Goal: Task Accomplishment & Management: Manage account settings

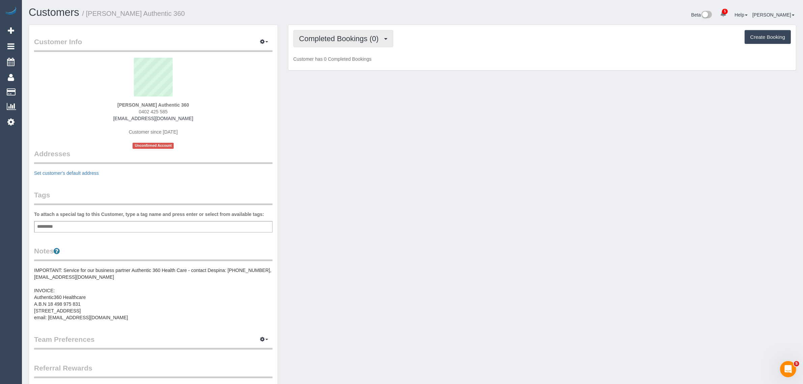
click at [360, 35] on span "Completed Bookings (0)" at bounding box center [340, 38] width 83 height 8
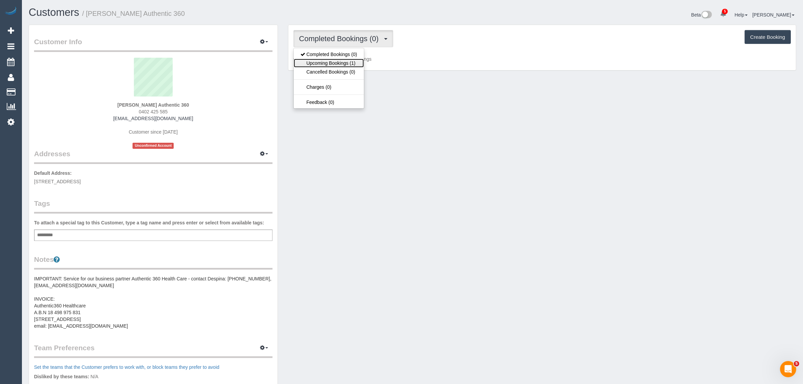
click at [339, 63] on link "Upcoming Bookings (1)" at bounding box center [329, 63] width 70 height 9
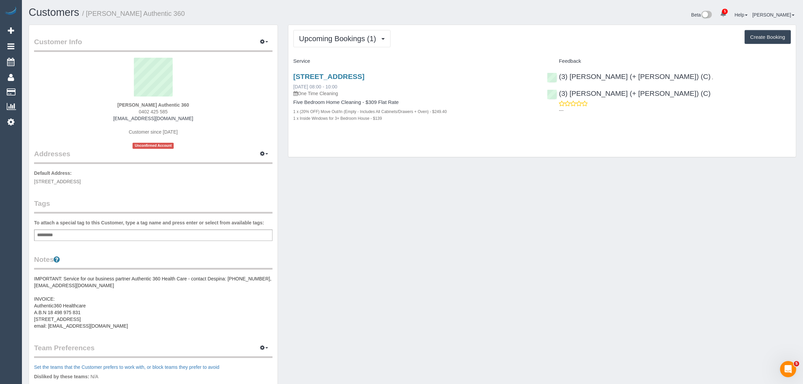
copy link "[DATE] 08:00 - 10:00"
drag, startPoint x: 384, startPoint y: 83, endPoint x: 294, endPoint y: 85, distance: 90.0
click at [294, 85] on div "[STREET_ADDRESS] [DATE] 08:00 - 10:00 One Time Cleaning" at bounding box center [415, 84] width 244 height 24
click at [548, 137] on div "Upcoming Bookings (1) Completed Bookings (0) Upcoming Bookings (1) Cancelled Bo…" at bounding box center [541, 91] width 507 height 132
click at [651, 75] on div "(3) Cristian (+ Tania) (C) , (3) Tania (+ Cristian) (C) ---" at bounding box center [669, 92] width 254 height 50
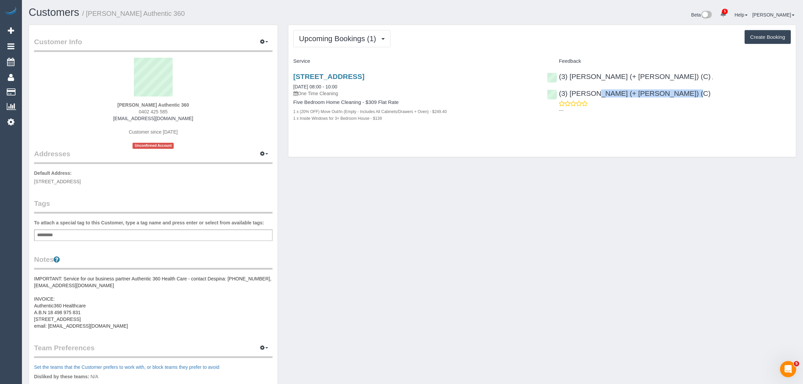
copy link "(3) Tania (+ Cristian) (C)"
copy strong "Tania Gration Authentic 360"
drag, startPoint x: 101, startPoint y: 102, endPoint x: 187, endPoint y: 103, distance: 86.0
click at [187, 103] on div "Tania Gration Authentic 360 0402 425 585 taniagration.authentic360@fake.com Cus…" at bounding box center [153, 103] width 238 height 91
drag, startPoint x: 92, startPoint y: 183, endPoint x: 123, endPoint y: 180, distance: 31.5
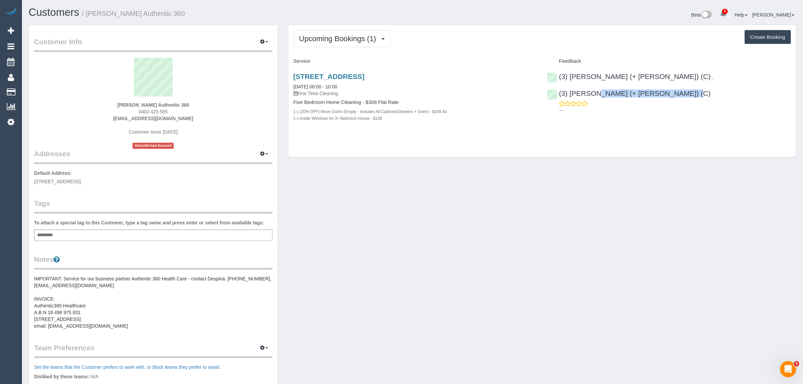
click at [81, 180] on span "Unit 1/18 Orrong Crescent, Caulfield North, VIC 3161" at bounding box center [57, 181] width 47 height 5
copy span "Caulfield North"
click at [44, 92] on link "Customers" at bounding box center [64, 91] width 84 height 13
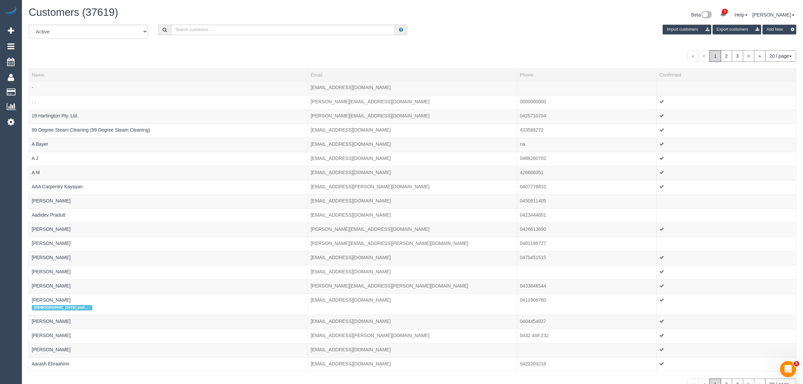
click at [249, 23] on div "Customers (37619) Beta 5 Your Notifications You have 0 alerts × You have 197 to…" at bounding box center [412, 16] width 777 height 18
click at [249, 28] on input "text" at bounding box center [283, 30] width 224 height 10
paste input "Vinceno Caio Verbinding"
type input "Vinceno Caio Verbinding"
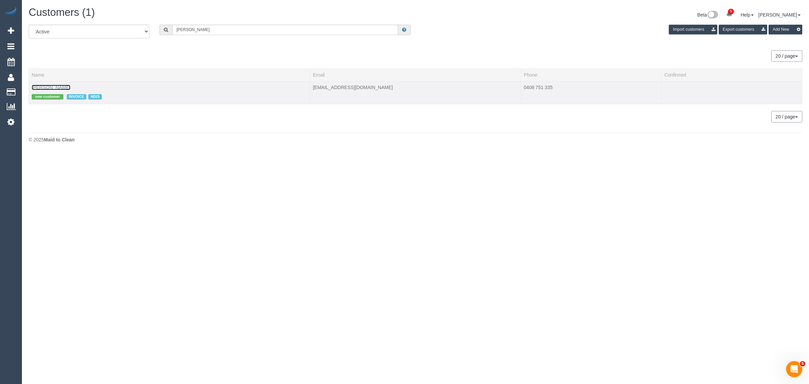
click at [70, 87] on link "Vinceno Caio Verbinding" at bounding box center [51, 87] width 39 height 5
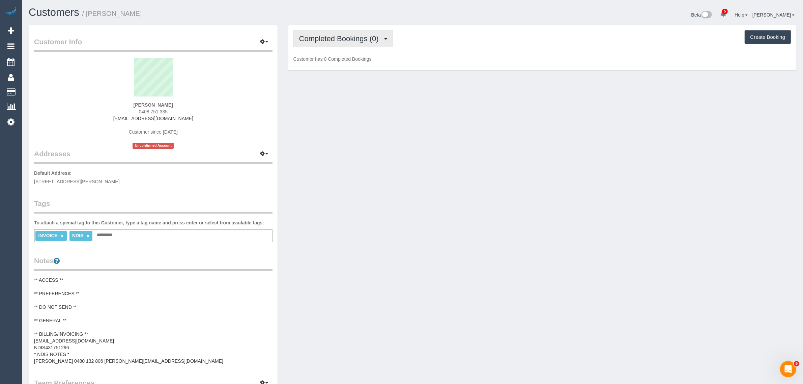
click at [324, 43] on button "Completed Bookings (0)" at bounding box center [343, 38] width 100 height 17
click at [333, 65] on link "Upcoming Bookings (1)" at bounding box center [329, 63] width 70 height 9
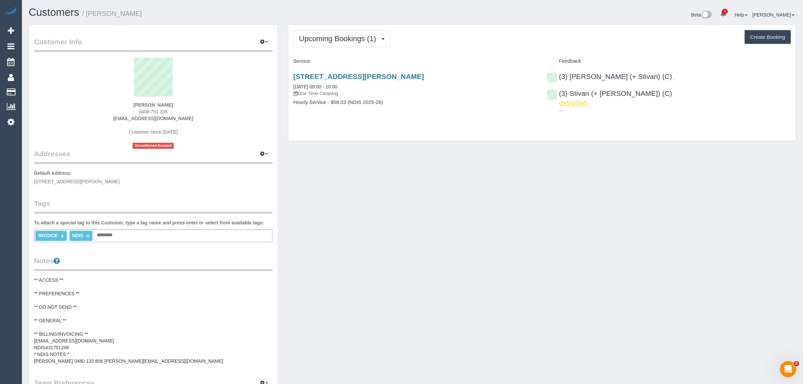
click at [424, 139] on div "Upcoming Bookings (1) Completed Bookings (0) Upcoming Bookings (1) Cancelled Bo…" at bounding box center [541, 83] width 507 height 116
click at [371, 168] on div "Customer Info Edit Contact Info Send Message Email Preferences Special Sales Ta…" at bounding box center [412, 284] width 777 height 518
drag, startPoint x: 356, startPoint y: 83, endPoint x: 292, endPoint y: 86, distance: 64.1
click at [292, 86] on div "1/12-18 Martin Street, St Kilda, VIC 3182 19/09/2025 09:00 - 10:00 One Time Cle…" at bounding box center [415, 93] width 254 height 52
copy link "19/09/2025 09:00 - 10:00"
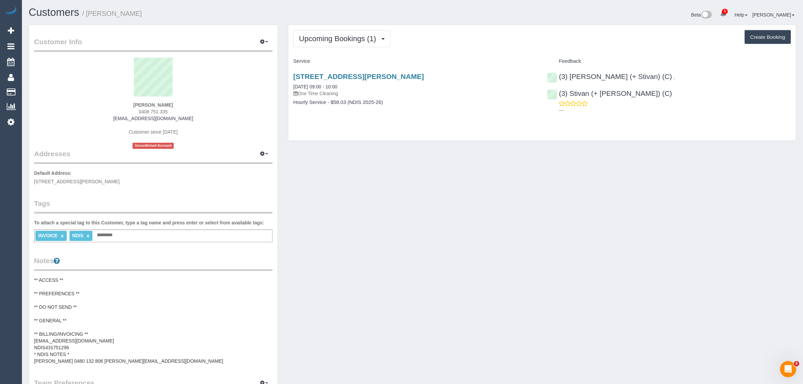
click at [455, 117] on div "1/12-18 Martin Street, St Kilda, VIC 3182 19/09/2025 09:00 - 10:00 One Time Cle…" at bounding box center [415, 93] width 254 height 52
drag, startPoint x: 711, startPoint y: 77, endPoint x: 654, endPoint y: 80, distance: 57.4
click at [654, 80] on div "(3) Krunal (+ Stivan) (C) , (3) Stivan (+ Krunal) (C) ---" at bounding box center [669, 92] width 254 height 50
copy link "3) Stivan (+ Krunal) (C)"
click at [490, 253] on div "Customer Info Edit Contact Info Send Message Email Preferences Special Sales Ta…" at bounding box center [412, 284] width 777 height 518
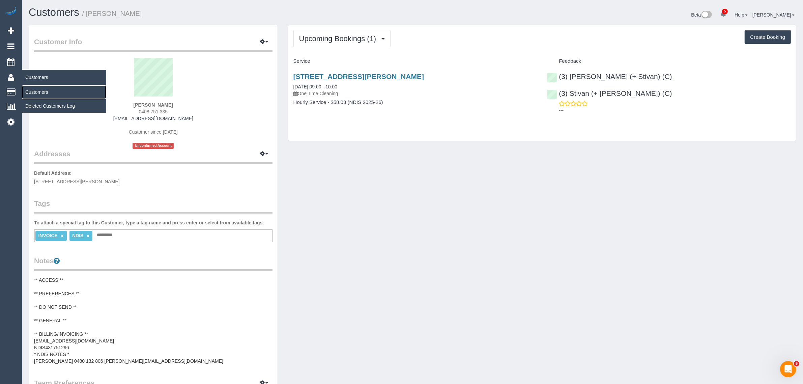
click at [33, 90] on link "Customers" at bounding box center [64, 91] width 84 height 13
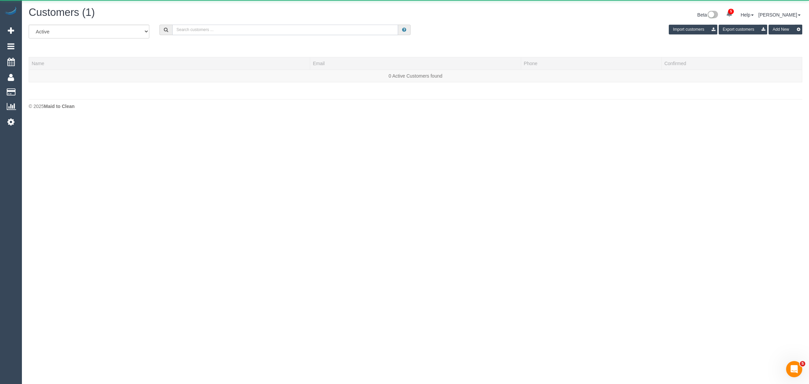
click at [213, 26] on input "text" at bounding box center [285, 30] width 226 height 10
paste input "+61408751335"
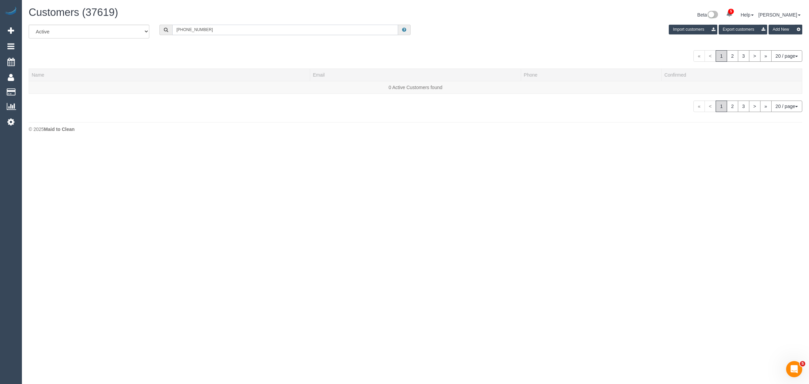
drag, startPoint x: 184, startPoint y: 29, endPoint x: 148, endPoint y: 27, distance: 35.8
click at [151, 28] on div "All Active Archived +61408751335 Import customers Export customers Add New" at bounding box center [416, 34] width 784 height 19
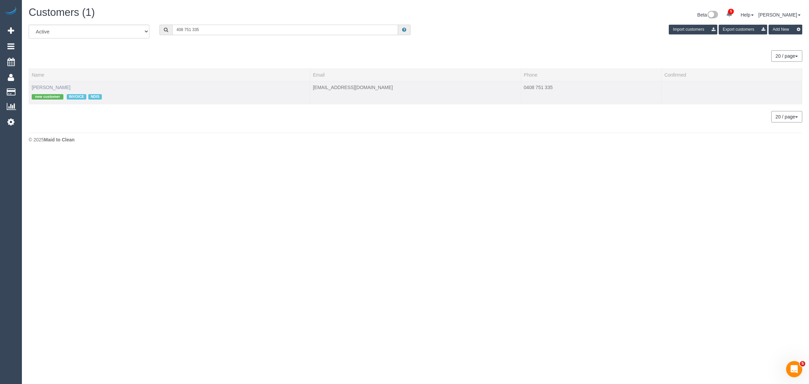
type input "408 751 335"
click at [54, 85] on link "Vinceno Caio Verbinding" at bounding box center [51, 87] width 39 height 5
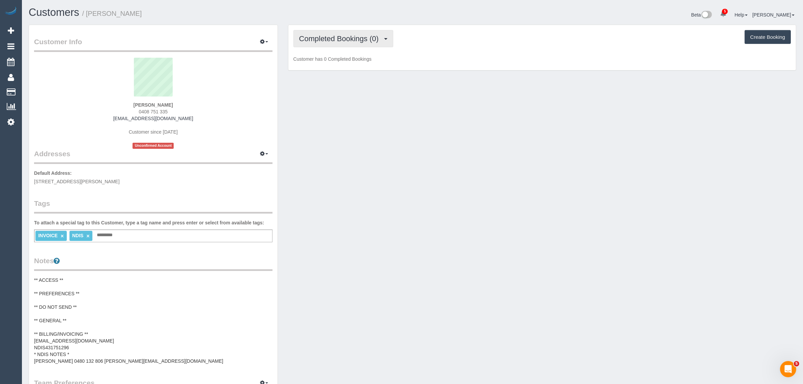
click at [331, 39] on span "Completed Bookings (0)" at bounding box center [340, 38] width 83 height 8
click at [339, 63] on link "Upcoming Bookings (1)" at bounding box center [329, 63] width 70 height 9
click at [403, 126] on div "Customer Info Edit Contact Info Send Message Email Preferences Special Sales Ta…" at bounding box center [412, 284] width 777 height 518
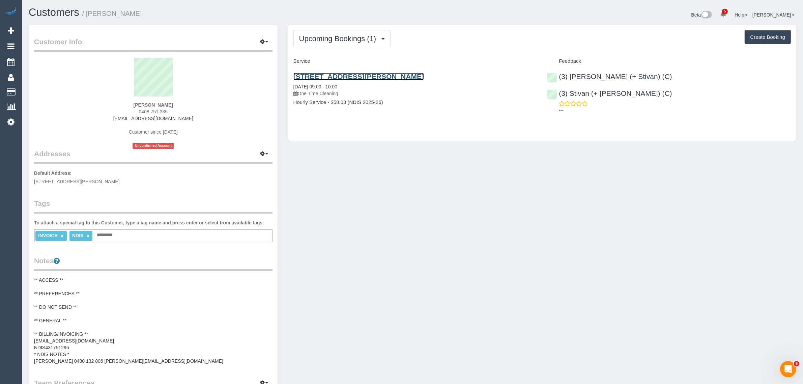
click at [361, 77] on link "1/12-18 Martin Street, St Kilda, VIC 3182" at bounding box center [358, 76] width 130 height 8
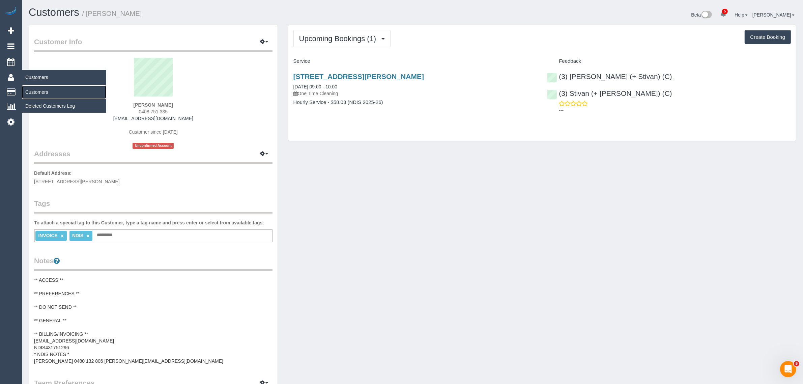
click at [30, 89] on link "Customers" at bounding box center [64, 91] width 84 height 13
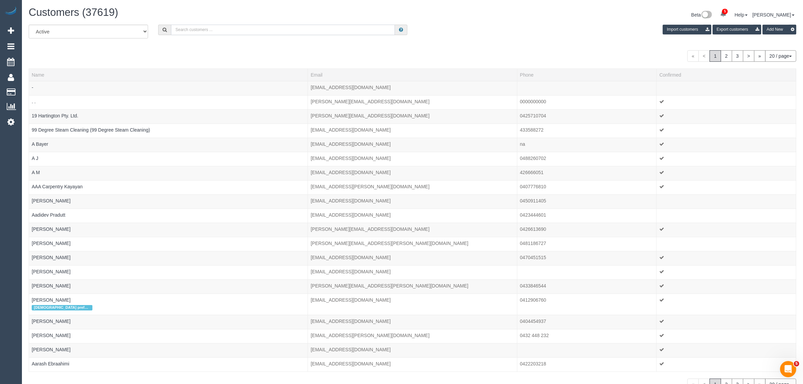
click at [234, 30] on input "text" at bounding box center [283, 30] width 224 height 10
paste input "+61407569979 Aircall new contact"
drag, startPoint x: 204, startPoint y: 30, endPoint x: 300, endPoint y: 26, distance: 95.8
click at [300, 26] on input "+61407569979 Aircall new contact" at bounding box center [283, 30] width 224 height 10
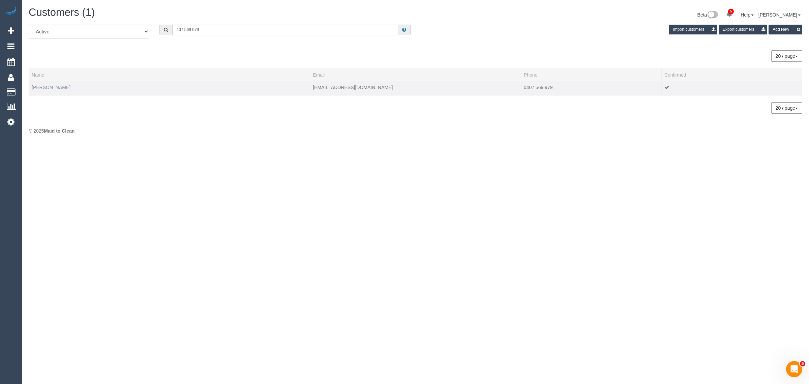
type input "407 569 979"
click at [44, 87] on link "Sally Tonge" at bounding box center [51, 87] width 39 height 5
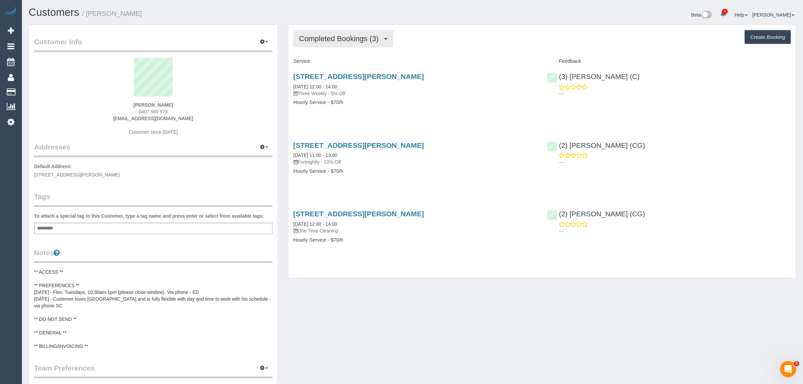
click at [355, 39] on span "Completed Bookings (3)" at bounding box center [340, 38] width 83 height 8
click at [339, 62] on link "Upcoming Bookings (12)" at bounding box center [329, 63] width 71 height 9
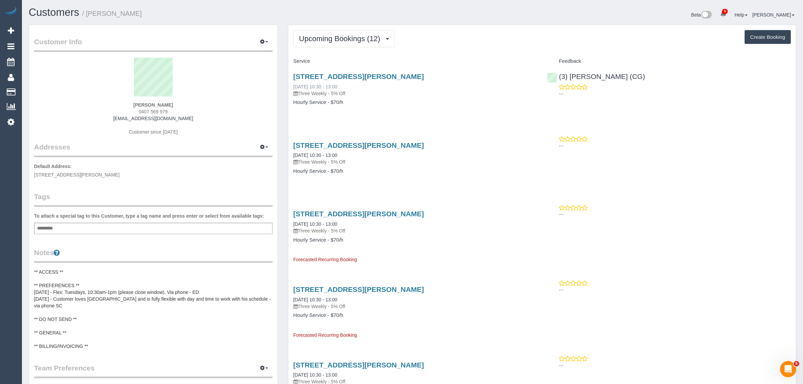
drag, startPoint x: 350, startPoint y: 85, endPoint x: 293, endPoint y: 85, distance: 56.3
click at [293, 85] on div "16a Gordon Street, Newport, VIC 3015 16/09/2025 10:30 - 13:00 Three Weekly - 5%…" at bounding box center [415, 84] width 244 height 24
copy link "16/09/2025 10:30 - 13:00"
drag, startPoint x: 673, startPoint y: 85, endPoint x: 559, endPoint y: 76, distance: 114.6
click at [559, 76] on div "(3) Suzana Phillips (CG) ---" at bounding box center [669, 83] width 254 height 33
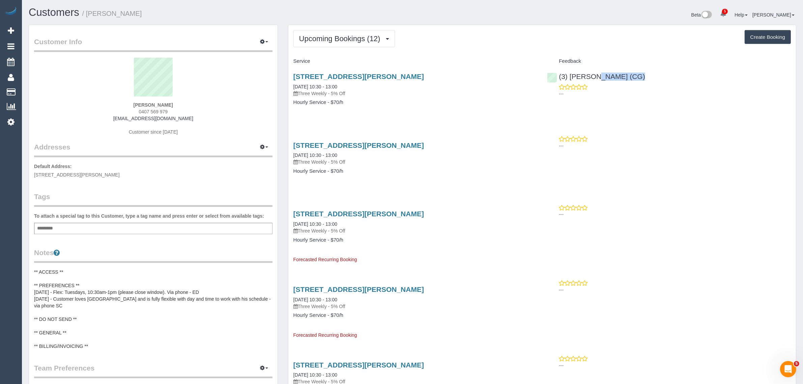
copy div "(3) [PERSON_NAME] (CG)"
click at [484, 117] on div "16a Gordon Street, Newport, VIC 3015 16/09/2025 10:30 - 13:00 Three Weekly - 5%…" at bounding box center [415, 93] width 254 height 52
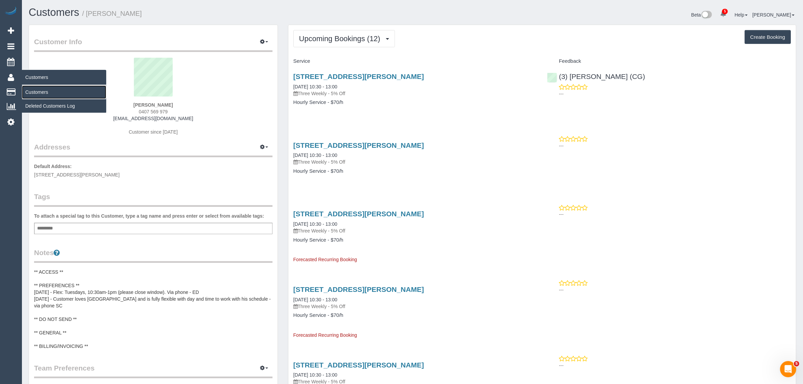
click at [29, 90] on link "Customers" at bounding box center [64, 91] width 84 height 13
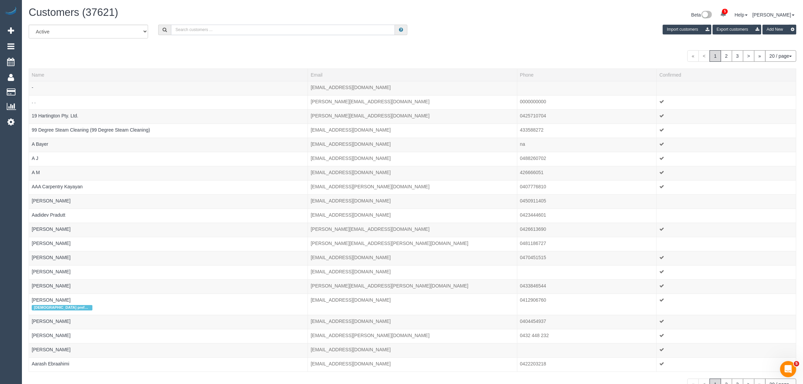
click at [218, 27] on input "text" at bounding box center [283, 30] width 224 height 10
paste input "Janet Dobson"
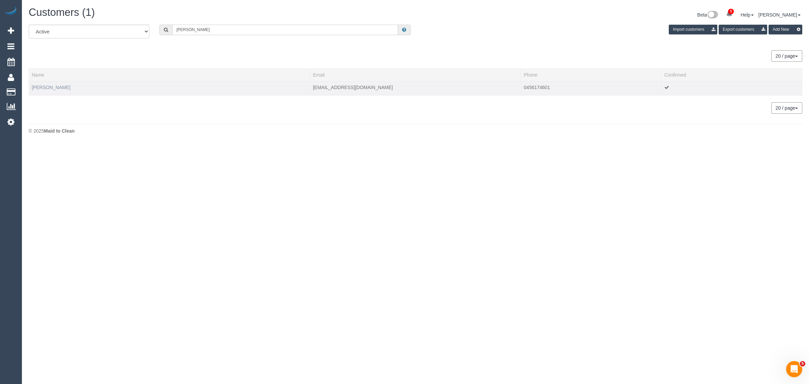
type input "Janet Dobson"
click at [49, 87] on link "Janet Dobson" at bounding box center [51, 87] width 39 height 5
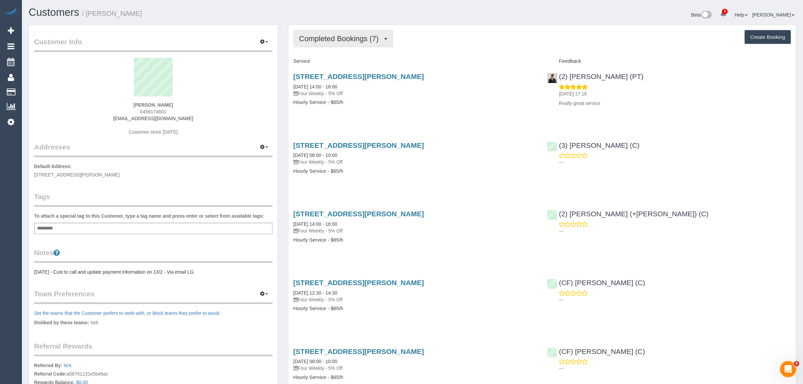
click at [313, 47] on button "Completed Bookings (7)" at bounding box center [343, 38] width 100 height 17
click at [309, 63] on link "Upcoming Bookings (11)" at bounding box center [329, 63] width 71 height 9
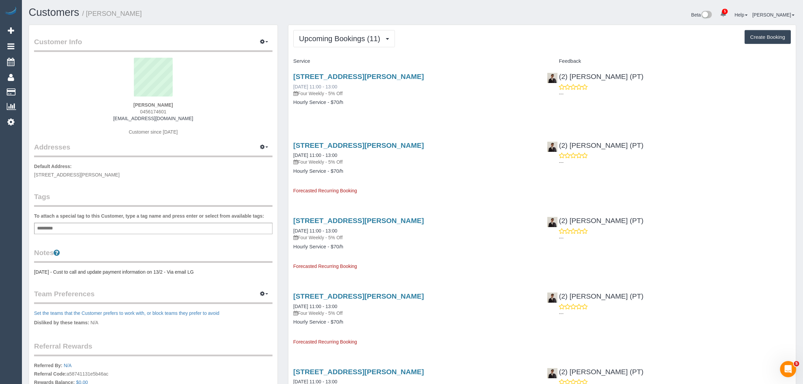
drag, startPoint x: 292, startPoint y: 86, endPoint x: 318, endPoint y: 86, distance: 25.6
click at [318, 86] on div "53 Johnston Street, 2, Port Melbourne, VIC 3207 19/09/2025 11:00 - 13:00 Four W…" at bounding box center [415, 93] width 254 height 52
copy link "[DATE]"
click at [307, 77] on link "53 Johnston Street, 2, Port Melbourne, VIC 3207" at bounding box center [358, 76] width 130 height 8
click at [333, 41] on button "Upcoming Bookings (11)" at bounding box center [343, 38] width 101 height 17
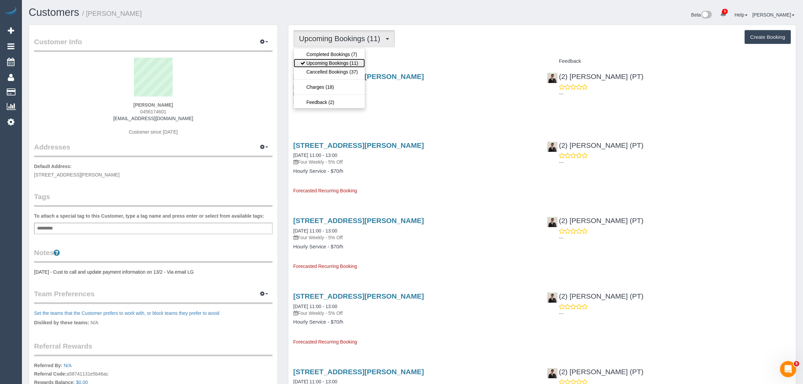
click at [325, 62] on link "Upcoming Bookings (11)" at bounding box center [329, 63] width 71 height 9
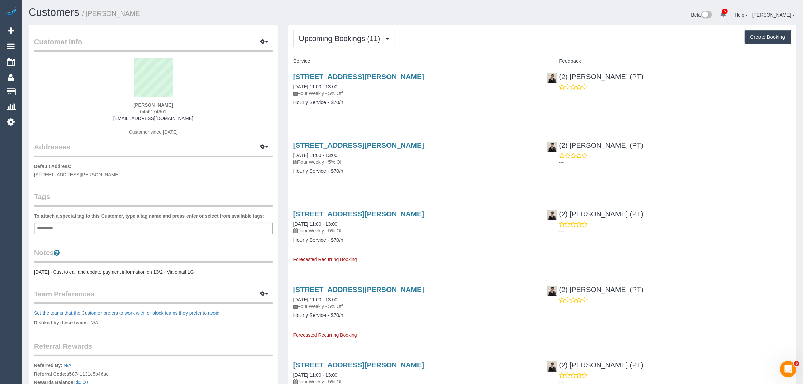
drag, startPoint x: 342, startPoint y: 89, endPoint x: 300, endPoint y: 89, distance: 42.1
click at [300, 90] on p "Four Weekly - 5% Off" at bounding box center [415, 93] width 244 height 7
click at [355, 46] on button "Upcoming Bookings (11)" at bounding box center [343, 38] width 101 height 17
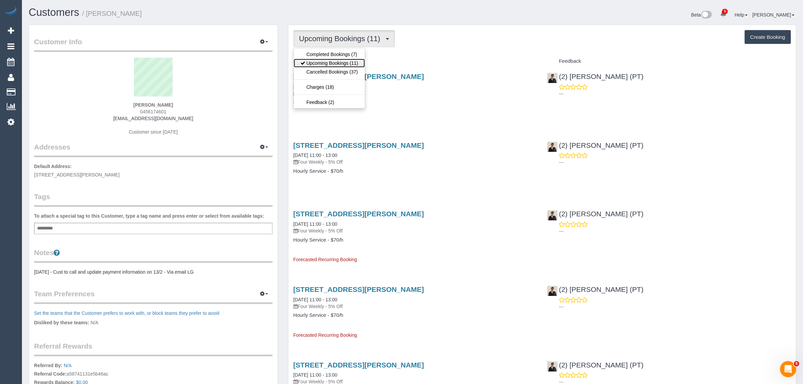
click at [341, 61] on link "Upcoming Bookings (11)" at bounding box center [329, 63] width 71 height 9
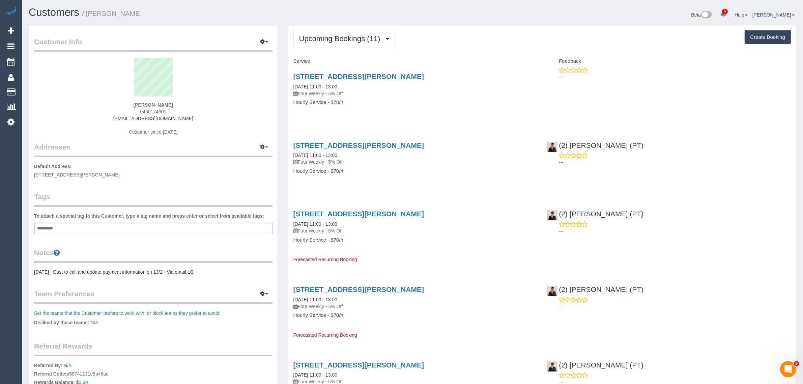
drag, startPoint x: 347, startPoint y: 88, endPoint x: 279, endPoint y: 87, distance: 68.1
copy div "Manage Addresses Add New Address Default Address: 53 Johnston Street, 2, port m…"
click at [419, 117] on div "53 Johnston Street, 2, Port Melbourne, VIC 3207 20/09/2025 11:00 - 13:00 Four W…" at bounding box center [415, 93] width 254 height 52
drag, startPoint x: 350, startPoint y: 85, endPoint x: 291, endPoint y: 84, distance: 59.0
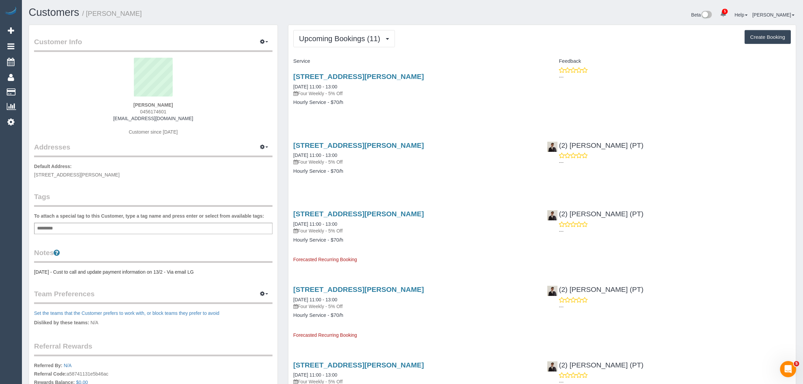
click at [291, 84] on div "53 Johnston Street, 2, Port Melbourne, VIC 3207 20/09/2025 11:00 - 13:00 Four W…" at bounding box center [415, 93] width 254 height 52
drag, startPoint x: 35, startPoint y: 86, endPoint x: 48, endPoint y: 78, distance: 15.7
click at [35, 86] on link "Customers" at bounding box center [64, 91] width 84 height 13
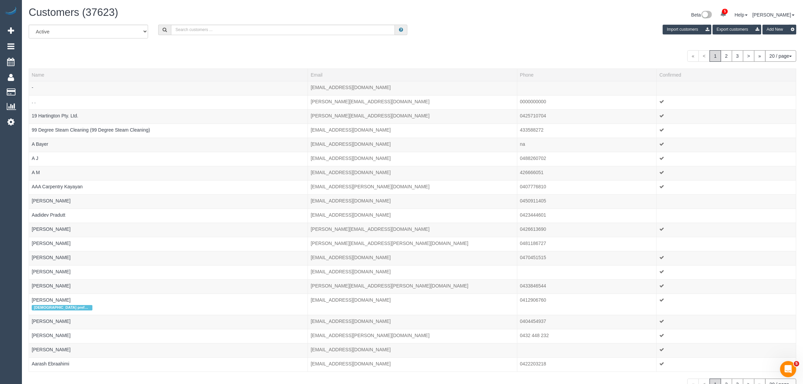
click at [218, 23] on div "Customers (37623) Beta 5 Your Notifications You have 0 alerts × You have 197 to…" at bounding box center [412, 16] width 777 height 18
click at [214, 28] on input "text" at bounding box center [283, 30] width 224 height 10
paste input "Janet Dobson"
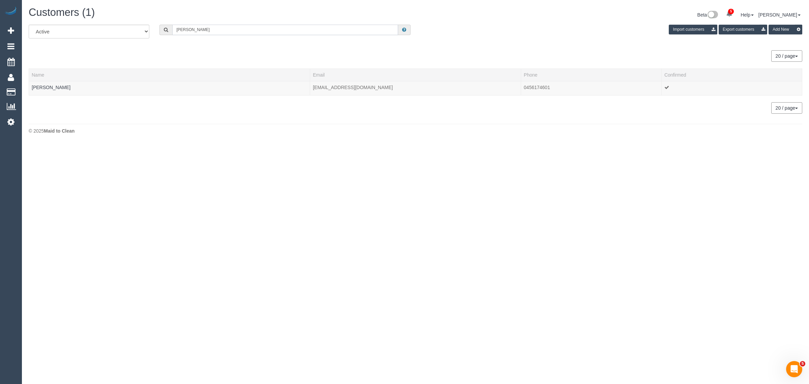
type input "Janet Dobson"
click at [53, 86] on link "Janet Dobson" at bounding box center [51, 87] width 39 height 5
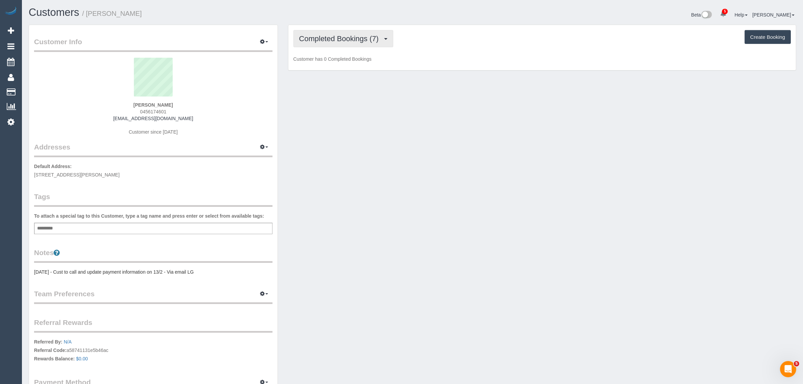
click at [311, 39] on span "Completed Bookings (7)" at bounding box center [340, 38] width 83 height 8
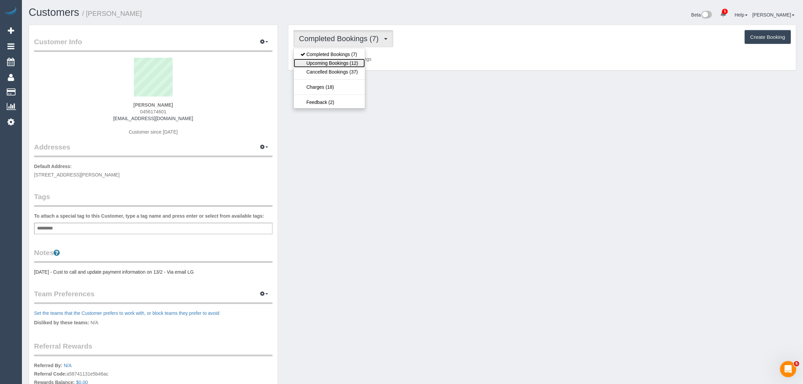
click at [321, 61] on link "Upcoming Bookings (12)" at bounding box center [329, 63] width 71 height 9
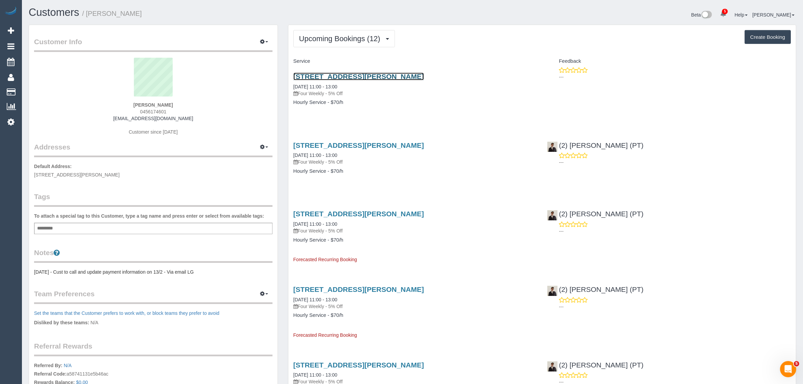
click at [405, 78] on link "53 Johnston Street, 2, Port Melbourne, VIC 3207" at bounding box center [358, 76] width 130 height 8
click at [338, 39] on span "Upcoming Bookings (12)" at bounding box center [341, 38] width 85 height 8
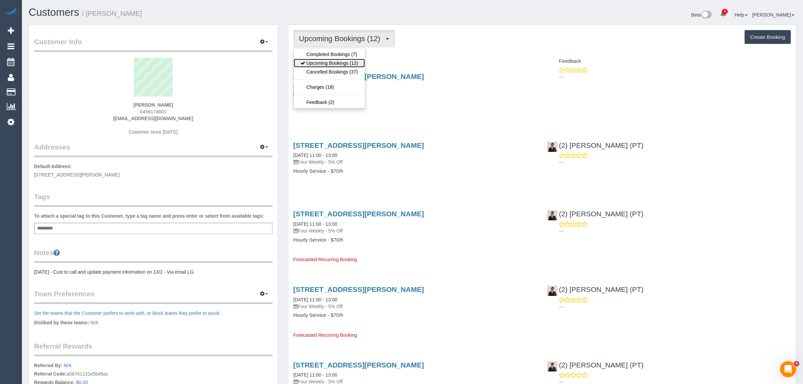
click at [328, 62] on link "Upcoming Bookings (12)" at bounding box center [329, 63] width 71 height 9
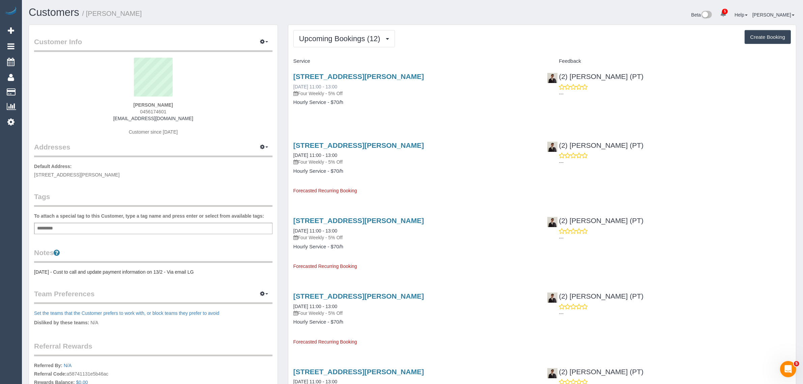
drag, startPoint x: 291, startPoint y: 85, endPoint x: 316, endPoint y: 85, distance: 25.6
click at [316, 85] on div "53 Johnston Street, 2, Port Melbourne, VIC 3207 17/10/2025 11:00 - 13:00 Four W…" at bounding box center [415, 93] width 254 height 52
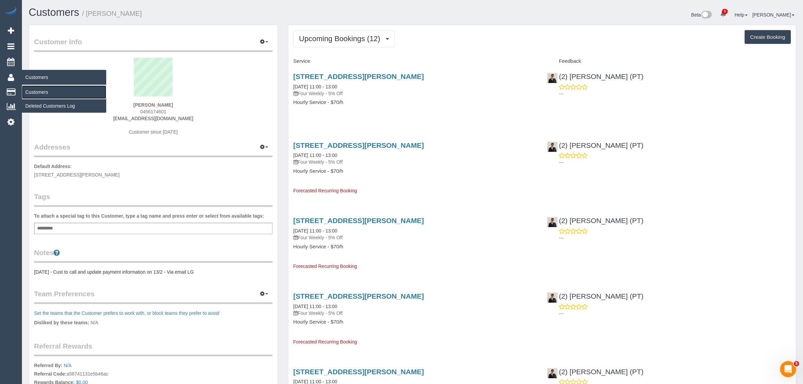
click at [38, 93] on link "Customers" at bounding box center [64, 91] width 84 height 13
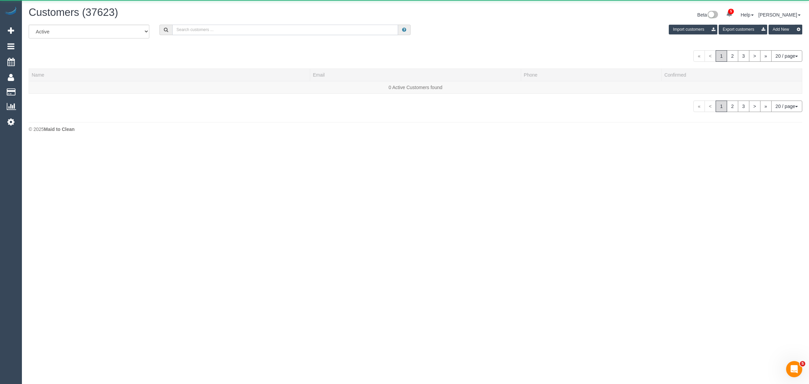
click at [278, 30] on input "text" at bounding box center [285, 30] width 226 height 10
paste input "Noufel Harris"
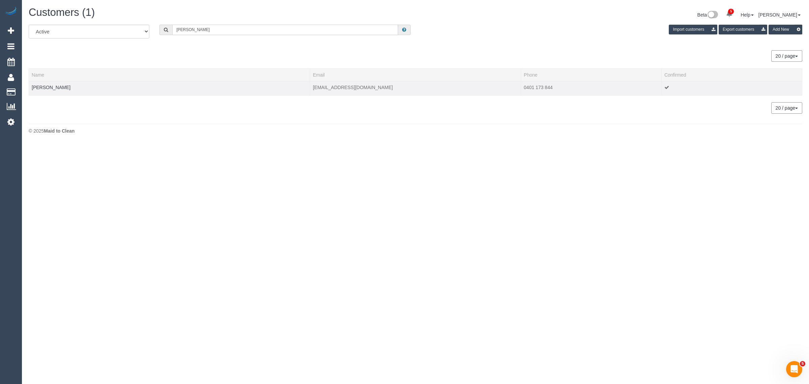
type input "Noufel Harris"
click at [39, 91] on div at bounding box center [169, 92] width 275 height 2
click at [41, 87] on link "Noufel Harris" at bounding box center [51, 87] width 39 height 5
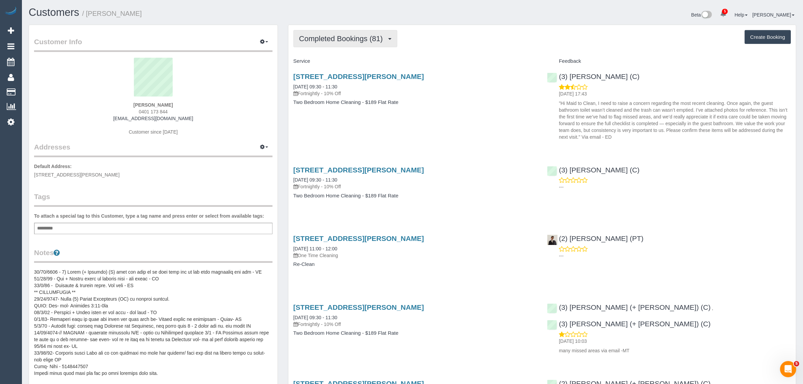
click at [326, 38] on span "Completed Bookings (81)" at bounding box center [342, 38] width 87 height 8
click at [322, 64] on link "Upcoming Bookings (11)" at bounding box center [330, 63] width 73 height 9
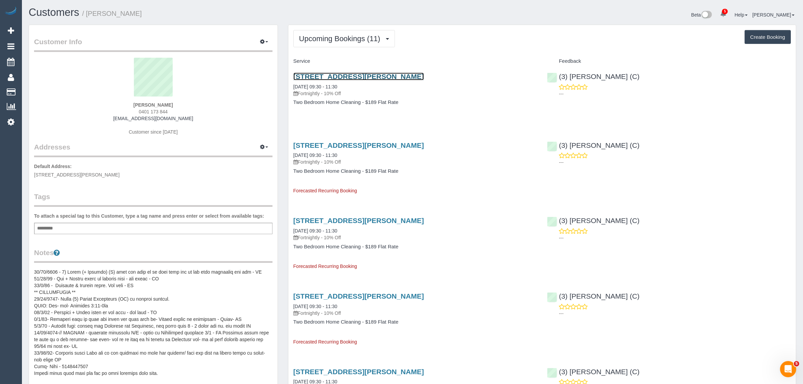
click at [334, 75] on link "404/1 Almeida Crescent, South Yarra, VIC 3141" at bounding box center [358, 76] width 130 height 8
drag, startPoint x: 289, startPoint y: 85, endPoint x: 315, endPoint y: 85, distance: 26.6
click at [315, 85] on div "404/1 Almeida Crescent, South Yarra, VIC 3141 23/09/2025 09:30 - 11:30 Fortnigh…" at bounding box center [415, 93] width 254 height 52
drag, startPoint x: 292, startPoint y: 154, endPoint x: 316, endPoint y: 154, distance: 24.6
click at [316, 154] on div "404/1 Almeida Crescent, South Yarra, VIC 3141 07/10/2025 09:30 - 11:30 Fortnigh…" at bounding box center [415, 164] width 254 height 59
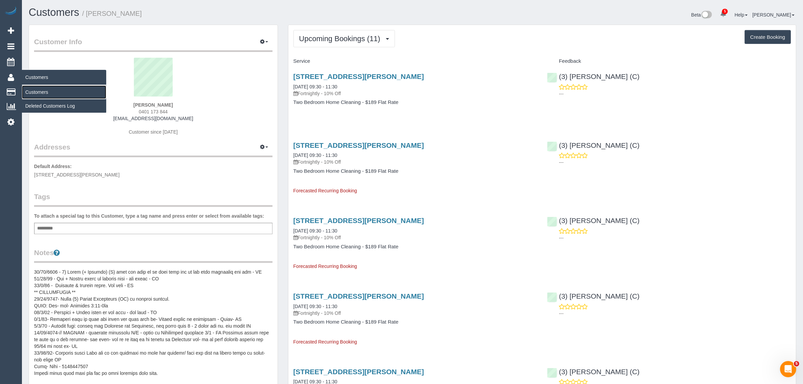
click at [30, 89] on link "Customers" at bounding box center [64, 91] width 84 height 13
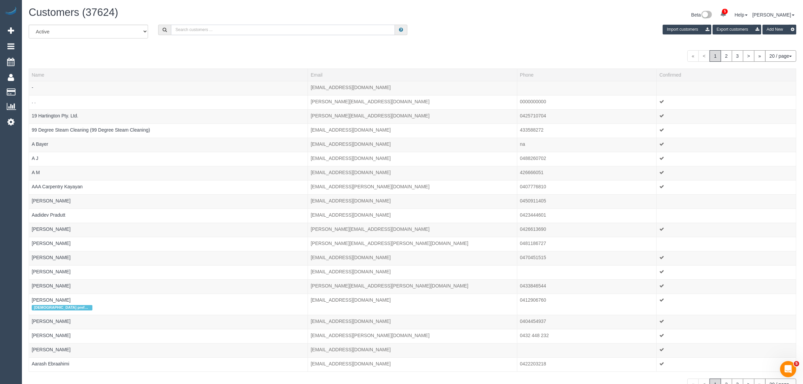
click at [199, 26] on input "text" at bounding box center [283, 30] width 224 height 10
paste input "Sushma Manikkath"
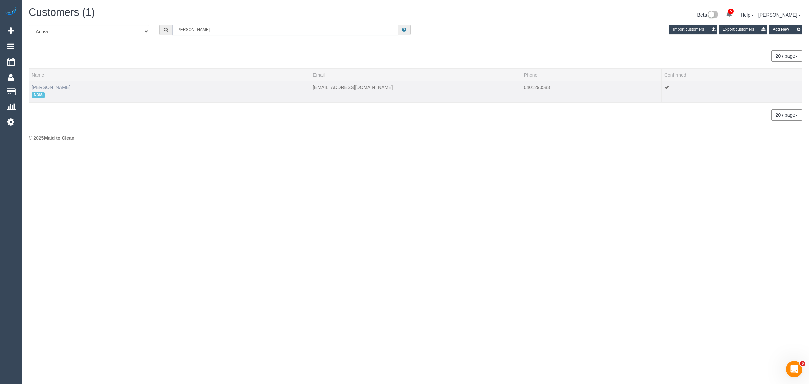
type input "Sushma Manikkath"
click at [59, 85] on link "Sushma Manikkath" at bounding box center [51, 87] width 39 height 5
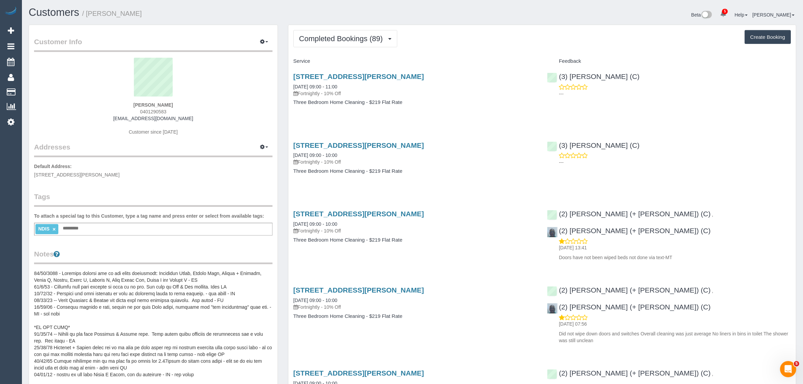
click at [358, 36] on span "Completed Bookings (89)" at bounding box center [342, 38] width 87 height 8
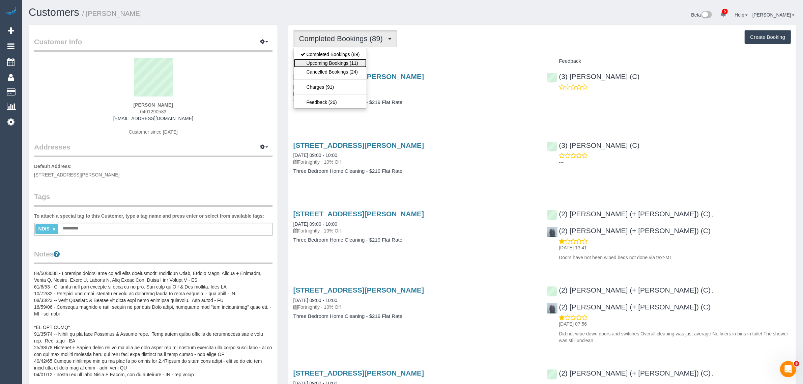
click at [336, 62] on link "Upcoming Bookings (11)" at bounding box center [330, 63] width 73 height 9
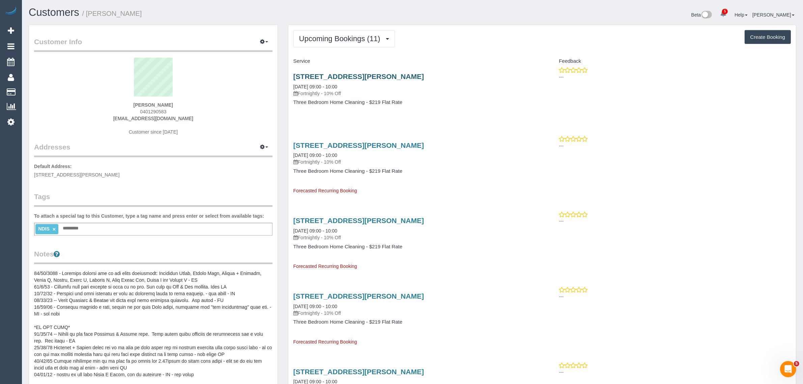
drag, startPoint x: 428, startPoint y: 68, endPoint x: 345, endPoint y: 73, distance: 82.7
click at [345, 73] on div "23 Allan Street, Dandenong, VIC 3175 03/10/2025 09:00 - 10:00 Fortnightly - 10%…" at bounding box center [415, 93] width 254 height 52
click at [240, 108] on div "Sushma Manikkath 0401290583 manikkathsushma@gmail.com Customer since 2021" at bounding box center [153, 100] width 238 height 84
drag, startPoint x: 127, startPoint y: 105, endPoint x: 174, endPoint y: 101, distance: 46.6
click at [174, 101] on div "Sushma Manikkath 0401290583 manikkathsushma@gmail.com Customer since 2021" at bounding box center [153, 100] width 238 height 84
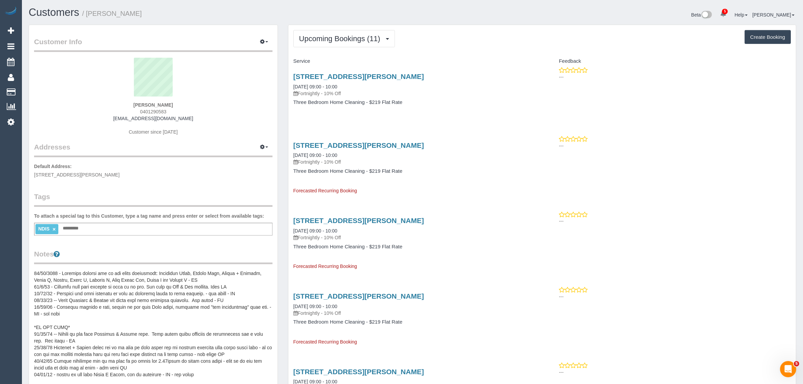
click at [154, 110] on span "0401290583" at bounding box center [153, 111] width 26 height 5
drag, startPoint x: 34, startPoint y: 93, endPoint x: 47, endPoint y: 75, distance: 21.9
click at [34, 93] on link "Customers" at bounding box center [64, 91] width 84 height 13
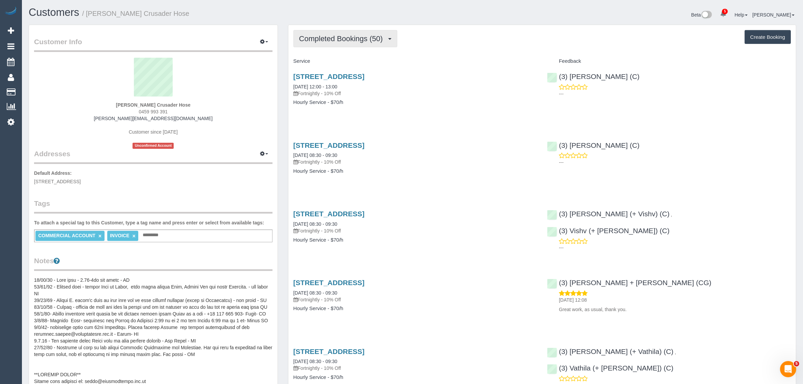
click at [361, 40] on span "Completed Bookings (50)" at bounding box center [342, 38] width 87 height 8
click at [361, 60] on link "Upcoming Bookings (12)" at bounding box center [330, 63] width 73 height 9
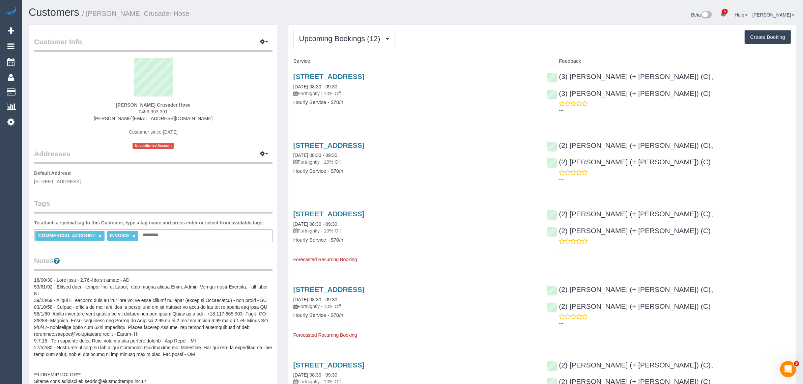
click at [151, 109] on span "0459 993 391" at bounding box center [153, 111] width 29 height 5
click at [148, 112] on span "0459 993 391" at bounding box center [153, 111] width 29 height 5
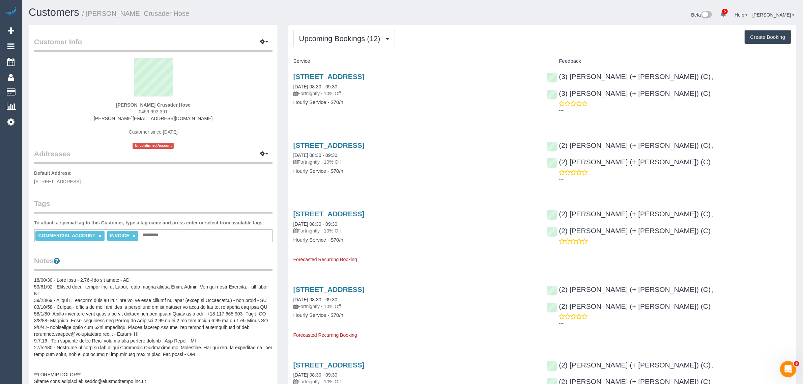
click at [148, 112] on span "0459 993 391" at bounding box center [153, 111] width 29 height 5
copy div "0459 993 391"
click at [311, 75] on link "22 Industry Place, Bayswater, VIC 3153" at bounding box center [328, 76] width 71 height 8
click at [157, 110] on span "0459 993 391" at bounding box center [153, 111] width 29 height 5
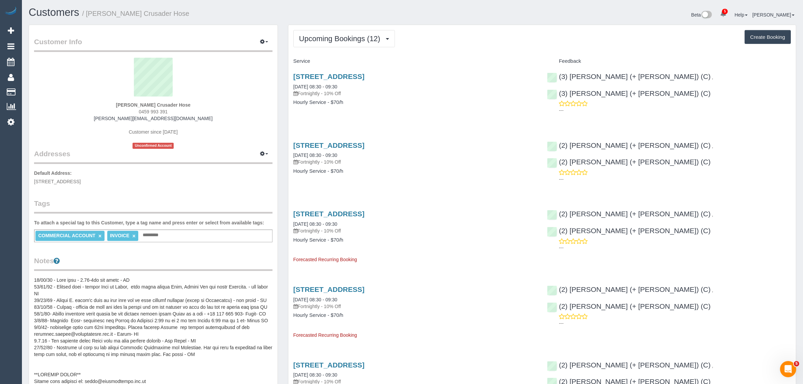
click at [157, 110] on span "0459 993 391" at bounding box center [153, 111] width 29 height 5
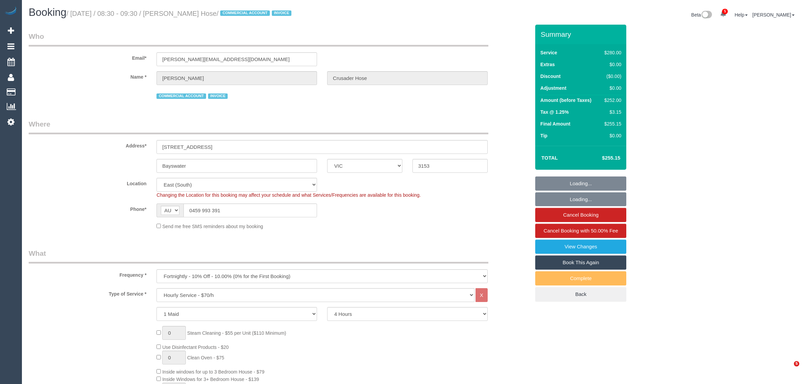
select select "VIC"
select select "240"
select select "number:28"
select select "number:14"
select select "number:19"
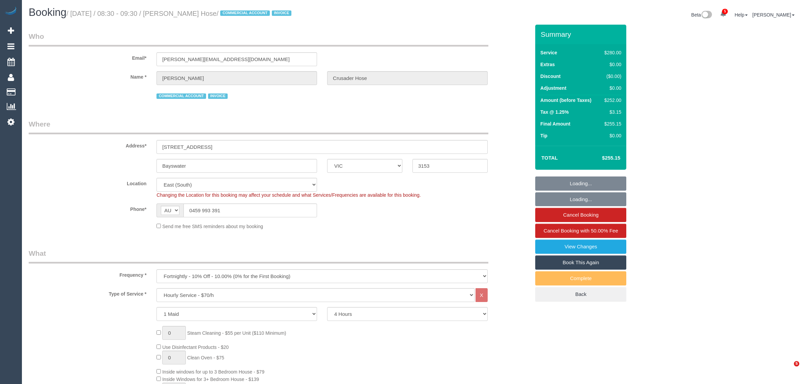
select select "number:36"
select select "number:35"
click at [464, 206] on div "Phone* AF AL DZ AD AO AI AQ AG AR AM AW AU AT AZ BS BH BD BB BY BE BZ BJ BM BT …" at bounding box center [279, 210] width 511 height 14
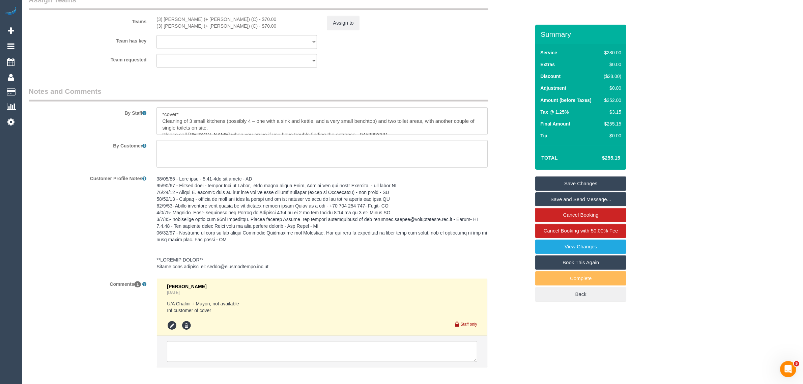
scroll to position [1079, 0]
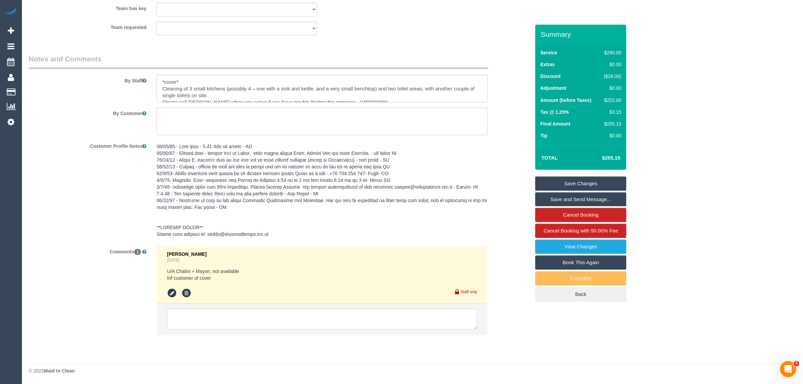
drag, startPoint x: 299, startPoint y: 304, endPoint x: 303, endPoint y: 312, distance: 9.5
click at [299, 304] on li at bounding box center [322, 318] width 330 height 31
click at [303, 312] on textarea at bounding box center [322, 318] width 310 height 21
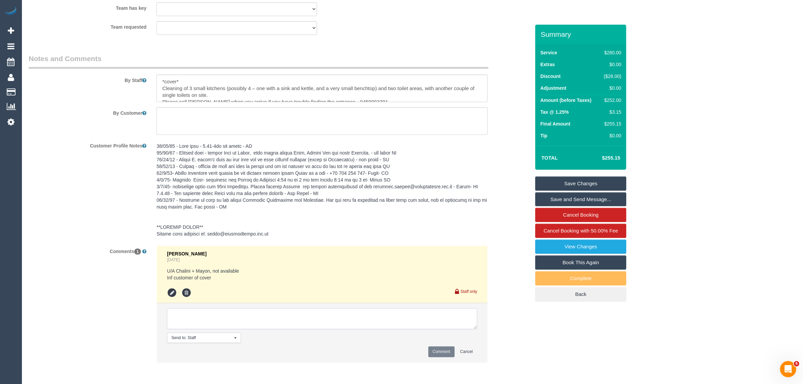
paste textarea "Cleaner(s) Unassigned: Reason Unassigned: Contact via: Which message sent: Addi…"
drag, startPoint x: 470, startPoint y: 327, endPoint x: 479, endPoint y: 333, distance: 10.8
click at [479, 333] on li "Send to: Staff Nothing selected Send to: Staff Send to: Customer Send to: Team …" at bounding box center [322, 332] width 330 height 59
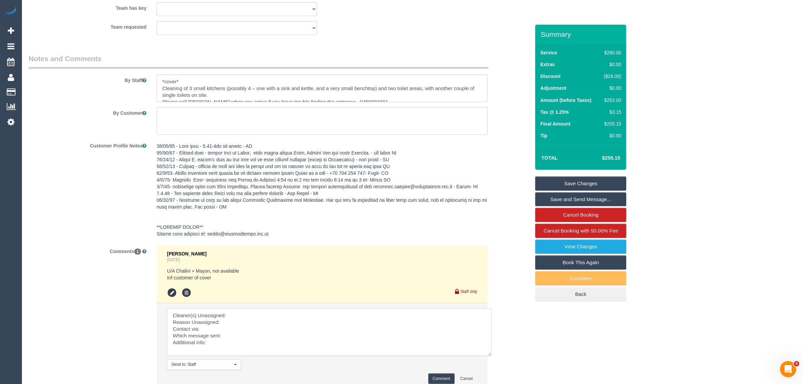
scroll to position [0, 0]
drag, startPoint x: 474, startPoint y: 328, endPoint x: 489, endPoint y: 356, distance: 32.1
click at [489, 356] on textarea at bounding box center [329, 332] width 325 height 48
click at [383, 313] on textarea at bounding box center [330, 332] width 326 height 49
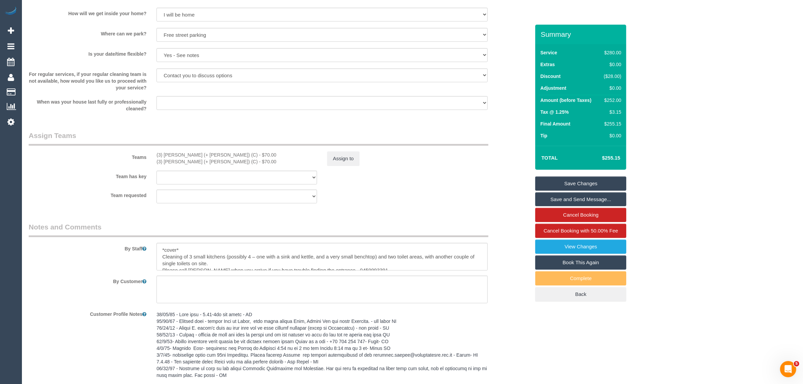
scroll to position [910, 0]
drag, startPoint x: 153, startPoint y: 152, endPoint x: 201, endPoint y: 153, distance: 47.5
click at [201, 153] on div "(3) Jay (+ Smruti) (C) - $70.00 (3) Smruti (+ Jay) (C) - $70.00" at bounding box center [236, 158] width 171 height 13
copy div "(3) [PERSON_NAME] (+ [PERSON_NAME]) (C)"
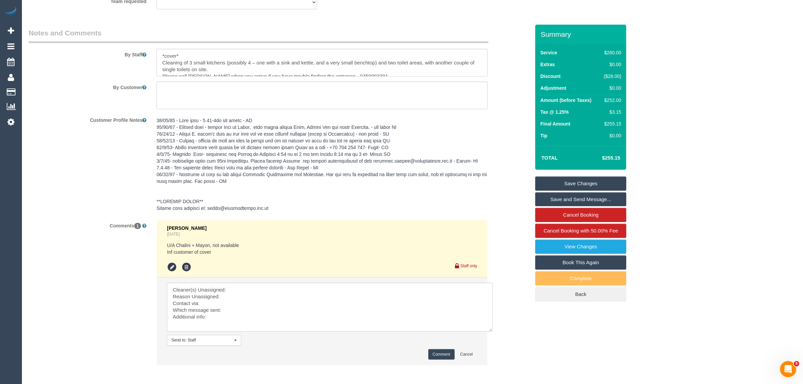
scroll to position [1135, 0]
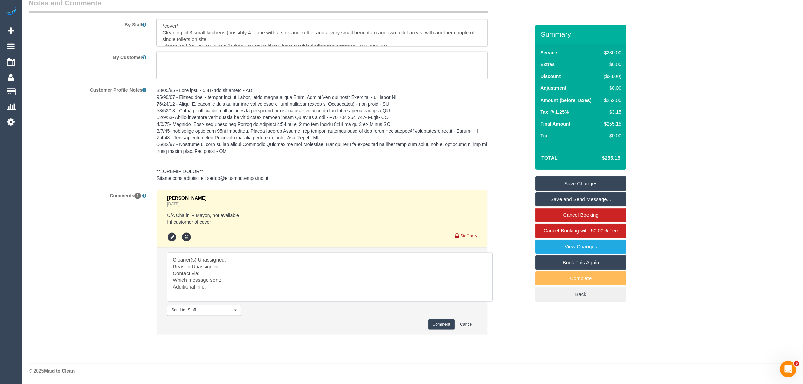
click at [259, 265] on textarea at bounding box center [330, 276] width 326 height 49
click at [267, 255] on textarea at bounding box center [330, 276] width 326 height 49
paste textarea "(3) [PERSON_NAME] (+ [PERSON_NAME]) (C)"
click at [242, 264] on textarea at bounding box center [330, 276] width 326 height 49
click at [380, 278] on textarea at bounding box center [330, 276] width 326 height 49
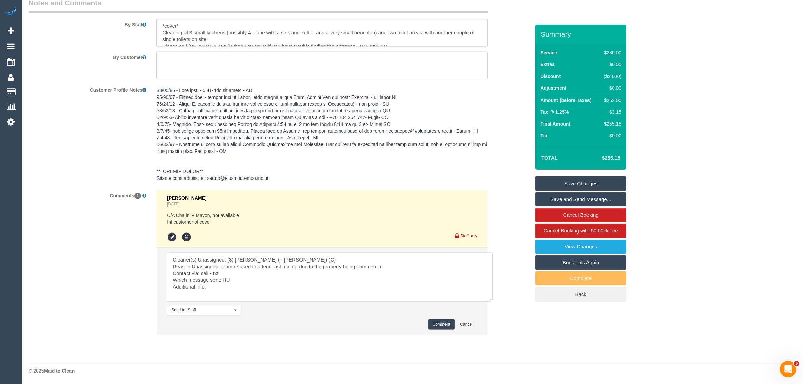
type textarea "Cleaner(s) Unassigned: (3) Jay (+ Smruti) (C) Reason Unassigned: team refused t…"
drag, startPoint x: 79, startPoint y: 179, endPoint x: 111, endPoint y: 179, distance: 32.0
click at [79, 179] on div "Customer Profile Notes" at bounding box center [279, 134] width 511 height 100
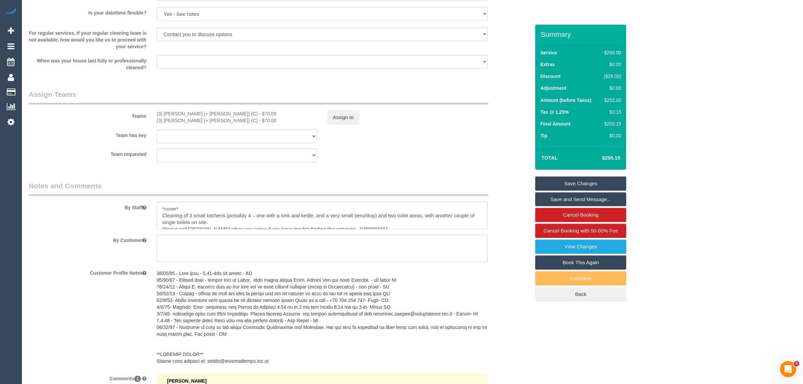
scroll to position [629, 0]
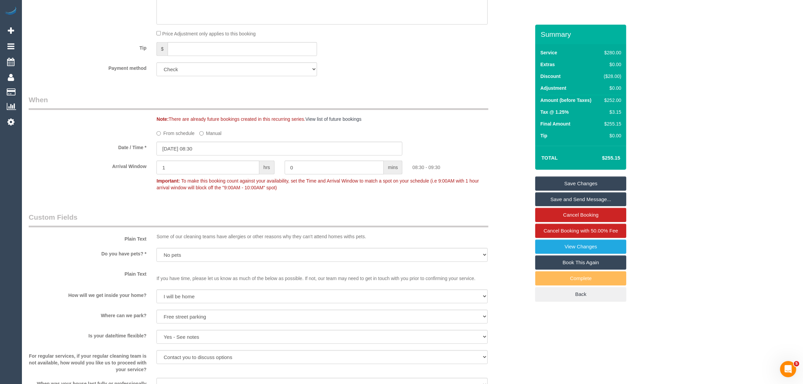
click at [344, 184] on p "Important: To make this booking count against your availability, set the Time a…" at bounding box center [321, 183] width 341 height 15
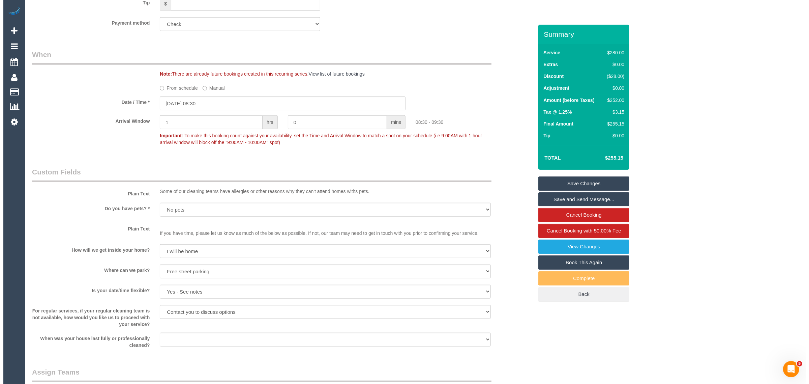
scroll to position [843, 0]
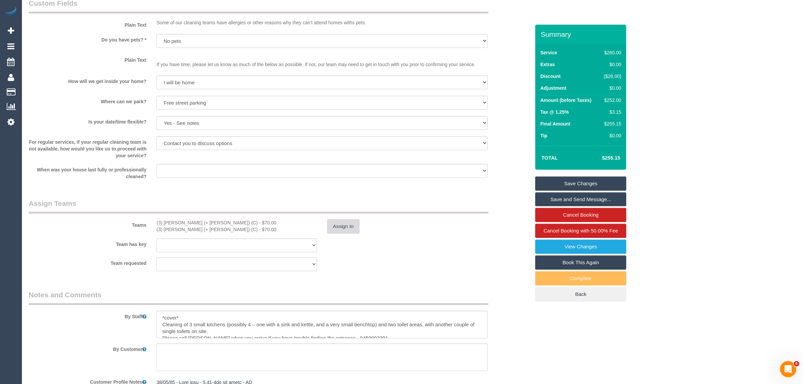
click at [347, 223] on button "Assign to" at bounding box center [343, 226] width 32 height 14
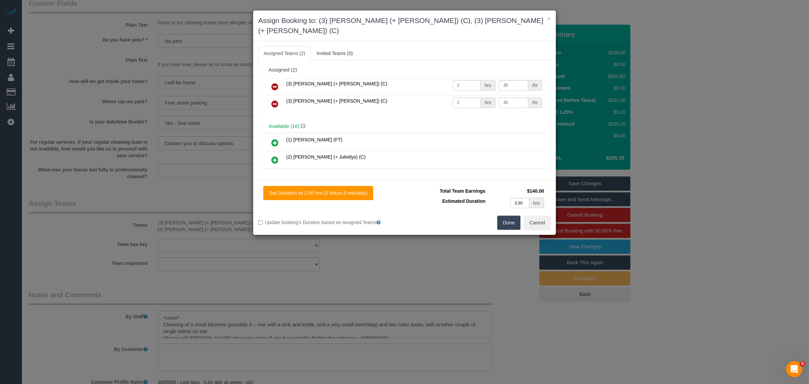
click at [279, 80] on link at bounding box center [275, 86] width 16 height 13
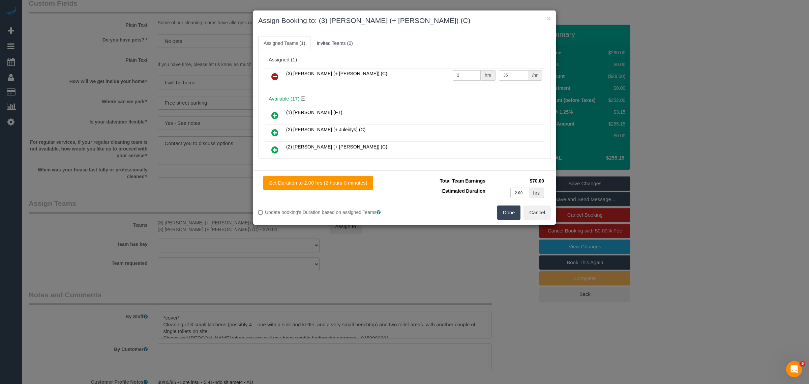
click at [272, 76] on icon at bounding box center [274, 76] width 7 height 8
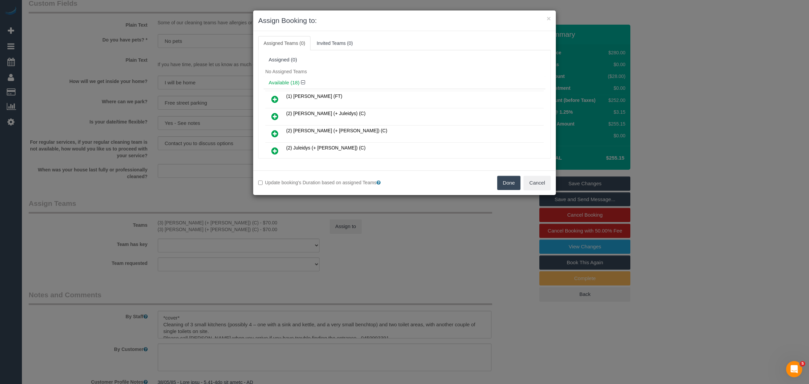
click at [507, 179] on button "Done" at bounding box center [509, 183] width 24 height 14
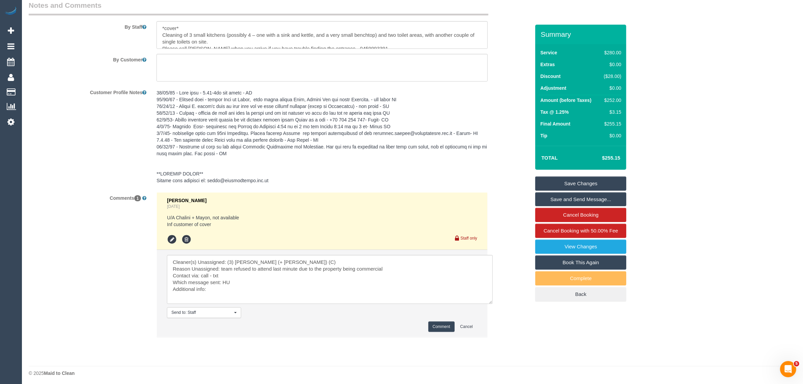
scroll to position [1135, 0]
click at [265, 285] on textarea at bounding box center [330, 276] width 326 height 49
click at [433, 319] on button "Comment" at bounding box center [441, 324] width 26 height 10
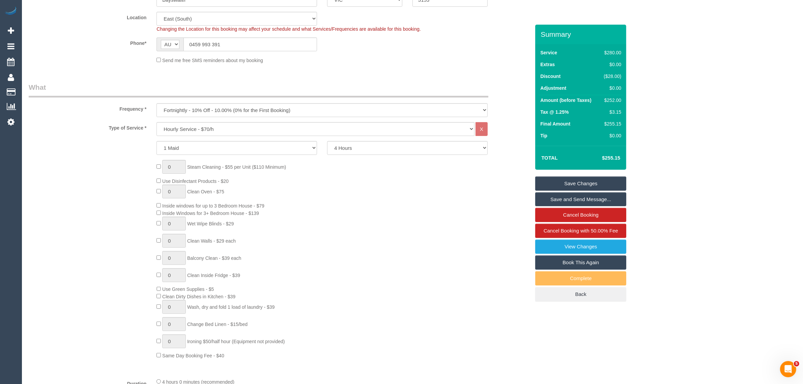
scroll to position [0, 0]
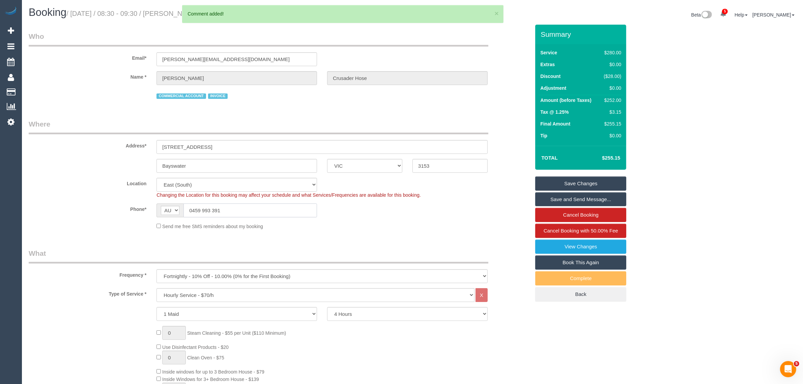
click at [268, 208] on input "0459 993 391" at bounding box center [249, 210] width 133 height 14
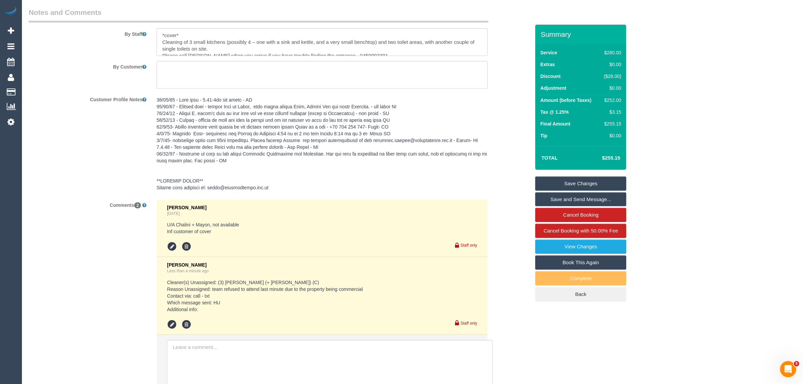
scroll to position [1180, 0]
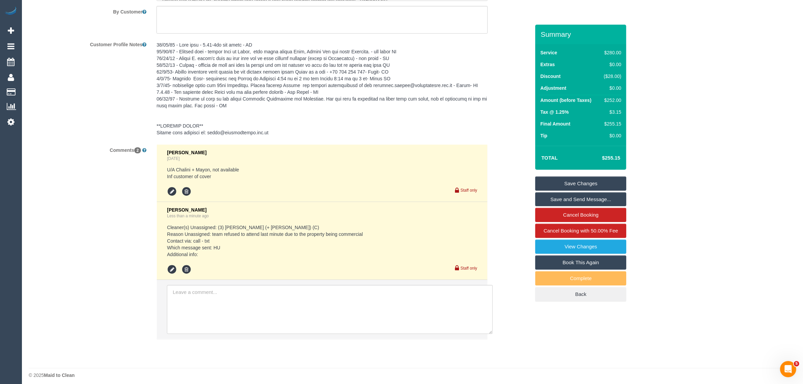
click at [564, 185] on link "Save Changes" at bounding box center [580, 183] width 91 height 14
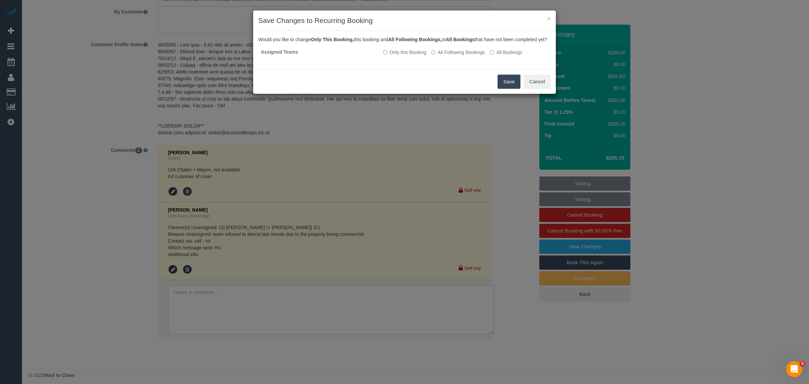
click at [503, 89] on button "Save" at bounding box center [508, 81] width 23 height 14
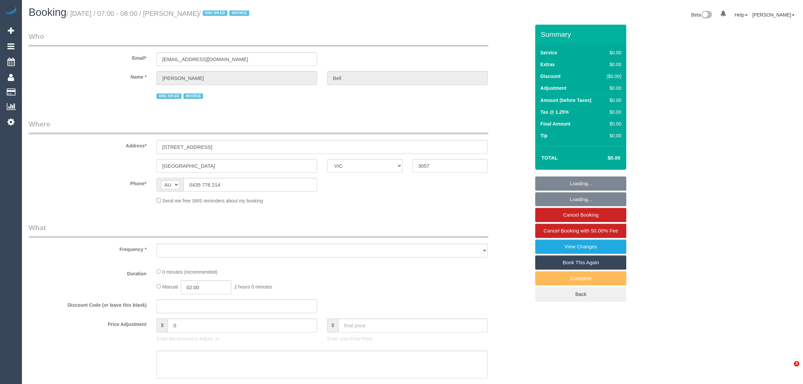
select select "VIC"
select select "number:28"
select select "number:14"
select select "number:19"
select select "number:36"
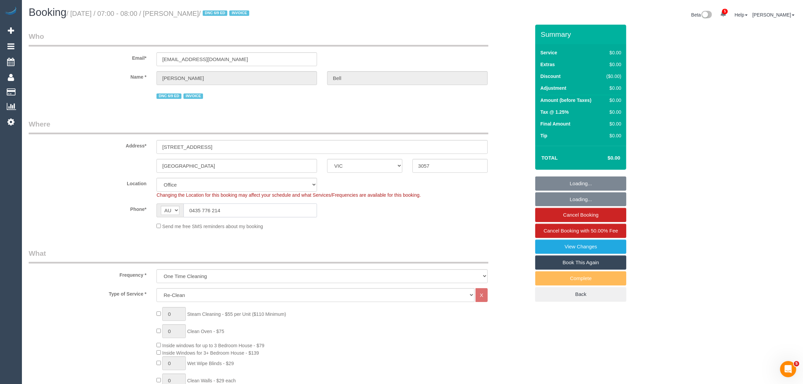
click at [249, 210] on input "0435 776 214" at bounding box center [249, 210] width 133 height 14
select select "object:2095"
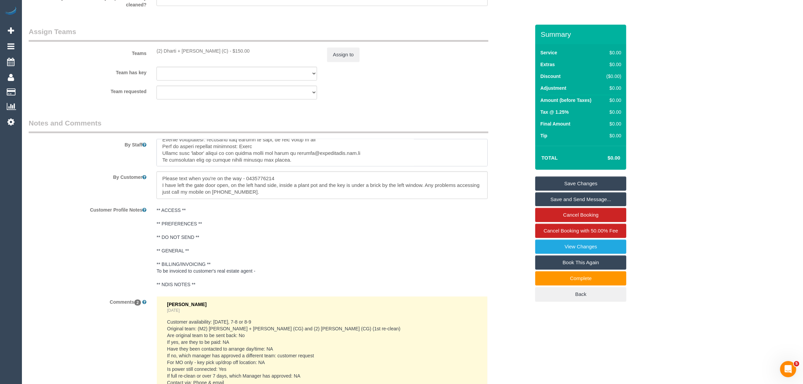
scroll to position [275, 0]
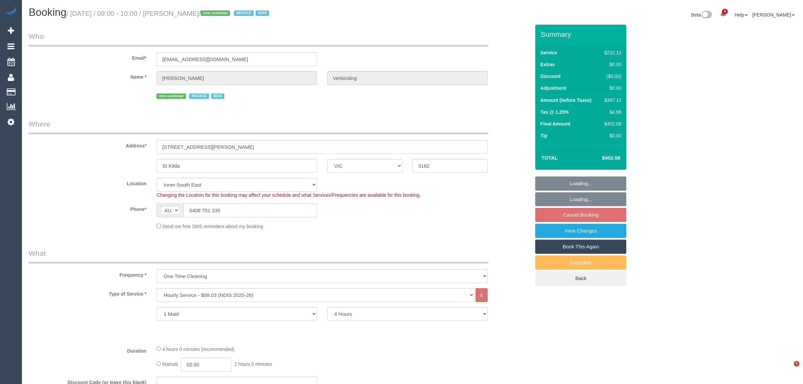
select select "VIC"
select select "240"
select select "number:28"
select select "number:14"
select select "number:19"
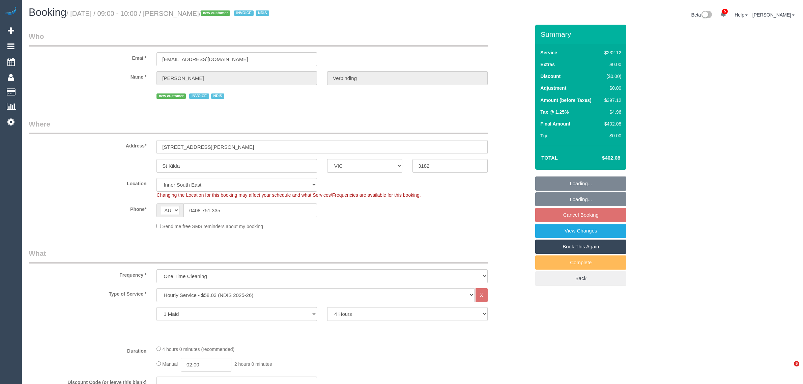
select select "number:25"
select select "object:829"
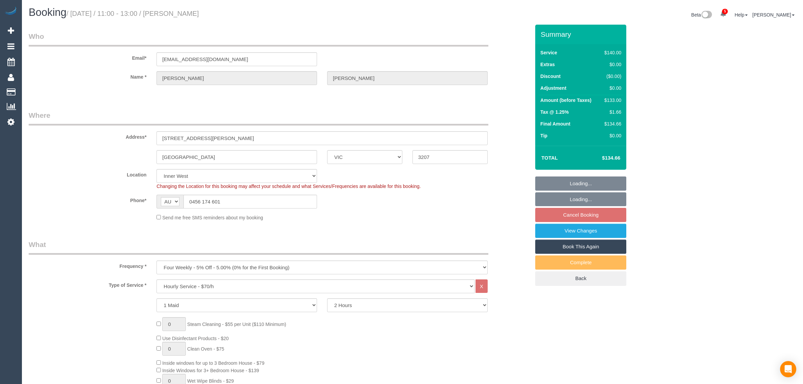
select select "VIC"
select select "number:28"
select select "number:14"
select select "number:19"
select select "number:22"
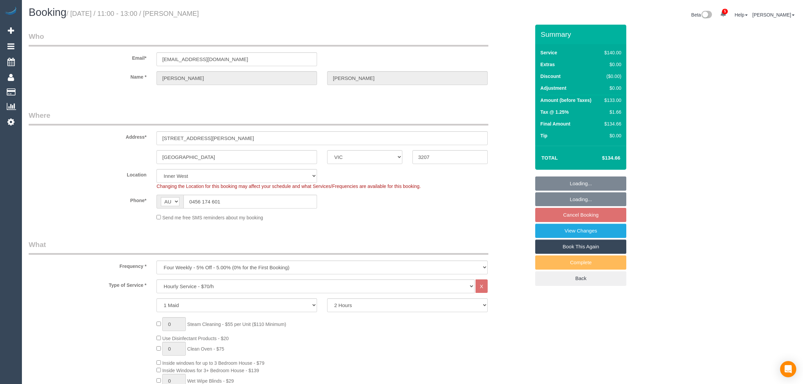
select select "number:34"
select select "number:26"
drag, startPoint x: 460, startPoint y: 197, endPoint x: 464, endPoint y: 201, distance: 5.7
click at [460, 197] on div "Phone* AF AL DZ AD AO AI AQ AG AR AM AW AU AT AZ BS BH BD BB BY BE BZ BJ BM BT …" at bounding box center [279, 201] width 511 height 14
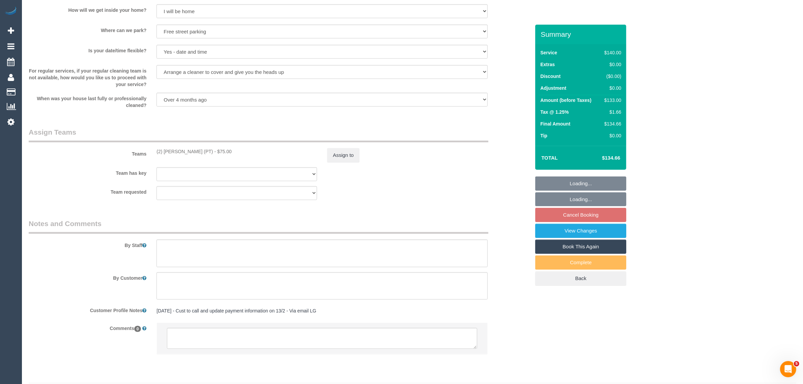
scroll to position [913, 0]
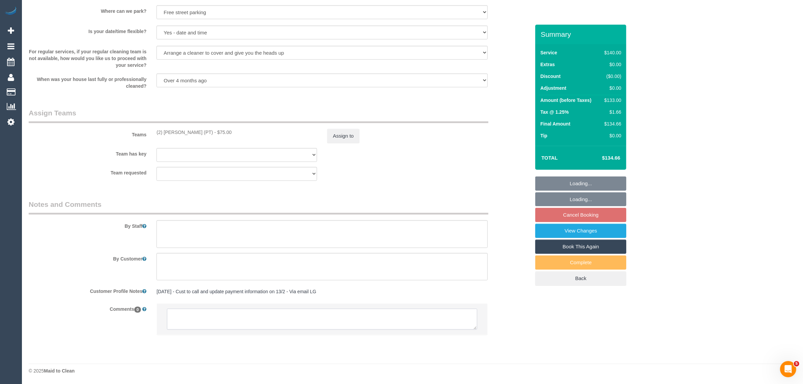
click at [315, 311] on textarea at bounding box center [322, 318] width 310 height 21
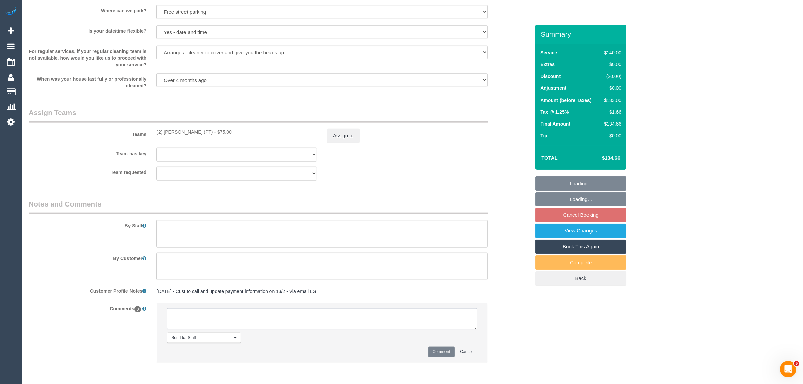
paste textarea "Cleaner(s) Unassigned: Reason Unassigned: One Off/Ongoing: Flexibility: Close a…"
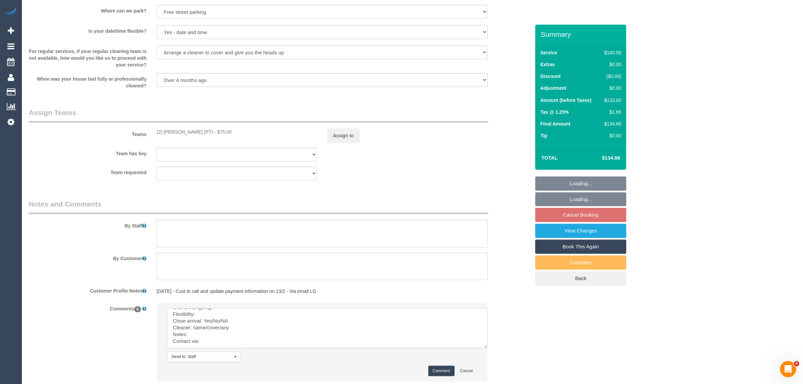
scroll to position [0, 0]
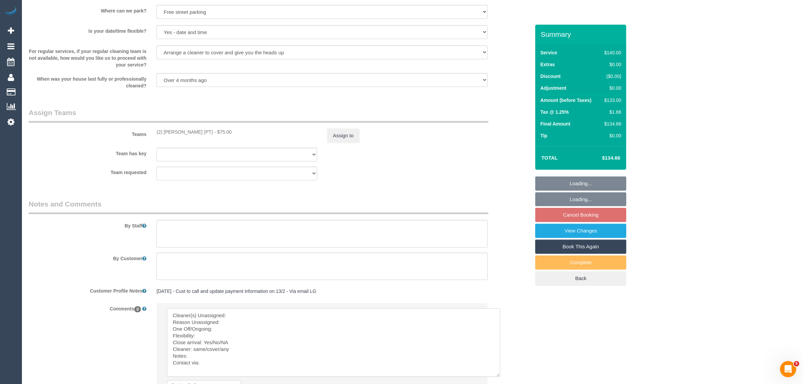
drag, startPoint x: 471, startPoint y: 327, endPoint x: 495, endPoint y: 380, distance: 58.1
click at [495, 376] on textarea at bounding box center [333, 342] width 333 height 68
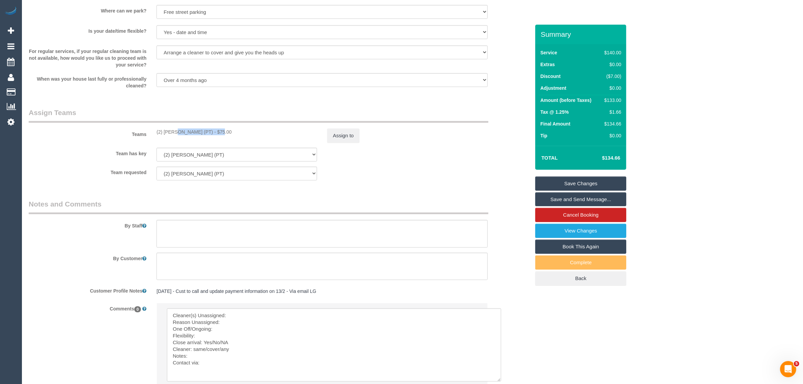
drag, startPoint x: 194, startPoint y: 127, endPoint x: 201, endPoint y: 127, distance: 6.7
click at [201, 127] on div "Teams (2) Azwad Raza (PT) - $75.00 Assign to" at bounding box center [279, 125] width 511 height 35
copy div "(2) [PERSON_NAME] (PT)"
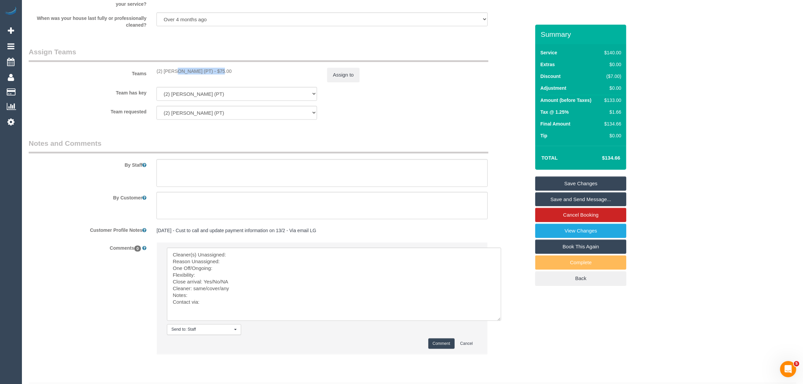
scroll to position [993, 0]
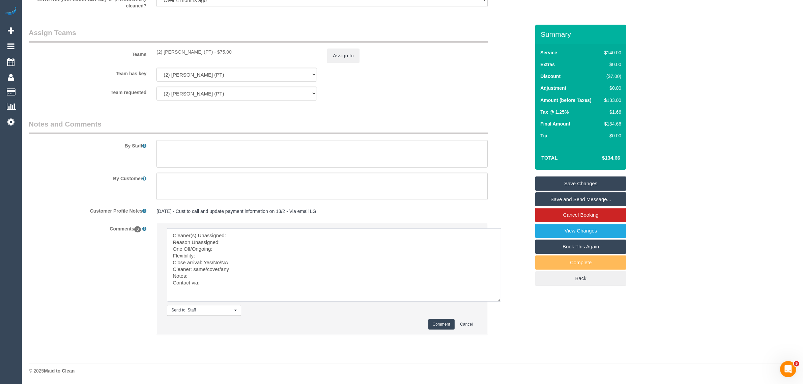
click at [250, 233] on textarea at bounding box center [334, 264] width 334 height 73
paste textarea "(2) [PERSON_NAME] (PT)"
click at [247, 242] on textarea at bounding box center [334, 264] width 334 height 73
drag, startPoint x: 213, startPoint y: 262, endPoint x: 236, endPoint y: 265, distance: 23.5
click at [236, 265] on textarea at bounding box center [334, 264] width 334 height 73
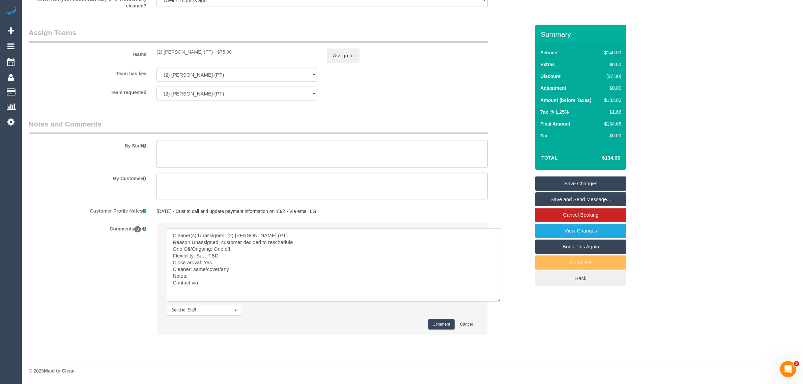
drag, startPoint x: 195, startPoint y: 267, endPoint x: 219, endPoint y: 266, distance: 24.6
click at [219, 266] on textarea at bounding box center [334, 264] width 334 height 73
click at [222, 286] on textarea at bounding box center [334, 264] width 334 height 73
click at [238, 284] on textarea at bounding box center [334, 264] width 334 height 73
type textarea "Cleaner(s) Unassigned: (2) [PERSON_NAME] (PT) Reason Unassigned: customer decid…"
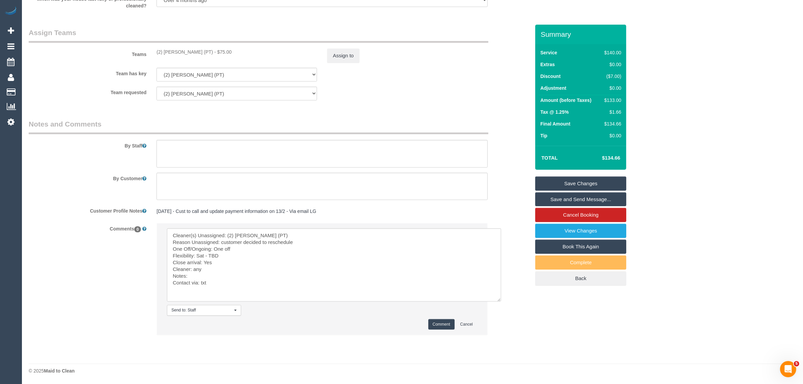
click at [432, 320] on button "Comment" at bounding box center [441, 324] width 26 height 10
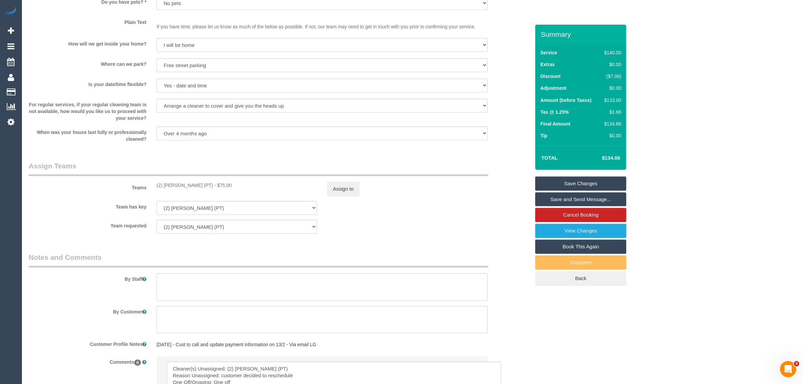
scroll to position [825, 0]
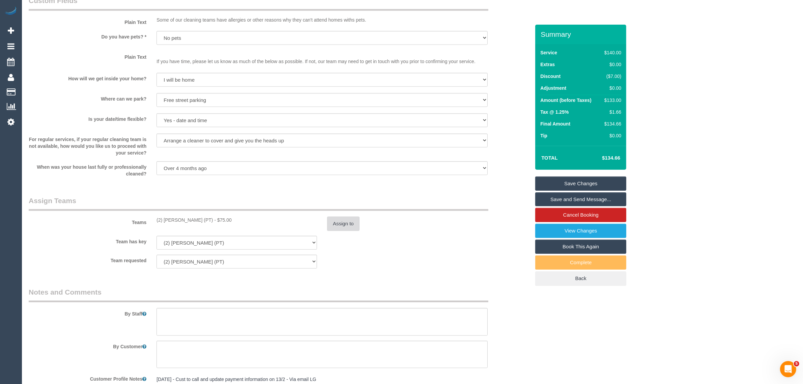
click at [348, 219] on button "Assign to" at bounding box center [343, 223] width 32 height 14
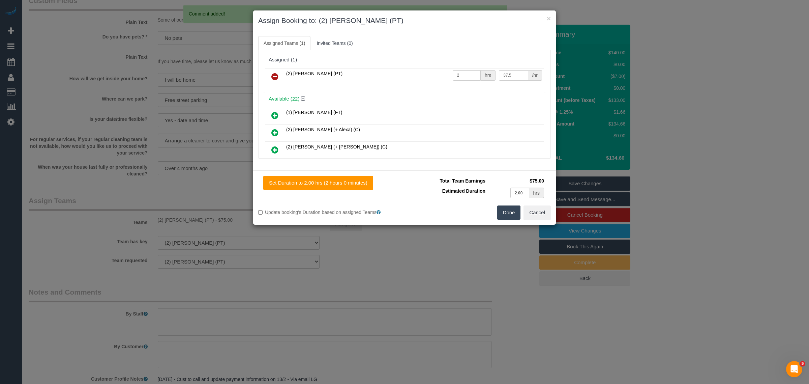
drag, startPoint x: 274, startPoint y: 75, endPoint x: 279, endPoint y: 75, distance: 5.1
click at [275, 75] on icon at bounding box center [274, 76] width 7 height 8
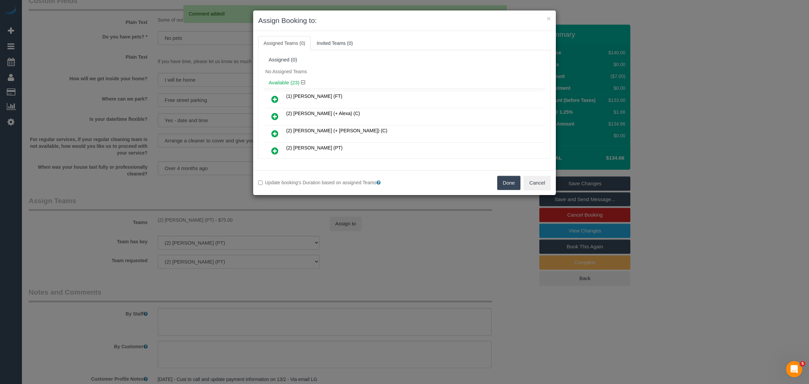
click at [506, 179] on button "Done" at bounding box center [509, 183] width 24 height 14
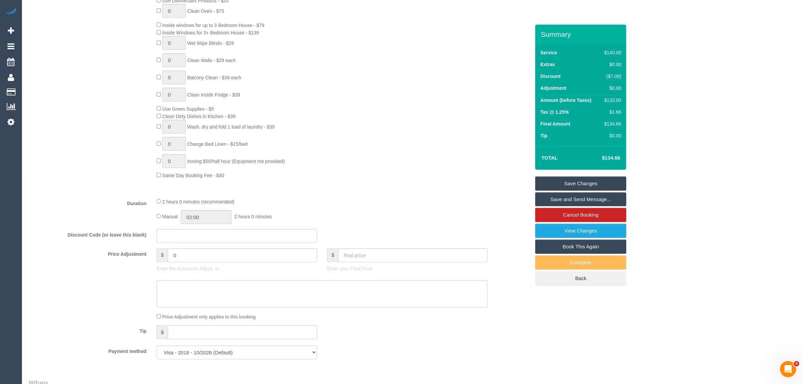
scroll to position [506, 0]
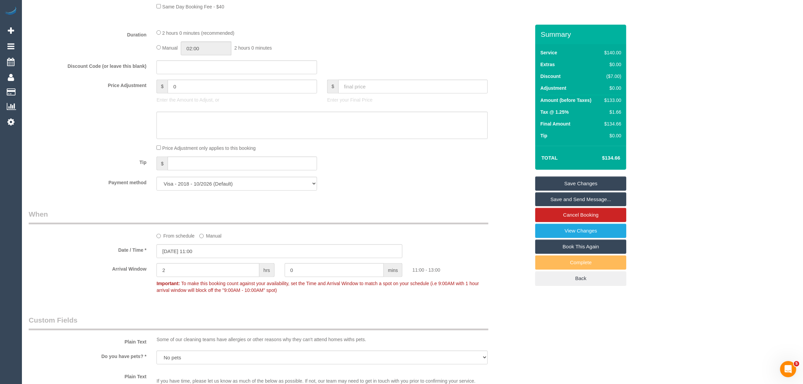
click at [172, 237] on label "From schedule" at bounding box center [175, 234] width 38 height 9
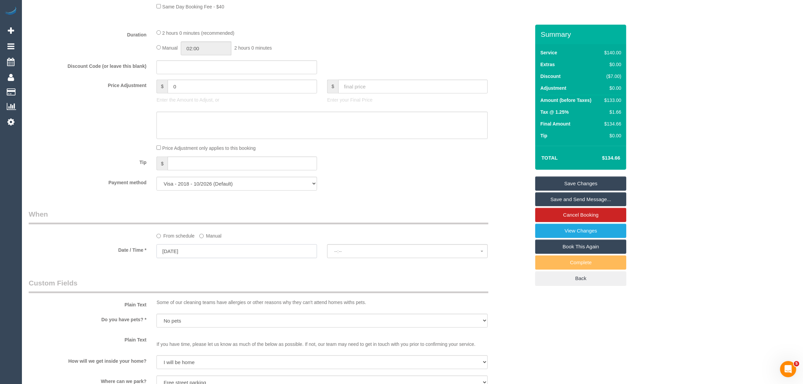
click at [201, 249] on input "[DATE]" at bounding box center [236, 251] width 160 height 14
click at [235, 311] on link "20" at bounding box center [237, 309] width 11 height 9
type input "[DATE]"
select select "spot4"
click at [303, 226] on div "From schedule Manual" at bounding box center [279, 224] width 511 height 30
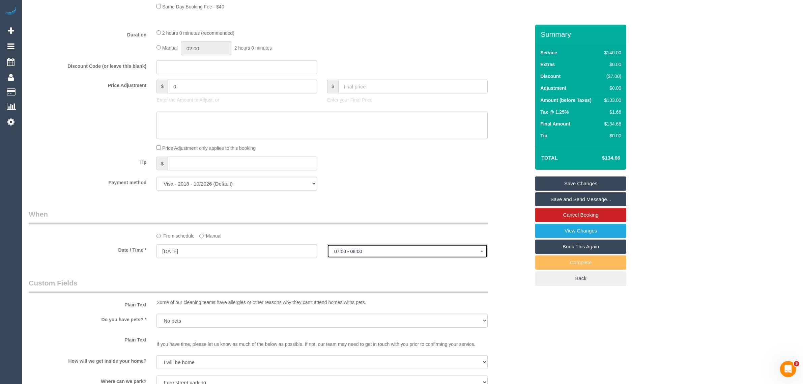
click at [377, 254] on button "07:00 - 08:00" at bounding box center [407, 251] width 160 height 14
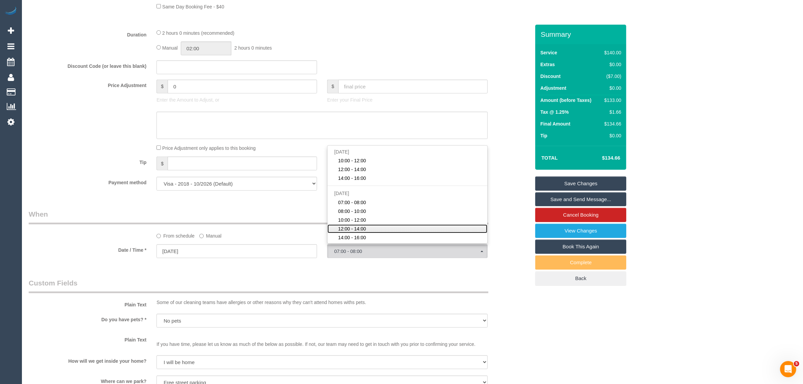
click at [363, 226] on span "12:00 - 14:00" at bounding box center [352, 228] width 28 height 7
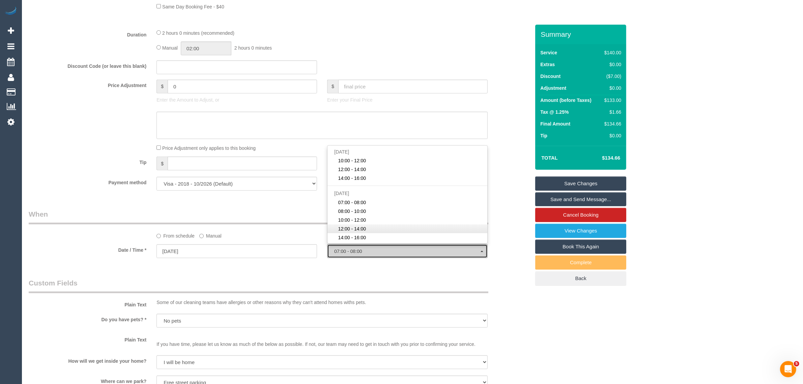
select select "spot26"
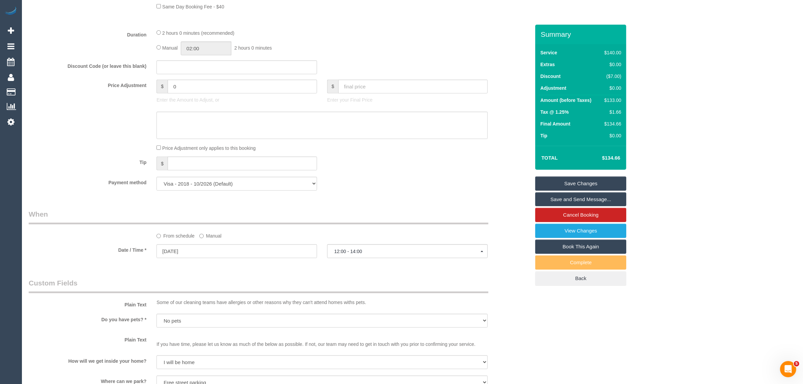
click at [214, 235] on label "Manual" at bounding box center [210, 234] width 22 height 9
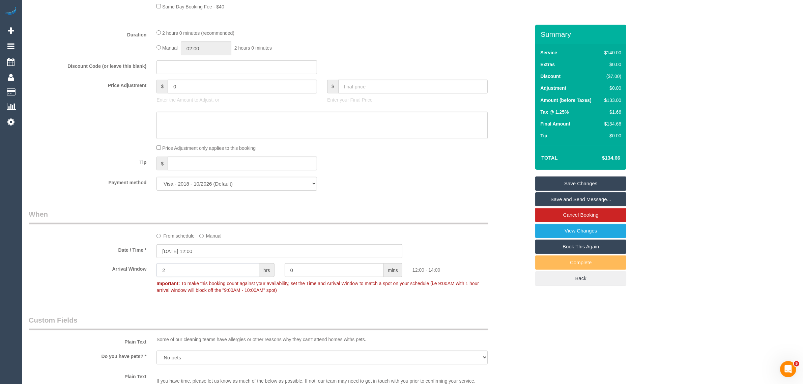
click at [195, 272] on input "2" at bounding box center [207, 270] width 103 height 14
click at [220, 245] on input "[DATE] 12:00" at bounding box center [279, 251] width 246 height 14
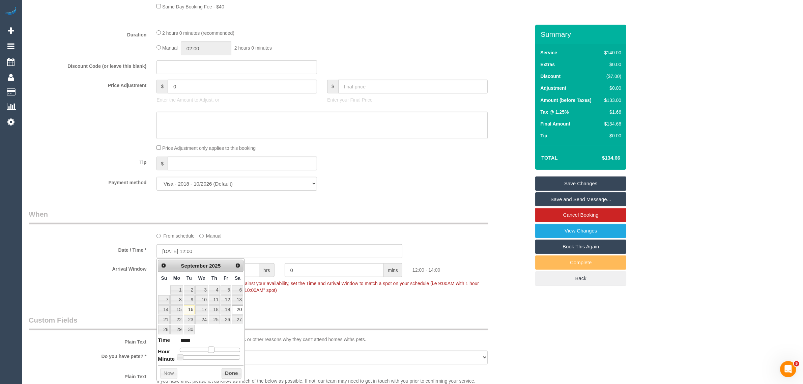
type input "[DATE] 11:00"
type input "*****"
click at [209, 352] on span at bounding box center [209, 349] width 6 height 6
click at [225, 371] on button "Done" at bounding box center [231, 373] width 20 height 11
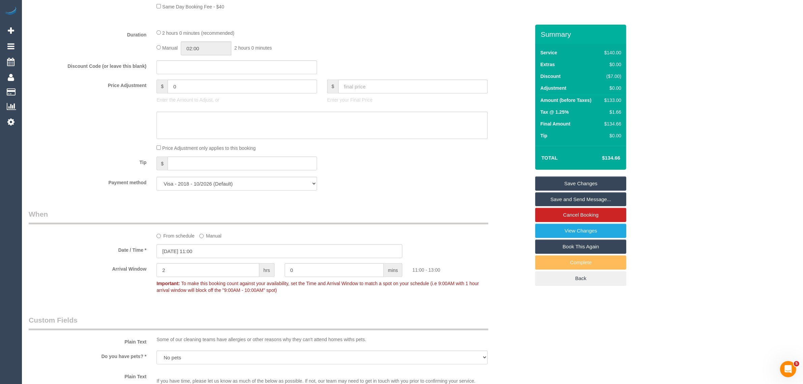
click at [310, 306] on div "Who Email* [EMAIL_ADDRESS][DOMAIN_NAME] Name * [PERSON_NAME] Where Address* [ST…" at bounding box center [279, 218] width 511 height 1398
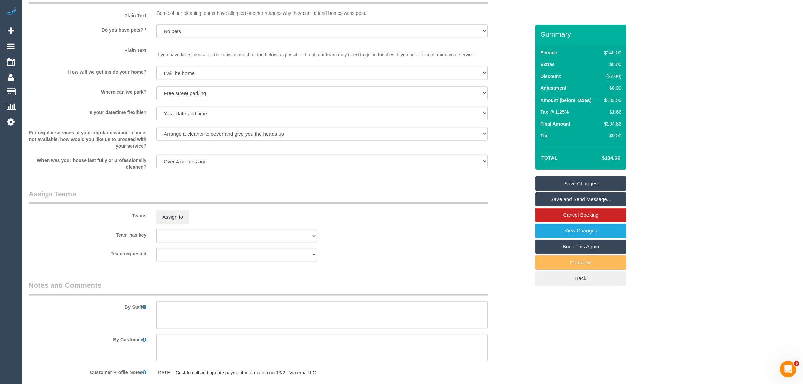
scroll to position [1063, 0]
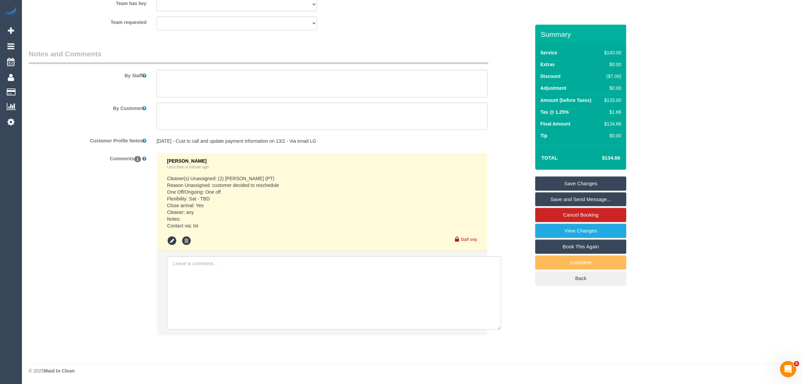
click at [599, 183] on link "Save Changes" at bounding box center [580, 183] width 91 height 14
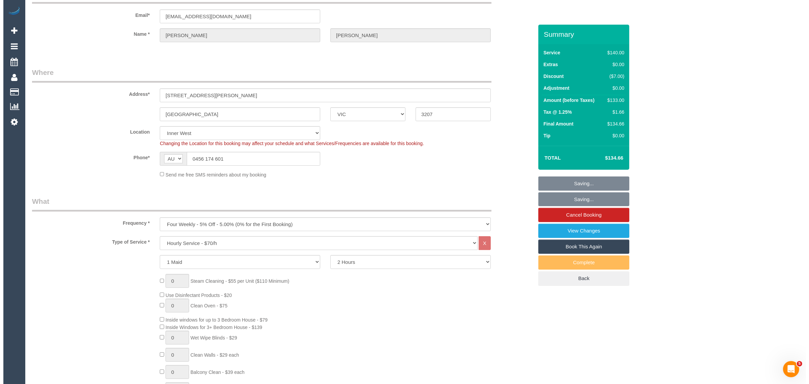
scroll to position [0, 0]
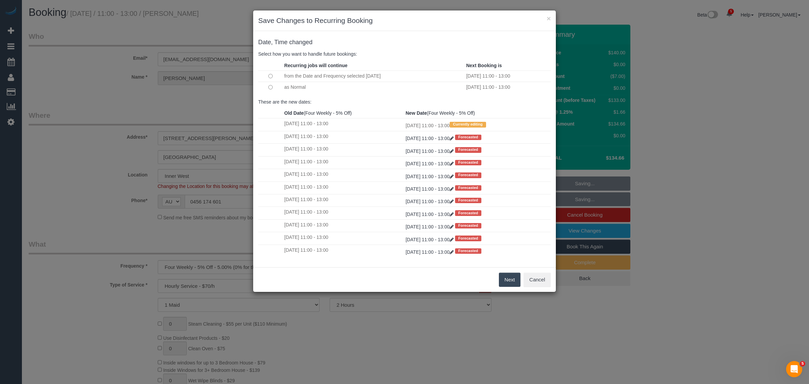
click at [266, 88] on td at bounding box center [270, 87] width 24 height 11
click at [505, 279] on button "Next" at bounding box center [510, 279] width 22 height 14
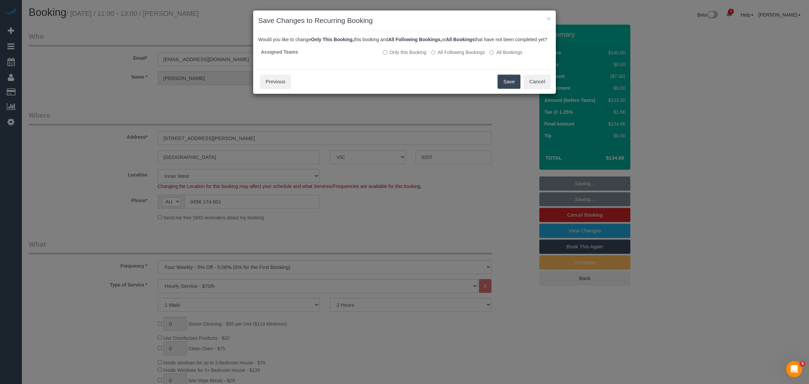
click at [506, 86] on button "Save" at bounding box center [508, 81] width 23 height 14
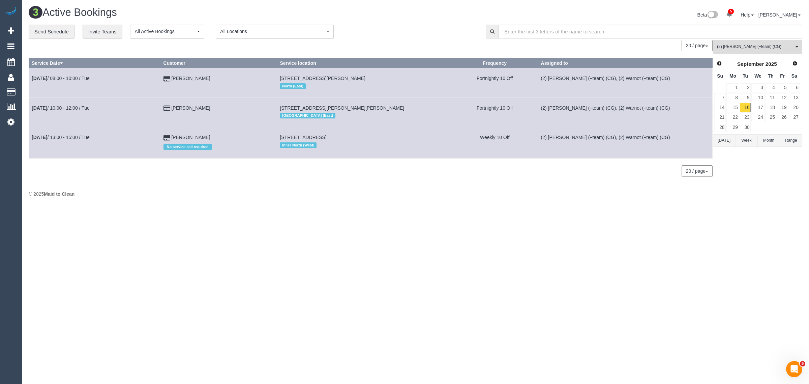
click at [764, 48] on span "(2) [PERSON_NAME] (+team) (CG)" at bounding box center [755, 47] width 77 height 6
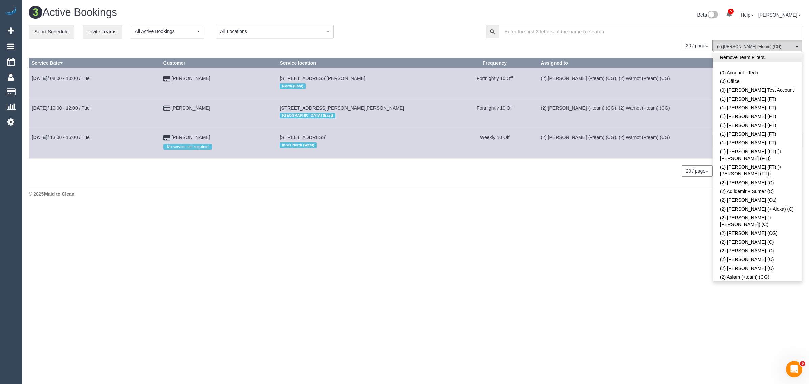
click at [770, 57] on link "Remove Team Filters" at bounding box center [757, 57] width 89 height 9
click at [395, 26] on div "**********" at bounding box center [252, 32] width 447 height 14
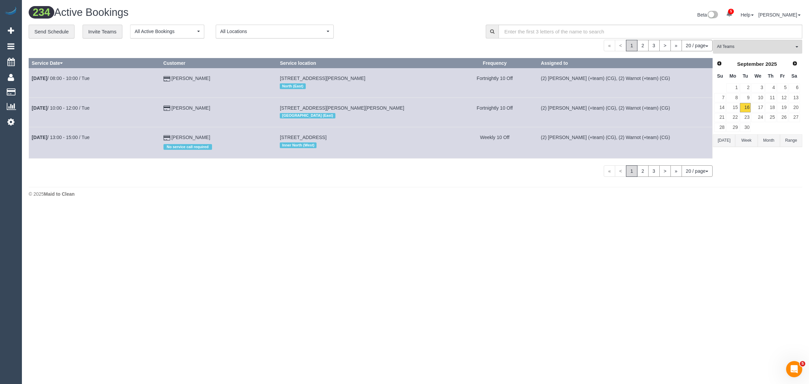
click at [395, 26] on div "**********" at bounding box center [252, 32] width 447 height 14
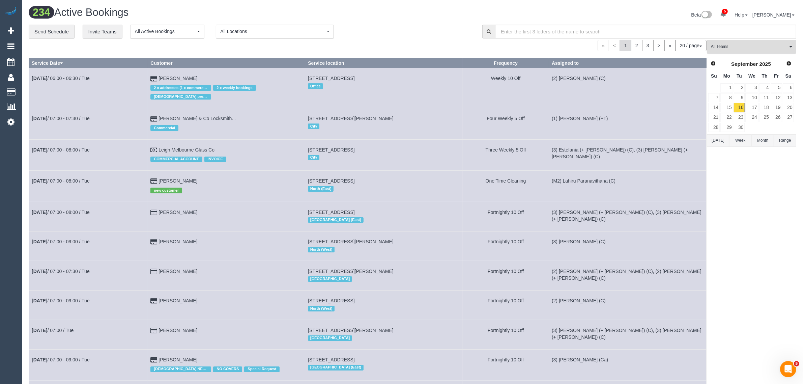
click at [759, 48] on span "All Teams" at bounding box center [748, 47] width 77 height 6
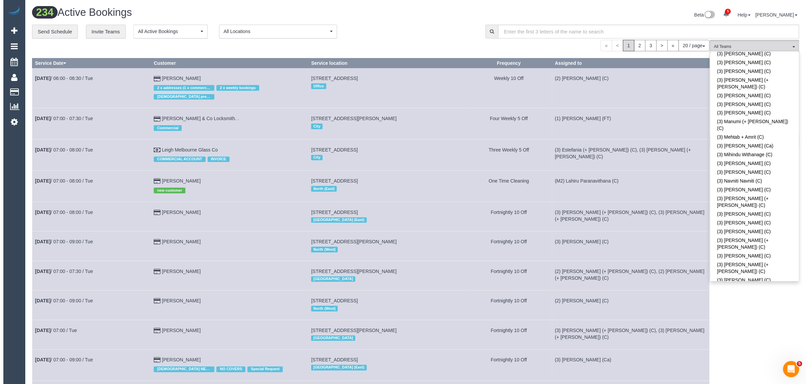
scroll to position [607, 0]
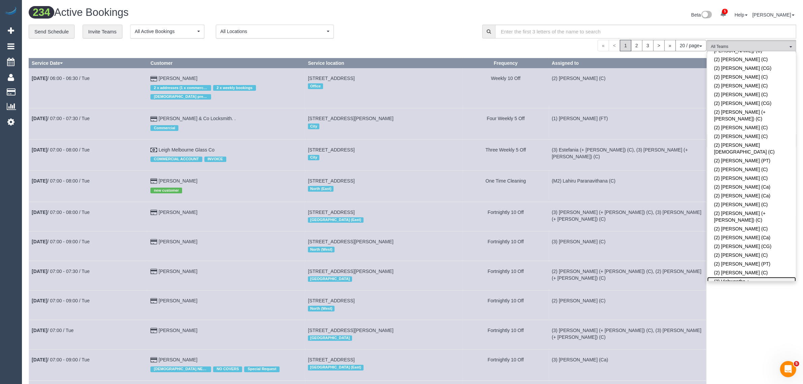
click at [746, 277] on link "(2) Vishwantha + [PERSON_NAME] (C)" at bounding box center [751, 285] width 89 height 16
click at [414, 40] on div "« < 1 2 3 > » 20 / page 10 / page 20 / page 30 / page 40 / page 50 / page 100 /…" at bounding box center [367, 45] width 677 height 11
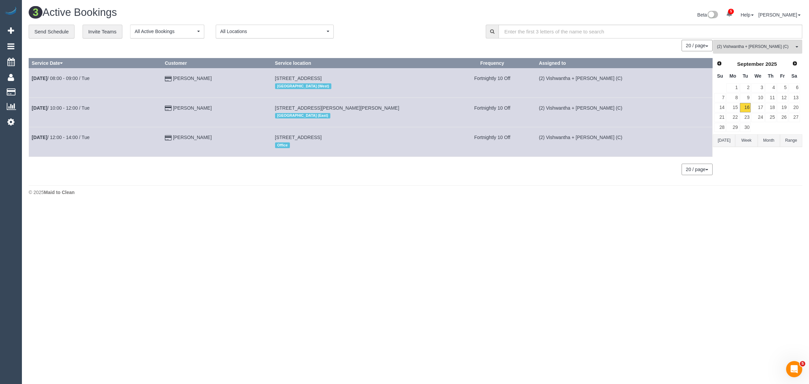
drag, startPoint x: 230, startPoint y: 78, endPoint x: 31, endPoint y: 83, distance: 198.9
click at [31, 83] on tr "[DATE] 08:00 - 09:00 / Tue [PERSON_NAME] [STREET_ADDRESS] [GEOGRAPHIC_DATA] (We…" at bounding box center [371, 82] width 684 height 29
copy tr "[DATE] 08:00 - 09:00 / Tue [PERSON_NAME]"
drag, startPoint x: 181, startPoint y: 108, endPoint x: 32, endPoint y: 110, distance: 149.3
click at [33, 110] on tr "[DATE] 10:00 - 12:00 / Tue [PERSON_NAME] [STREET_ADDRESS][PERSON_NAME][PERSON_N…" at bounding box center [371, 111] width 684 height 29
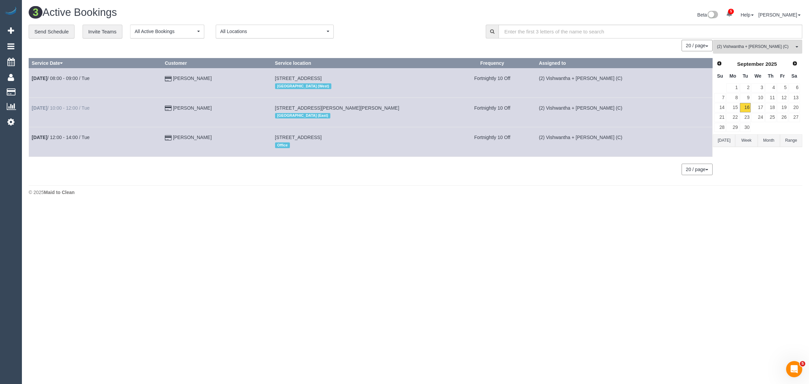
copy tr "[DATE] 10:00 - 12:00 / [PERSON_NAME]"
click at [235, 172] on div "20 / page 10 / page 20 / page 30 / page 40 / page 50 / page 100 / page" at bounding box center [371, 168] width 684 height 11
drag, startPoint x: 184, startPoint y: 144, endPoint x: 32, endPoint y: 143, distance: 151.7
click at [32, 143] on tr "[DATE] 12:00 - 14:00 / Tue [PERSON_NAME] [STREET_ADDRESS] Office Fortnightly 10…" at bounding box center [371, 141] width 684 height 29
copy tr "[DATE] 12:00 - 14:00 / Tue [PERSON_NAME]"
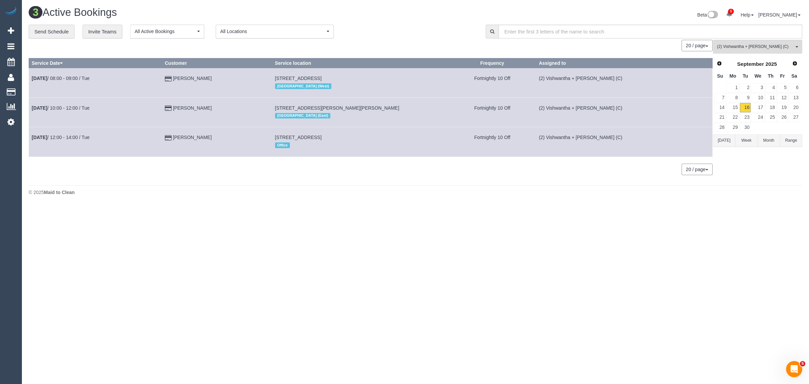
drag, startPoint x: 205, startPoint y: 79, endPoint x: 451, endPoint y: 242, distance: 295.1
click at [451, 242] on body "5 Beta Your Notifications You have 0 alerts × You have 110 to charge for [DATE]…" at bounding box center [404, 192] width 809 height 384
click at [743, 48] on span "(2) Vishwantha + [PERSON_NAME] (C)" at bounding box center [755, 47] width 77 height 6
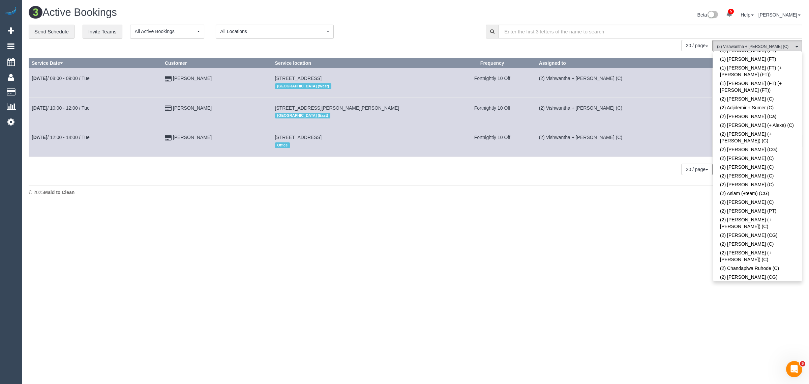
scroll to position [0, 0]
click at [779, 59] on link "Remove Team Filters" at bounding box center [757, 57] width 89 height 9
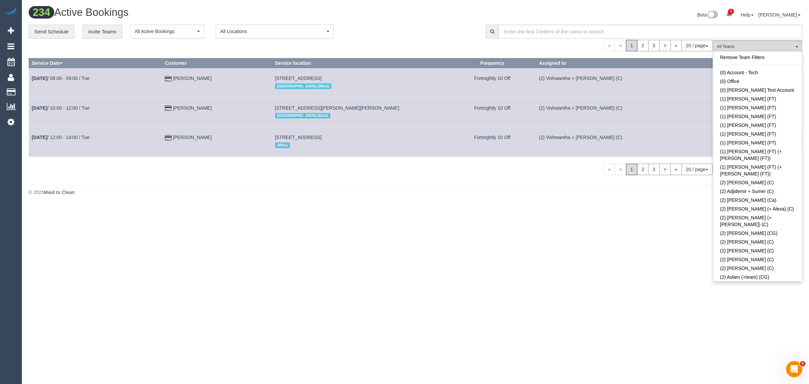
scroll to position [239, 0]
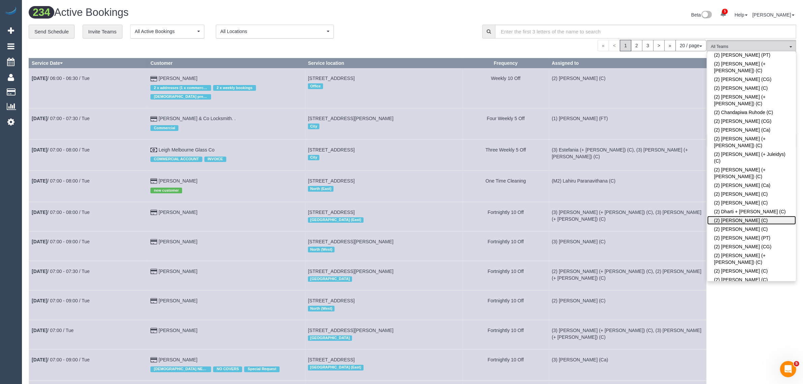
click at [772, 216] on link "(2) [PERSON_NAME] (C)" at bounding box center [751, 220] width 89 height 9
click at [432, 20] on div "Beta 5 Your Notifications You have 0 alerts × You have 110 to charge for [DATE]…" at bounding box center [606, 16] width 389 height 18
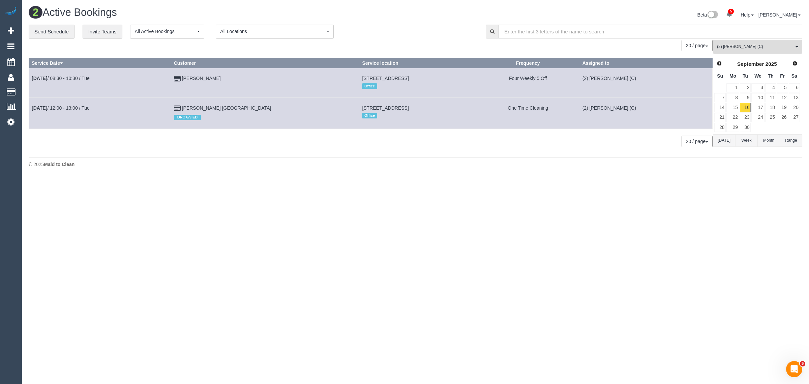
click at [649, 210] on body "5 Beta Your Notifications You have 0 alerts × You have 110 to charge for [DATE]…" at bounding box center [404, 192] width 809 height 384
click at [397, 193] on body "5 Beta Your Notifications You have 0 alerts × You have 110 to charge for [DATE]…" at bounding box center [404, 192] width 809 height 384
drag, startPoint x: 238, startPoint y: 73, endPoint x: 31, endPoint y: 78, distance: 207.0
click at [31, 78] on tr "[DATE] 08:30 - 10:30 / Tue [PERSON_NAME] [STREET_ADDRESS] Office Four Weekly 5 …" at bounding box center [371, 82] width 684 height 29
copy tr "[DATE] 08:30 - 10:30 / Tue [PERSON_NAME]"
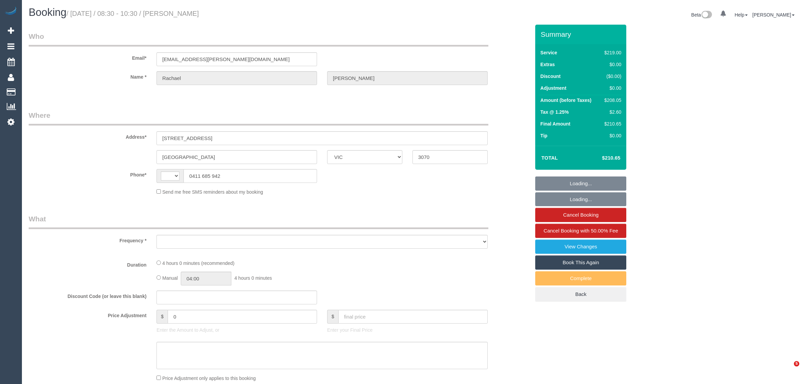
select select "VIC"
select select "string:stripe-pm_1Po1Ob2GScqysDRVmRv4qXlX"
select select "object:372"
select select "string:AU"
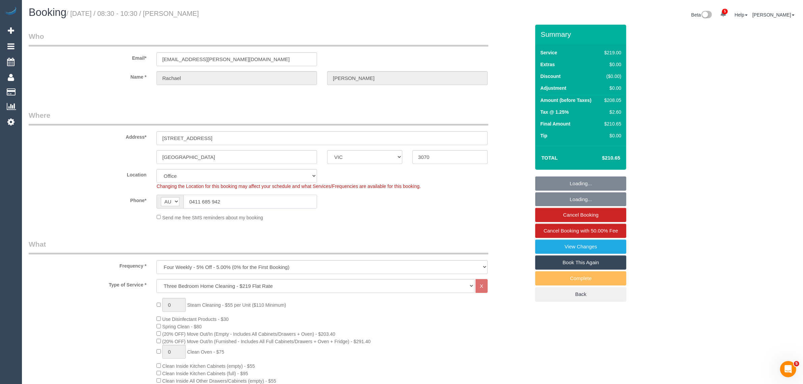
click at [268, 207] on input "0411 685 942" at bounding box center [249, 201] width 133 height 14
select select "object:722"
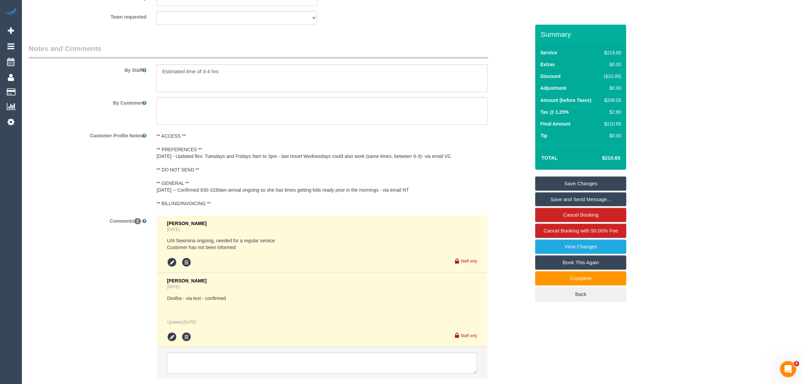
scroll to position [1142, 0]
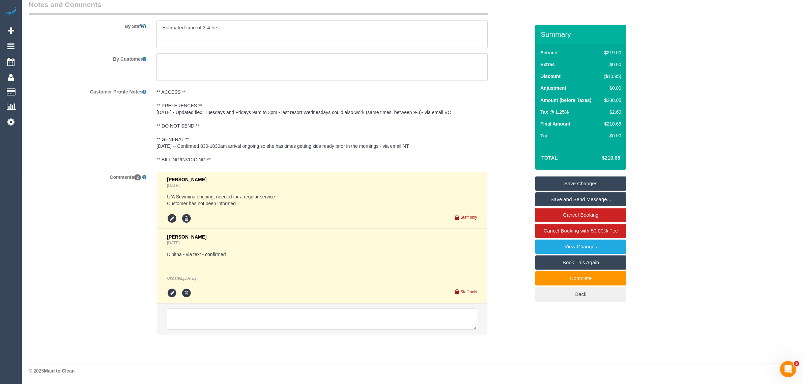
click at [515, 339] on div "Comments 2 Jessica Trentin Yesterday U/A Sewmina ongoing, needed for a regular …" at bounding box center [279, 256] width 511 height 170
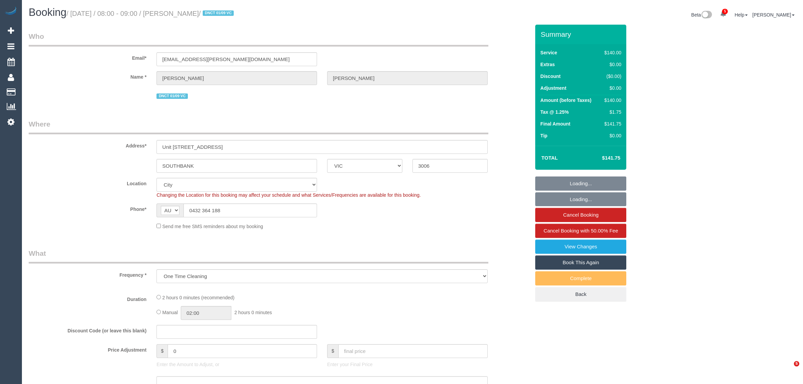
select select "VIC"
select select "object:650"
click at [263, 217] on sui-booking-location "Location [GEOGRAPHIC_DATA] (North) East (South) [GEOGRAPHIC_DATA] (East) [GEOGR…" at bounding box center [279, 204] width 501 height 52
select select "number:28"
select select "number:17"
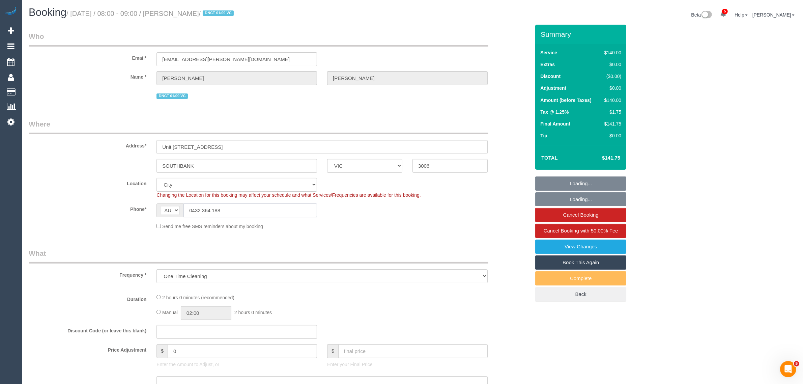
click at [265, 214] on input "0432 364 188" at bounding box center [249, 210] width 133 height 14
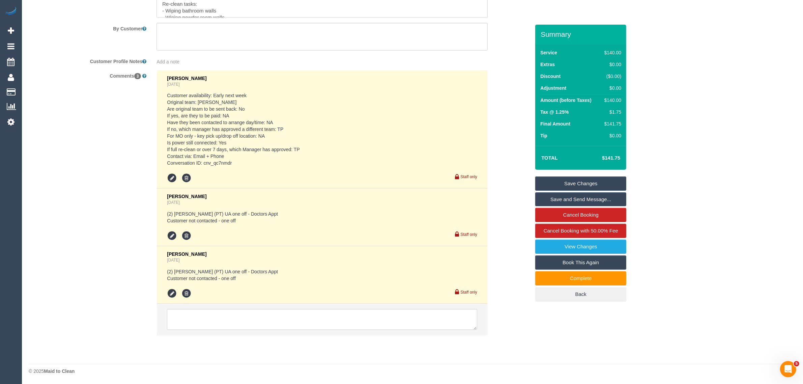
scroll to position [982, 0]
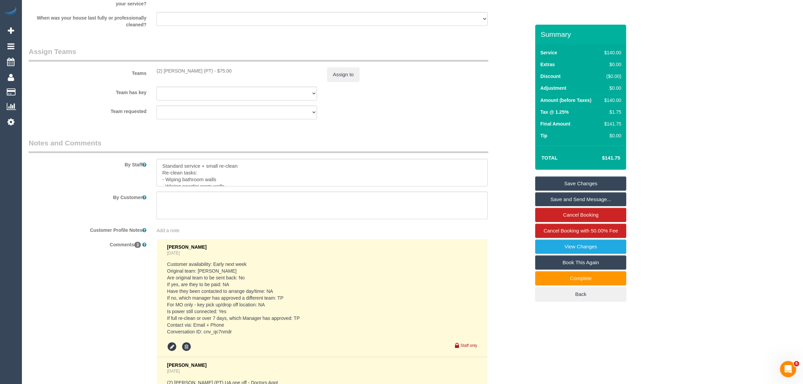
drag, startPoint x: 97, startPoint y: 293, endPoint x: 105, endPoint y: 284, distance: 12.7
click at [97, 293] on div "Comments 3 [PERSON_NAME] [DATE] Customer availability: Early next week Original…" at bounding box center [279, 375] width 511 height 272
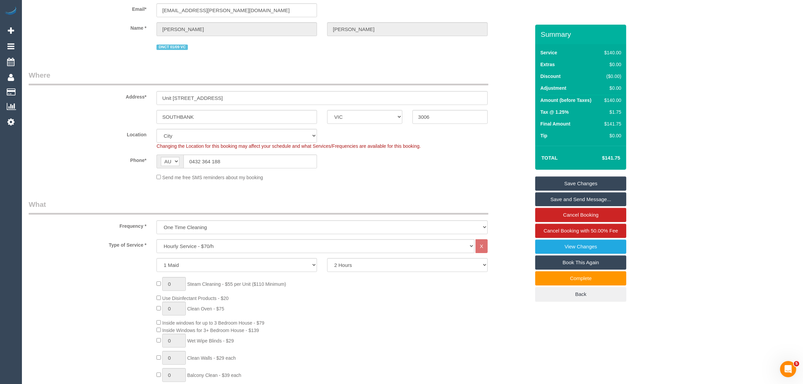
scroll to position [0, 0]
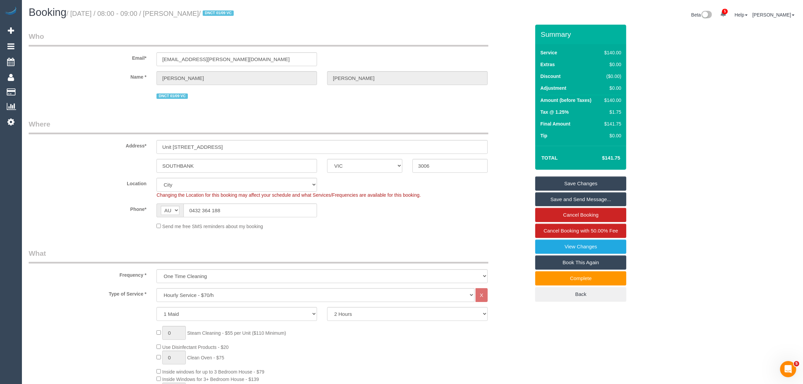
click at [457, 216] on div "Phone* AF AL DZ AD AO AI AQ AG AR AM AW AU AT AZ BS BH BD BB BY BE BZ BJ BM BT …" at bounding box center [279, 210] width 511 height 14
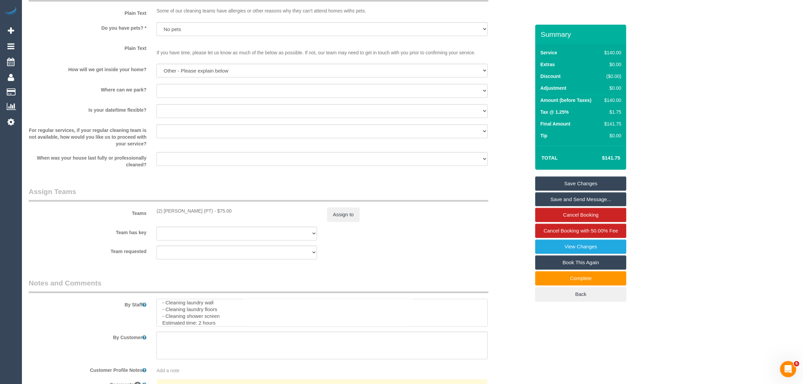
scroll to position [57, 0]
click at [463, 253] on div "Team requested (2) Reggy Cogulet (PT) (0) Office (1) Debbie Brodjanac (FT) (1) …" at bounding box center [279, 252] width 511 height 14
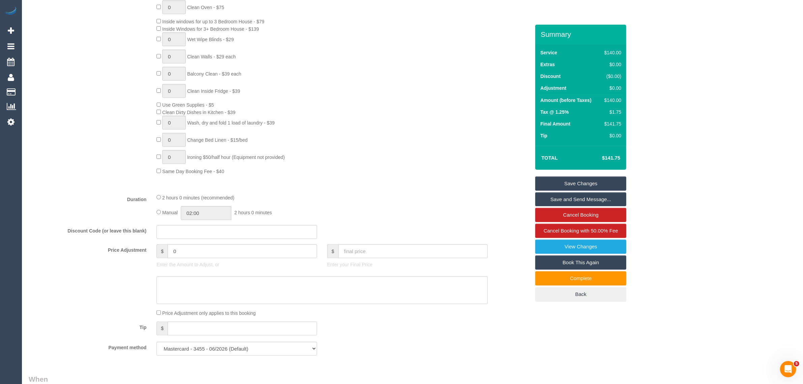
scroll to position [169, 0]
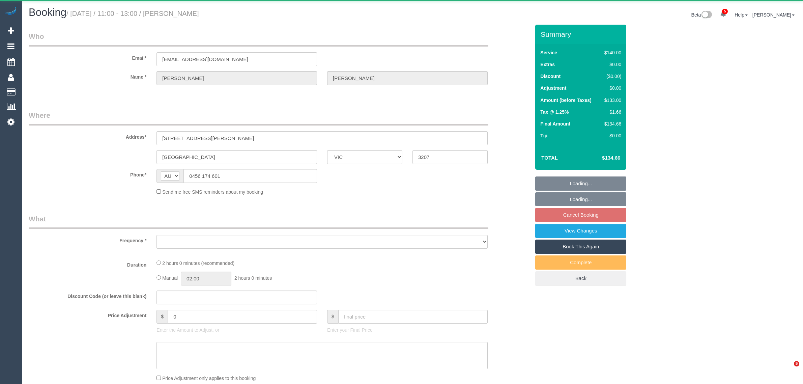
select select "VIC"
select select "string:stripe-pm_1MypSg2GScqysDRVqmHMNROm"
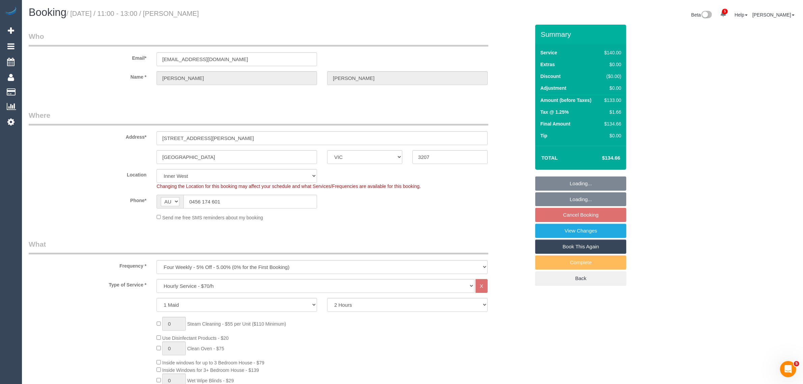
select select "object:759"
select select "number:28"
select select "number:14"
select select "number:19"
select select "number:22"
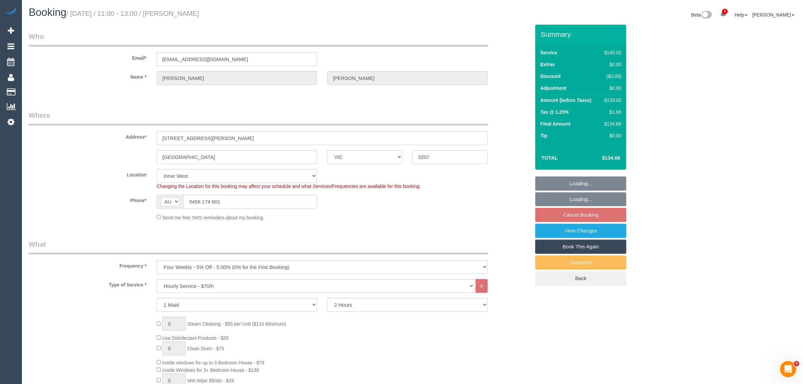
select select "number:34"
select select "number:26"
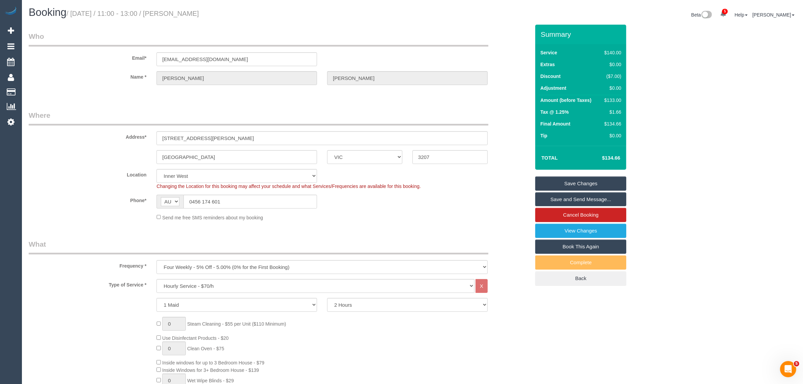
drag, startPoint x: 236, startPoint y: 19, endPoint x: 184, endPoint y: 12, distance: 52.7
click at [184, 12] on div "Booking / September 20, 2025 / 11:00 - 13:00 / Janet Dobson" at bounding box center [218, 14] width 389 height 14
copy small "Janet Dobson"
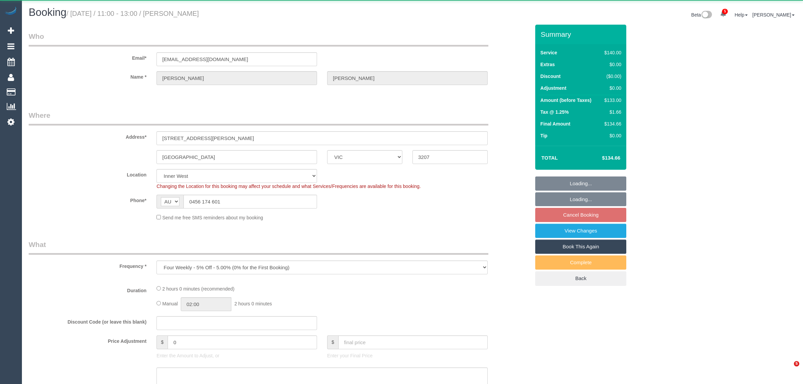
select select "VIC"
select select "object:574"
select select "string:stripe-pm_1MypSg2GScqysDRVqmHMNROm"
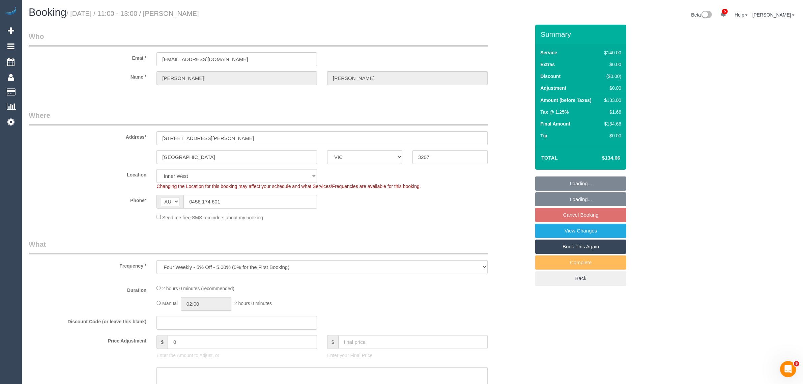
select select "number:28"
select select "number:14"
select select "number:19"
select select "number:22"
select select "number:34"
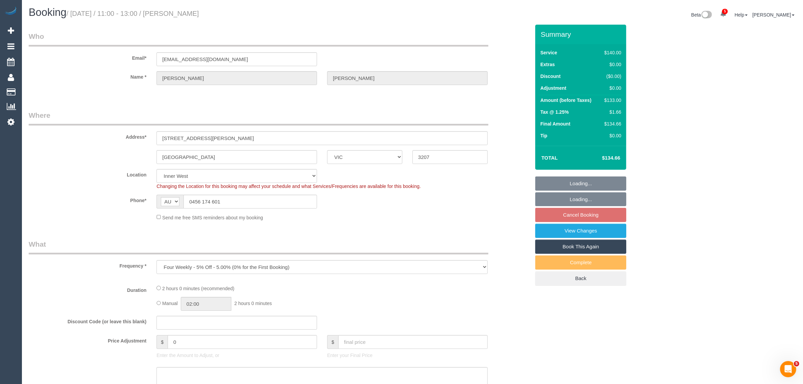
select select "number:26"
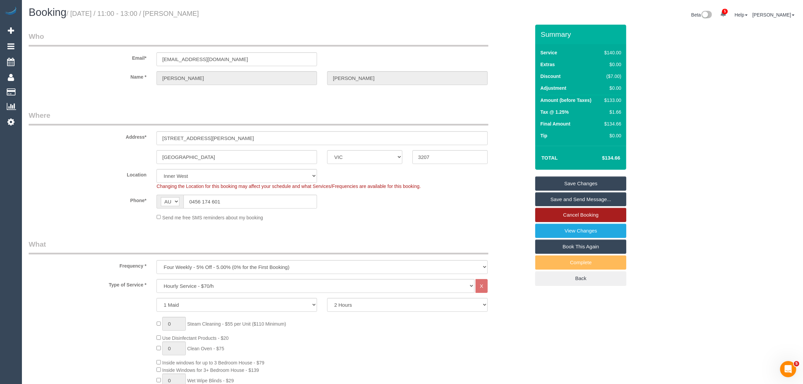
click at [597, 213] on link "Cancel Booking" at bounding box center [580, 215] width 91 height 14
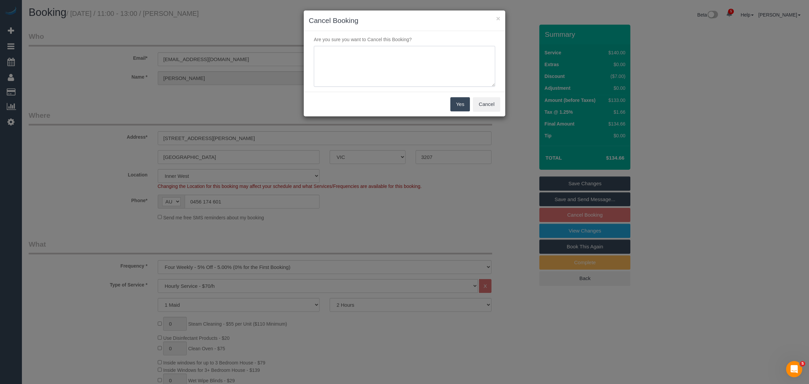
click at [369, 66] on textarea at bounding box center [404, 66] width 181 height 41
type textarea "customer wants to skip via txt - KA"
click at [460, 105] on button "Yes" at bounding box center [460, 104] width 20 height 14
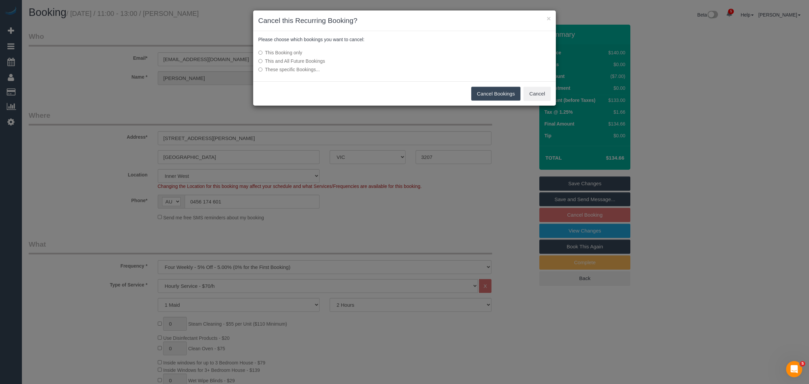
click at [475, 95] on button "Cancel Bookings" at bounding box center [496, 94] width 50 height 14
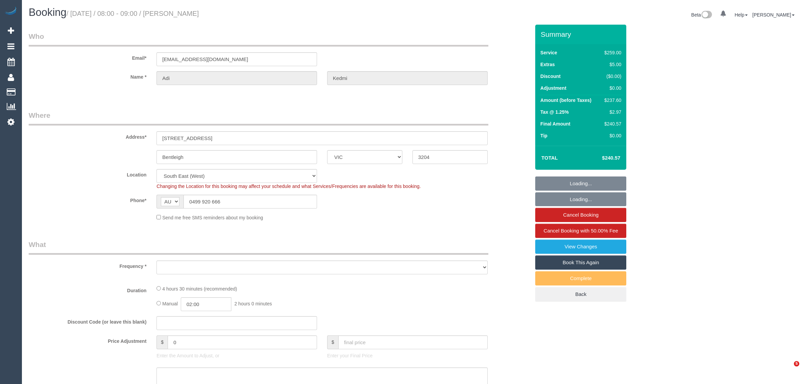
select select "VIC"
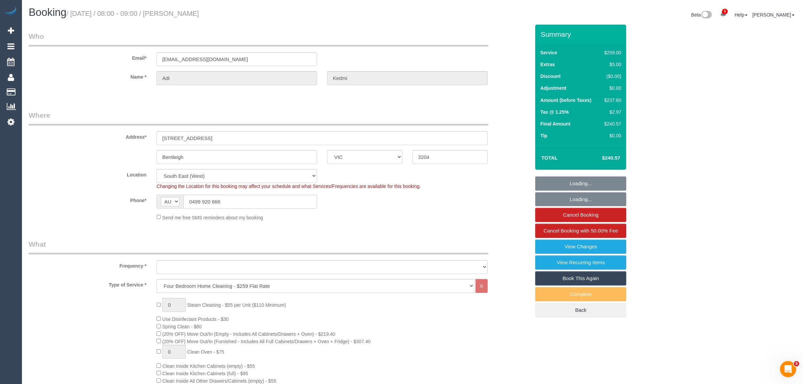
select select "string:stripe-pm_1O7Qu72GScqysDRV630H6hmT"
select select "object:677"
select select "number:28"
select select "number:14"
select select "number:19"
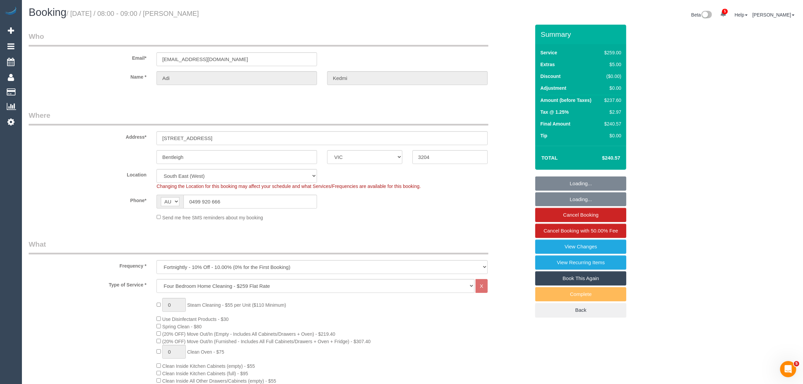
select select "number:22"
select select "number:34"
select select "number:13"
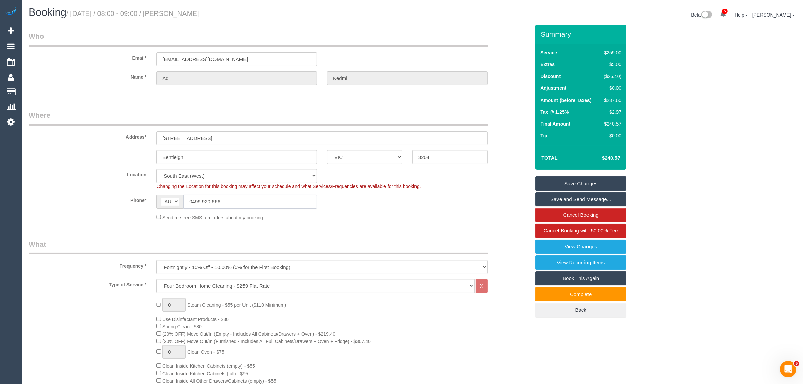
select select "object:1331"
click at [254, 197] on input "0499 920 666" at bounding box center [249, 201] width 133 height 14
click at [256, 202] on input "0499 920 666" at bounding box center [249, 201] width 133 height 14
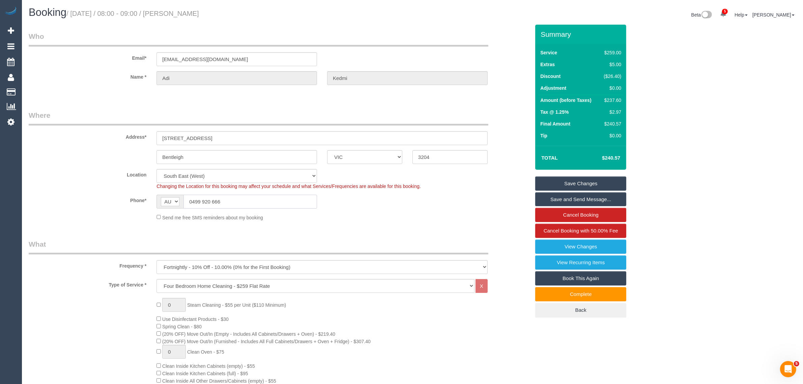
click at [256, 202] on input "0499 920 666" at bounding box center [249, 201] width 133 height 14
click at [224, 200] on input "0499 920 666" at bounding box center [249, 201] width 133 height 14
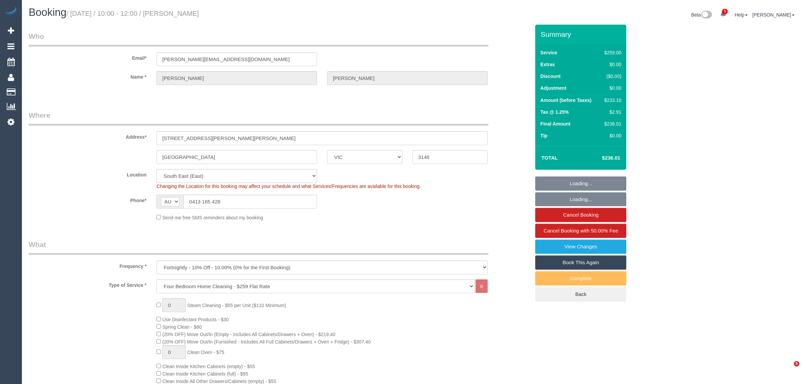
select select "VIC"
select select "spot1"
select select "number:27"
select select "number:14"
select select "number:19"
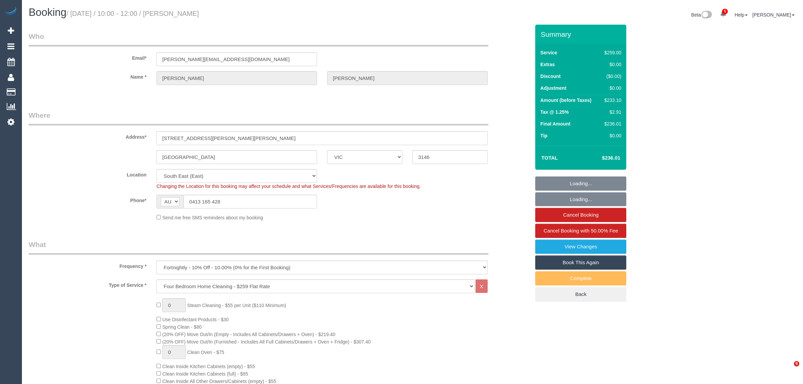
select select "number:22"
select select "number:34"
select select "number:12"
click at [274, 202] on input "0413 165 428" at bounding box center [249, 201] width 133 height 14
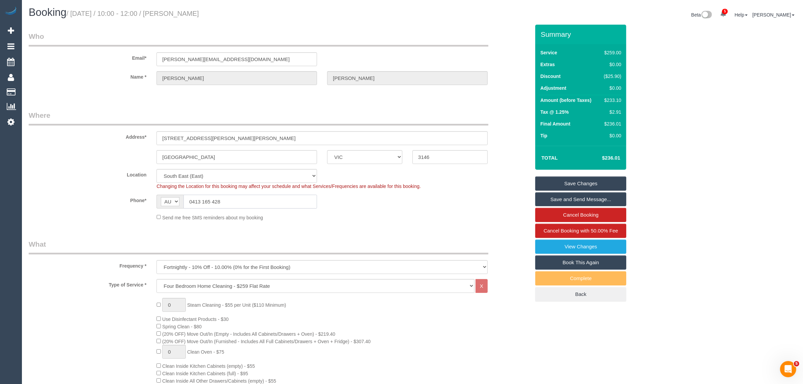
click at [274, 202] on input "0413 165 428" at bounding box center [249, 201] width 133 height 14
click at [234, 199] on input "0413 165 428" at bounding box center [249, 201] width 133 height 14
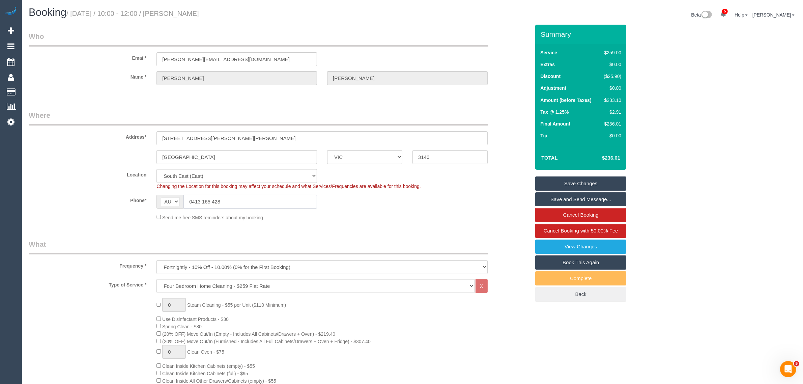
click at [260, 201] on input "0413 165 428" at bounding box center [249, 201] width 133 height 14
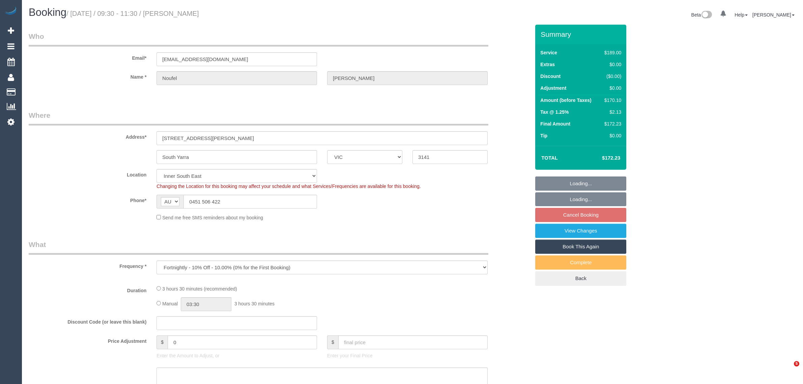
select select "VIC"
select select "number:28"
select select "number:14"
select select "number:18"
select select "number:22"
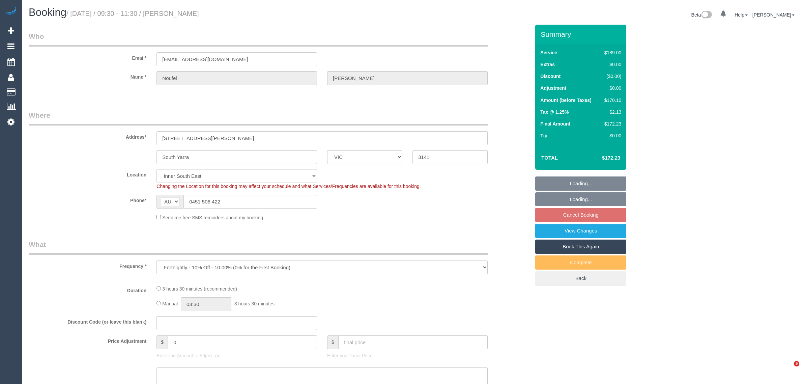
select select "number:26"
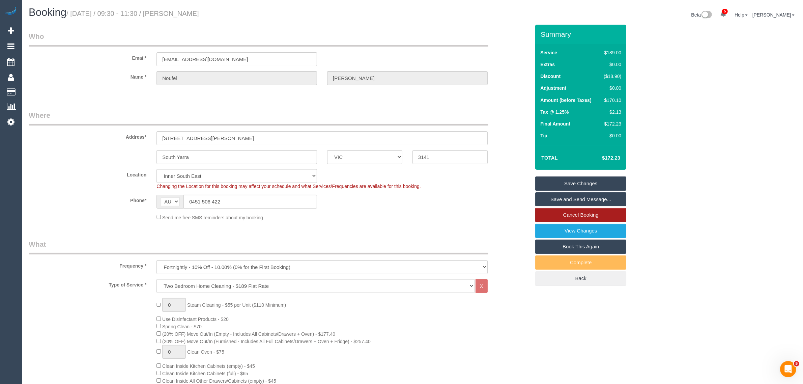
click at [551, 213] on link "Cancel Booking" at bounding box center [580, 215] width 91 height 14
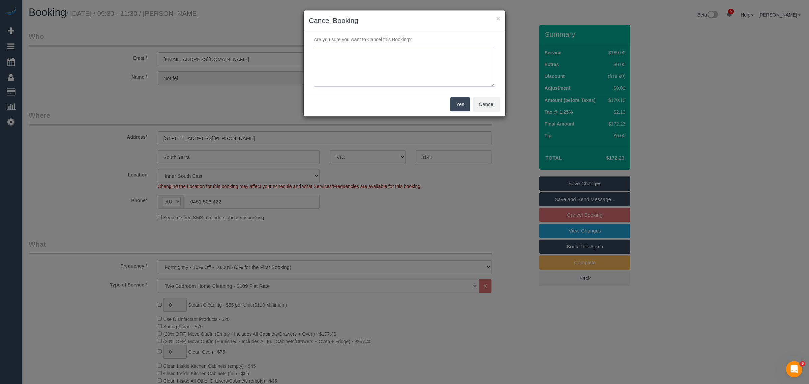
click at [383, 61] on textarea at bounding box center [404, 66] width 181 height 41
type textarea "customer wants to skip via txt - KA"
click at [459, 104] on button "Yes" at bounding box center [460, 104] width 20 height 14
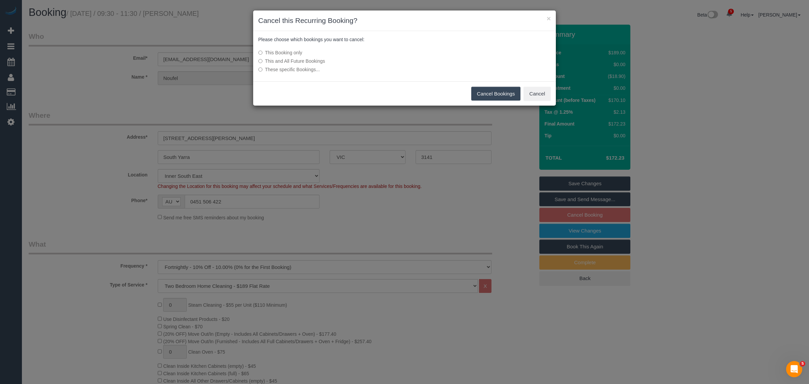
click at [478, 93] on button "Cancel Bookings" at bounding box center [496, 94] width 50 height 14
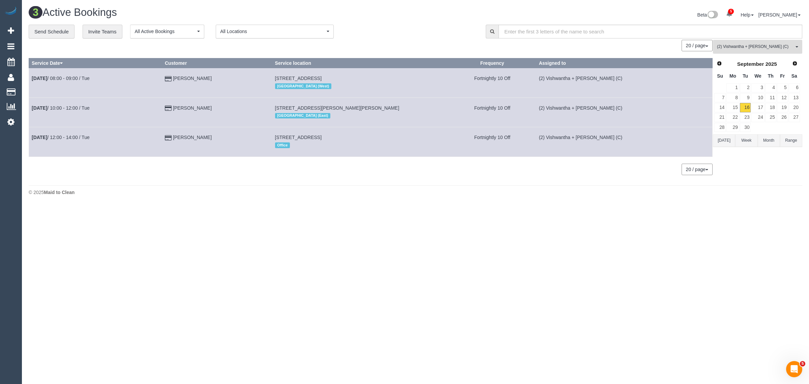
click at [746, 51] on button "(2) Vishwantha + Madhushika (C) All Teams" at bounding box center [757, 47] width 89 height 14
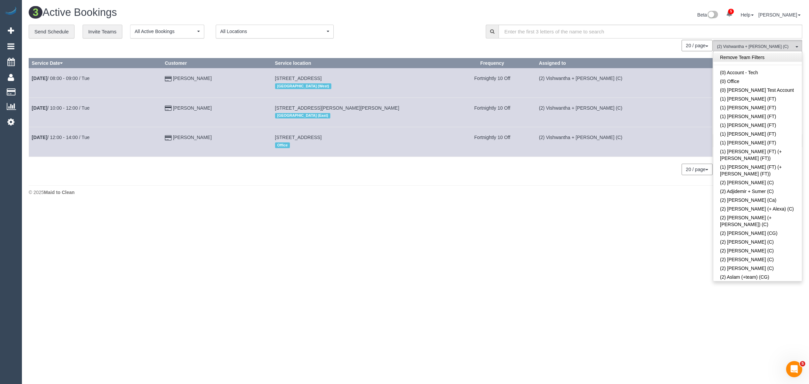
click at [759, 57] on link "Remove Team Filters" at bounding box center [757, 57] width 89 height 9
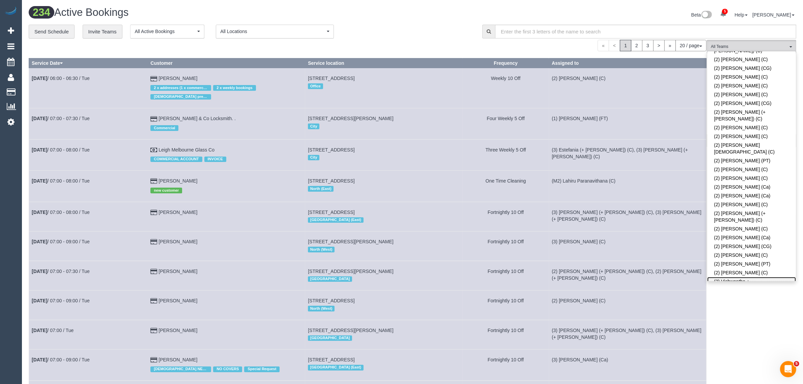
click at [746, 277] on link "(2) Vishwantha + [PERSON_NAME] (C)" at bounding box center [751, 285] width 89 height 16
click at [408, 42] on div "20 / page 10 / page 20 / page 30 / page 40 / page 50 / page 100 / page" at bounding box center [367, 45] width 677 height 11
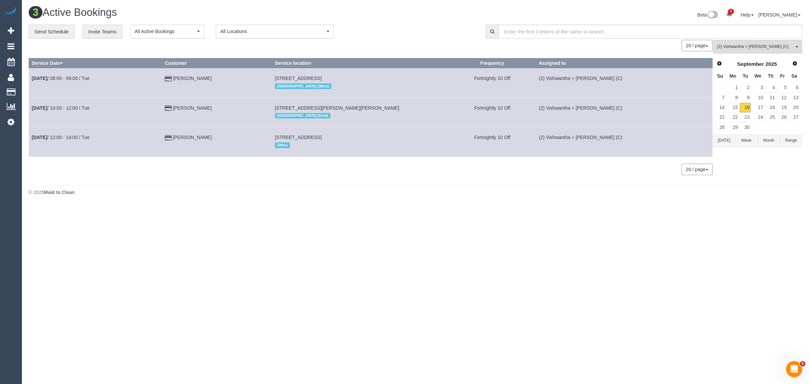
click at [345, 218] on body "5 Beta Your Notifications You have 0 alerts × You have 79 to charge for 15/09/2…" at bounding box center [404, 192] width 809 height 384
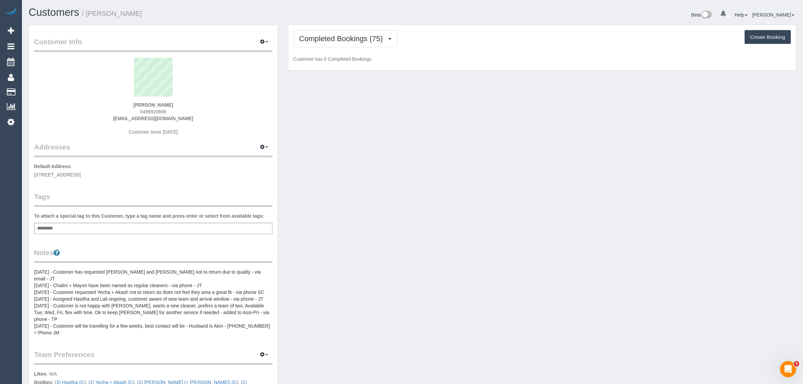
click at [146, 110] on span "0499920666" at bounding box center [153, 111] width 26 height 5
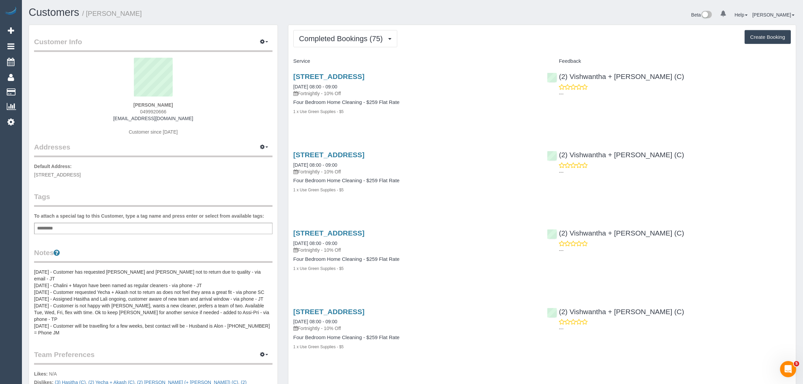
click at [146, 110] on span "0499920666" at bounding box center [153, 111] width 26 height 5
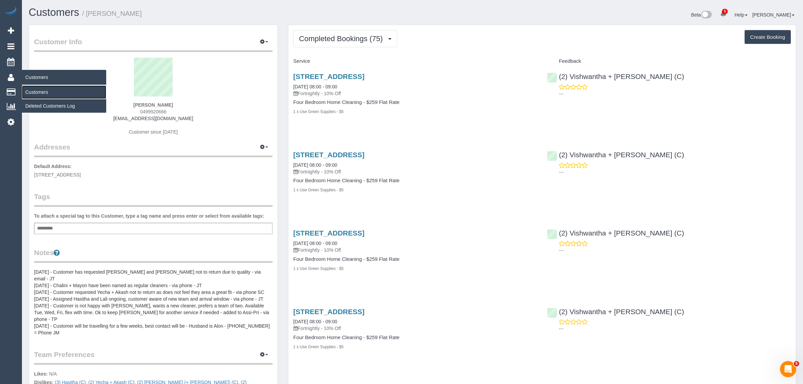
click at [33, 88] on link "Customers" at bounding box center [64, 91] width 84 height 13
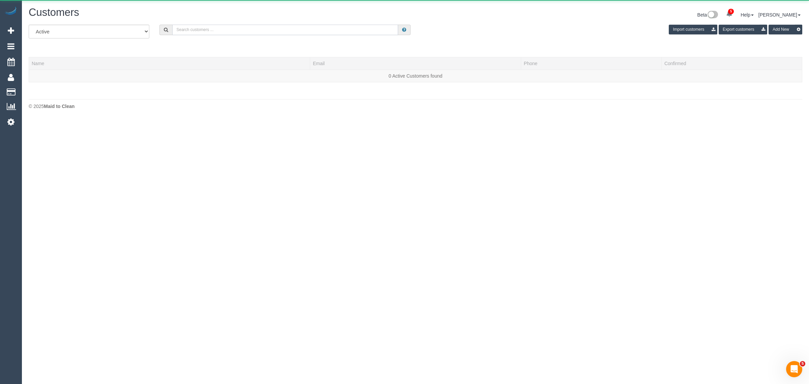
click at [239, 29] on input "text" at bounding box center [285, 30] width 226 height 10
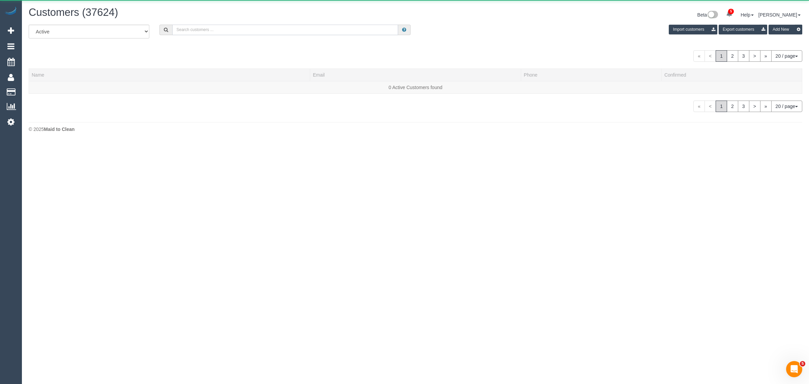
paste input "[PERSON_NAME]"
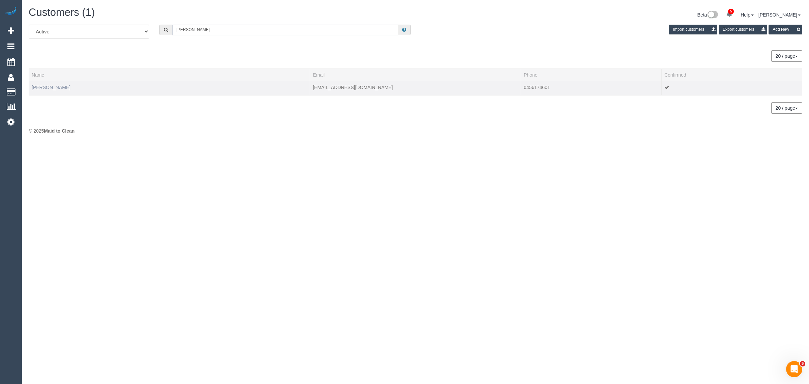
type input "[PERSON_NAME]"
click at [51, 86] on link "[PERSON_NAME]" at bounding box center [51, 87] width 39 height 5
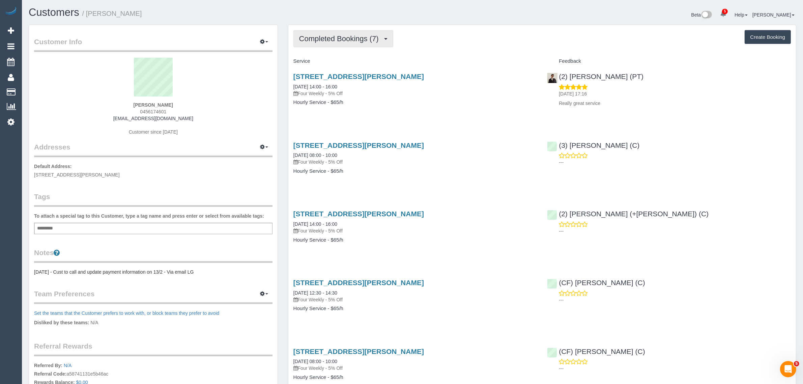
click at [324, 38] on span "Completed Bookings (7)" at bounding box center [340, 38] width 83 height 8
click at [319, 62] on link "Upcoming Bookings (11)" at bounding box center [329, 63] width 71 height 9
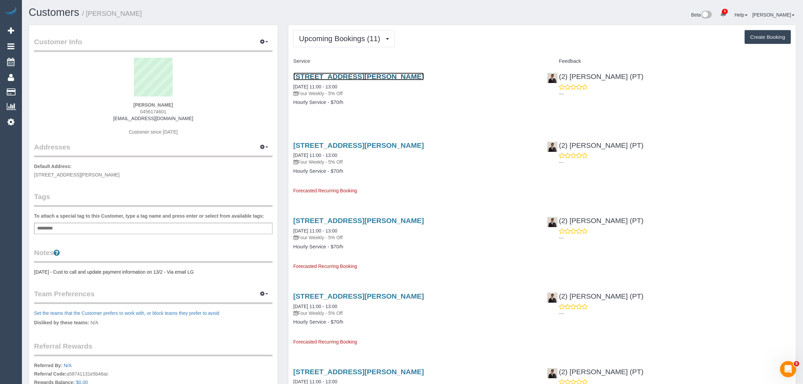
click at [338, 72] on link "[STREET_ADDRESS][PERSON_NAME]" at bounding box center [358, 76] width 130 height 8
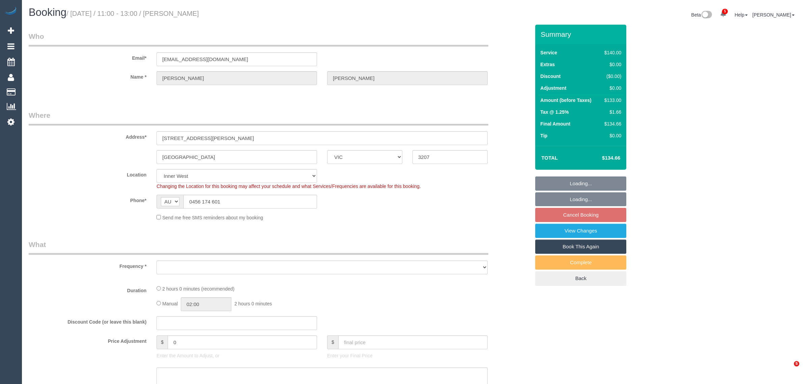
select select "VIC"
select select "object:724"
select select "number:28"
select select "number:14"
select select "number:19"
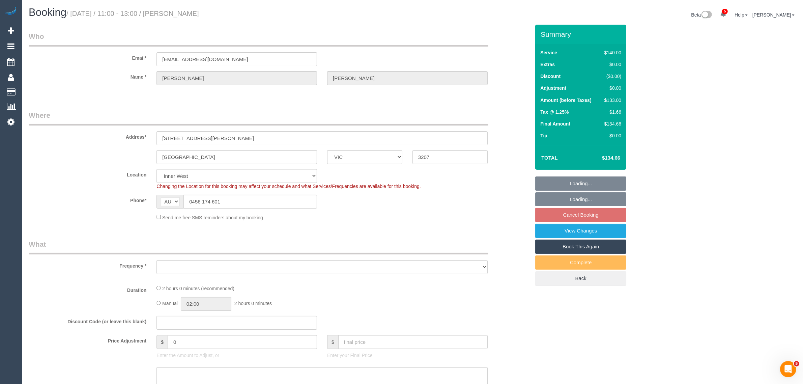
select select "number:22"
select select "number:34"
select select "number:26"
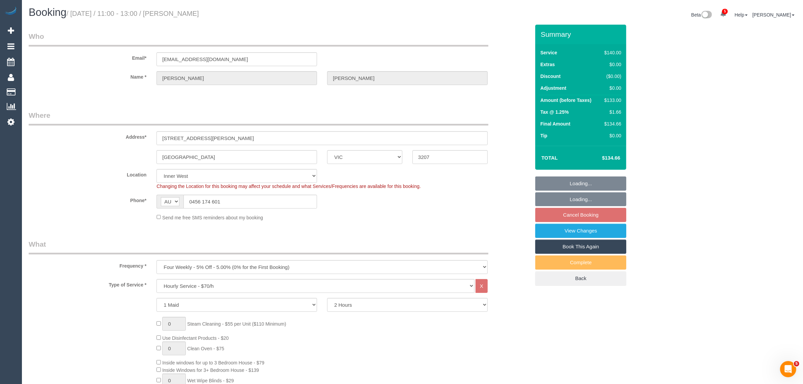
select select "string:stripe-pm_1MypSg2GScqysDRVqmHMNROm"
select select "object:1556"
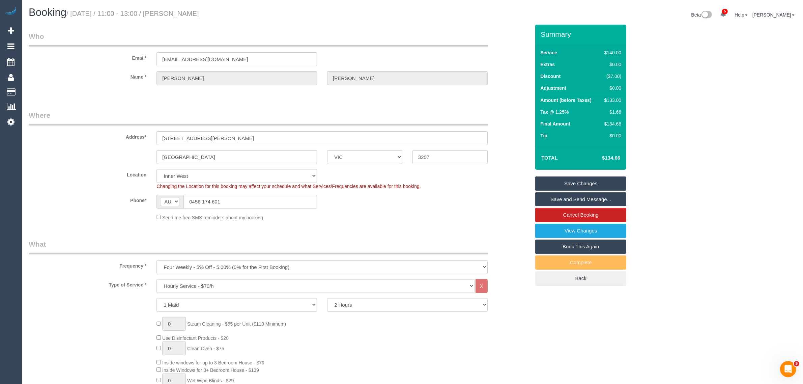
click at [477, 202] on div "Phone* AF AL DZ AD AO AI AQ AG AR AM AW AU AT AZ BS BH BD BB BY BE BZ BJ BM BT …" at bounding box center [279, 201] width 511 height 14
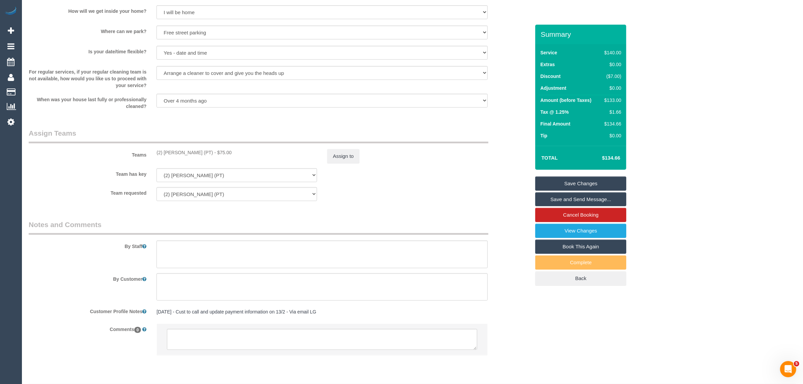
scroll to position [913, 0]
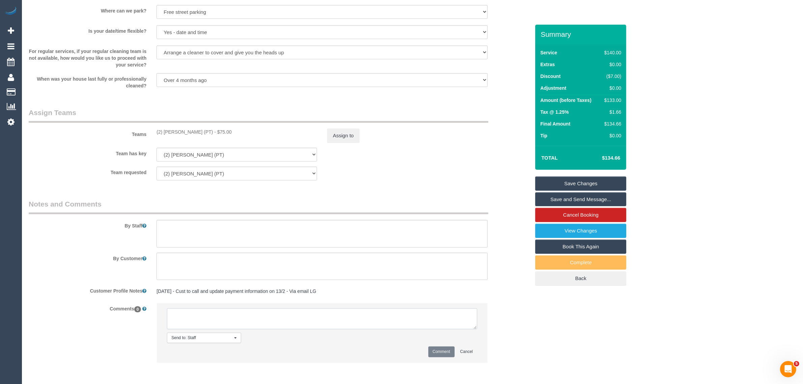
click at [376, 323] on textarea at bounding box center [322, 318] width 310 height 21
paste textarea "Cleaner(s) Unassigned: Reason Unassigned: One Off/Ongoing: Flexibility: Close a…"
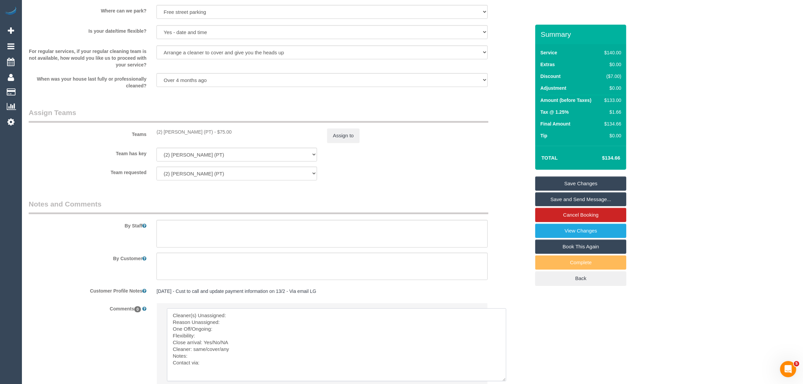
scroll to position [0, 0]
drag, startPoint x: 474, startPoint y: 326, endPoint x: 505, endPoint y: 380, distance: 61.9
click at [505, 380] on textarea at bounding box center [336, 344] width 339 height 73
drag, startPoint x: 154, startPoint y: 132, endPoint x: 204, endPoint y: 131, distance: 49.6
click at [204, 131] on div "(2) Azwad Raza (PT) - $75.00" at bounding box center [236, 131] width 171 height 7
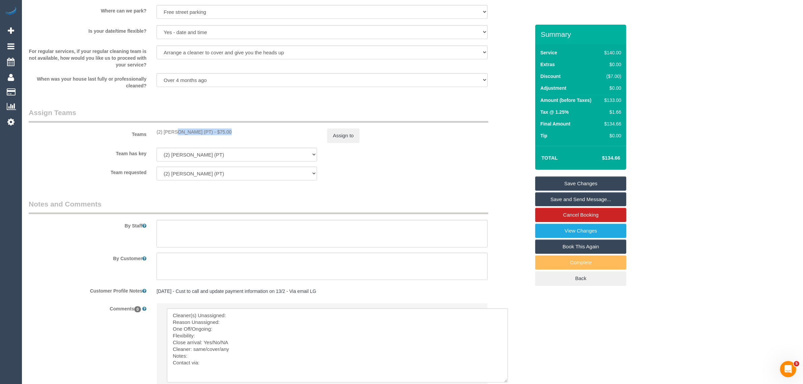
copy div "(2) Azwad Raza (PT) -"
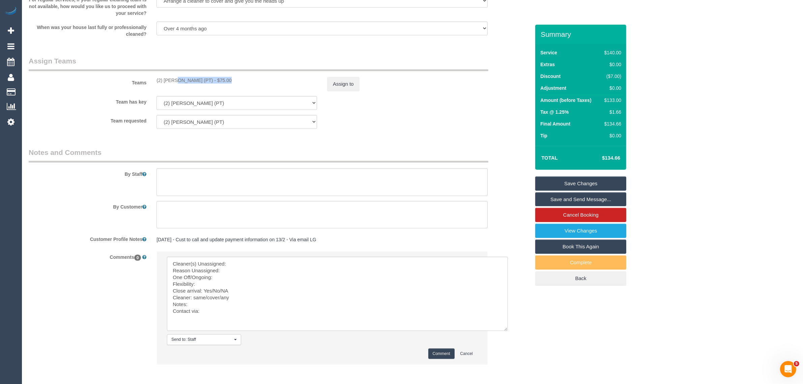
scroll to position [994, 0]
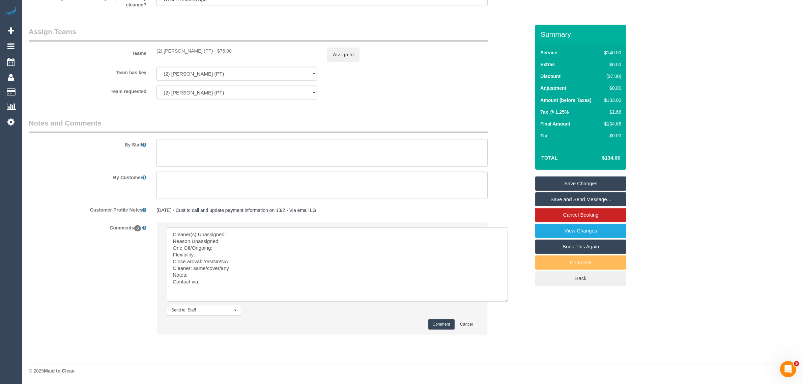
click at [248, 230] on textarea at bounding box center [337, 264] width 341 height 74
paste textarea "(2) Azwad Raza (PT) -"
click at [241, 242] on textarea at bounding box center [337, 264] width 341 height 74
click at [336, 53] on button "Assign to" at bounding box center [343, 55] width 32 height 14
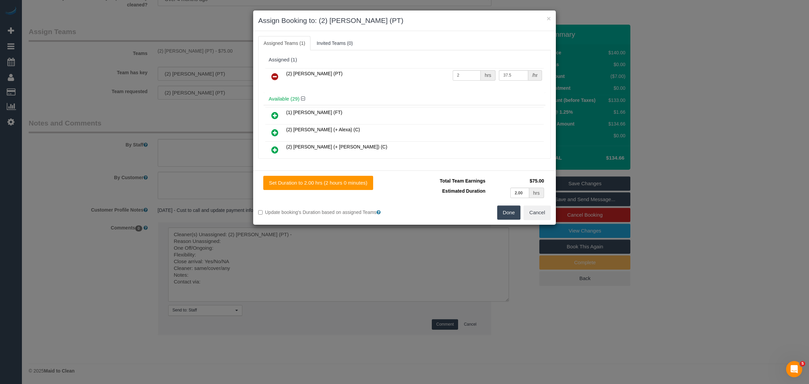
click at [278, 76] on icon at bounding box center [274, 76] width 7 height 8
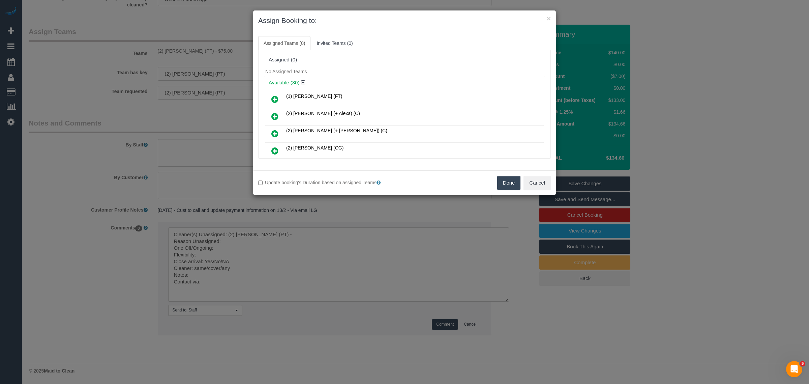
click at [501, 182] on button "Done" at bounding box center [509, 183] width 24 height 14
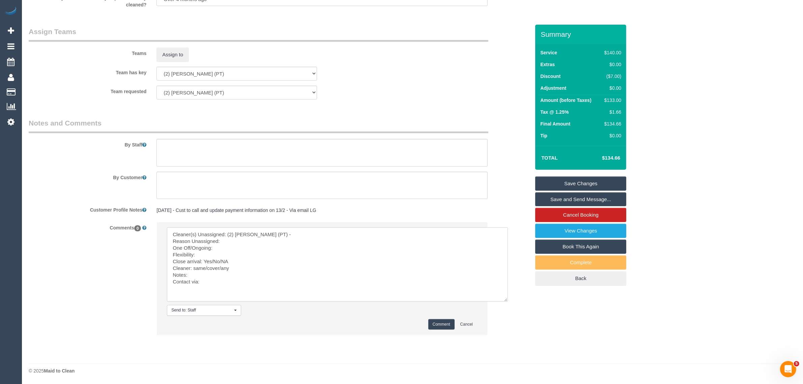
click at [268, 240] on textarea at bounding box center [337, 264] width 341 height 74
click at [336, 247] on textarea at bounding box center [337, 264] width 341 height 74
click at [336, 240] on textarea at bounding box center [337, 264] width 341 height 74
drag, startPoint x: 213, startPoint y: 259, endPoint x: 236, endPoint y: 259, distance: 22.9
click at [236, 259] on textarea at bounding box center [337, 264] width 341 height 74
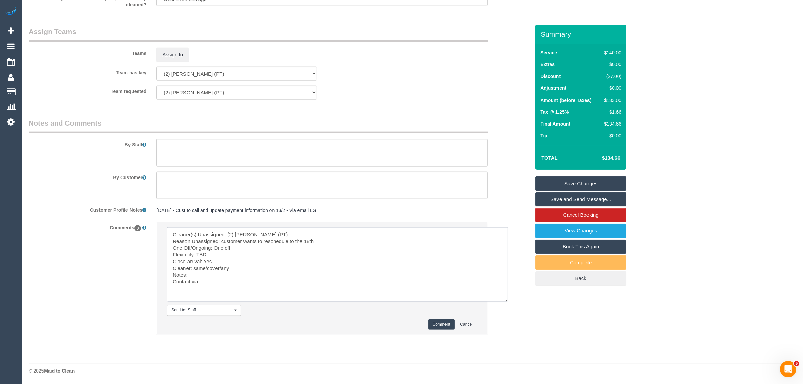
drag, startPoint x: 194, startPoint y: 270, endPoint x: 221, endPoint y: 269, distance: 27.6
click at [221, 269] on textarea at bounding box center [337, 264] width 341 height 74
click at [228, 289] on textarea at bounding box center [337, 264] width 341 height 74
click at [243, 282] on textarea at bounding box center [337, 264] width 341 height 74
type textarea "Cleaner(s) Unassigned: (2) Azwad Raza (PT) - Reason Unassigned: customer wants …"
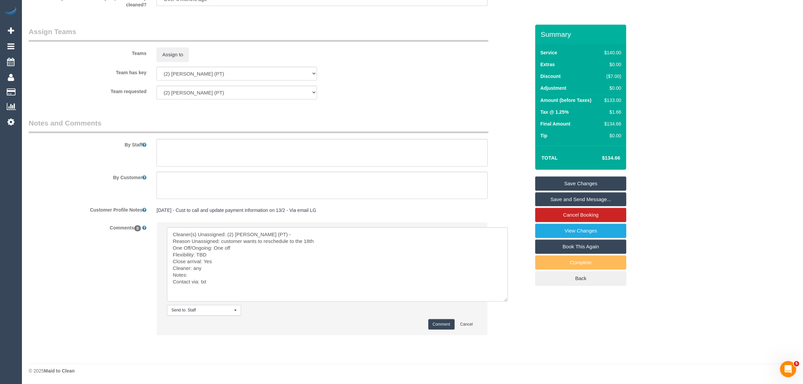
click at [449, 328] on button "Comment" at bounding box center [441, 324] width 26 height 10
click at [432, 324] on button "Comment" at bounding box center [441, 324] width 26 height 10
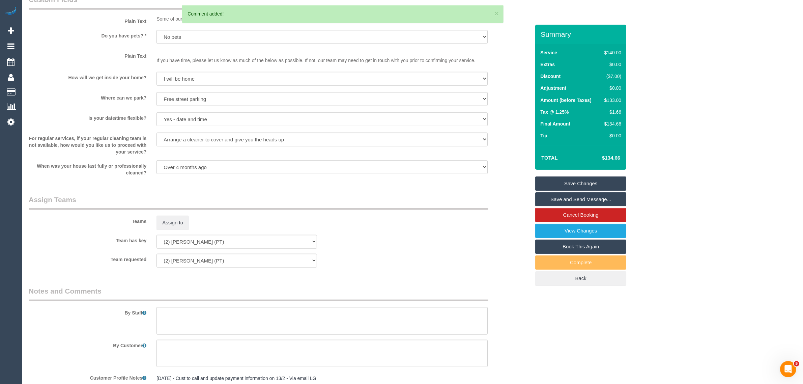
scroll to position [657, 0]
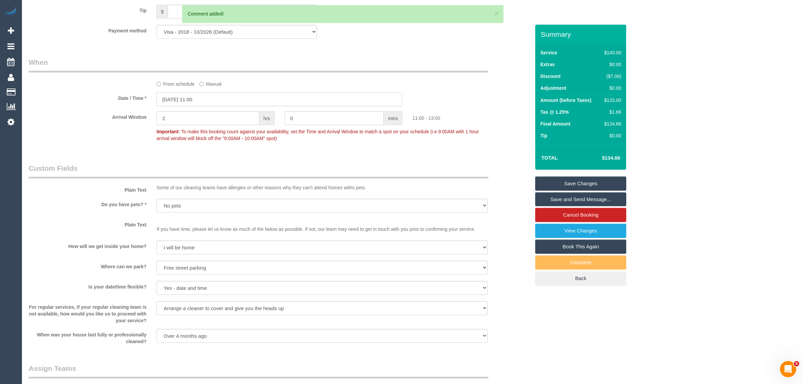
click at [222, 100] on input "17/10/2025 11:00" at bounding box center [279, 99] width 246 height 14
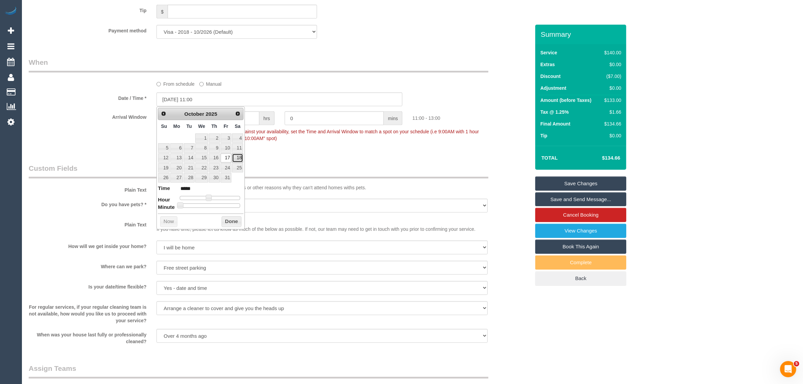
click at [238, 159] on link "18" at bounding box center [237, 157] width 11 height 9
type input "18/10/2025 11:00"
click at [226, 222] on button "Done" at bounding box center [231, 221] width 20 height 11
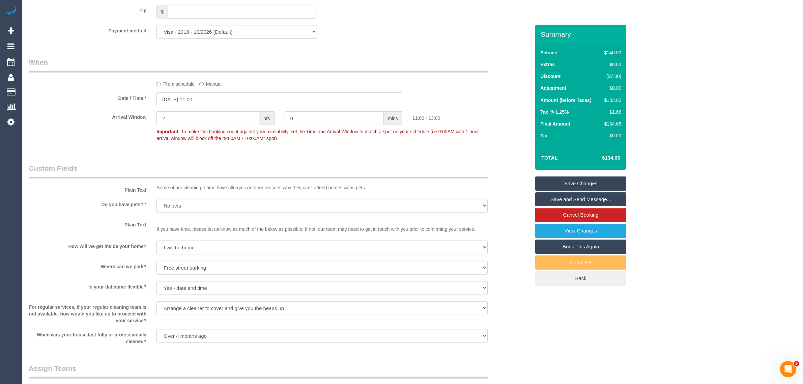
click at [299, 172] on legend "Custom Fields" at bounding box center [258, 170] width 459 height 15
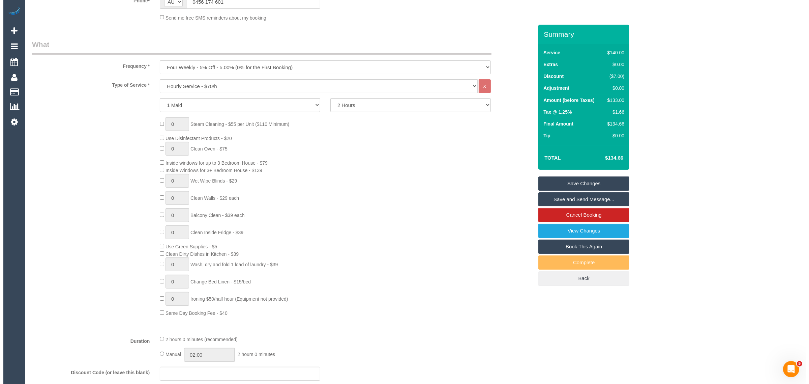
scroll to position [0, 0]
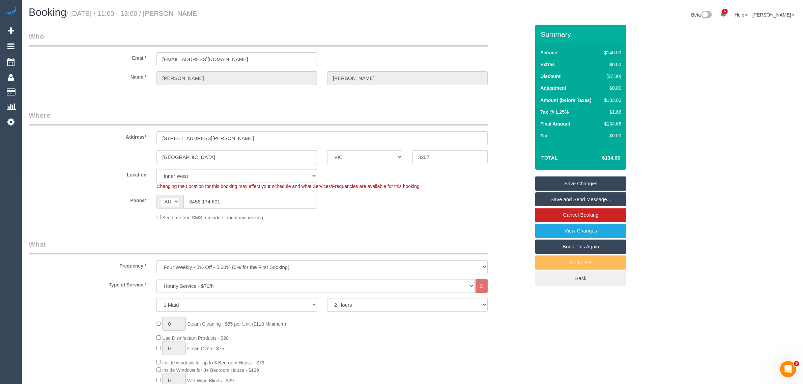
click at [542, 182] on link "Save Changes" at bounding box center [580, 183] width 91 height 14
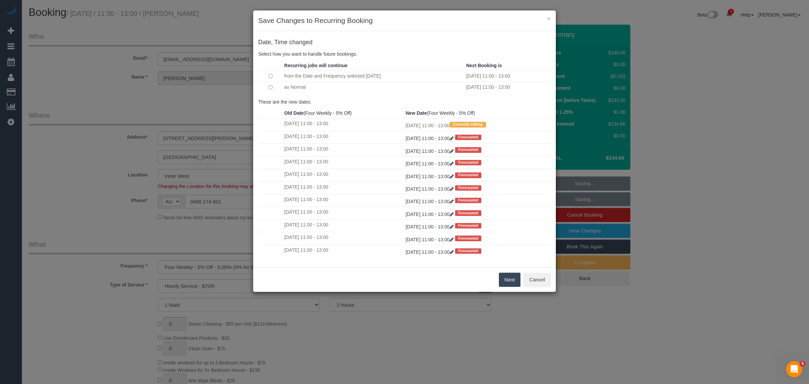
click at [502, 278] on button "Next" at bounding box center [510, 279] width 22 height 14
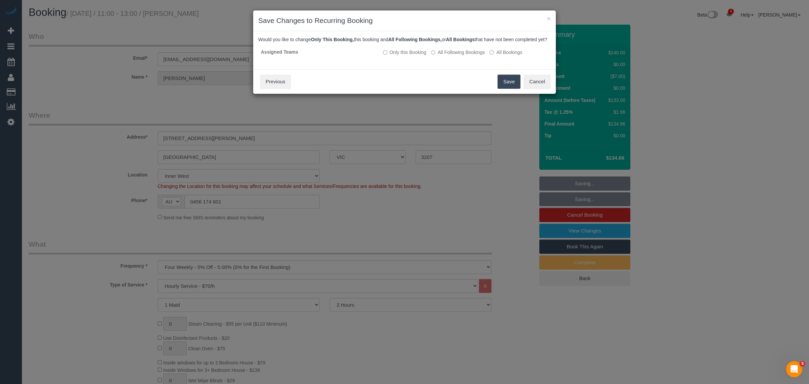
click at [511, 89] on button "Save" at bounding box center [508, 81] width 23 height 14
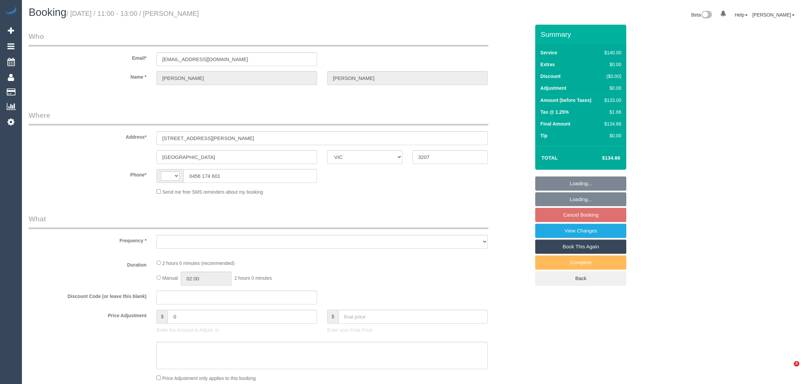
select select "VIC"
select select "string:stripe-pm_1MypSg2GScqysDRVqmHMNROm"
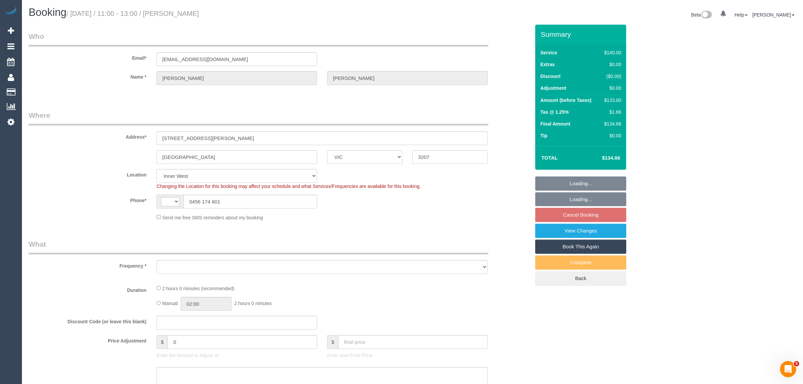
select select "string:AU"
select select "object:612"
select select "number:28"
select select "number:14"
select select "number:19"
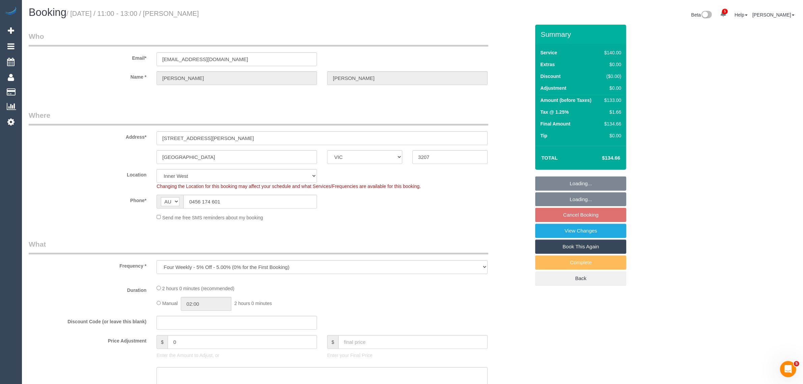
select select "number:22"
select select "number:34"
select select "number:26"
select select "object:1583"
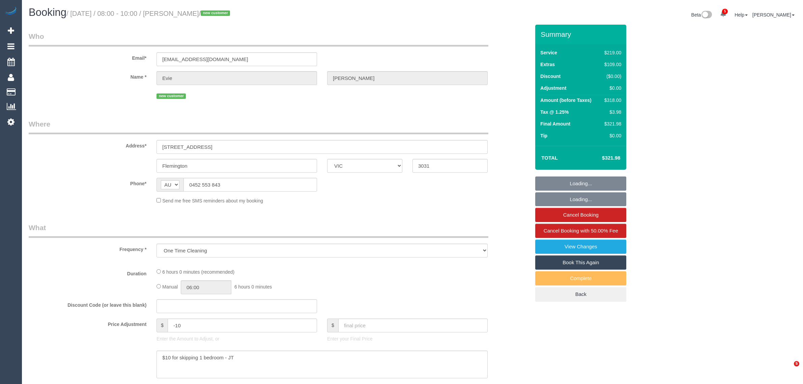
select select "VIC"
select select "number:28"
select select "number:14"
select select "number:18"
select select "number:24"
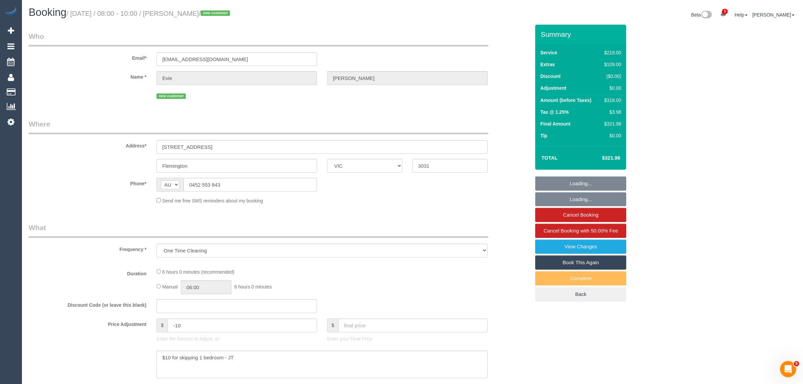
select select "number:26"
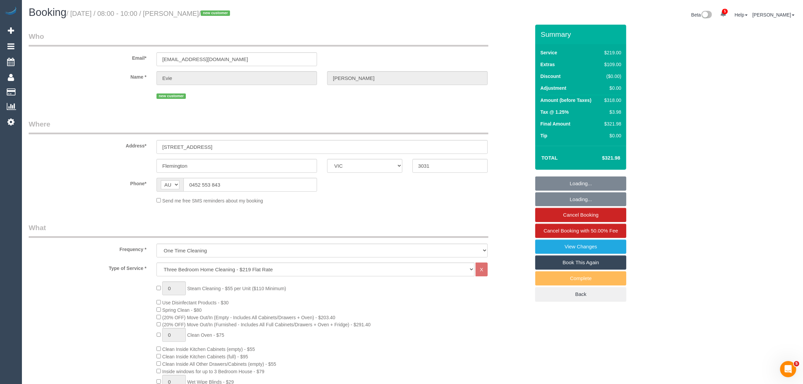
select select "string:stripe-pm_1S6jxe2GScqysDRVjYGVVNrr"
select select "spot1"
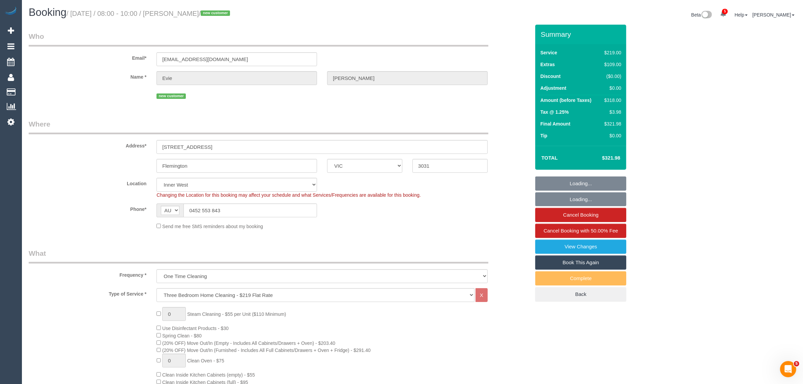
select select "object:840"
click at [240, 212] on input "0452 553 843" at bounding box center [249, 210] width 133 height 14
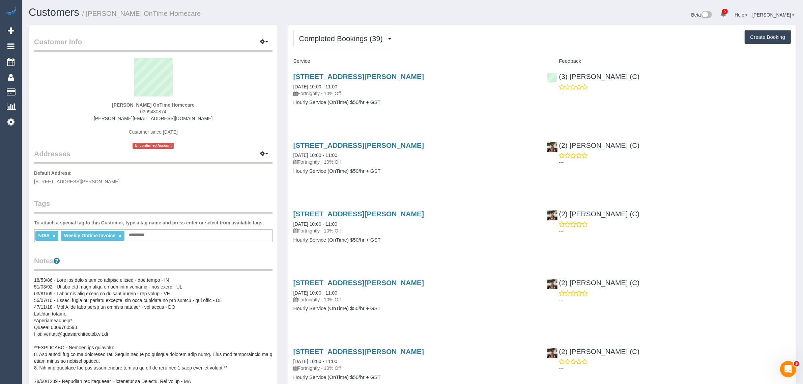
drag, startPoint x: 389, startPoint y: 119, endPoint x: 394, endPoint y: 111, distance: 9.2
click at [365, 39] on span "Completed Bookings (39)" at bounding box center [342, 38] width 87 height 8
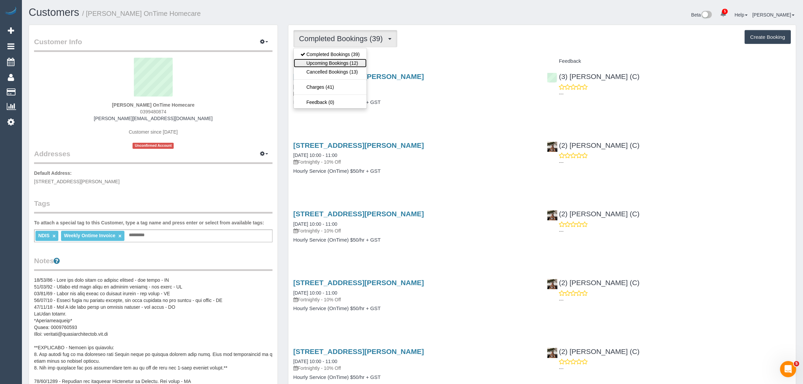
click at [343, 62] on link "Upcoming Bookings (12)" at bounding box center [330, 63] width 73 height 9
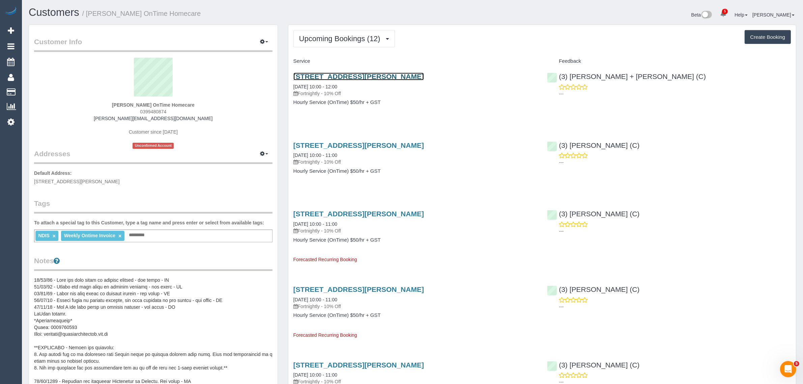
click at [356, 77] on link "33 Salmond Street, Deer Park, VIC 3023" at bounding box center [358, 76] width 130 height 8
click at [360, 46] on button "Upcoming Bookings (12)" at bounding box center [343, 38] width 101 height 17
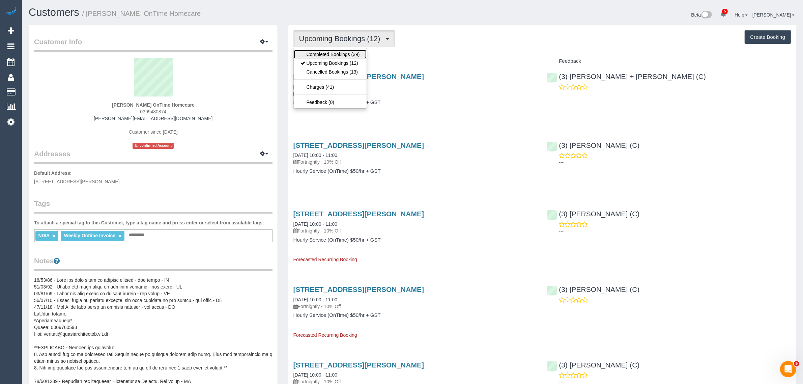
click at [353, 58] on link "Completed Bookings (39)" at bounding box center [330, 54] width 73 height 9
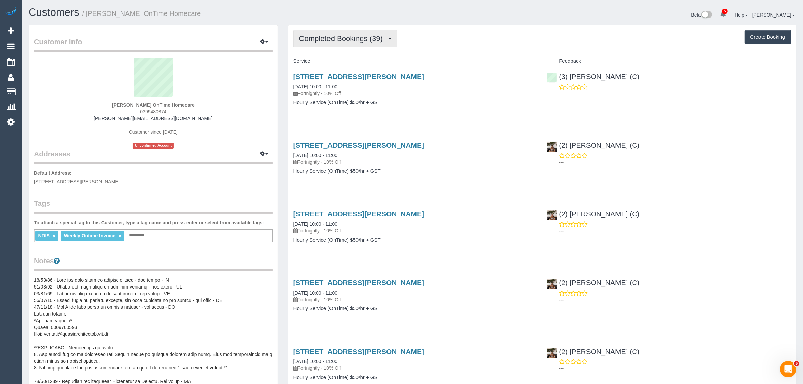
click at [366, 39] on span "Completed Bookings (39)" at bounding box center [342, 38] width 87 height 8
click at [349, 63] on link "Upcoming Bookings (12)" at bounding box center [330, 63] width 73 height 9
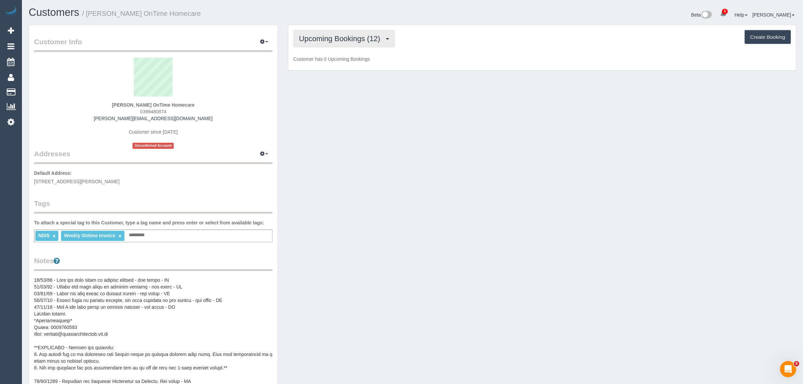
click at [340, 41] on span "Upcoming Bookings (12)" at bounding box center [341, 38] width 85 height 8
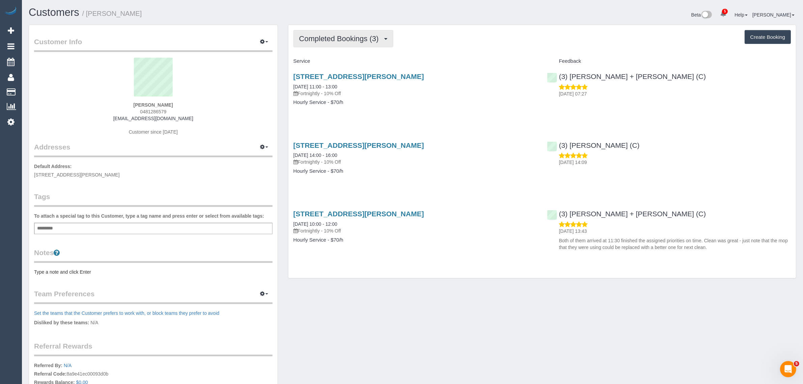
click at [363, 39] on span "Completed Bookings (3)" at bounding box center [340, 38] width 83 height 8
drag, startPoint x: 350, startPoint y: 63, endPoint x: 353, endPoint y: 66, distance: 4.8
click at [350, 63] on link "Upcoming Bookings (11)" at bounding box center [329, 63] width 71 height 9
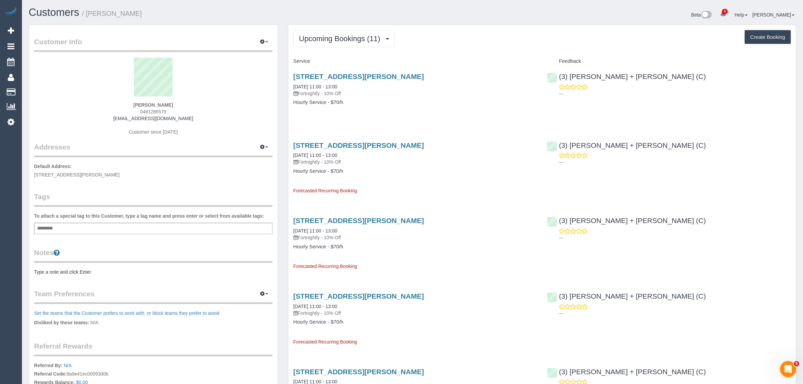
click at [367, 80] on h3 "[STREET_ADDRESS][PERSON_NAME]" at bounding box center [415, 76] width 244 height 8
click at [361, 78] on link "[STREET_ADDRESS][PERSON_NAME]" at bounding box center [358, 76] width 130 height 8
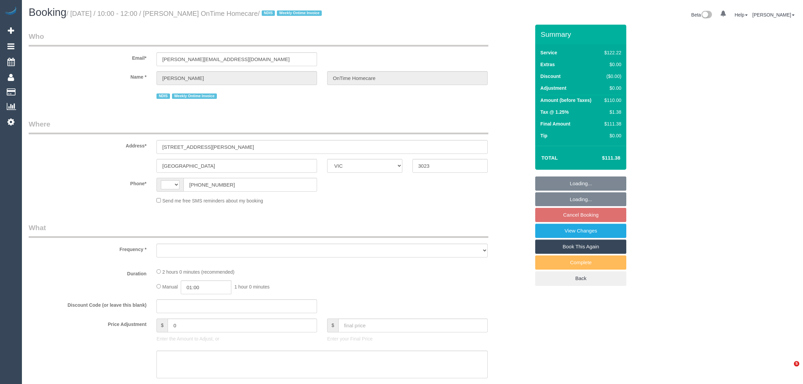
select select "VIC"
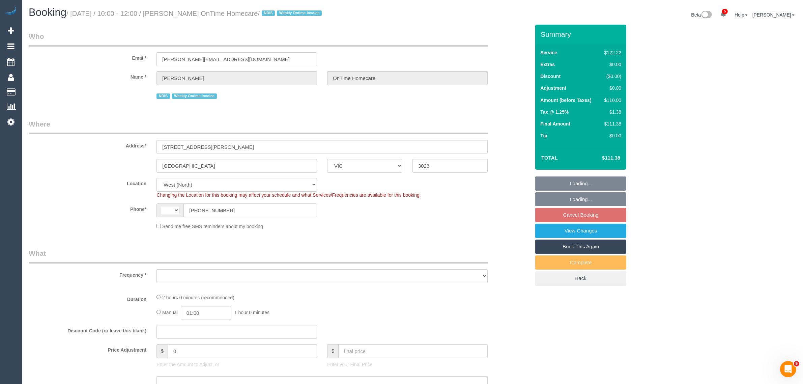
select select "string:AU"
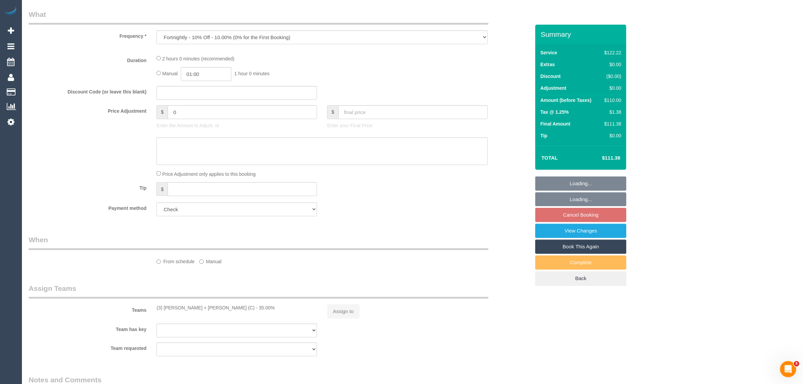
select select "object:655"
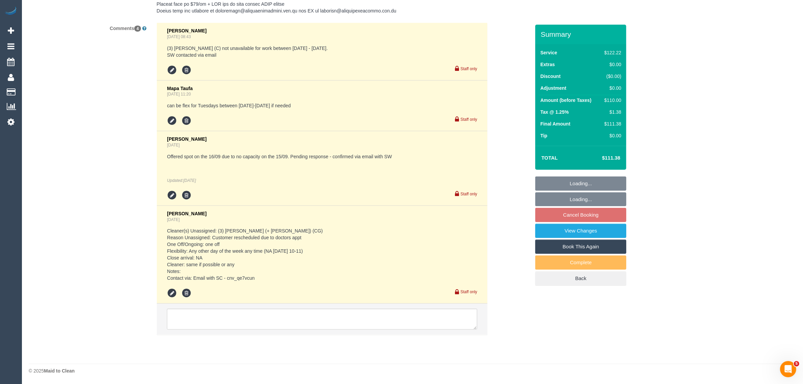
select select "number:27"
select select "number:14"
select select "number:19"
select select "number:36"
select select "number:35"
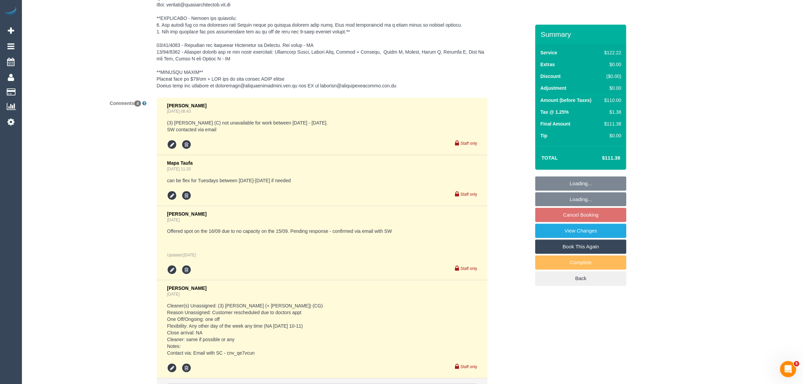
scroll to position [1149, 0]
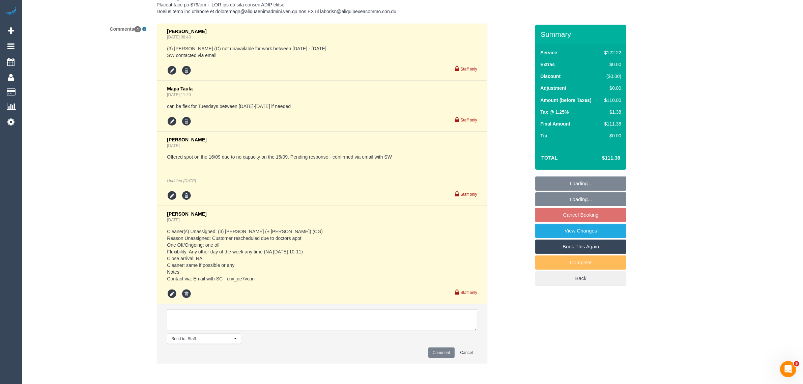
click at [312, 314] on textarea at bounding box center [322, 319] width 310 height 21
paste textarea "Cleaner(s) Unassigned: Reason Unassigned: Contact via: Which message sent: Addi…"
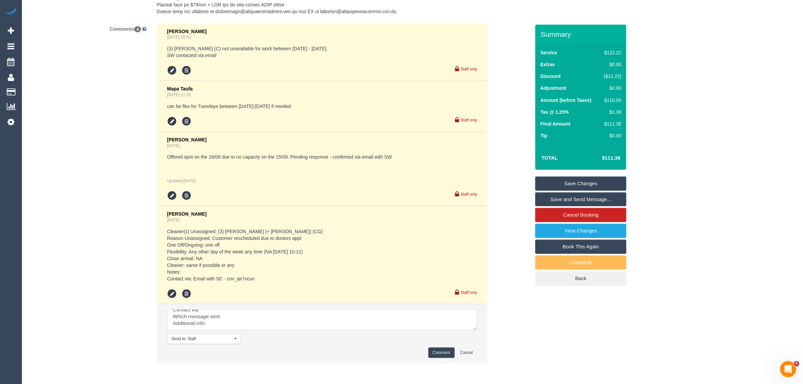
scroll to position [0, 0]
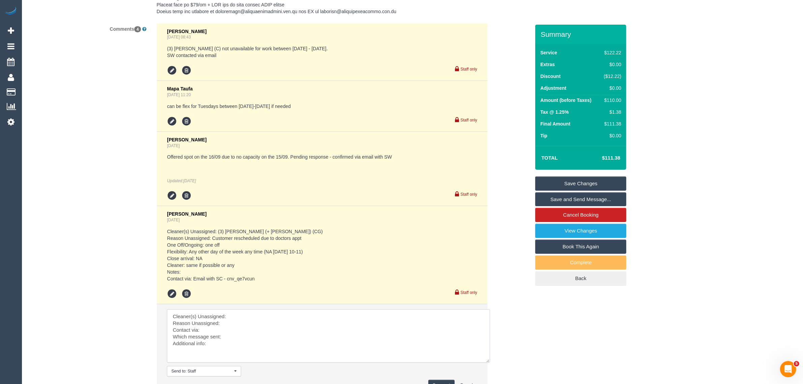
drag, startPoint x: 474, startPoint y: 327, endPoint x: 493, endPoint y: 370, distance: 46.5
click at [490, 362] on textarea at bounding box center [328, 335] width 323 height 53
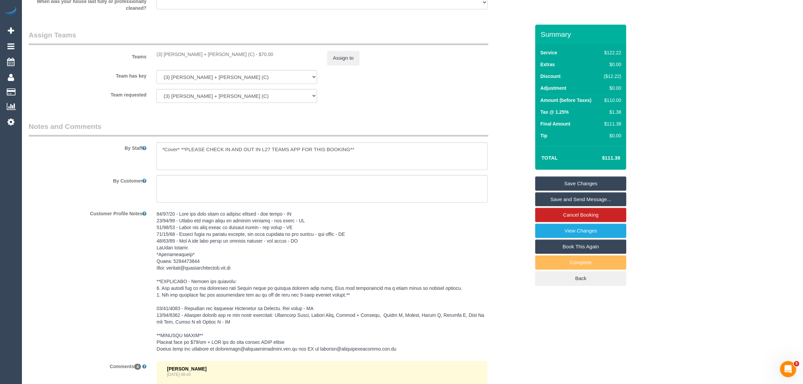
drag, startPoint x: 155, startPoint y: 50, endPoint x: 218, endPoint y: 50, distance: 62.7
click at [218, 50] on div "Teams (3) Gurdeep + Kamalpreet (C) - $70.00 Assign to" at bounding box center [279, 47] width 511 height 35
copy div "(3) Gurdeep + Kamalpreet (C"
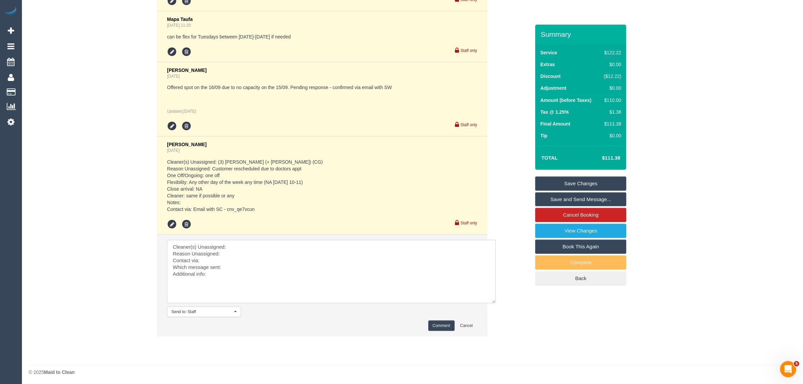
scroll to position [1219, 0]
click at [251, 246] on textarea at bounding box center [331, 270] width 329 height 63
paste textarea "(3) Gurdeep + Kamalpreet (C"
click at [172, 253] on textarea at bounding box center [331, 270] width 329 height 63
click at [250, 263] on textarea at bounding box center [331, 270] width 329 height 63
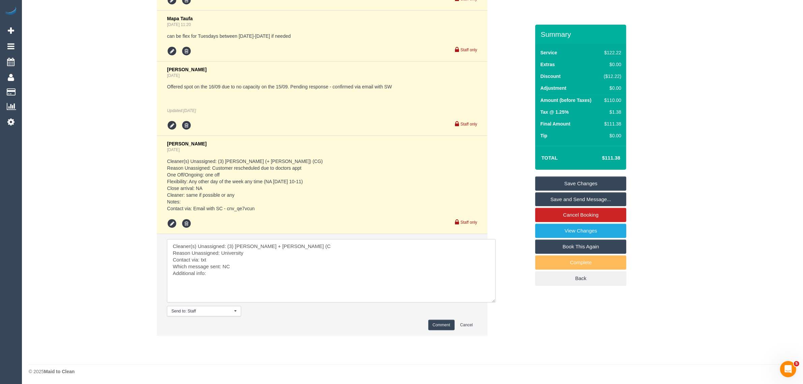
type textarea "Cleaner(s) Unassigned: (3) Gurdeep + Kamalpreet (C Reason Unassigned: Universit…"
click at [440, 319] on li "Send to: Staff Nothing selected Send to: Staff Send to: Customer Send to: Team …" at bounding box center [322, 284] width 330 height 101
click at [440, 321] on button "Comment" at bounding box center [441, 325] width 26 height 10
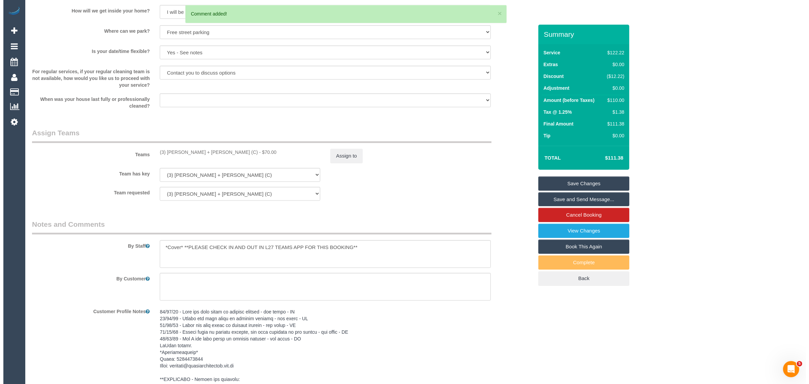
scroll to position [714, 0]
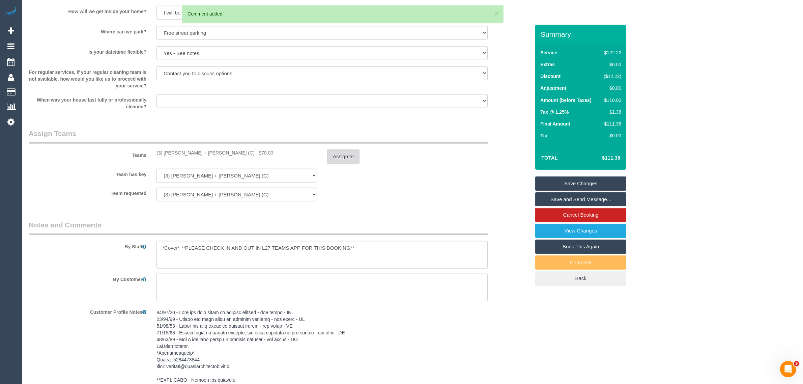
click at [349, 158] on button "Assign to" at bounding box center [343, 156] width 32 height 14
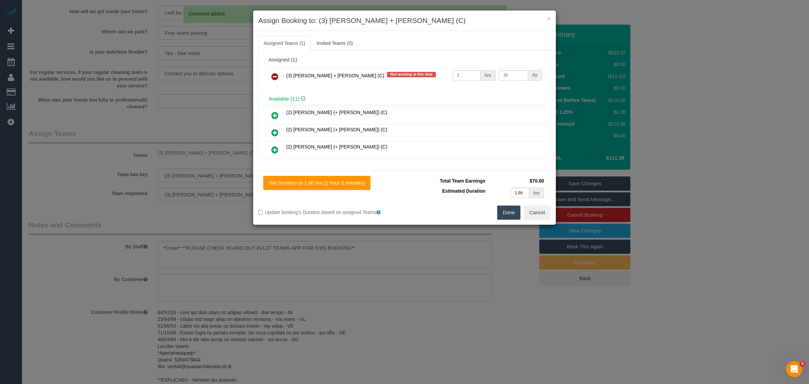
click at [271, 77] on icon at bounding box center [274, 76] width 7 height 8
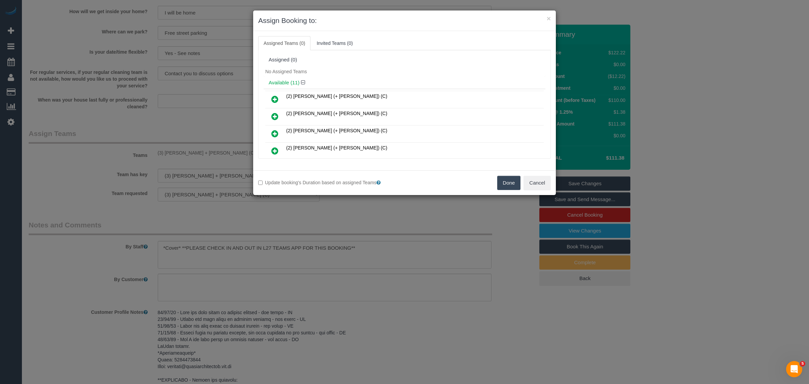
click at [508, 183] on button "Done" at bounding box center [509, 183] width 24 height 14
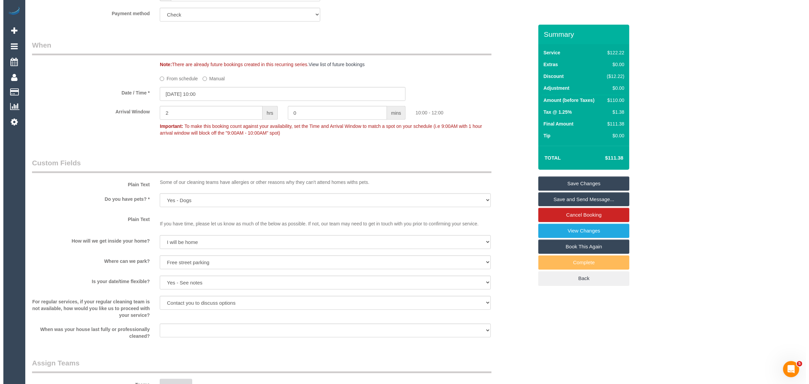
scroll to position [0, 0]
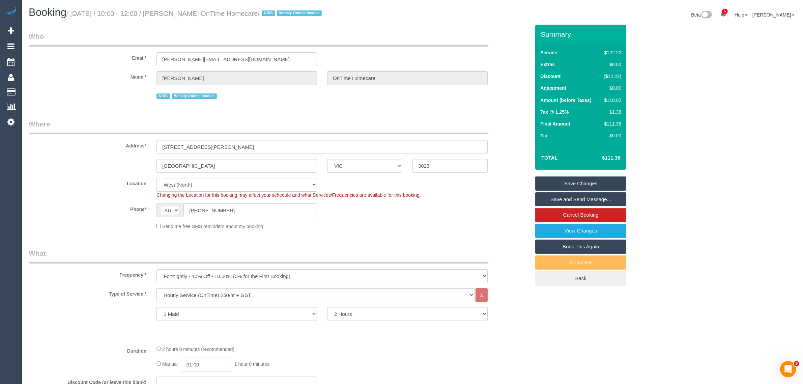
click at [568, 180] on link "Save Changes" at bounding box center [580, 183] width 91 height 14
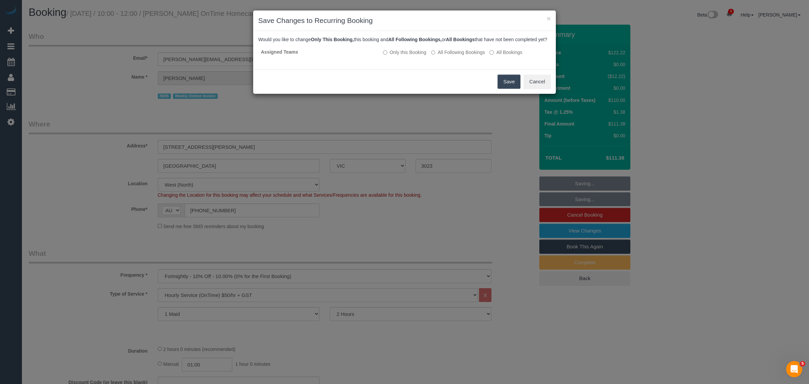
click at [509, 88] on button "Save" at bounding box center [508, 81] width 23 height 14
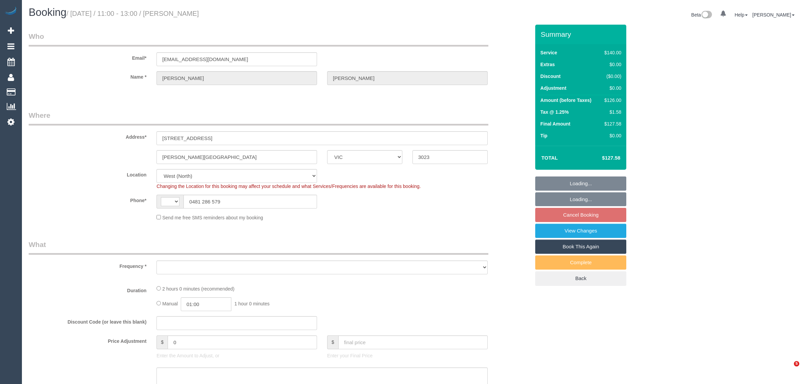
select select "VIC"
select select "string:AU"
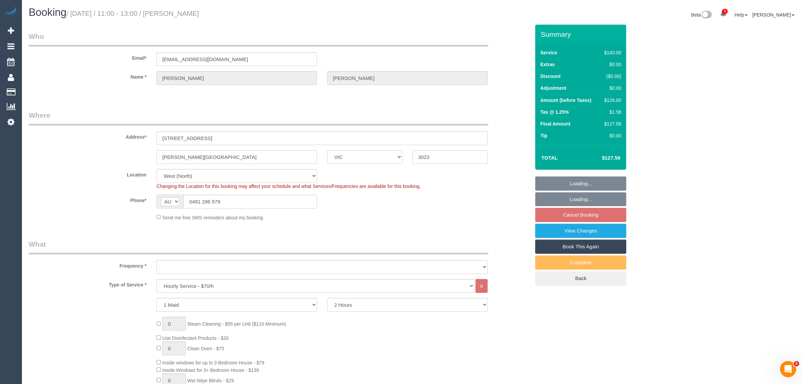
select select "object:760"
select select "number:28"
select select "number:14"
select select "number:19"
select select "number:25"
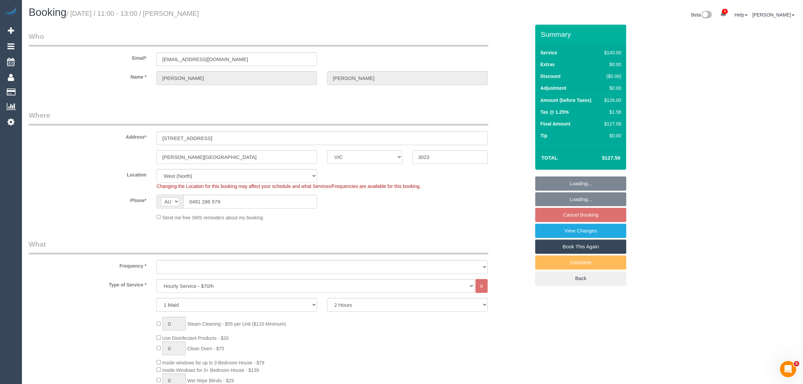
select select "number:34"
select select "number:13"
select select "string:stripe-pm_1Rqmtu2GScqysDRVgDkbjsr6"
select select "object:1439"
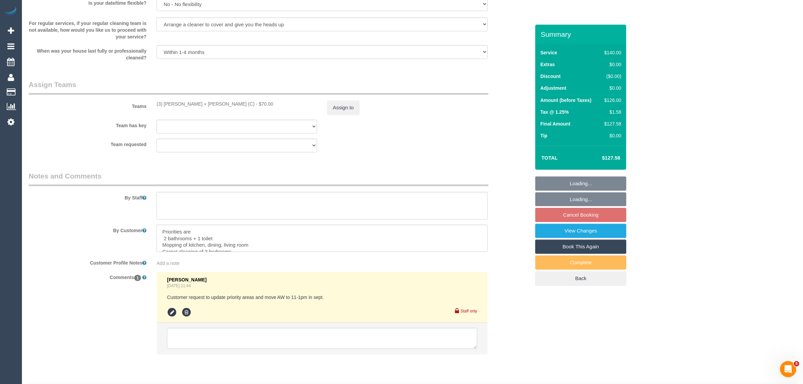
scroll to position [960, 0]
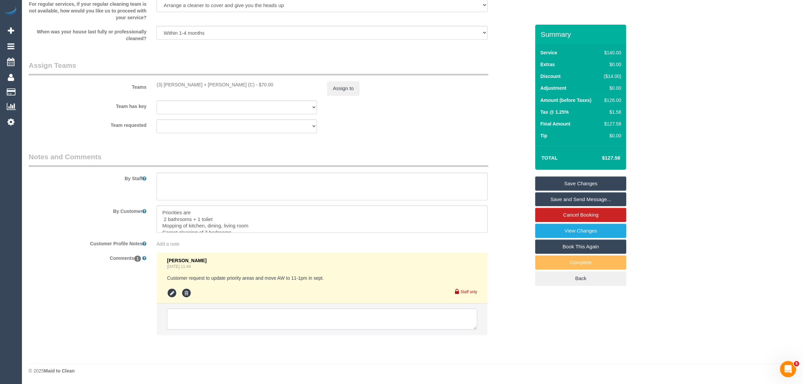
click at [362, 321] on textarea at bounding box center [322, 318] width 310 height 21
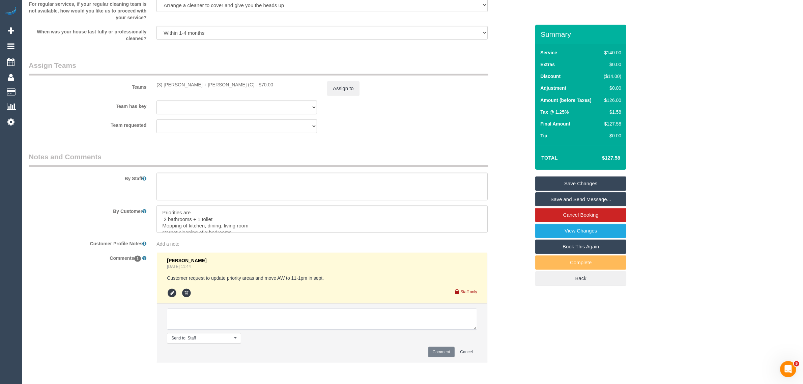
paste textarea "Cleaner(s) Unassigned: Reason Unassigned: Contact via: Which message sent: Addi…"
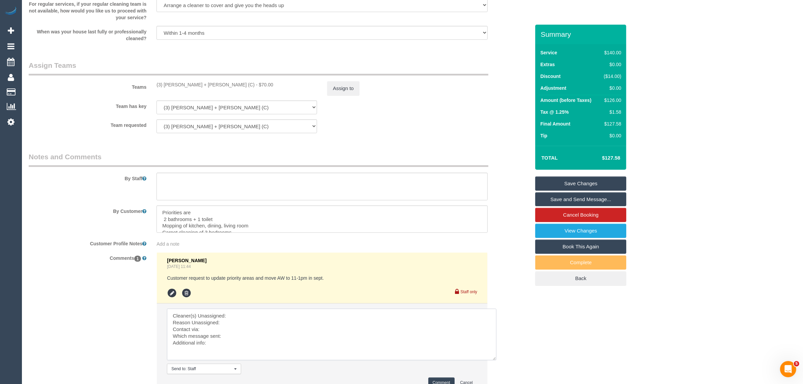
scroll to position [0, 0]
drag, startPoint x: 473, startPoint y: 327, endPoint x: 495, endPoint y: 366, distance: 45.1
click at [495, 364] on textarea at bounding box center [332, 336] width 331 height 56
drag, startPoint x: 155, startPoint y: 82, endPoint x: 220, endPoint y: 84, distance: 64.4
click at [220, 84] on div "(3) [PERSON_NAME] + [PERSON_NAME] (C) - $70.00" at bounding box center [236, 84] width 171 height 7
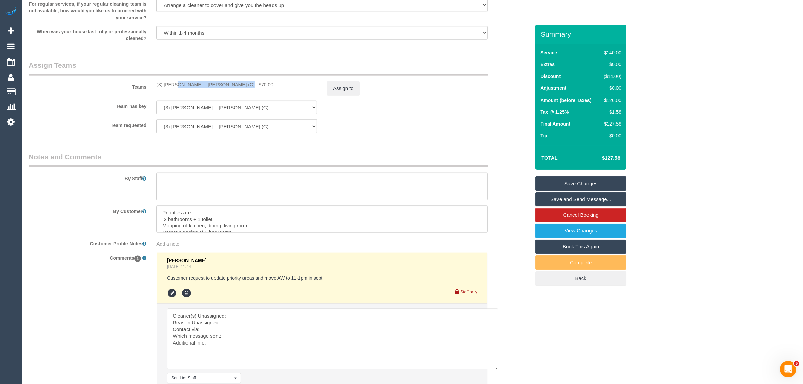
copy div "(3) [PERSON_NAME] + [PERSON_NAME] (C)"
click at [254, 313] on textarea at bounding box center [332, 338] width 331 height 61
paste textarea "(3) [PERSON_NAME] + [PERSON_NAME] (C)"
click at [245, 319] on textarea at bounding box center [332, 338] width 331 height 61
click at [228, 336] on textarea at bounding box center [332, 338] width 331 height 61
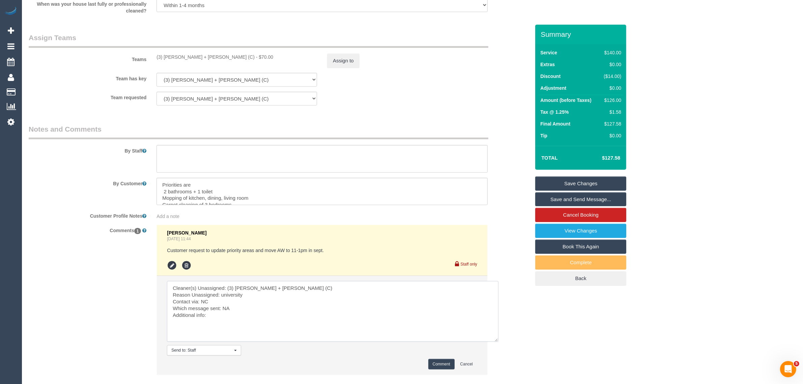
scroll to position [1028, 0]
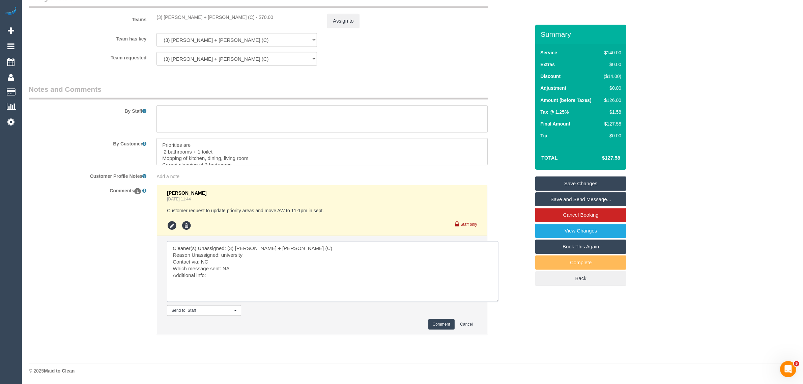
type textarea "Cleaner(s) Unassigned: (3) [PERSON_NAME] + [PERSON_NAME] (C) Reason Unassigned:…"
click at [435, 326] on button "Comment" at bounding box center [441, 324] width 26 height 10
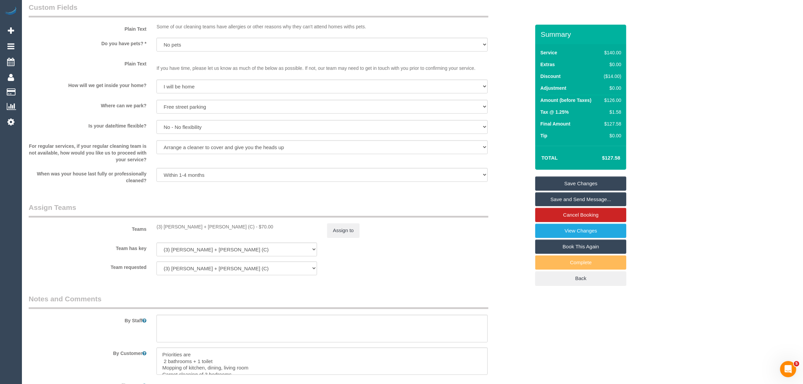
scroll to position [740, 0]
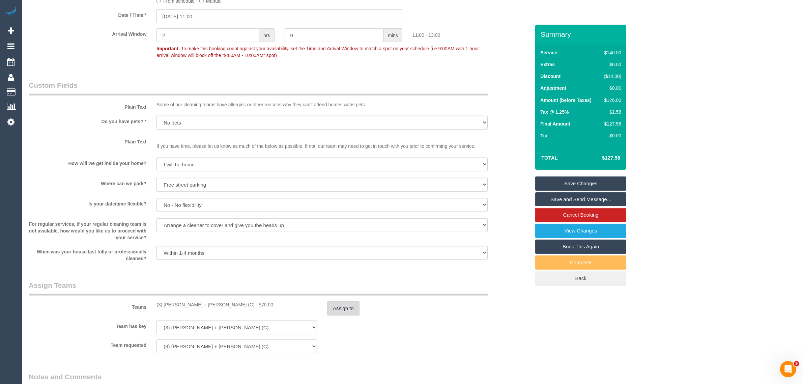
click at [346, 307] on button "Assign to" at bounding box center [343, 308] width 32 height 14
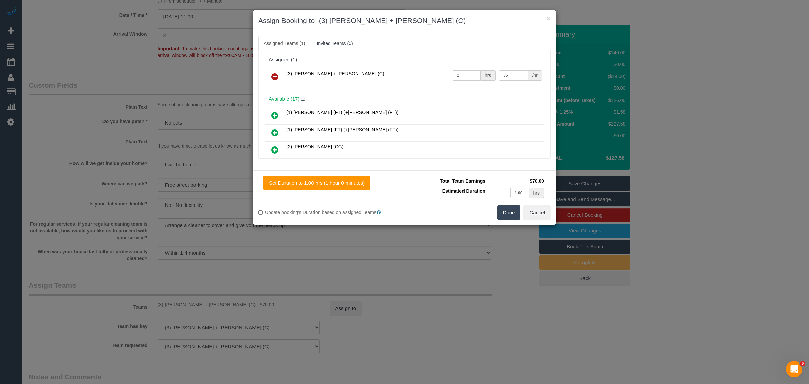
drag, startPoint x: 274, startPoint y: 76, endPoint x: 301, endPoint y: 86, distance: 28.4
click at [274, 76] on icon at bounding box center [274, 76] width 7 height 8
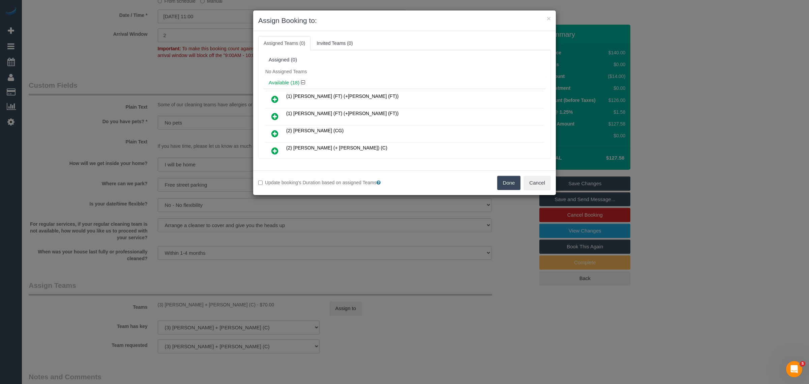
click at [511, 187] on button "Done" at bounding box center [509, 183] width 24 height 14
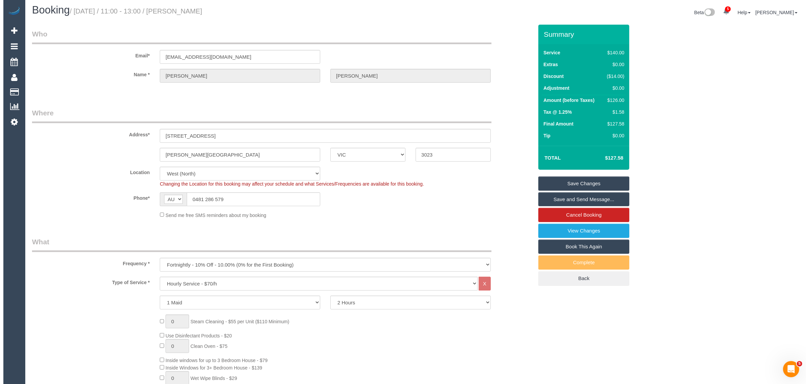
scroll to position [0, 0]
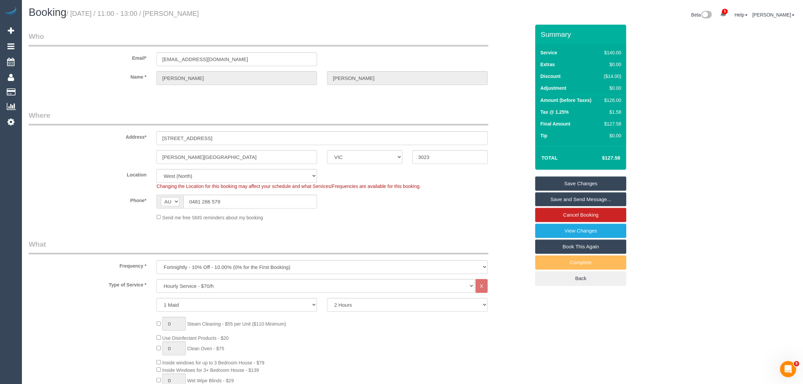
click at [582, 181] on link "Save Changes" at bounding box center [580, 183] width 91 height 14
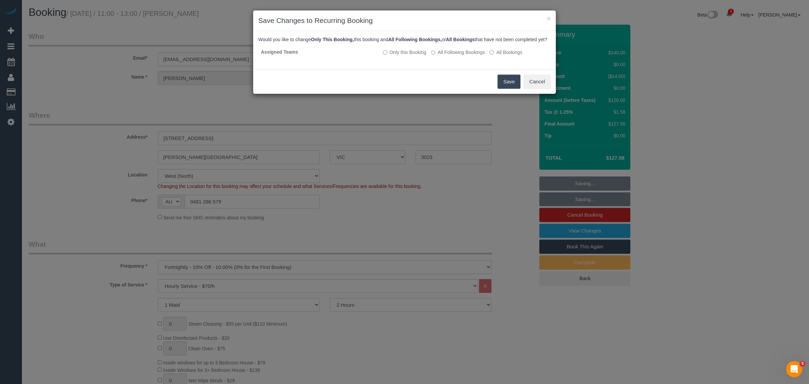
click at [504, 83] on button "Save" at bounding box center [508, 81] width 23 height 14
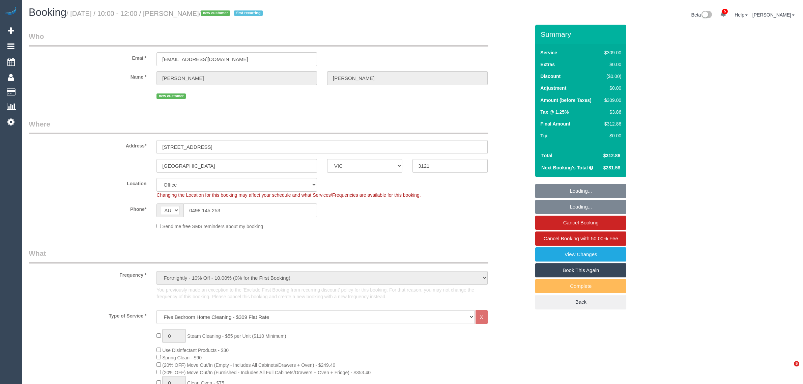
select select "VIC"
select select "number:28"
select select "number:14"
select select "number:20"
select select "number:24"
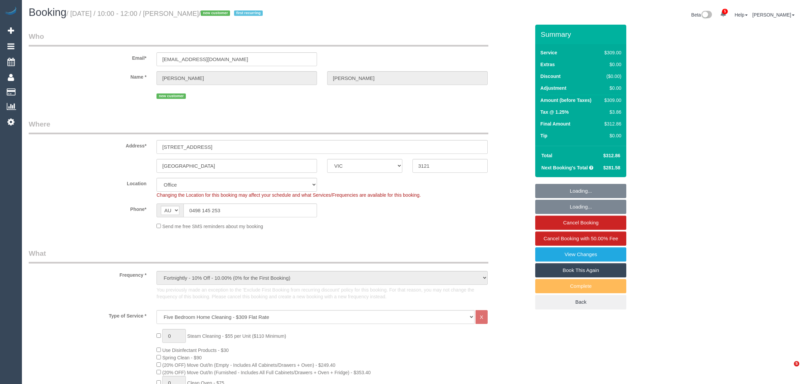
select select "number:34"
select select "number:13"
click at [432, 103] on fieldset "Who Email* jacobpedersendk@gmail.com Name * Jacob Pedersen new customer" at bounding box center [279, 68] width 501 height 74
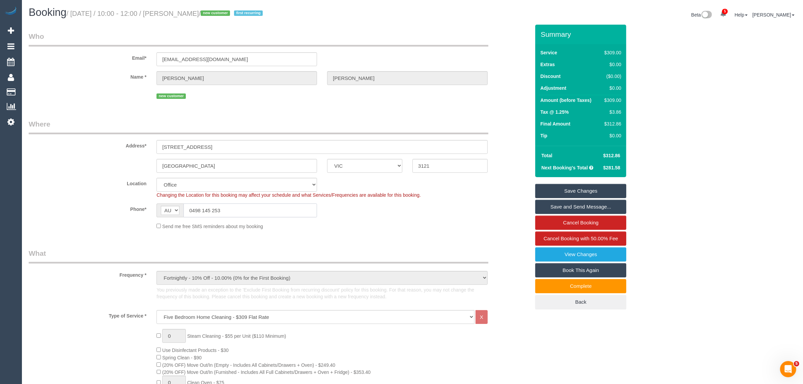
click at [268, 212] on input "0498 145 253" at bounding box center [249, 210] width 133 height 14
click at [372, 217] on sui-booking-location "Location Office City East (North) East (South) Inner East Inner North (East) In…" at bounding box center [279, 204] width 501 height 52
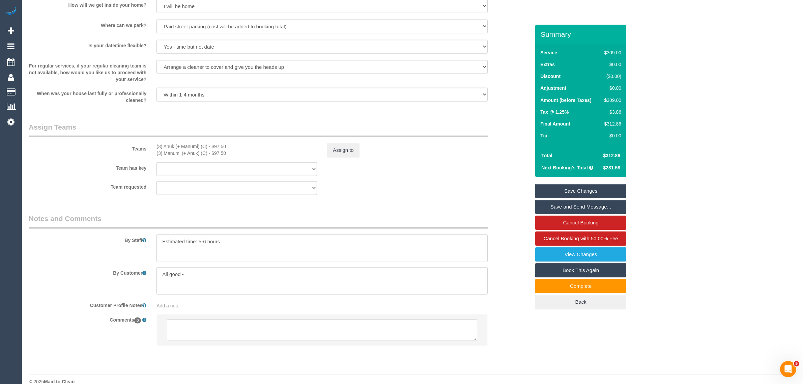
scroll to position [971, 0]
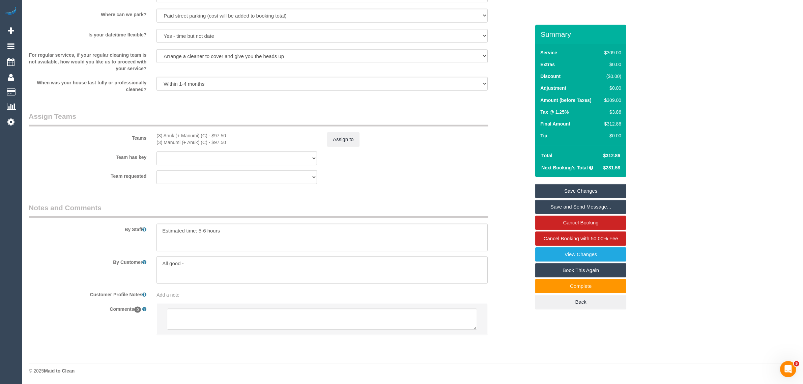
click at [441, 176] on div "Team requested (3) Anuk (+ Manumi) (C) (3) Manumi (+ Anuk) (C) (0) Account - Te…" at bounding box center [279, 177] width 511 height 14
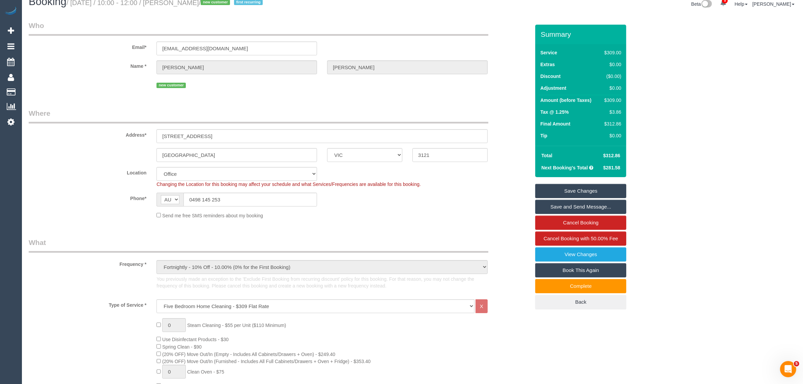
scroll to position [0, 0]
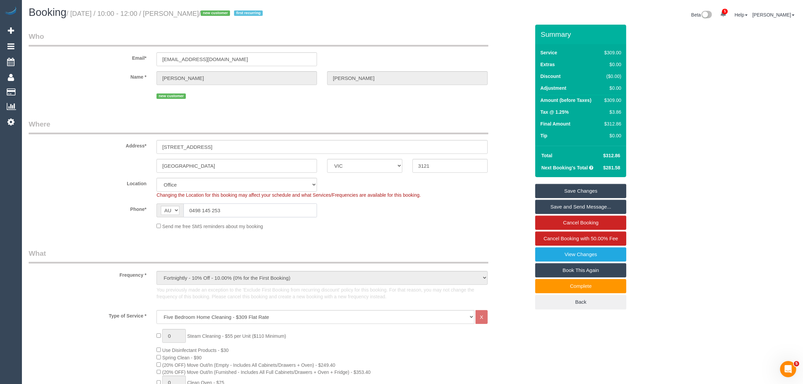
click at [288, 212] on input "0498 145 253" at bounding box center [249, 210] width 133 height 14
click at [381, 214] on div "Phone* AF AL DZ AD AO AI AQ AG AR AM AW AU AT AZ BS BH BD BB BY BE BZ BJ BM BT …" at bounding box center [279, 210] width 511 height 14
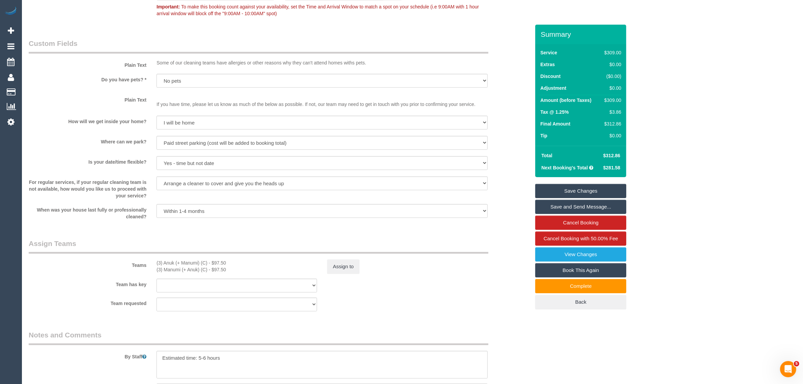
scroll to position [971, 0]
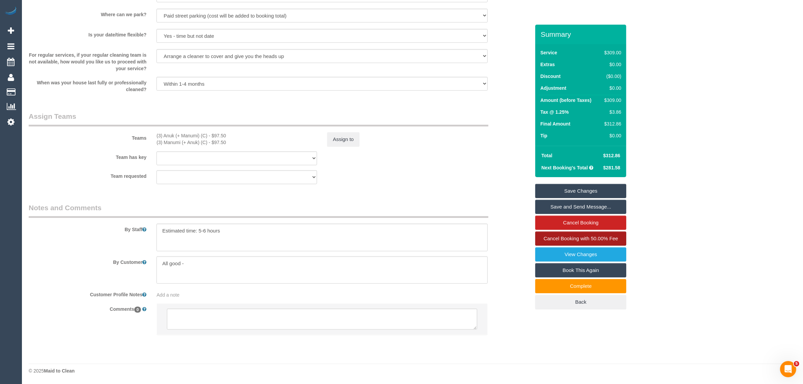
click at [574, 238] on span "Cancel Booking with 50.00% Fee" at bounding box center [580, 238] width 74 height 6
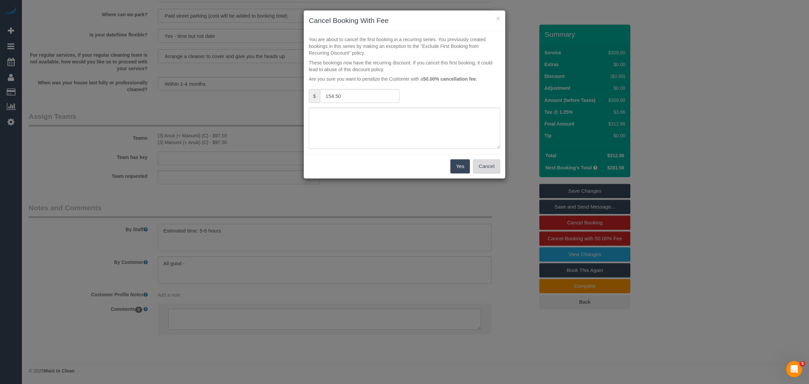
click at [484, 165] on button "Cancel" at bounding box center [486, 166] width 27 height 14
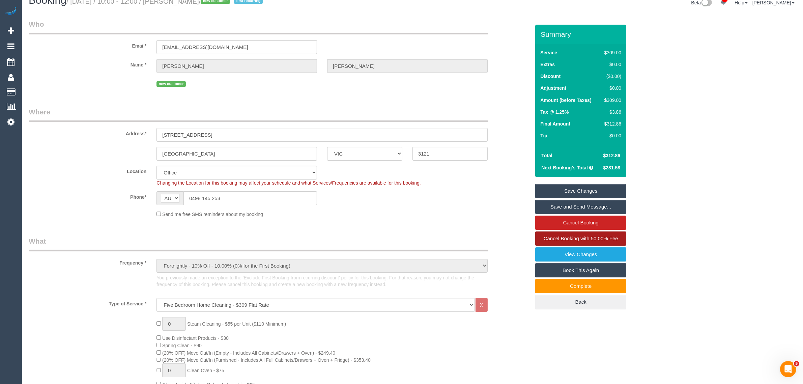
scroll to position [0, 0]
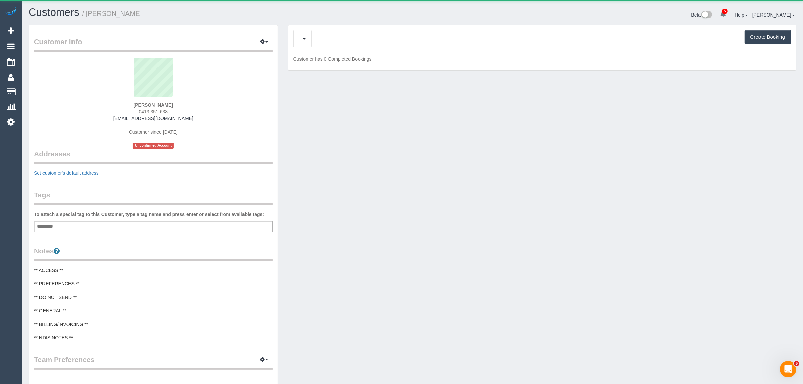
click at [352, 32] on div "Feedback (1) Create Booking" at bounding box center [541, 38] width 497 height 17
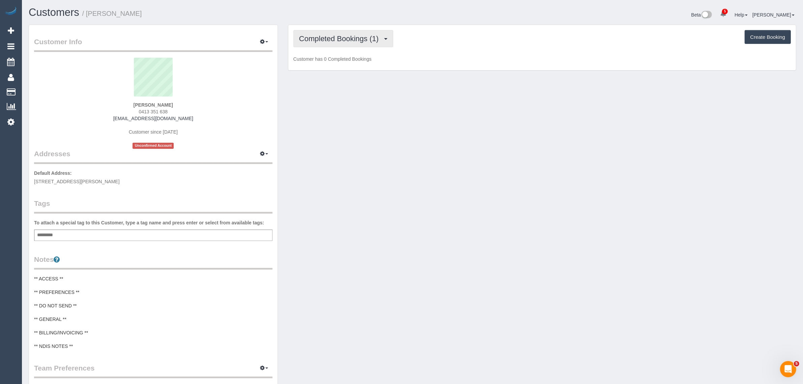
click at [346, 38] on span "Completed Bookings (1)" at bounding box center [340, 38] width 83 height 8
click at [337, 60] on link "Upcoming Bookings (1)" at bounding box center [329, 63] width 70 height 9
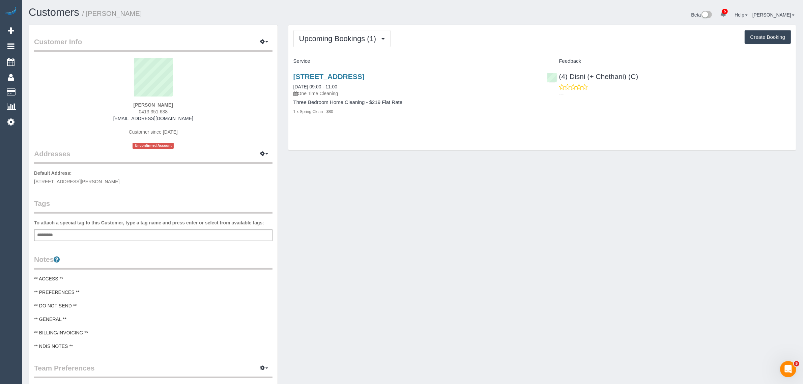
click at [355, 164] on div "Customer Info Edit Contact Info Send Message Email Preferences Special Sales Ta…" at bounding box center [412, 278] width 777 height 506
click at [331, 188] on div "Customer Info Edit Contact Info Send Message Email Preferences Special Sales Ta…" at bounding box center [412, 278] width 777 height 506
drag, startPoint x: 353, startPoint y: 90, endPoint x: 302, endPoint y: 89, distance: 50.6
click at [292, 88] on div "[STREET_ADDRESS] [DATE] 09:00 - 11:00 One Time Cleaning Three Bedroom Home Clea…" at bounding box center [415, 97] width 254 height 61
drag, startPoint x: 398, startPoint y: 131, endPoint x: 361, endPoint y: 113, distance: 41.5
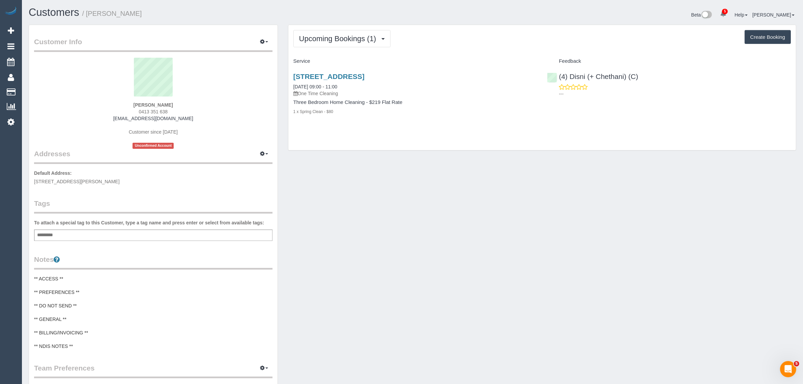
click at [398, 131] on div "Upcoming Bookings (1) Completed Bookings (1) Upcoming Bookings (1) Cancelled Bo…" at bounding box center [541, 87] width 507 height 125
drag, startPoint x: 324, startPoint y: 85, endPoint x: 291, endPoint y: 85, distance: 32.7
click at [291, 85] on div "[STREET_ADDRESS] [DATE] 09:00 - 11:00 One Time Cleaning Three Bedroom Home Clea…" at bounding box center [415, 97] width 254 height 61
copy link "[DATE] 09:00 - 11:00"
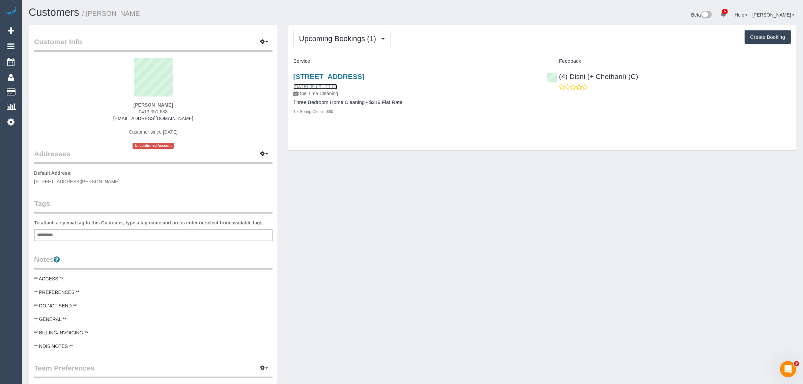
click at [323, 86] on link "[DATE] 09:00 - 11:00" at bounding box center [315, 86] width 44 height 5
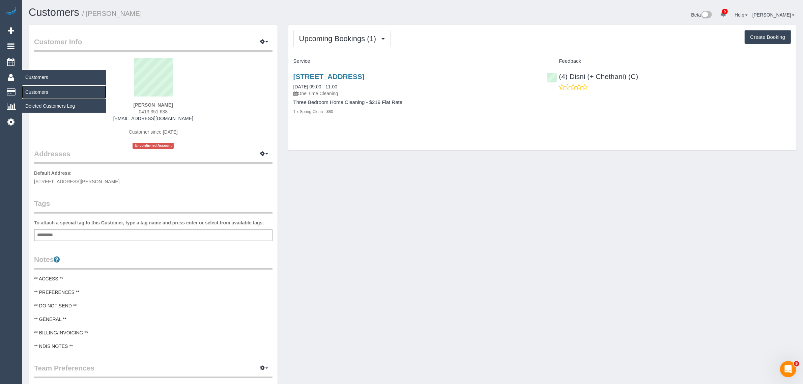
click at [39, 87] on link "Customers" at bounding box center [64, 91] width 84 height 13
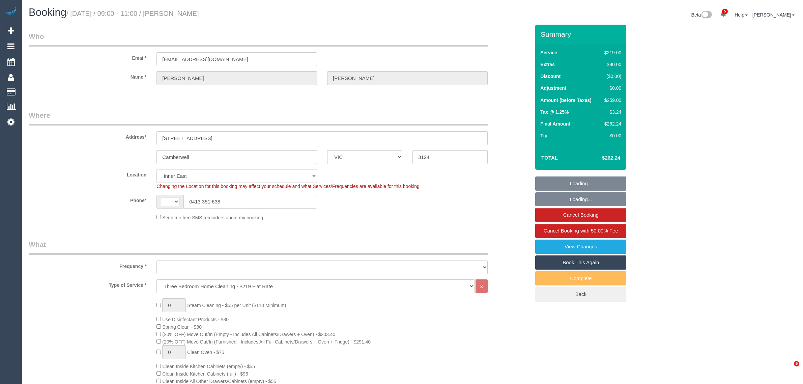
select select "VIC"
select select "string:AU"
select select "object:847"
select select "string:stripe-pm_1RYymt2GScqysDRVGDZtekeI"
select select "number:28"
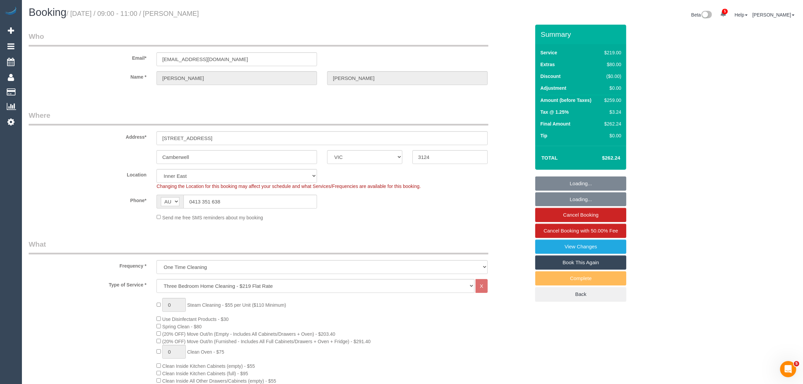
select select "number:14"
select select "number:19"
select select "number:22"
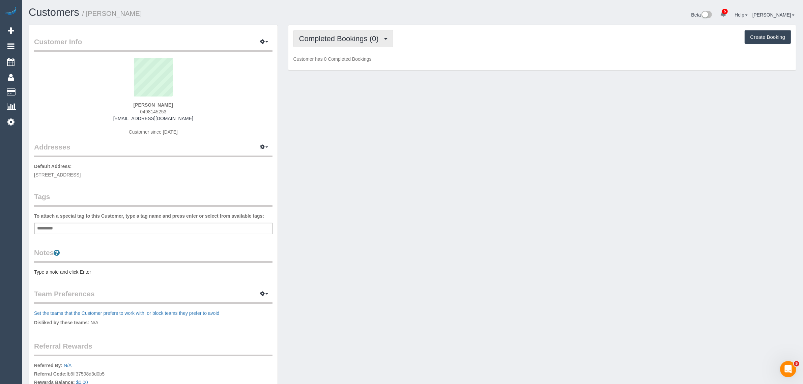
click at [362, 39] on span "Completed Bookings (0)" at bounding box center [340, 38] width 83 height 8
click at [346, 61] on link "Upcoming Bookings (12)" at bounding box center [329, 63] width 71 height 9
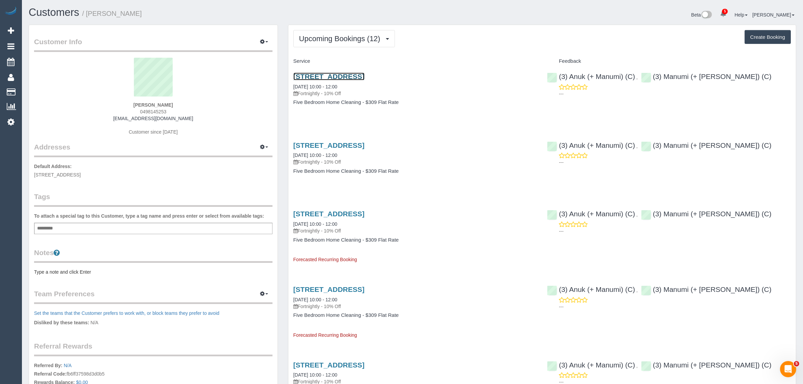
click at [324, 76] on link "3 Durham St, Richmond, VIC 3121" at bounding box center [328, 76] width 71 height 8
click at [441, 73] on h3 "3 Durham St, Richmond, VIC 3121" at bounding box center [415, 76] width 244 height 8
click at [363, 35] on span "Upcoming Bookings (12)" at bounding box center [341, 38] width 85 height 8
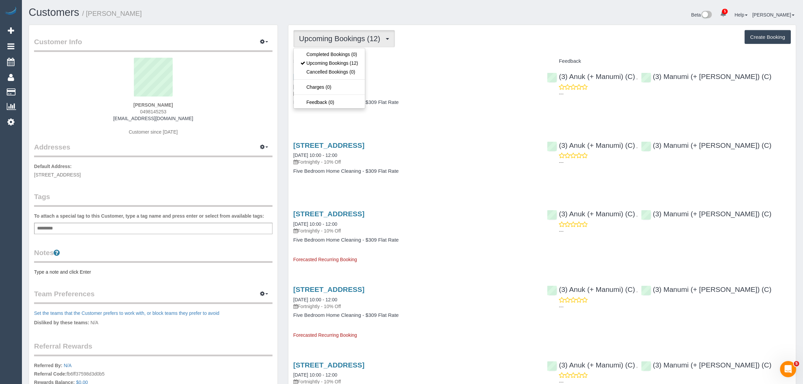
click at [458, 65] on div "Service" at bounding box center [415, 61] width 254 height 11
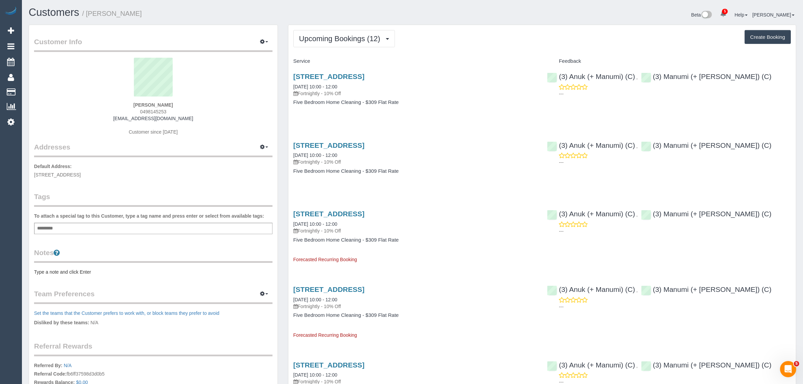
drag, startPoint x: 415, startPoint y: 76, endPoint x: 286, endPoint y: 71, distance: 129.5
copy link "3 Durham St, Richmond, VIC 3121"
click at [368, 43] on button "Upcoming Bookings (12)" at bounding box center [343, 38] width 101 height 17
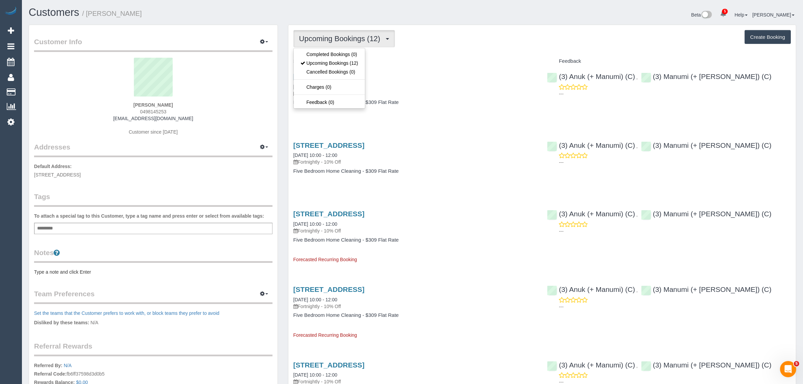
click at [451, 47] on div "Upcoming Bookings (12) Completed Bookings (0) Upcoming Bookings (12) Cancelled …" at bounding box center [541, 38] width 497 height 17
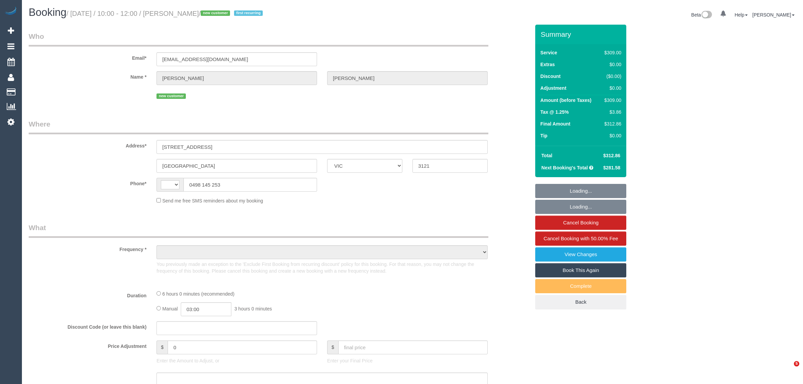
select select "VIC"
select select "string:AU"
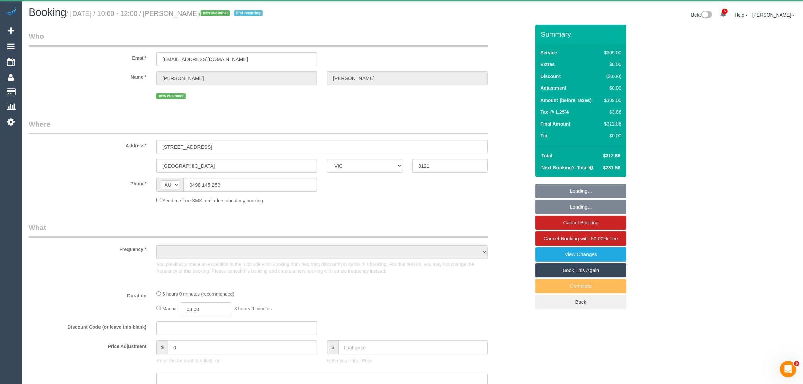
select select "object:698"
select select "string:stripe-pm_1S53kA2GScqysDRVN4RYpq7h"
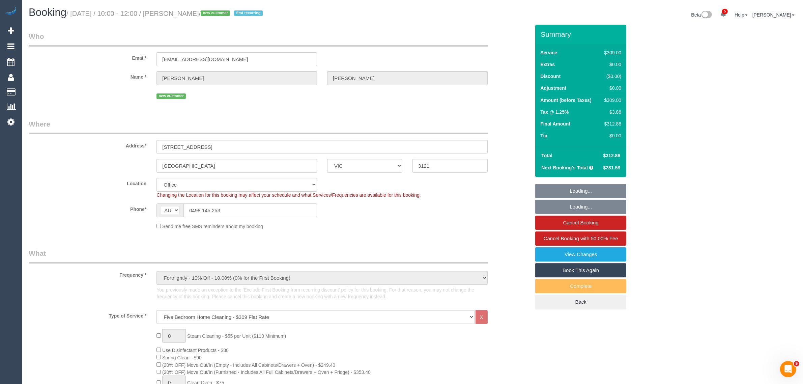
select select "number:28"
select select "number:14"
select select "number:20"
select select "number:24"
select select "number:34"
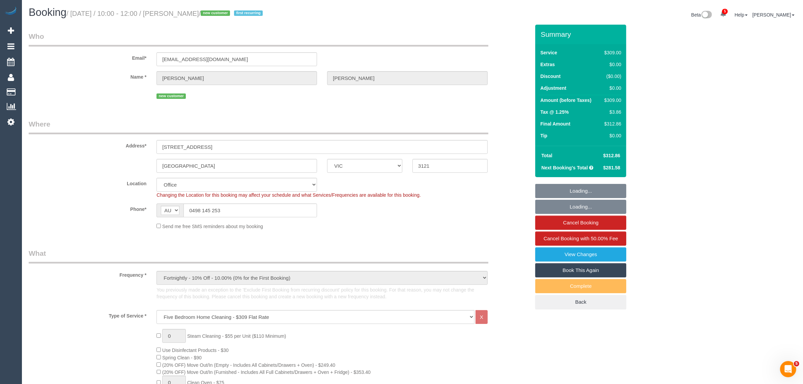
select select "number:13"
select select "object:2113"
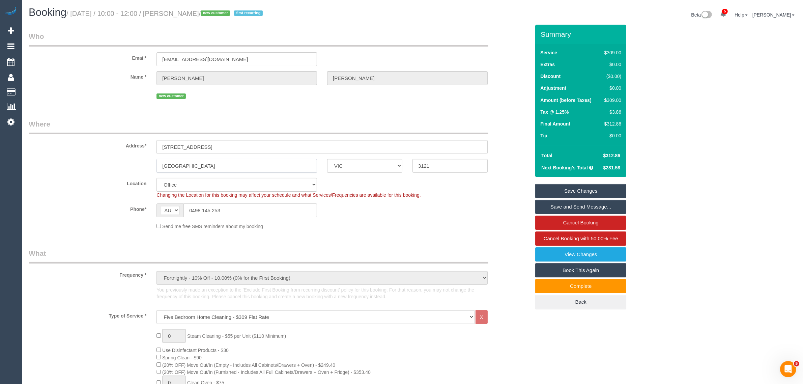
click at [259, 167] on input "Richmond" at bounding box center [236, 166] width 160 height 14
click at [434, 227] on div "Send me free SMS reminders about my booking" at bounding box center [321, 225] width 341 height 7
click at [238, 169] on input "Richmond" at bounding box center [236, 166] width 160 height 14
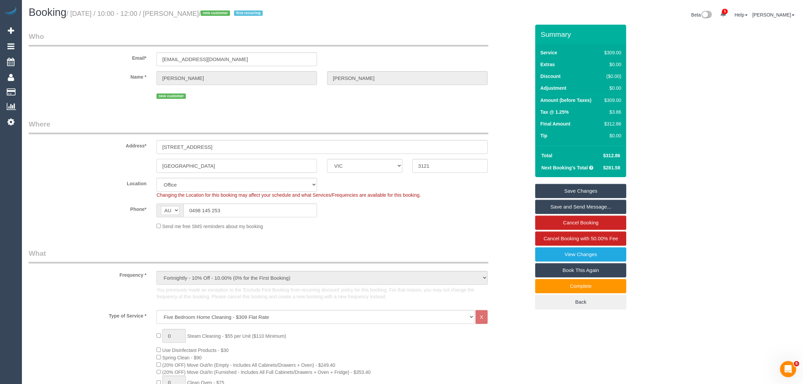
click at [238, 169] on input "Richmond" at bounding box center [236, 166] width 160 height 14
click at [369, 211] on div "Phone* AF AL DZ AD AO AI AQ AG AR AM AW AU AT AZ BS BH BD BB BY BE BZ BJ BM BT …" at bounding box center [279, 210] width 511 height 14
click at [221, 169] on input "Richmond" at bounding box center [236, 166] width 160 height 14
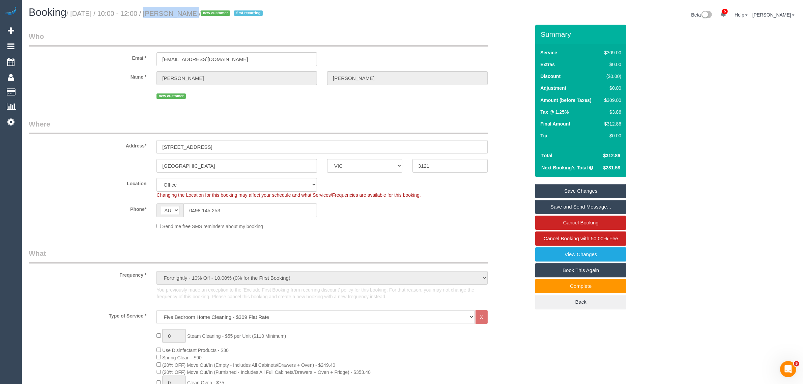
drag, startPoint x: 141, startPoint y: 12, endPoint x: 179, endPoint y: 9, distance: 38.9
click at [179, 9] on h1 "Booking / September 16, 2025 / 10:00 - 12:00 / Jacob Pedersen / new customer fi…" at bounding box center [218, 12] width 379 height 11
copy small "10:00 - 12:00"
click at [566, 237] on span "Cancel Booking with 50.00% Fee" at bounding box center [580, 238] width 74 height 6
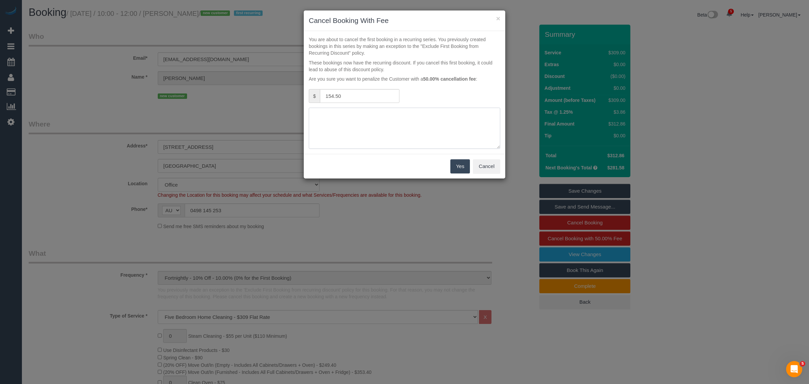
click at [382, 122] on textarea at bounding box center [404, 128] width 191 height 41
type textarea "cancelling due to no parking via call and txt - KA"
click at [460, 163] on button "Yes" at bounding box center [460, 166] width 20 height 14
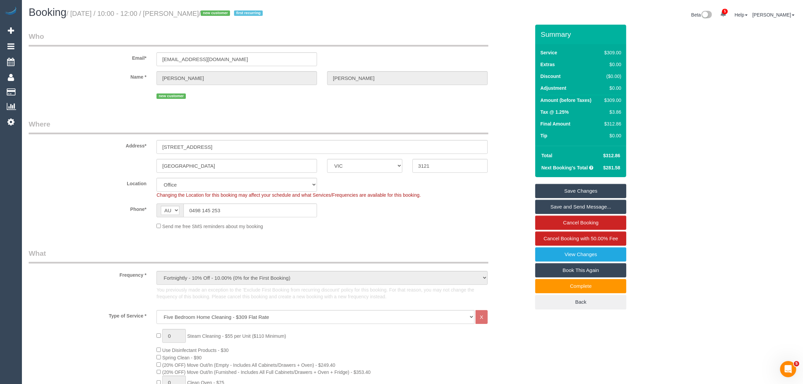
click at [362, 104] on fieldset "Who Email* jacobpedersendk@gmail.com Name * Jacob Pedersen new customer" at bounding box center [279, 68] width 501 height 74
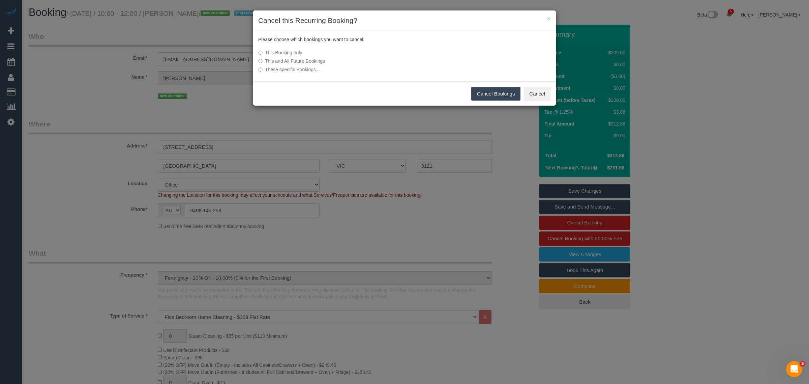
click at [486, 97] on button "Cancel Bookings" at bounding box center [496, 94] width 50 height 14
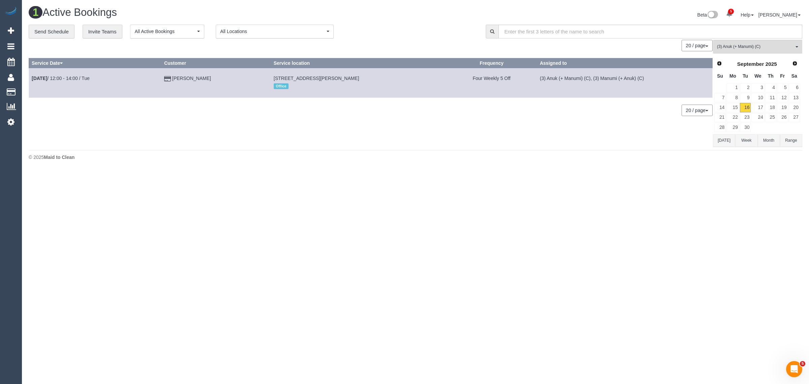
click at [522, 123] on div "0 Bookings found. We couldn't find any bookings that matched your search. Creat…" at bounding box center [371, 93] width 684 height 107
click at [422, 41] on div "20 / page 10 / page 20 / page 30 / page 40 / page 50 / page 100 / page" at bounding box center [371, 45] width 684 height 11
click at [389, 32] on div "**********" at bounding box center [252, 32] width 447 height 14
click at [425, 144] on div "0 Bookings found. We couldn't find any bookings that matched your search. Creat…" at bounding box center [371, 93] width 684 height 107
click at [289, 131] on div "0 Bookings found. We couldn't find any bookings that matched your search. Creat…" at bounding box center [371, 93] width 684 height 107
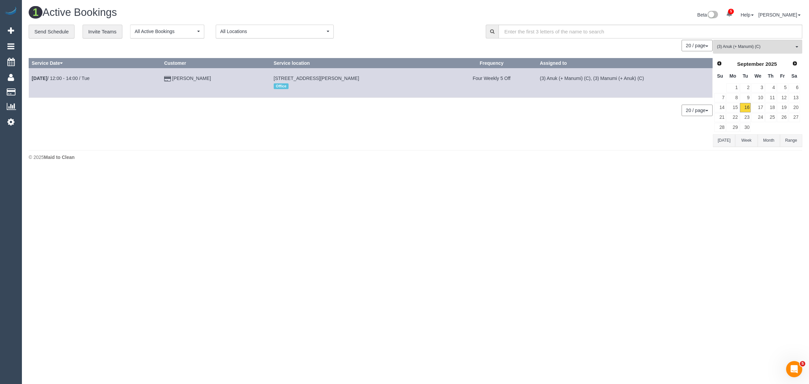
click at [739, 259] on body "5 Beta Your Notifications You have 0 alerts × You have 42 to charge for 15/09/2…" at bounding box center [404, 192] width 809 height 384
drag, startPoint x: 443, startPoint y: 235, endPoint x: 439, endPoint y: 198, distance: 36.6
click at [443, 234] on body "5 Beta Your Notifications You have 0 alerts × You have 42 to charge for 15/09/2…" at bounding box center [404, 192] width 809 height 384
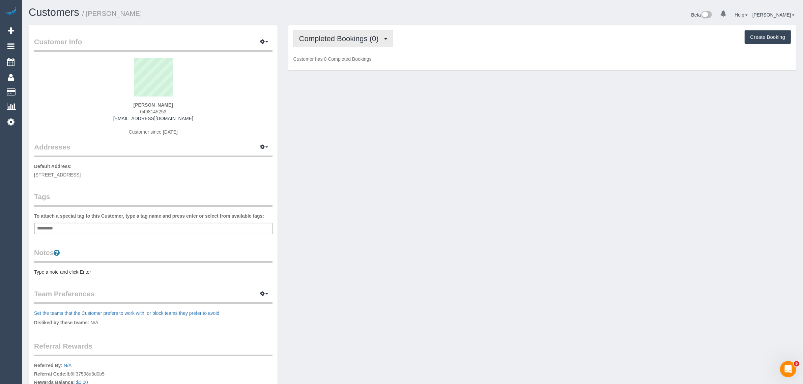
click at [365, 41] on span "Completed Bookings (0)" at bounding box center [340, 38] width 83 height 8
click at [351, 65] on link "Upcoming Bookings (11)" at bounding box center [329, 63] width 71 height 9
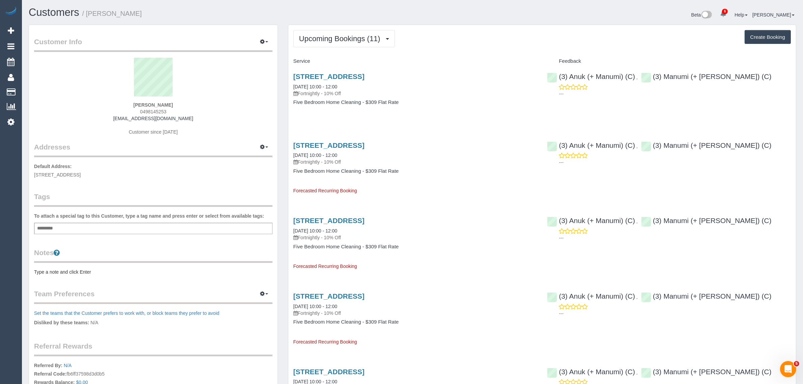
click at [462, 21] on div "Beta 6 Your Notifications You have 0 alerts × You have 1 to charge for [DATE] ×…" at bounding box center [606, 16] width 389 height 18
click at [405, 12] on h1 "Customers / [PERSON_NAME]" at bounding box center [218, 12] width 379 height 11
drag, startPoint x: 467, startPoint y: 110, endPoint x: 442, endPoint y: 93, distance: 30.2
click at [467, 109] on div "[STREET_ADDRESS] [DATE] 10:00 - 12:00 Fortnightly - 10% Off Five Bedroom Home C…" at bounding box center [415, 93] width 254 height 52
drag, startPoint x: 444, startPoint y: 74, endPoint x: 293, endPoint y: 79, distance: 150.7
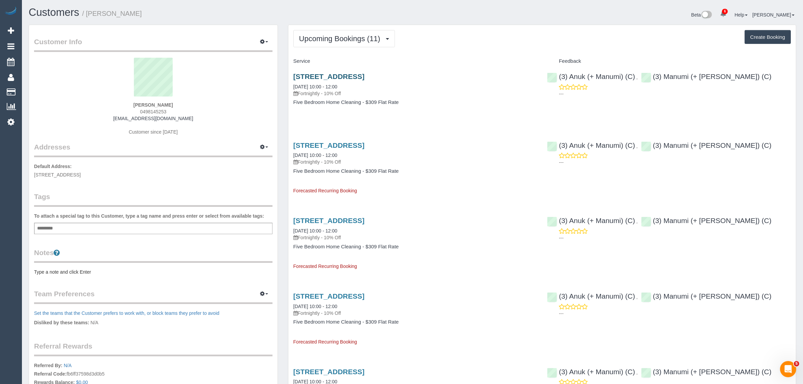
click at [293, 79] on h3 "[STREET_ADDRESS]" at bounding box center [415, 76] width 244 height 8
copy link "[STREET_ADDRESS]"
click at [481, 16] on div "Beta 6 Your Notifications You have 0 alerts × You have 1 to charge for [DATE] ×…" at bounding box center [606, 16] width 389 height 18
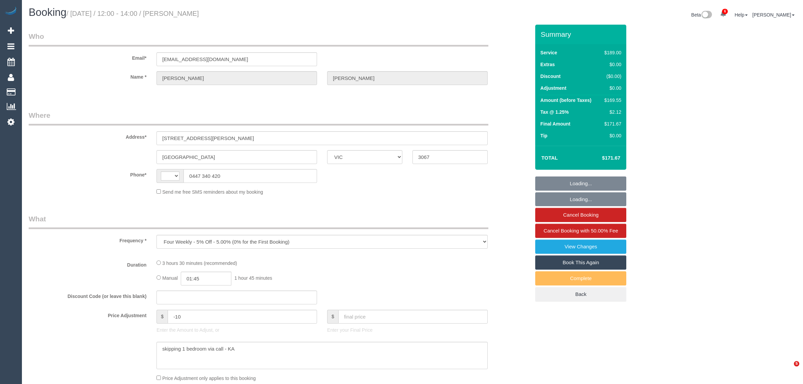
select select "VIC"
select select "number:28"
select select "number:15"
select select "number:19"
select select "number:25"
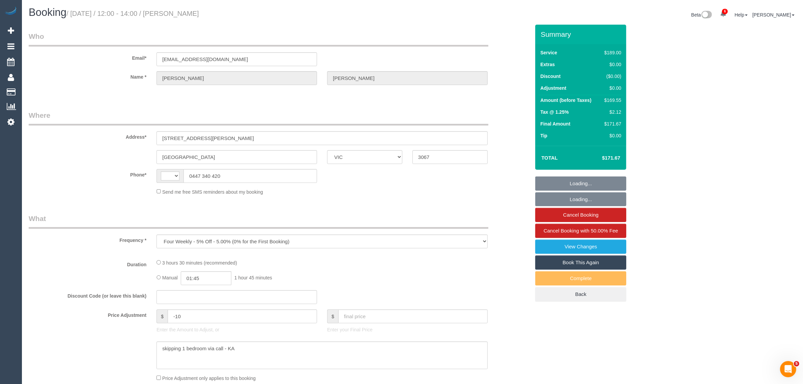
select select "number:34"
select select "number:13"
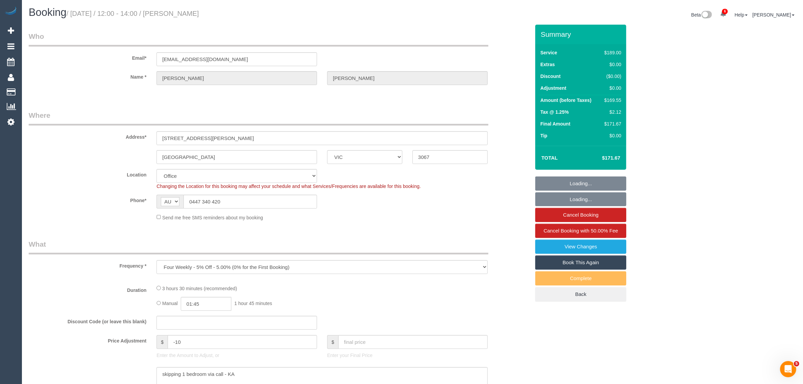
select select "string:AU"
select select "object:764"
click at [275, 198] on input "0447 340 420" at bounding box center [249, 201] width 133 height 14
select select "string:stripe-pm_1RnuST2GScqysDRVln3OOuGf"
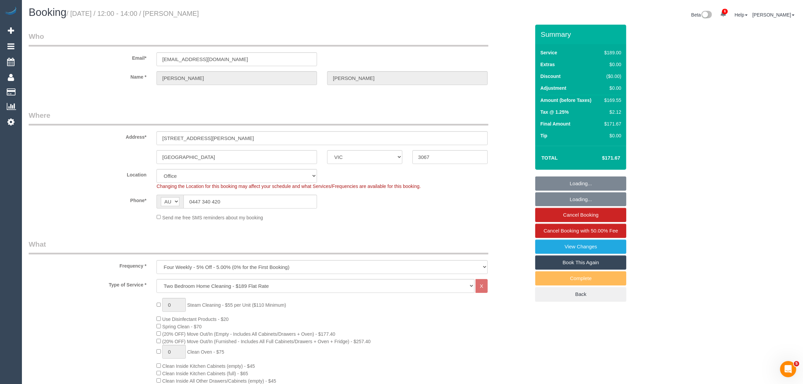
click at [366, 213] on div "Send me free SMS reminders about my booking" at bounding box center [321, 216] width 341 height 7
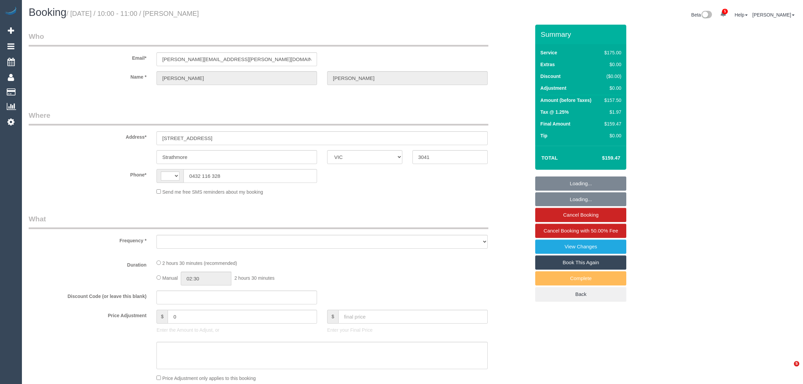
select select "VIC"
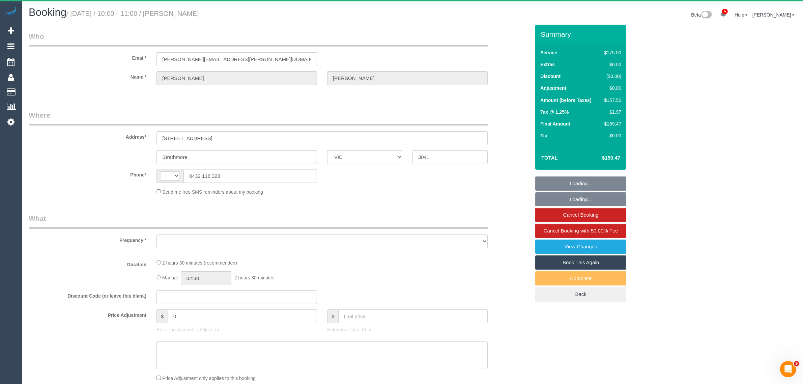
select select "string:AU"
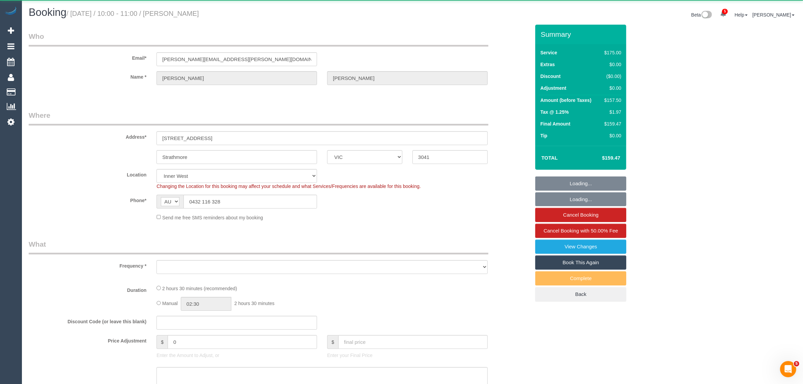
select select "object:584"
select select "number:29"
select select "number:14"
select select "number:19"
select select "number:22"
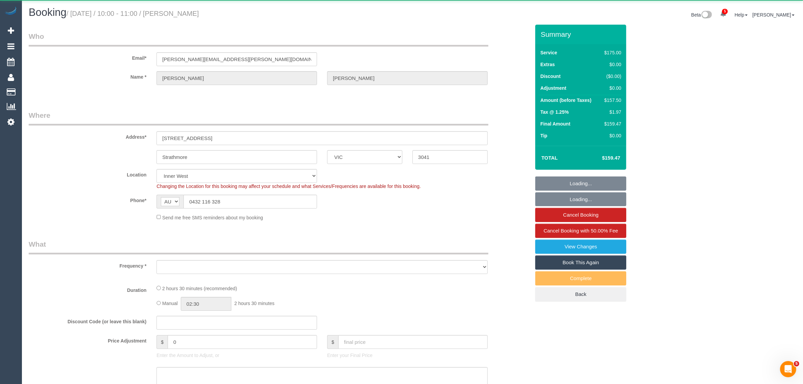
select select "number:35"
select select "number:13"
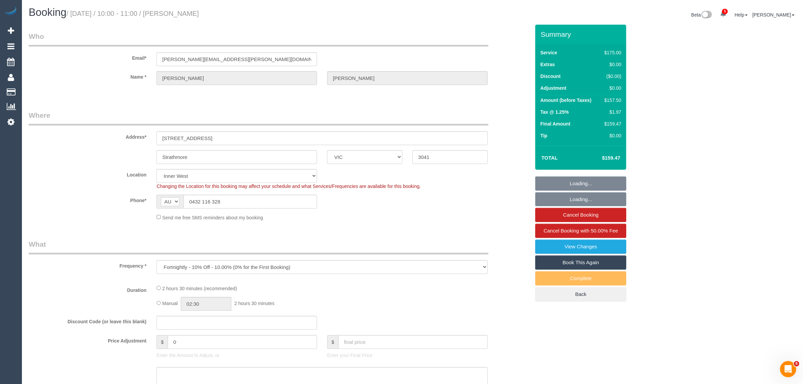
select select "object:899"
select select "string:stripe-pm_1R4wJD2GScqysDRVFSBDOzC0"
select select "150"
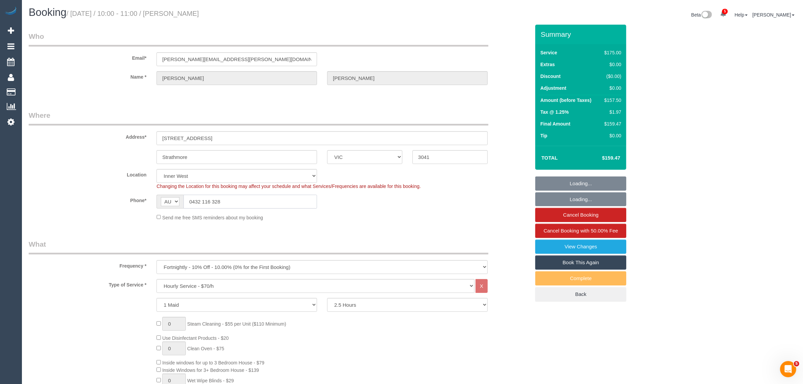
click at [247, 204] on input "0432 116 328" at bounding box center [249, 201] width 133 height 14
select select "33100"
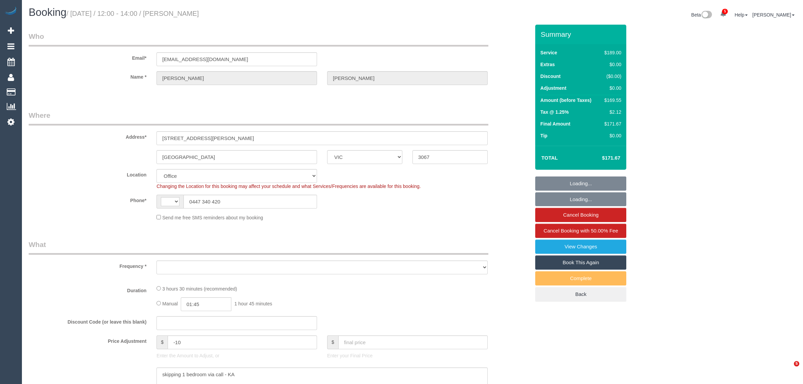
select select "VIC"
select select "string:stripe-pm_1RnuST2GScqysDRVln3OOuGf"
select select "number:28"
select select "number:15"
select select "number:19"
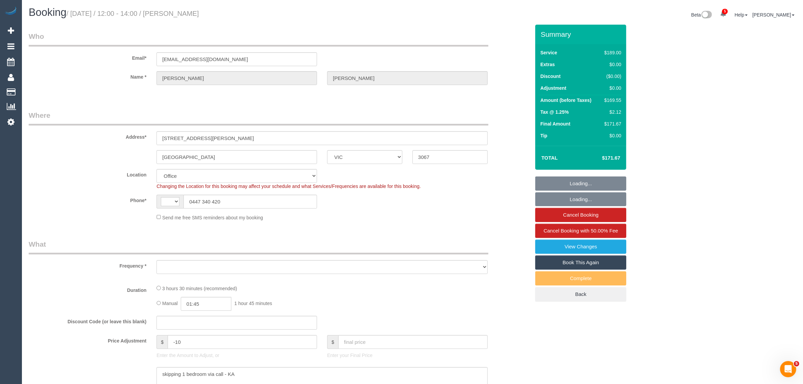
select select "number:25"
select select "number:34"
select select "number:13"
select select "string:AU"
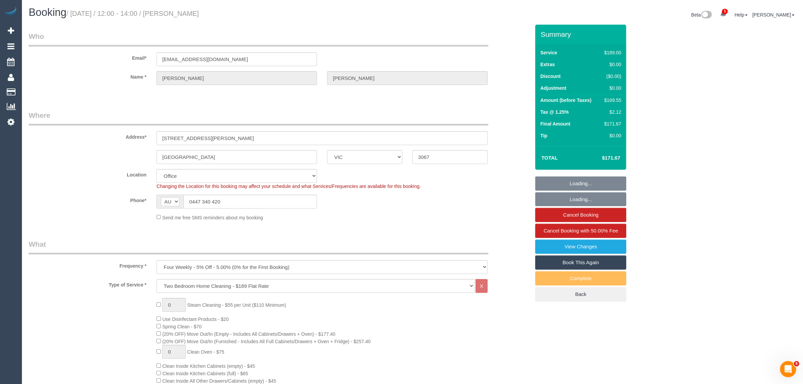
select select "object:2115"
click at [265, 201] on input "0447 340 420" at bounding box center [249, 201] width 133 height 14
click at [403, 225] on fieldset "Where Address* 2/66 Hoddle Street Abbotsford ACT NSW NT QLD SA TAS VIC WA 3067 …" at bounding box center [279, 168] width 501 height 116
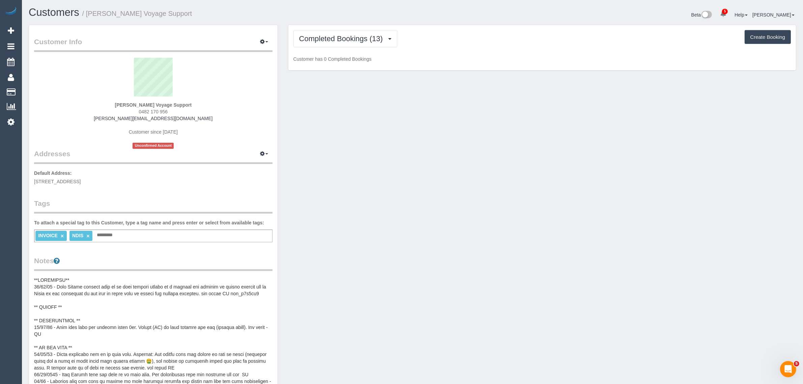
click at [155, 111] on span "0482 170 956" at bounding box center [153, 111] width 29 height 5
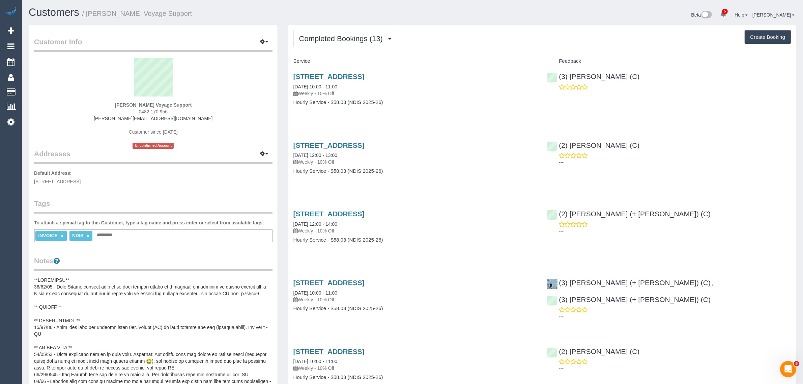
click at [155, 111] on span "0482 170 956" at bounding box center [153, 111] width 29 height 5
drag, startPoint x: 155, startPoint y: 111, endPoint x: 164, endPoint y: 110, distance: 8.8
click at [155, 111] on span "0482 170 956" at bounding box center [153, 111] width 29 height 5
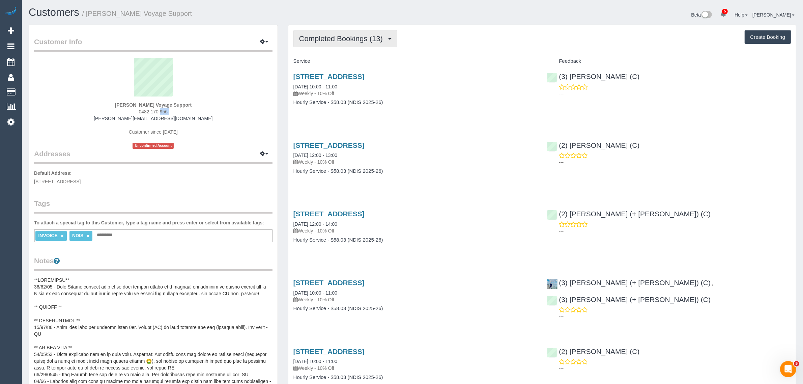
click at [367, 36] on span "Completed Bookings (13)" at bounding box center [342, 38] width 87 height 8
drag, startPoint x: 349, startPoint y: 63, endPoint x: 369, endPoint y: 68, distance: 20.8
click at [349, 63] on link "Upcoming Bookings (11)" at bounding box center [330, 63] width 73 height 9
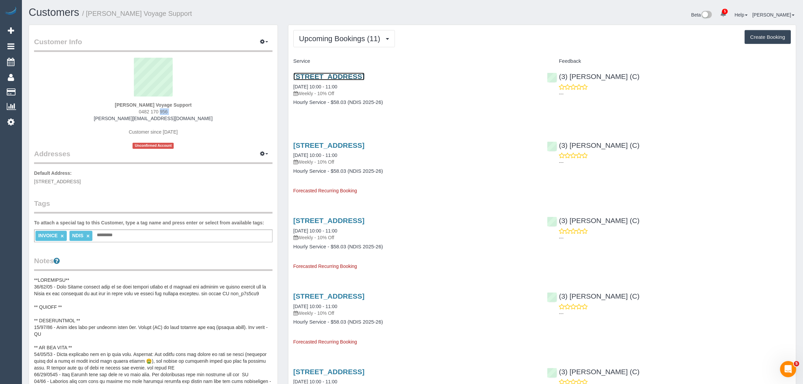
click at [331, 76] on link "[STREET_ADDRESS]" at bounding box center [328, 76] width 71 height 8
click at [365, 35] on span "Upcoming Bookings (11)" at bounding box center [341, 38] width 85 height 8
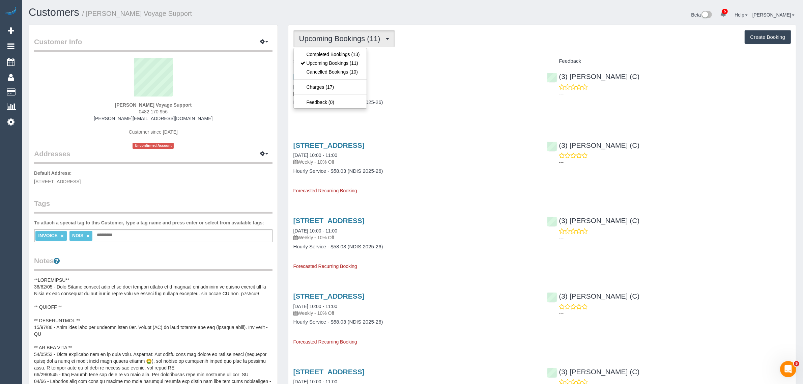
click at [422, 8] on div "Beta 5 Your Notifications You have 0 alerts × You have 42 to charge for [DATE] …" at bounding box center [606, 16] width 389 height 18
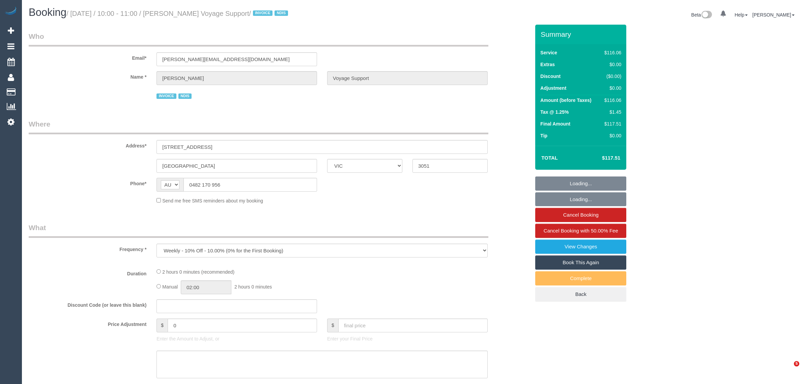
select select "VIC"
select select "number:28"
select select "number:14"
select select "number:19"
select select "number:36"
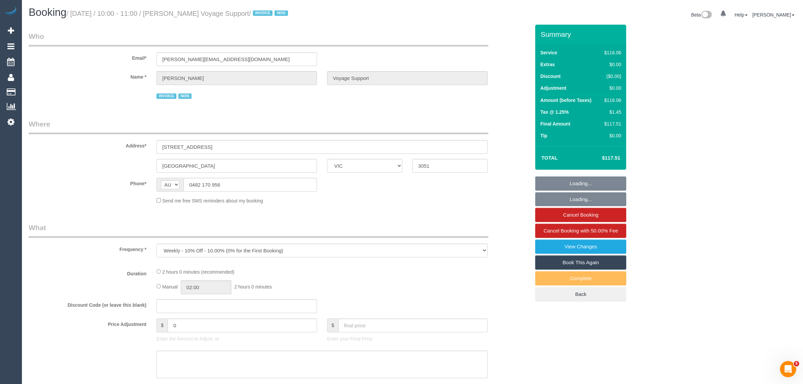
select select "number:33"
select select "number:12"
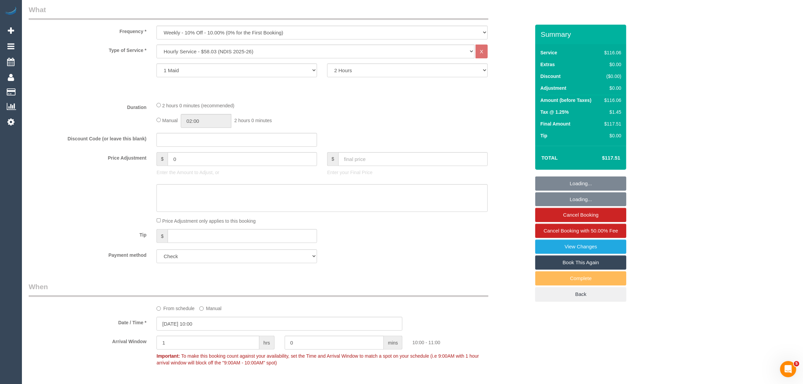
scroll to position [389, 0]
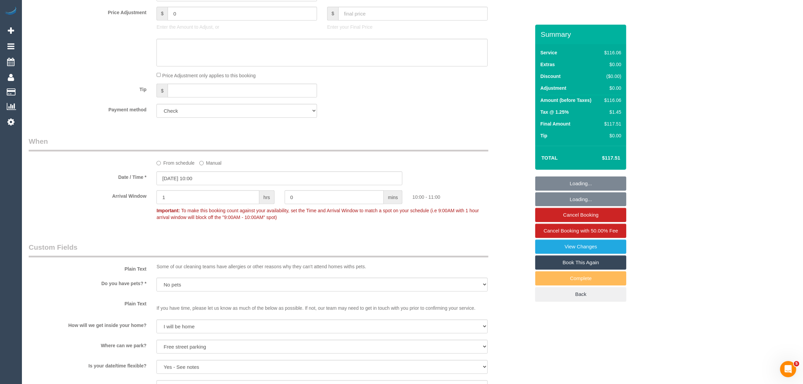
select select "object:1458"
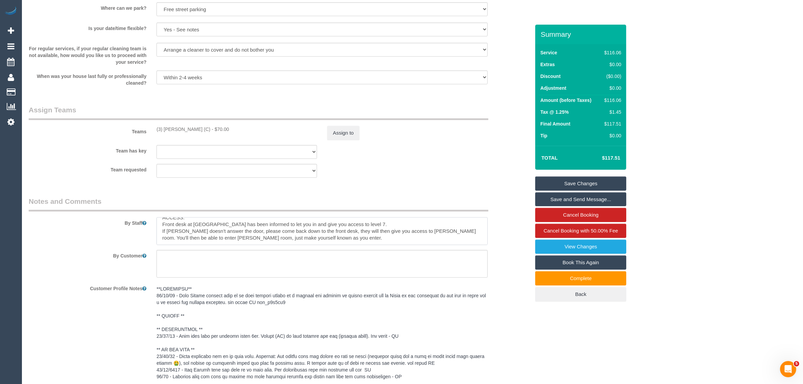
scroll to position [885, 0]
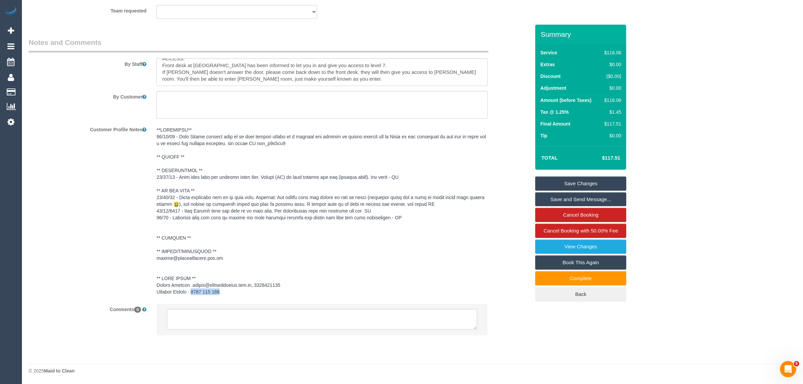
drag, startPoint x: 219, startPoint y: 291, endPoint x: 191, endPoint y: 296, distance: 28.7
click at [191, 296] on div at bounding box center [321, 211] width 341 height 175
copy pre "476 652 590."
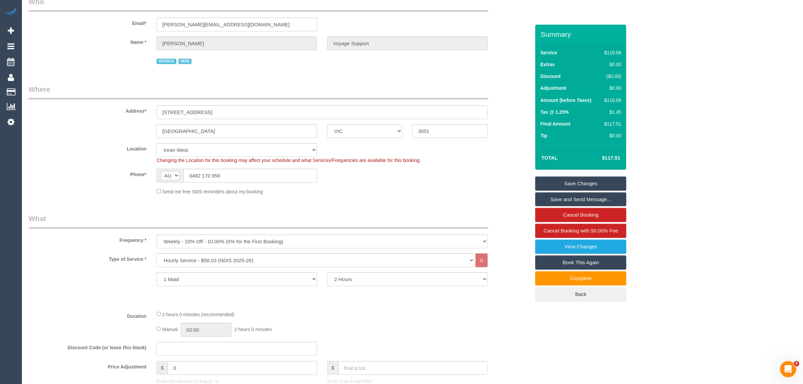
scroll to position [0, 0]
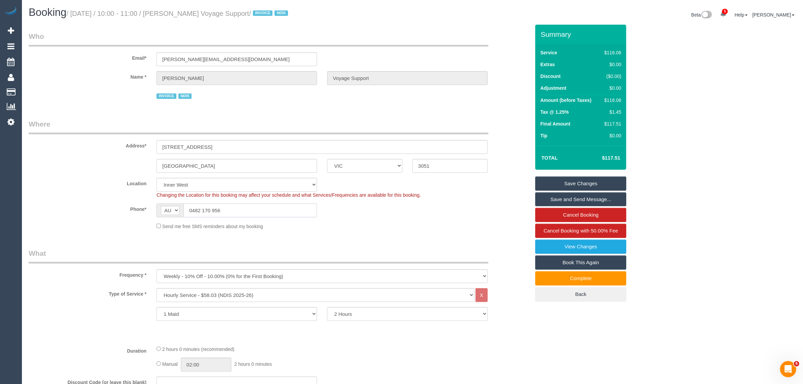
click at [229, 212] on input "0482 170 956" at bounding box center [249, 210] width 133 height 14
click at [399, 228] on div "Send me free SMS reminders about my booking" at bounding box center [321, 225] width 341 height 7
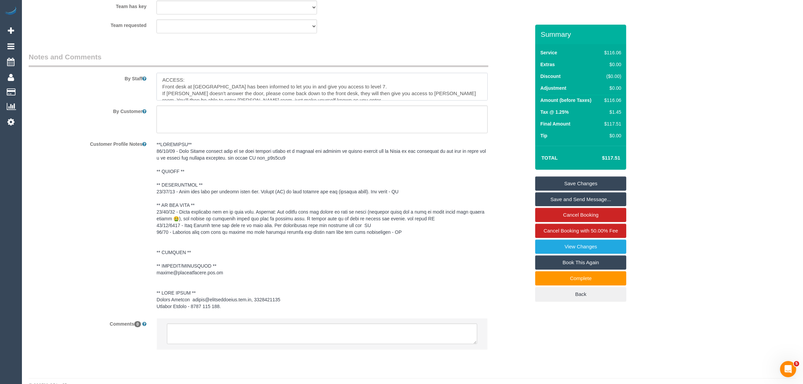
scroll to position [885, 0]
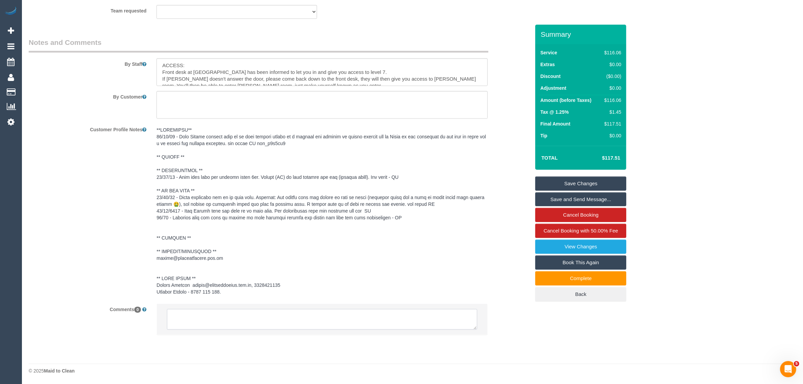
click at [401, 314] on textarea at bounding box center [322, 319] width 310 height 21
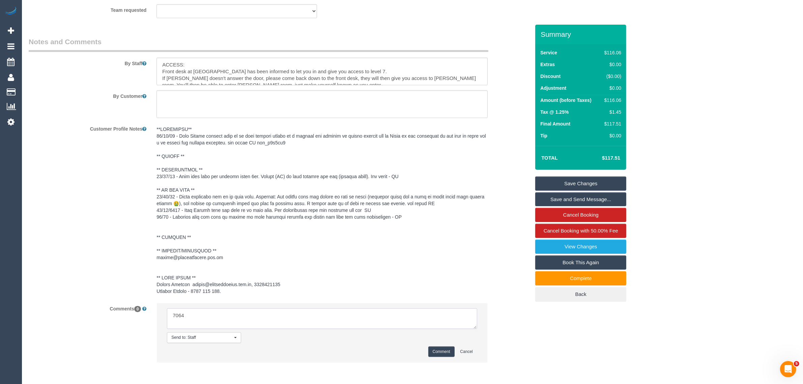
type textarea "7064"
click at [402, 312] on textarea at bounding box center [322, 318] width 310 height 21
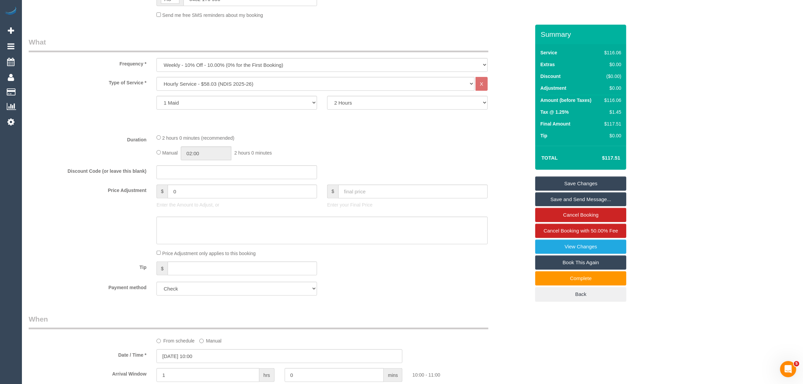
scroll to position [0, 0]
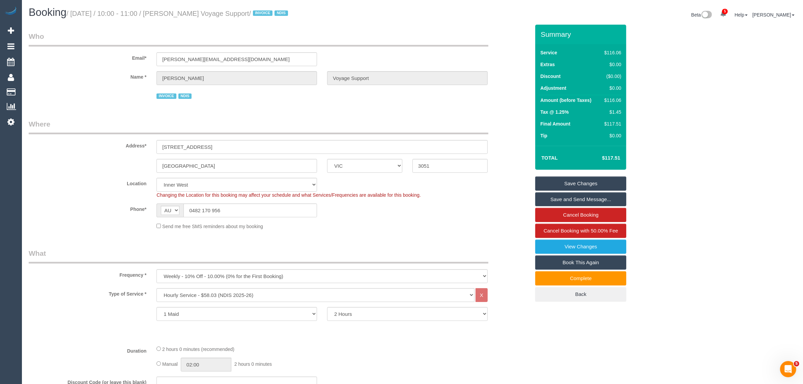
click at [188, 11] on small "/ September 16, 2025 / 10:00 - 11:00 / Craig Fenton Voyage Support / INVOICE ND…" at bounding box center [177, 13] width 223 height 7
copy small "Craig"
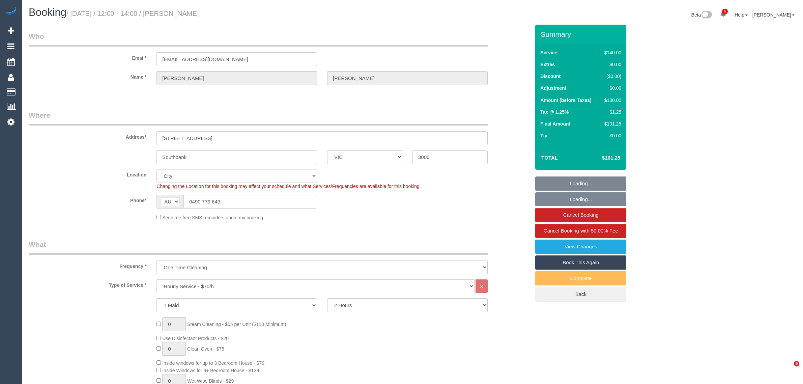
select select "VIC"
select select "string:stripe-pm_1S4bC02GScqysDRVmFFDpHaw"
select select "number:28"
select select "number:15"
select select "number:20"
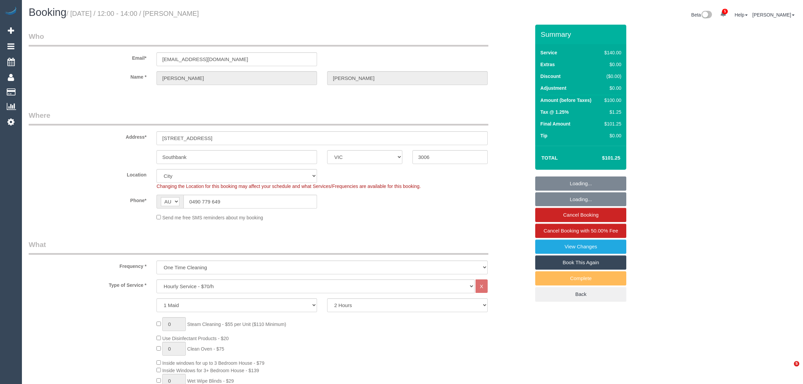
select select "number:24"
select select "number:12"
select select "spot1"
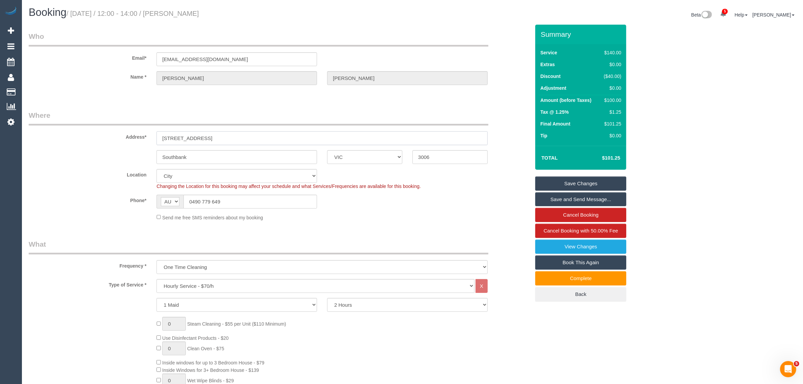
click at [237, 139] on input "283 city road, 1213" at bounding box center [321, 138] width 331 height 14
click at [449, 198] on div "Phone* AF AL DZ AD AO AI AQ AG AR AM AW AU AT AZ BS BH BD BB BY BE BZ BJ BM BT …" at bounding box center [279, 201] width 511 height 14
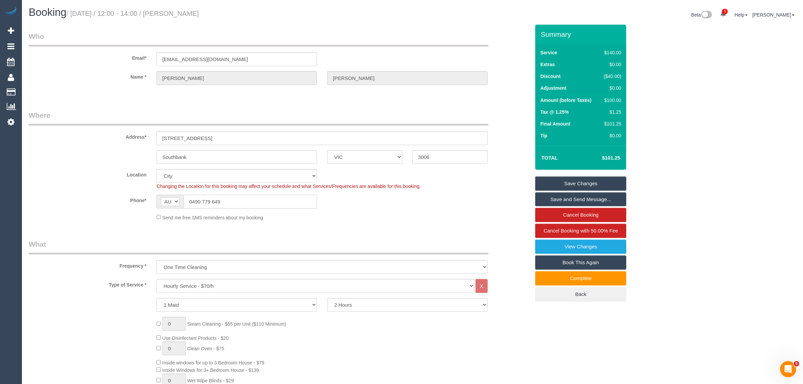
click at [297, 196] on input "0490 779 649" at bounding box center [249, 201] width 133 height 14
click at [410, 220] on fieldset "Where Address* 283 city road, 1213 Southbank ACT NSW NT QLD SA TAS VIC WA 3006 …" at bounding box center [279, 168] width 501 height 116
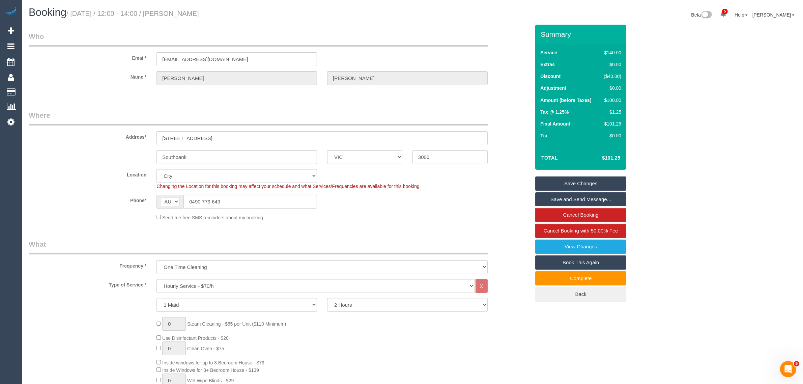
click at [271, 196] on input "0490 779 649" at bounding box center [249, 201] width 133 height 14
click at [410, 220] on fieldset "Where Address* 283 city road, 1213 Southbank ACT NSW NT QLD SA TAS VIC WA 3006 …" at bounding box center [279, 168] width 501 height 116
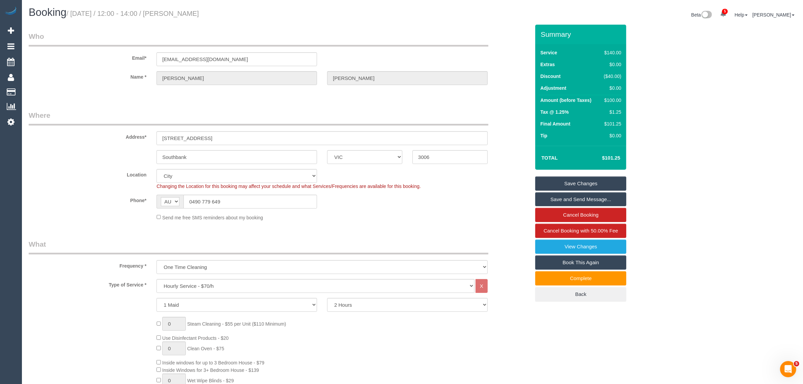
click at [470, 210] on sui-booking-location "Location Office City East (North) East (South) Inner East Inner North (East) In…" at bounding box center [279, 195] width 501 height 52
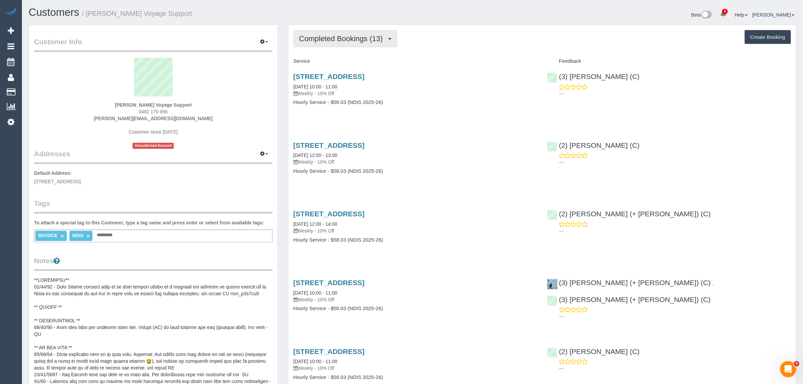
click at [357, 36] on span "Completed Bookings (13)" at bounding box center [342, 38] width 87 height 8
click at [329, 59] on link "Upcoming Bookings (11)" at bounding box center [330, 63] width 73 height 9
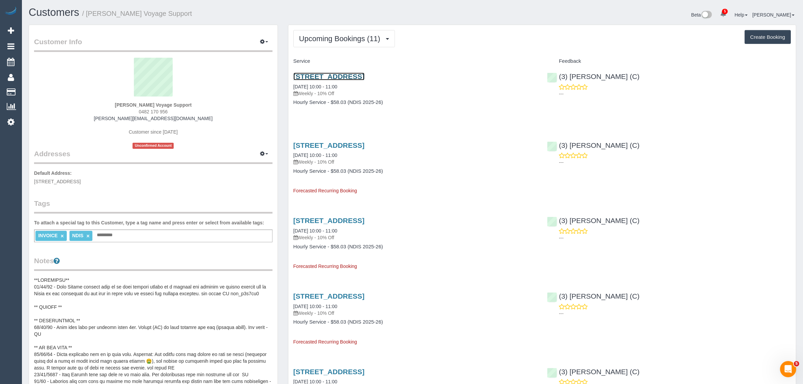
click at [349, 79] on link "[STREET_ADDRESS]" at bounding box center [328, 76] width 71 height 8
click at [356, 39] on span "Upcoming Bookings (11)" at bounding box center [341, 38] width 85 height 8
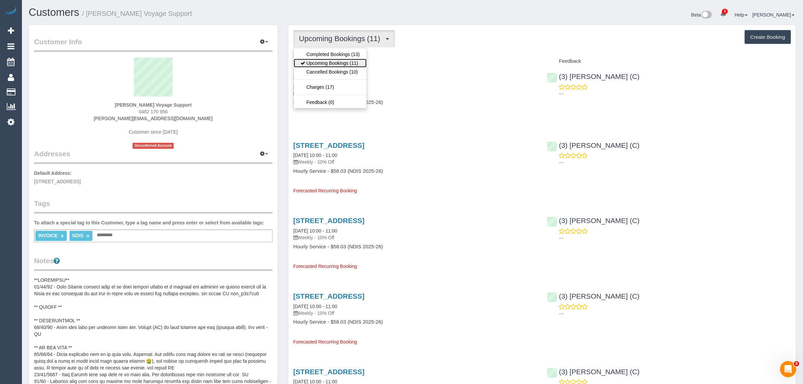
click at [340, 61] on link "Upcoming Bookings (11)" at bounding box center [330, 63] width 73 height 9
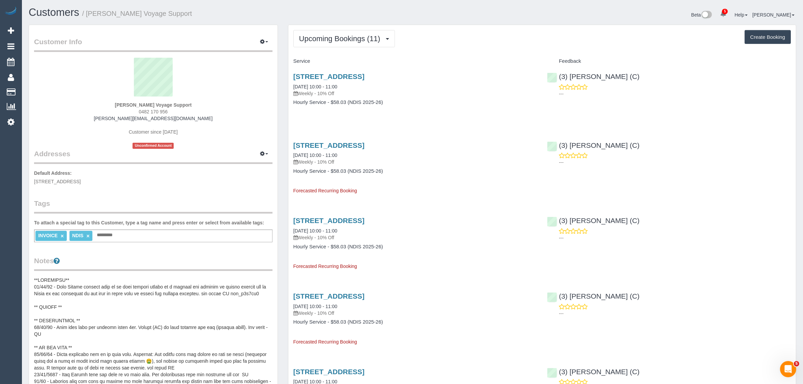
click at [491, 18] on div "Beta 5 Your Notifications You have 0 alerts × You have 42 to charge for [DATE] …" at bounding box center [606, 16] width 389 height 18
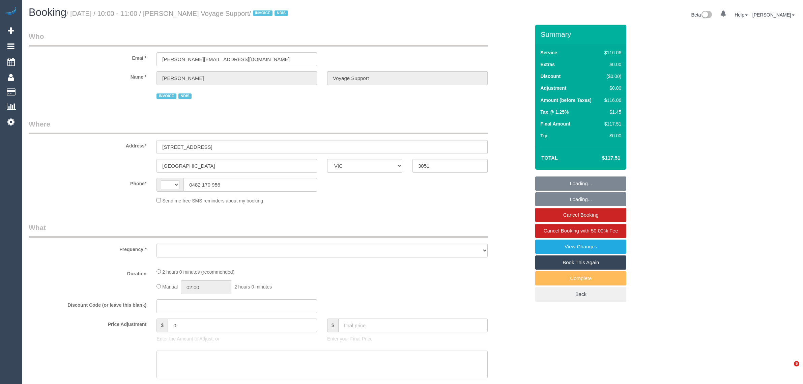
select select "VIC"
select select "string:AU"
select select "object:327"
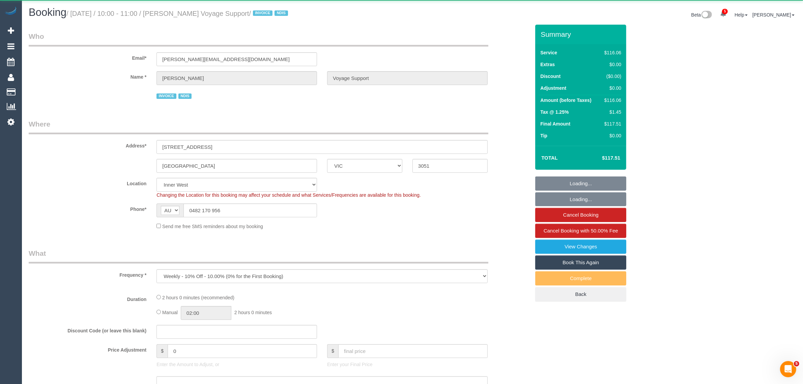
select select "number:28"
select select "number:14"
select select "number:19"
select select "number:36"
select select "number:33"
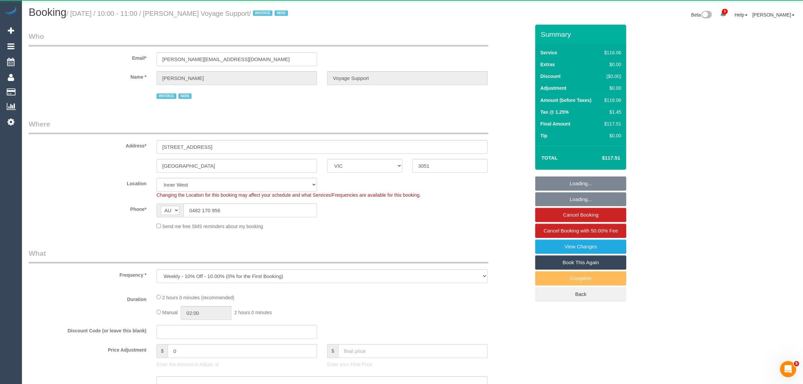
select select "number:12"
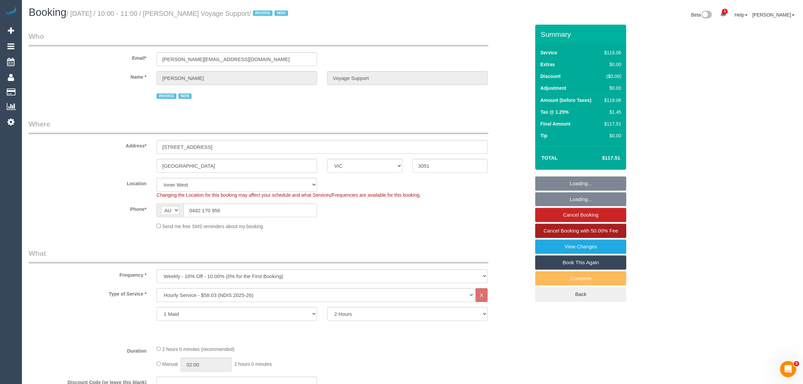
select select "object:786"
click at [604, 233] on span "Cancel Booking with 50.00% Fee" at bounding box center [580, 231] width 74 height 6
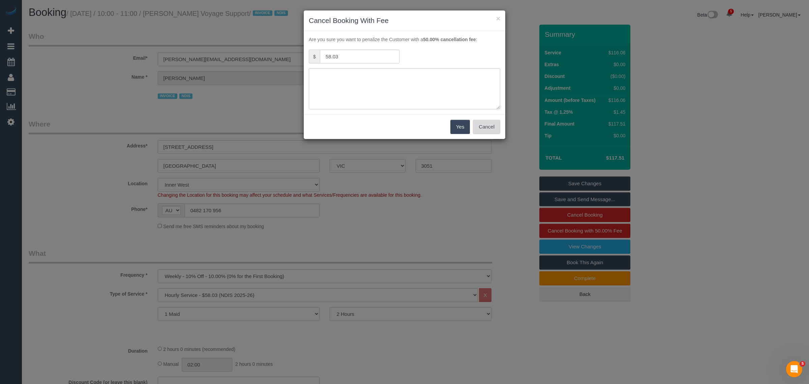
click at [481, 125] on button "Cancel" at bounding box center [486, 127] width 27 height 14
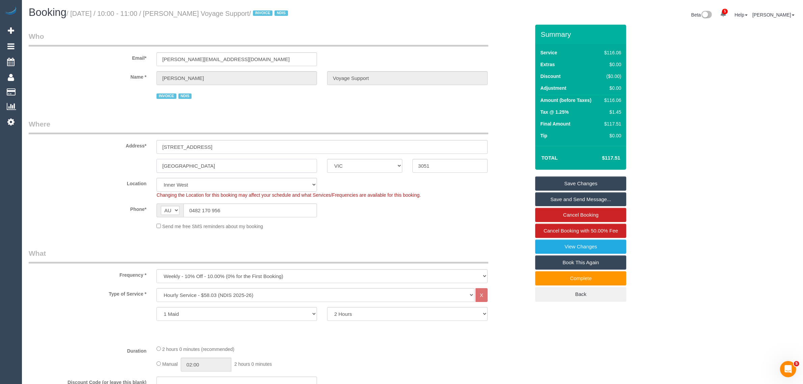
click at [248, 169] on input "[GEOGRAPHIC_DATA]" at bounding box center [236, 166] width 160 height 14
click at [584, 225] on link "Cancel Booking with 50.00% Fee" at bounding box center [580, 230] width 91 height 14
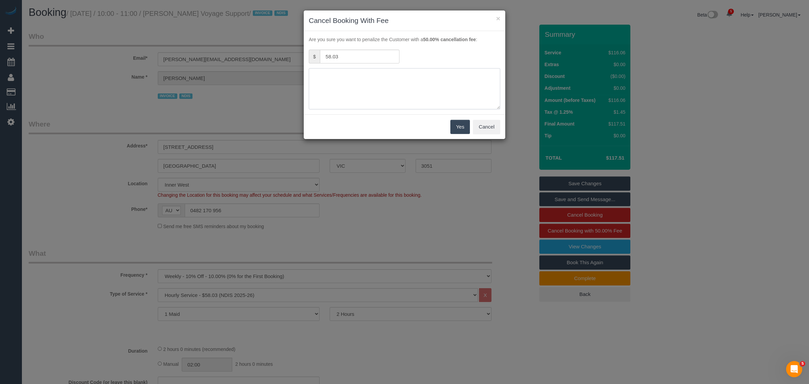
click at [400, 85] on textarea at bounding box center [404, 88] width 191 height 41
type textarea "C"
type textarea "No parking via call and txt - KA"
click at [458, 127] on button "Yes" at bounding box center [460, 127] width 20 height 14
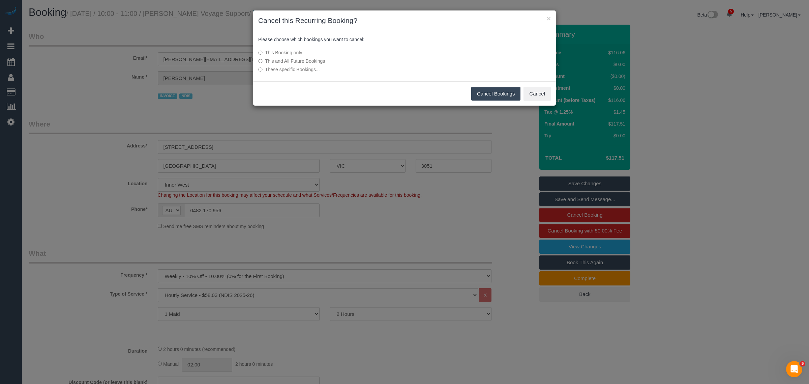
click at [505, 96] on button "Cancel Bookings" at bounding box center [496, 94] width 50 height 14
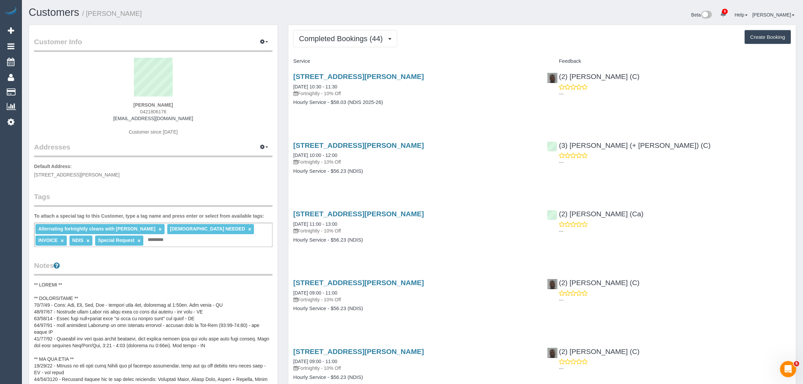
click at [320, 39] on span "Completed Bookings (44)" at bounding box center [342, 38] width 87 height 8
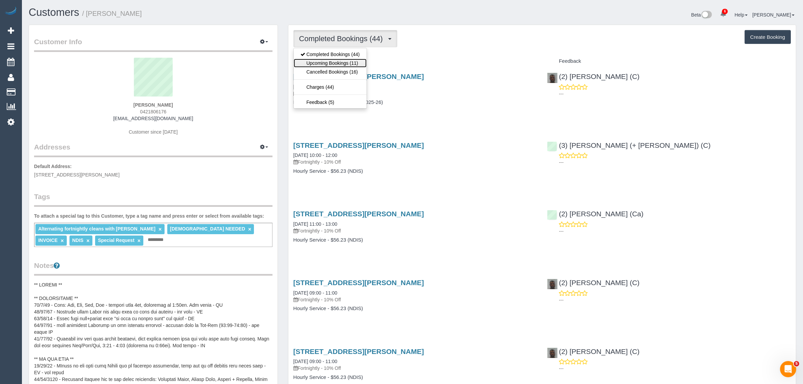
click at [321, 63] on link "Upcoming Bookings (11)" at bounding box center [330, 63] width 73 height 9
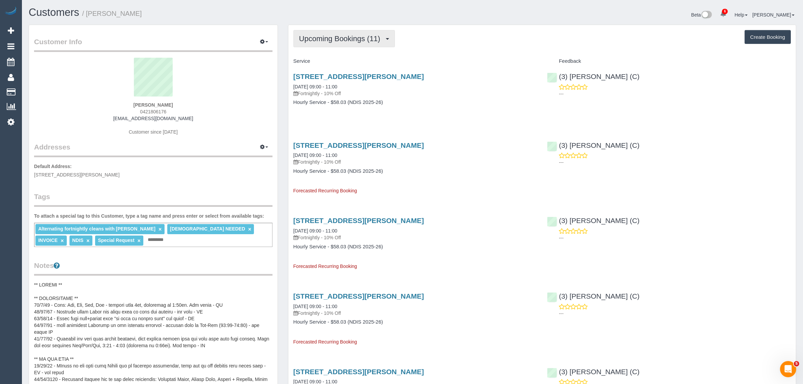
click at [359, 41] on span "Upcoming Bookings (11)" at bounding box center [341, 38] width 85 height 8
click at [344, 56] on link "Completed Bookings (44)" at bounding box center [330, 54] width 73 height 9
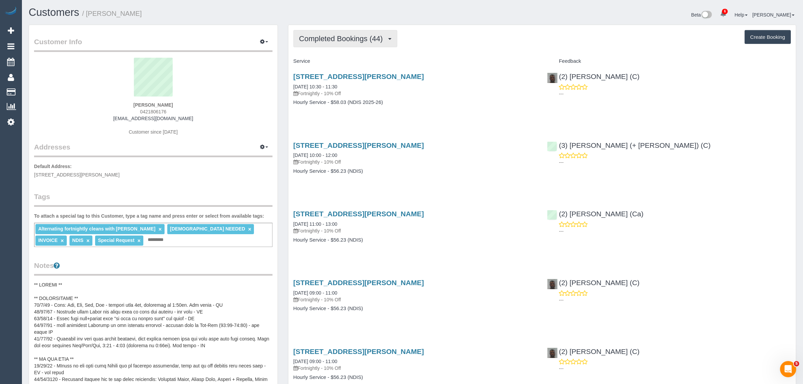
click at [344, 37] on span "Completed Bookings (44)" at bounding box center [342, 38] width 87 height 8
click at [330, 62] on link "Upcoming Bookings (11)" at bounding box center [330, 63] width 73 height 9
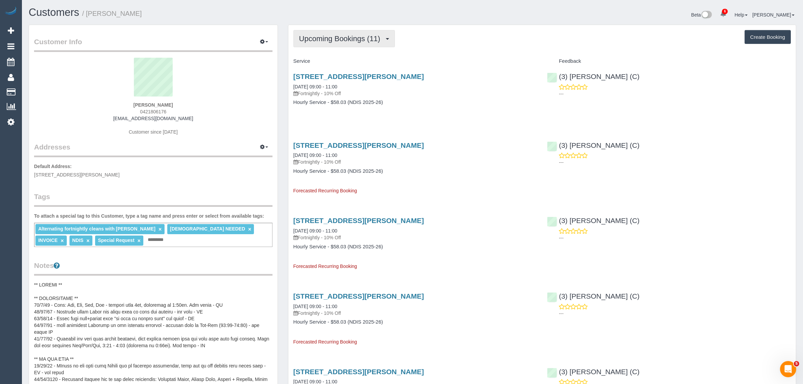
click at [329, 39] on span "Upcoming Bookings (11)" at bounding box center [341, 38] width 85 height 8
click at [322, 51] on link "Completed Bookings (44)" at bounding box center [330, 54] width 73 height 9
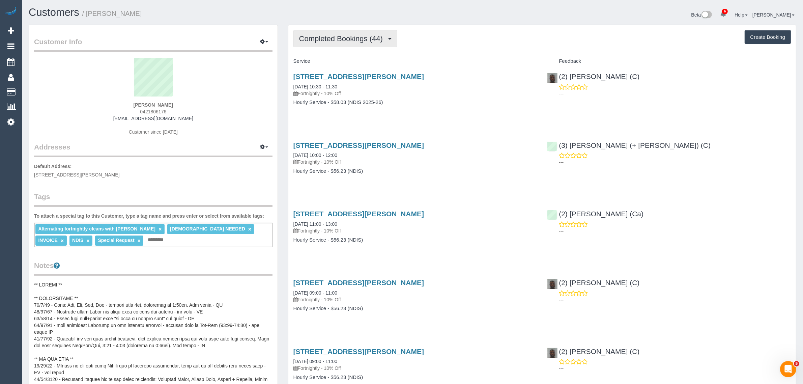
click at [331, 40] on span "Completed Bookings (44)" at bounding box center [342, 38] width 87 height 8
click at [328, 63] on link "Upcoming Bookings (11)" at bounding box center [330, 63] width 73 height 9
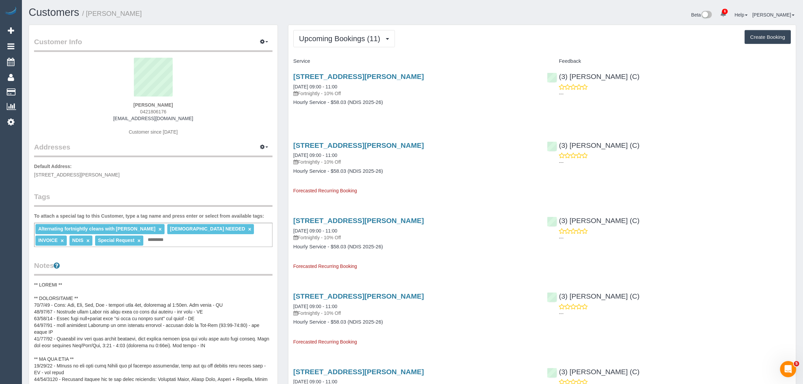
click at [152, 110] on span "0421806176" at bounding box center [153, 111] width 26 height 5
copy span "0421806176"
drag, startPoint x: 361, startPoint y: 87, endPoint x: 292, endPoint y: 87, distance: 68.8
click at [292, 87] on div "[STREET_ADDRESS][PERSON_NAME] [DATE] 09:00 - 11:00 Fortnightly - 10% Off Hourly…" at bounding box center [415, 93] width 254 height 52
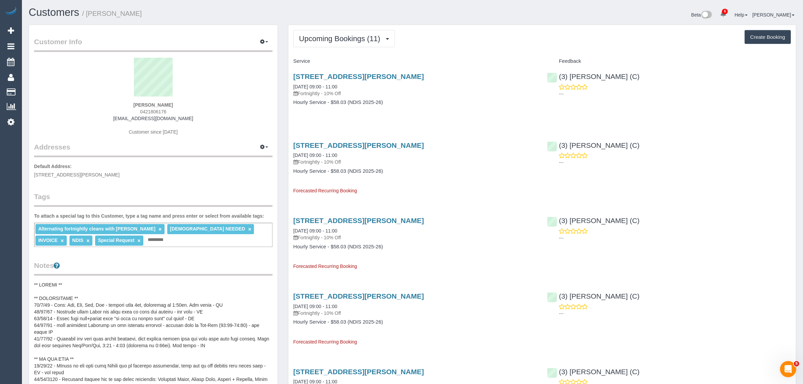
copy link "[DATE] 09:00 - 11:00"
drag, startPoint x: 32, startPoint y: 92, endPoint x: 38, endPoint y: 90, distance: 5.6
click at [32, 92] on link "Customers" at bounding box center [64, 91] width 84 height 13
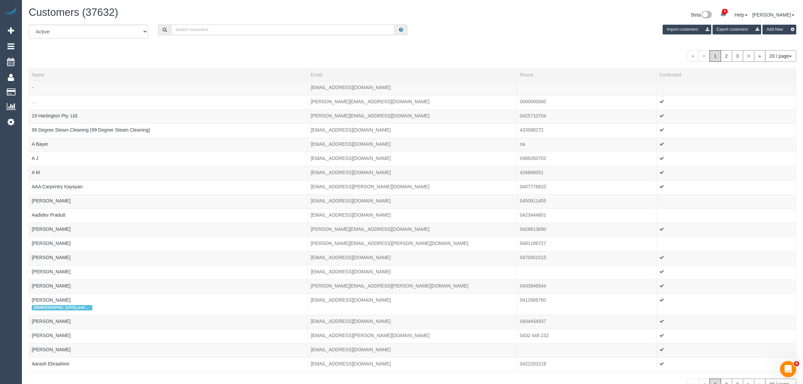
click at [200, 34] on input "text" at bounding box center [283, 30] width 224 height 10
paste input "[PERSON_NAME]"
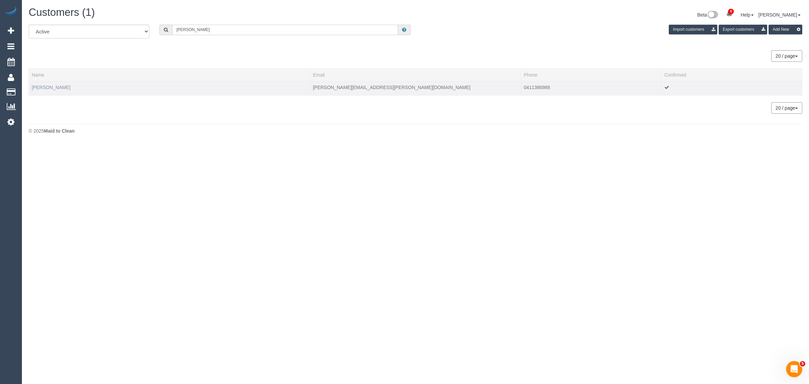
type input "[PERSON_NAME]"
click at [40, 88] on link "[PERSON_NAME]" at bounding box center [51, 87] width 39 height 5
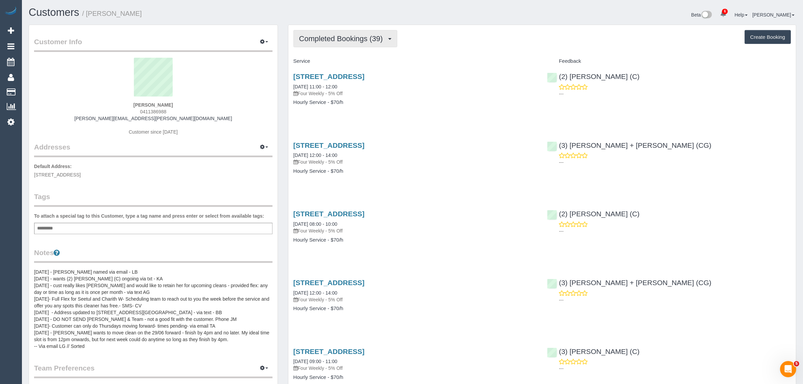
click at [322, 41] on span "Completed Bookings (39)" at bounding box center [342, 38] width 87 height 8
click at [307, 65] on link "Upcoming Bookings (12)" at bounding box center [330, 63] width 73 height 9
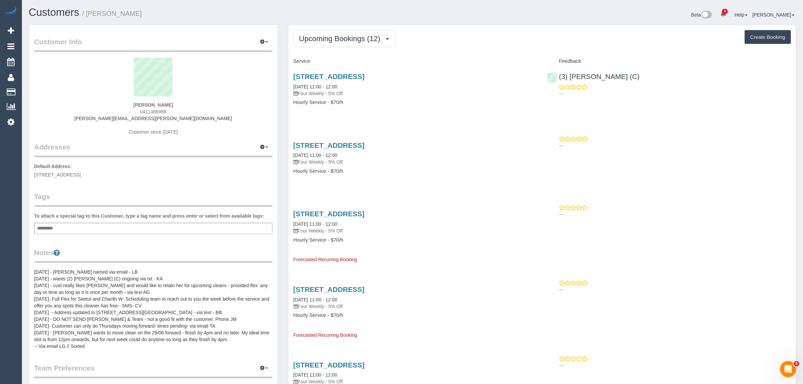
click at [387, 99] on h4 "Hourly Service - $70/h" at bounding box center [415, 102] width 244 height 6
drag, startPoint x: 358, startPoint y: 84, endPoint x: 290, endPoint y: 84, distance: 68.1
click at [290, 84] on div "[STREET_ADDRESS] [DATE] 11:00 - 12:00 Four Weekly - 5% Off Hourly Service - $70…" at bounding box center [415, 93] width 254 height 52
copy link "[DATE] 11:00 - 12:00"
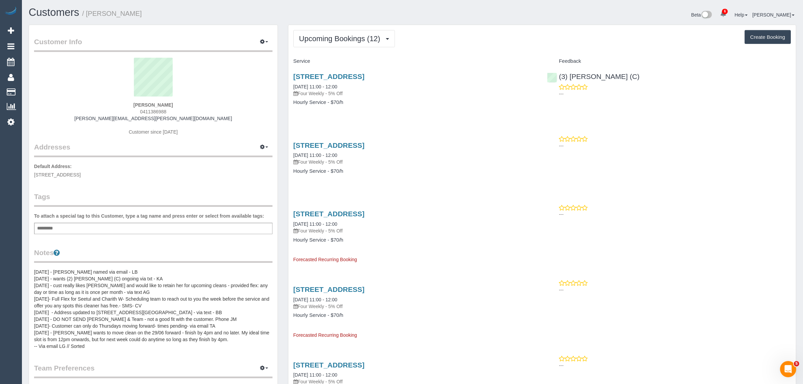
click at [479, 105] on div "[STREET_ADDRESS] [DATE] 11:00 - 12:00 Four Weekly - 5% Off Hourly Service - $70…" at bounding box center [415, 93] width 254 height 52
drag, startPoint x: 658, startPoint y: 75, endPoint x: 560, endPoint y: 75, distance: 98.4
click at [560, 75] on div "(3) [PERSON_NAME] (C) ---" at bounding box center [669, 83] width 254 height 33
copy link "(3) [PERSON_NAME] (C)"
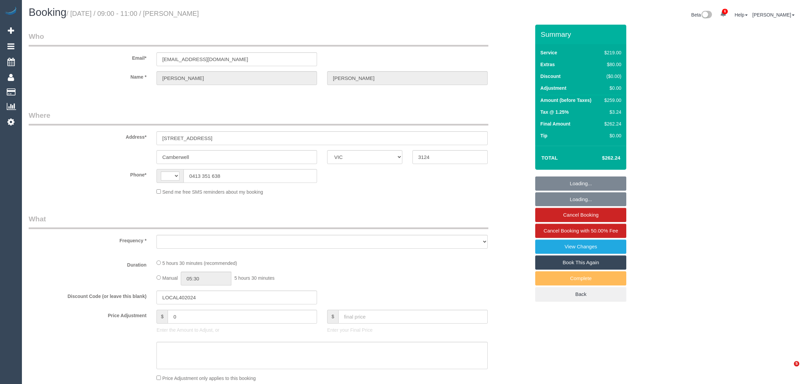
select select "VIC"
select select "string:AU"
select select "string:stripe-pm_1RYymt2GScqysDRVGDZtekeI"
select select "number:28"
select select "number:14"
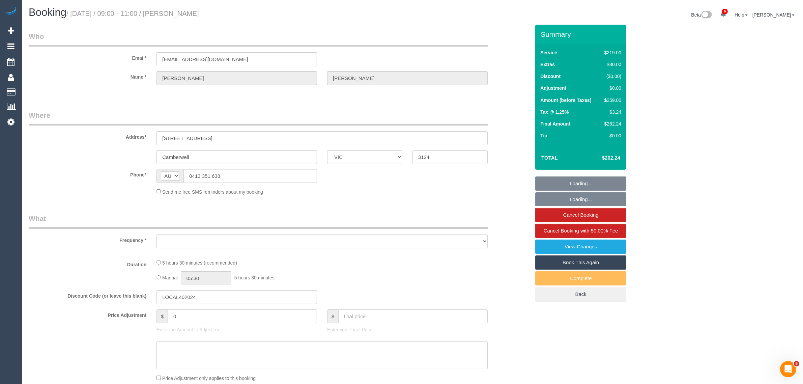
select select "number:19"
select select "number:22"
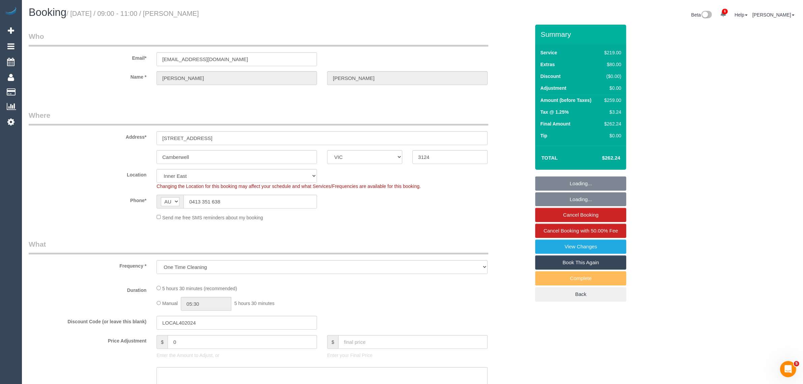
select select "object:1478"
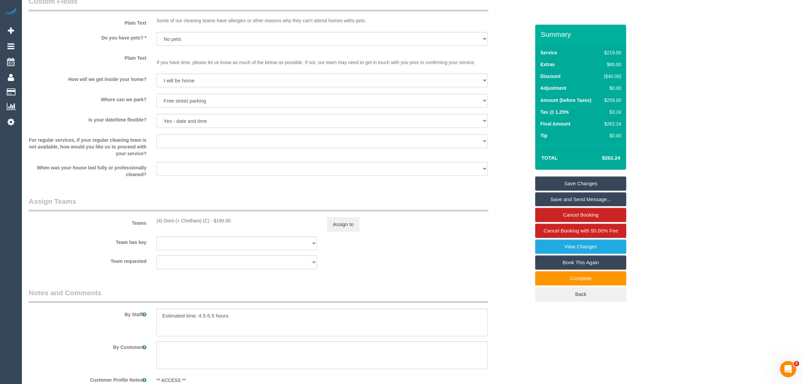
scroll to position [843, 0]
drag, startPoint x: 250, startPoint y: 314, endPoint x: 162, endPoint y: 318, distance: 87.7
click at [162, 318] on textarea at bounding box center [321, 322] width 331 height 28
drag, startPoint x: 153, startPoint y: 200, endPoint x: 154, endPoint y: 204, distance: 5.0
click at [153, 200] on legend "Assign Teams" at bounding box center [258, 202] width 459 height 15
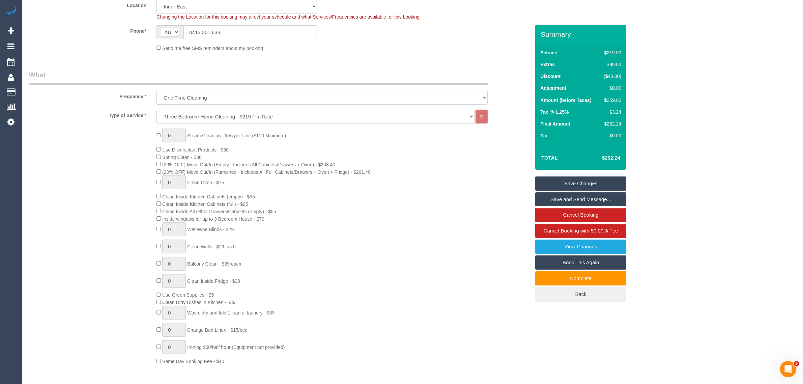
scroll to position [0, 0]
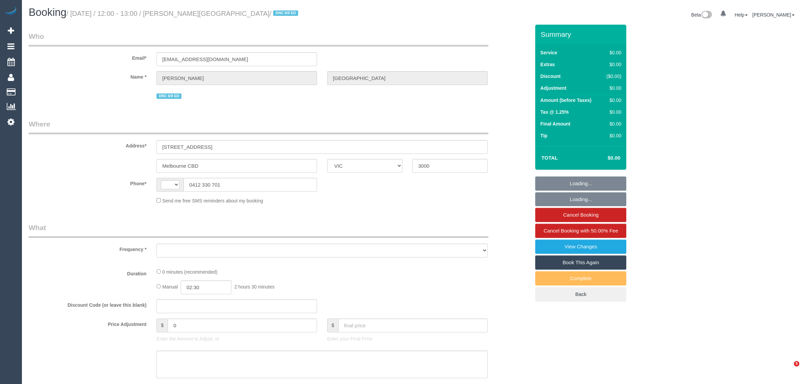
select select "VIC"
select select "object:369"
select select "string:stripe-pm_1S2qle2GScqysDRVscvjKIFg"
select select "number:28"
select select "number:14"
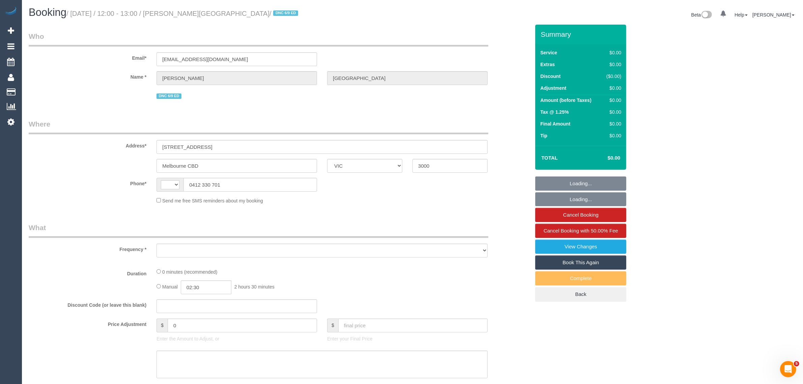
select select "number:18"
select select "number:25"
select select "number:35"
select select "number:13"
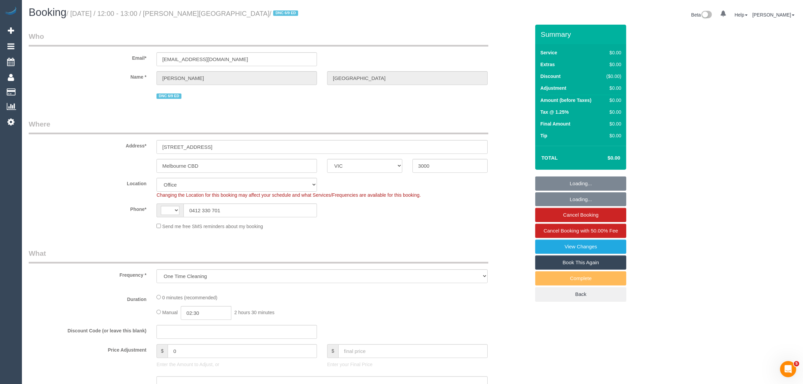
select select "object:787"
select select "string:AU"
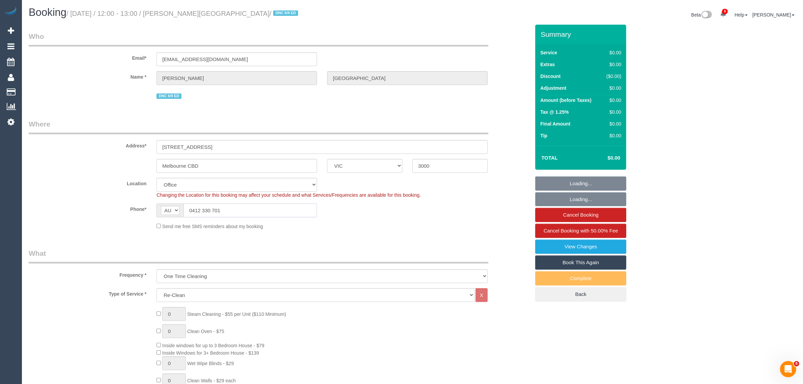
click at [272, 211] on input "0412 330 701" at bounding box center [249, 210] width 133 height 14
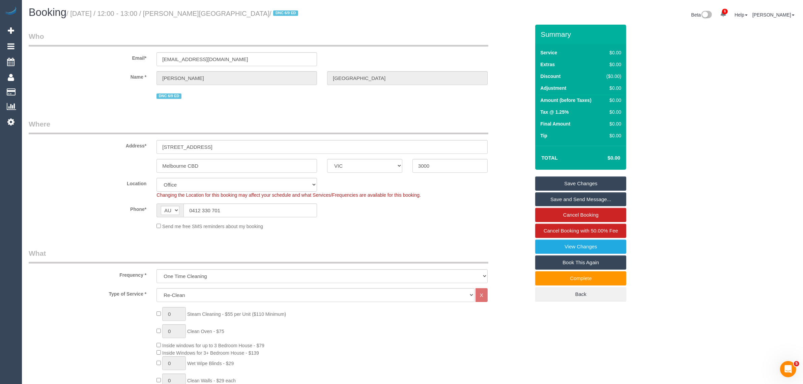
click at [464, 134] on div "Address* 228 La Trobe Street, 5413" at bounding box center [279, 136] width 511 height 35
click at [398, 100] on fieldset "Who Email* ananyadhaka@gmail.com Name * ananya dhaka DNC 6/9 ED" at bounding box center [279, 68] width 501 height 74
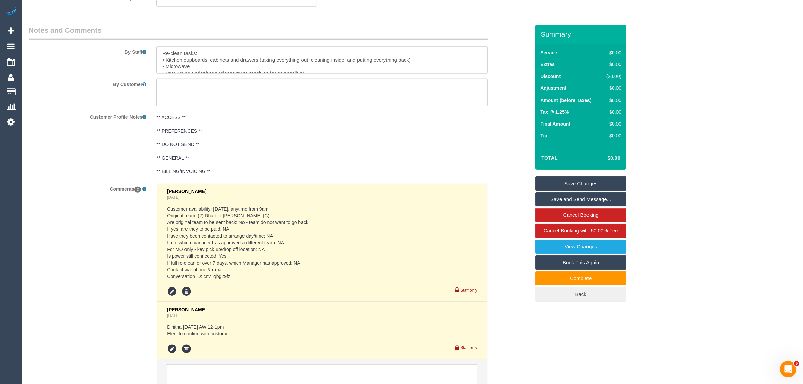
scroll to position [1058, 0]
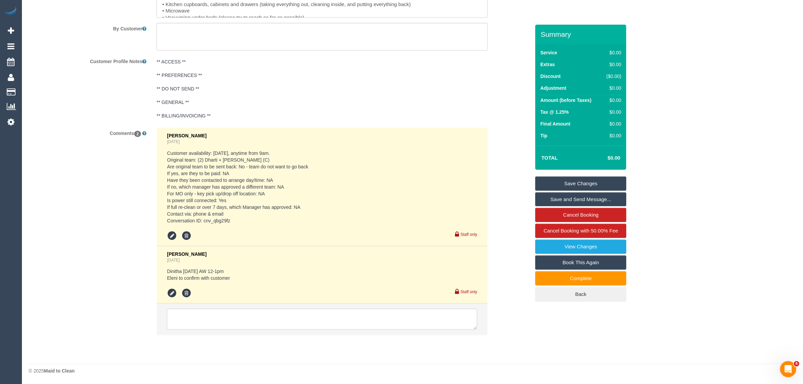
click at [421, 95] on pre "** ACCESS ** ** PREFERENCES ** ** DO NOT SEND ** ** GENERAL ** ** BILLING/INVOI…" at bounding box center [321, 88] width 331 height 61
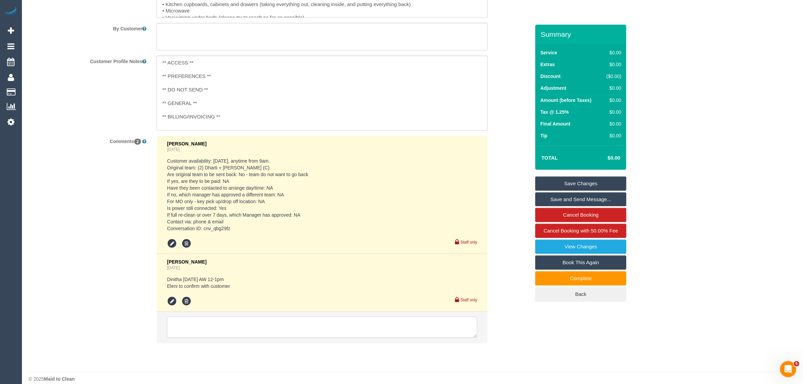
click at [253, 321] on textarea at bounding box center [322, 326] width 310 height 21
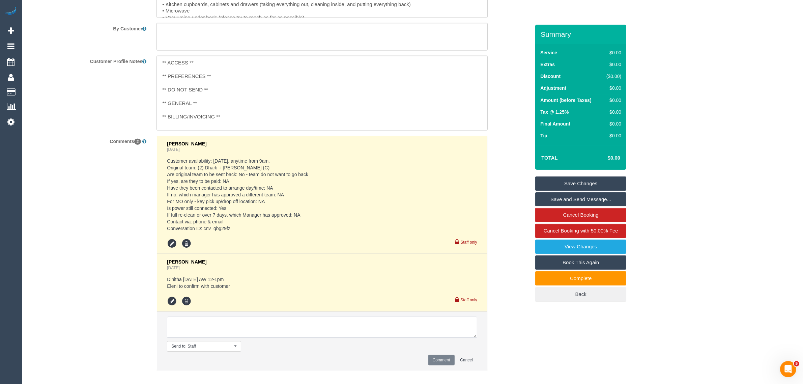
paste textarea "Cleaner(s) Unassigned: Reason Unassigned: Contact via: Which message sent: Addi…"
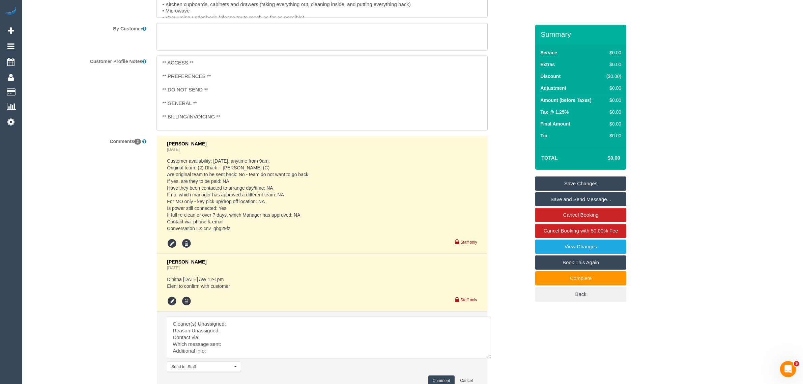
scroll to position [0, 0]
drag, startPoint x: 474, startPoint y: 335, endPoint x: 486, endPoint y: 362, distance: 29.1
click at [487, 367] on textarea at bounding box center [329, 341] width 325 height 51
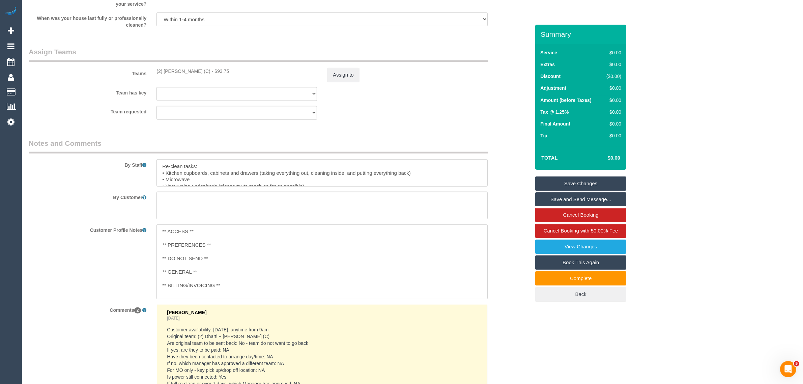
drag, startPoint x: 154, startPoint y: 71, endPoint x: 216, endPoint y: 67, distance: 62.1
click at [216, 67] on div "Teams (2) Dinitha Gunawardana (C) - $93.75 Assign to" at bounding box center [279, 64] width 511 height 35
copy div "(2) Dinitha Gunawardana (C"
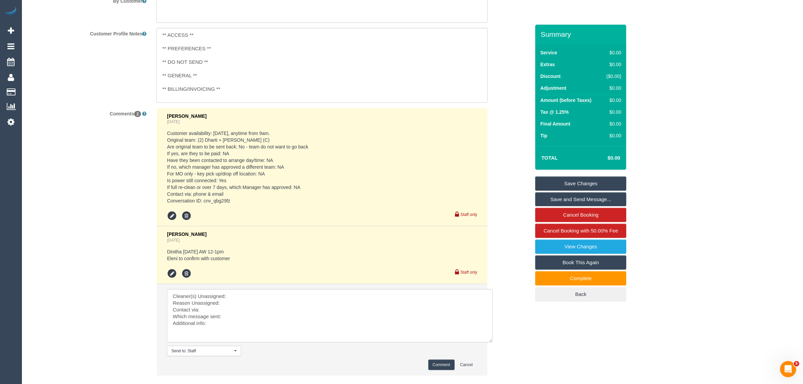
scroll to position [1127, 0]
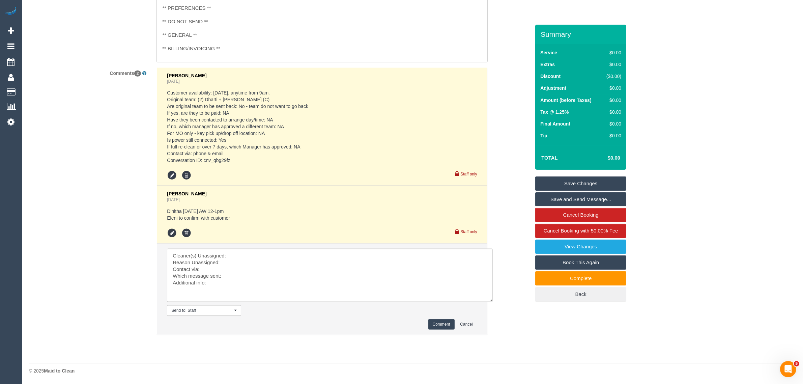
click at [252, 247] on li "Send to: Staff Nothing selected Send to: Staff Send to: Customer Send to: Team …" at bounding box center [322, 288] width 330 height 91
click at [252, 250] on textarea at bounding box center [330, 274] width 326 height 53
paste textarea "(2) Dinitha Gunawardana (C"
click at [245, 262] on textarea at bounding box center [330, 274] width 326 height 53
click at [255, 272] on textarea at bounding box center [330, 274] width 326 height 53
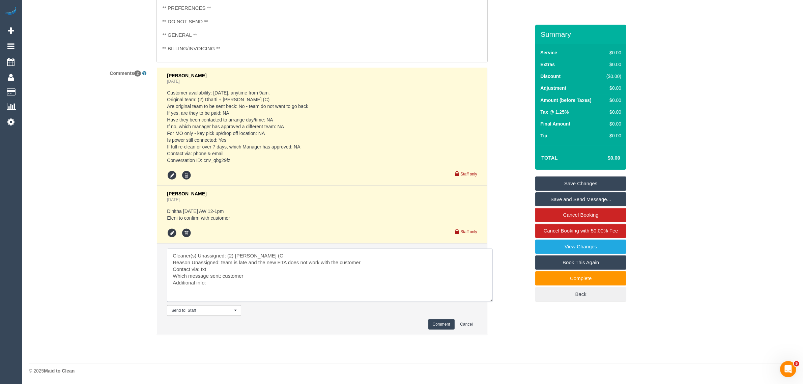
click at [264, 273] on textarea at bounding box center [330, 274] width 326 height 53
type textarea "Cleaner(s) Unassigned: (2) Dinitha Gunawardana (C Reason Unassigned: team is la…"
drag, startPoint x: 431, startPoint y: 319, endPoint x: 422, endPoint y: 316, distance: 9.1
click at [431, 320] on button "Comment" at bounding box center [441, 324] width 26 height 10
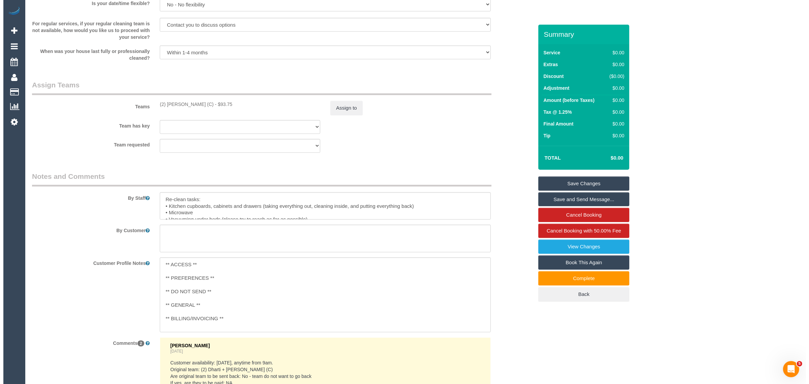
scroll to position [790, 0]
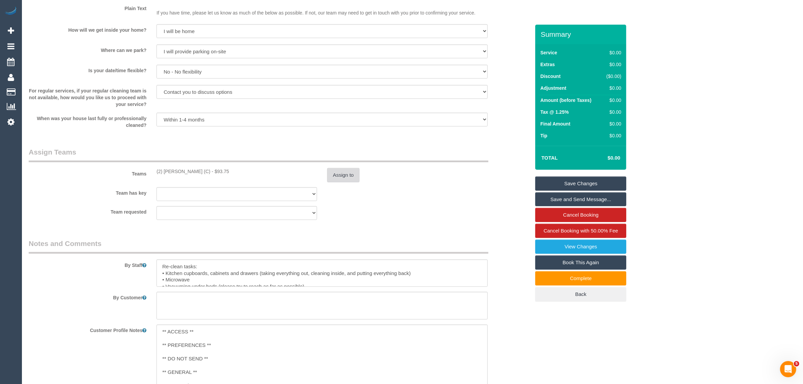
click at [337, 172] on button "Assign to" at bounding box center [343, 175] width 32 height 14
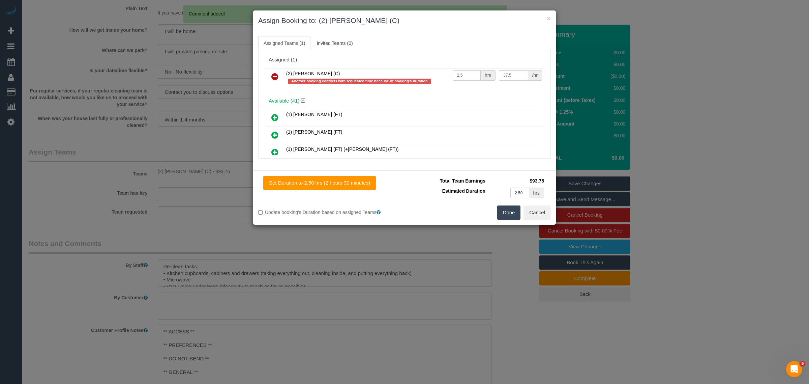
click at [276, 79] on icon at bounding box center [274, 76] width 7 height 8
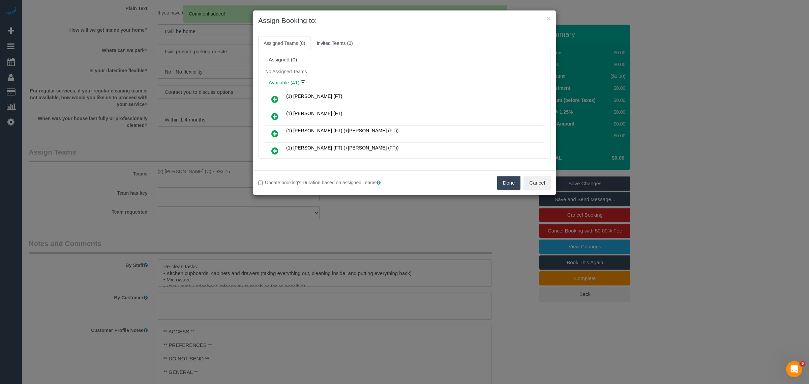
click at [502, 181] on button "Done" at bounding box center [509, 183] width 24 height 14
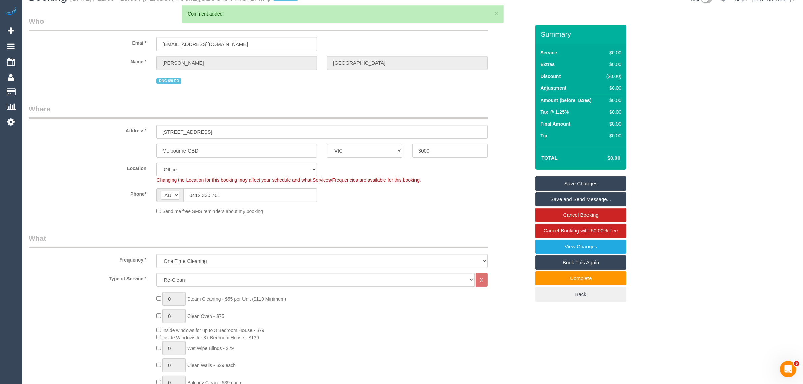
scroll to position [0, 0]
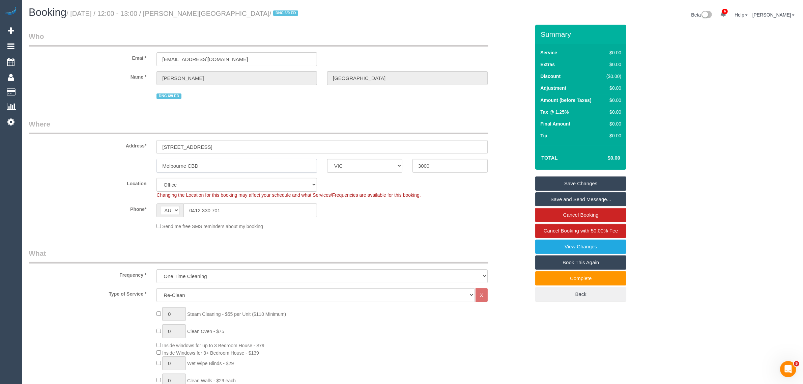
click at [250, 166] on input "Melbourne CBD" at bounding box center [236, 166] width 160 height 14
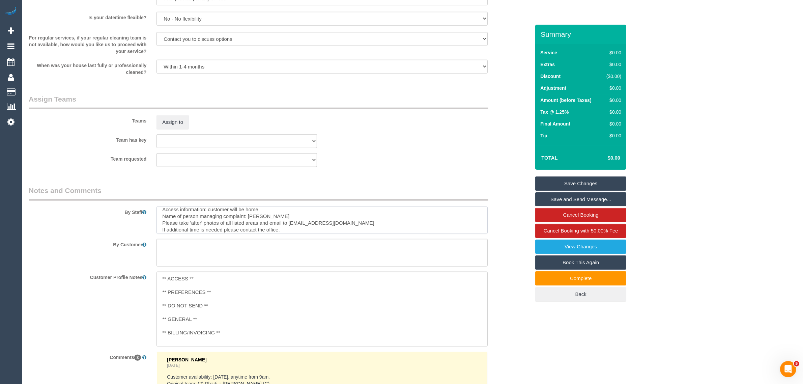
scroll to position [47, 0]
click at [429, 147] on div "Team has key (2) Dinitha Gunawardana (C) (0) Account - Tech (0) Office (0) Raun…" at bounding box center [279, 141] width 511 height 14
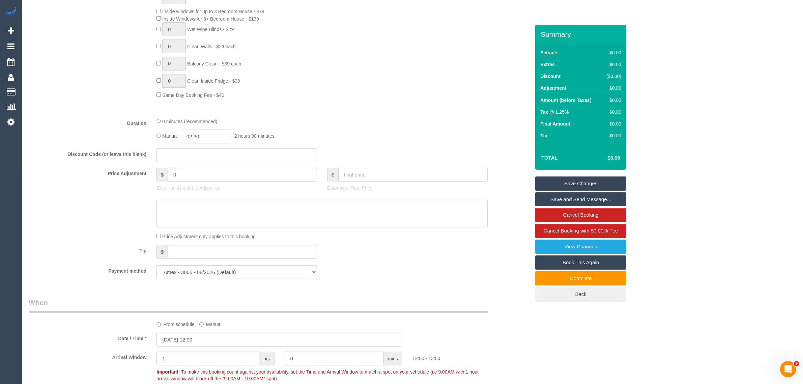
scroll to position [0, 0]
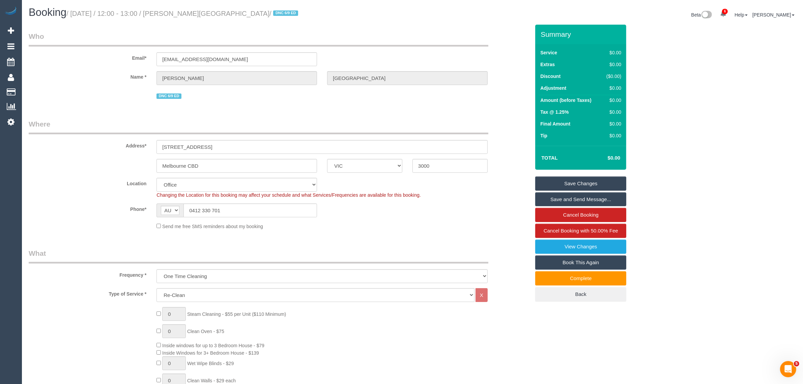
click at [549, 180] on link "Save Changes" at bounding box center [580, 183] width 91 height 14
click at [491, 148] on div "228 La Trobe Street, 5413" at bounding box center [321, 147] width 341 height 14
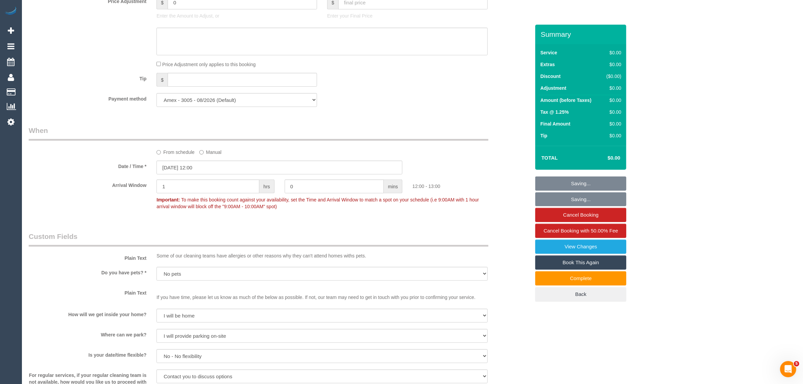
scroll to position [1176, 0]
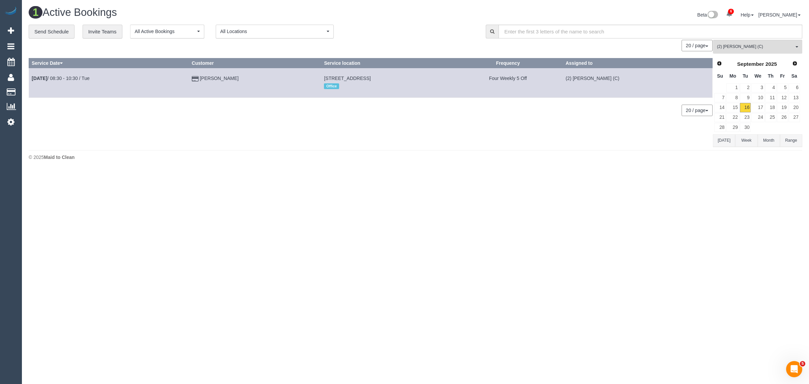
click at [283, 135] on div "0 Bookings found. We couldn't find any bookings that matched your search. Creat…" at bounding box center [371, 93] width 684 height 107
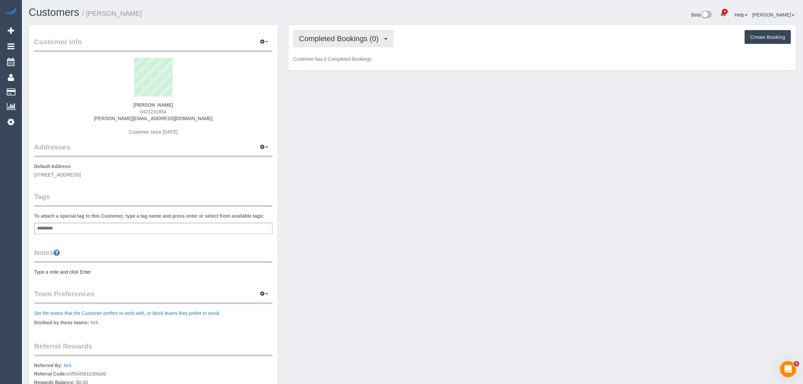
click at [319, 39] on span "Completed Bookings (0)" at bounding box center [340, 38] width 83 height 8
click at [317, 62] on link "Upcoming Bookings (1)" at bounding box center [329, 63] width 70 height 9
click at [157, 109] on span "0421231854" at bounding box center [153, 111] width 26 height 5
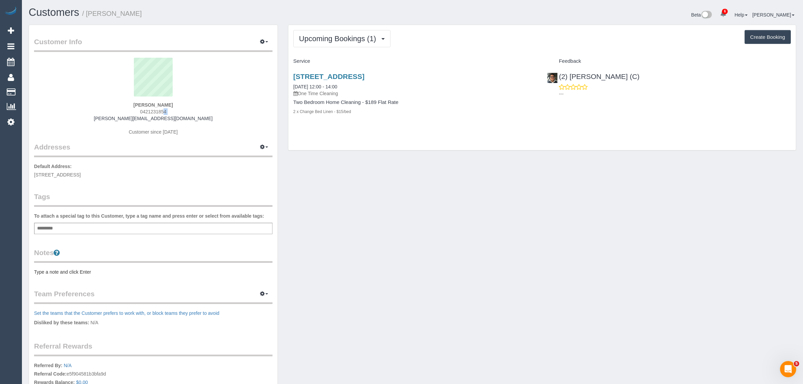
copy div "0421231854"
click at [388, 147] on div "Upcoming Bookings (1) Completed Bookings (0) Upcoming Bookings (1) Cancelled Bo…" at bounding box center [541, 87] width 507 height 125
click at [355, 78] on link "39 Park St, 1301, South Melbourne, VIC 3205" at bounding box center [328, 76] width 71 height 8
drag, startPoint x: 791, startPoint y: 197, endPoint x: 722, endPoint y: 241, distance: 82.3
click at [791, 197] on div "Customer Info Edit Contact Info Send Message Email Preferences Special Sales Ta…" at bounding box center [412, 240] width 777 height 431
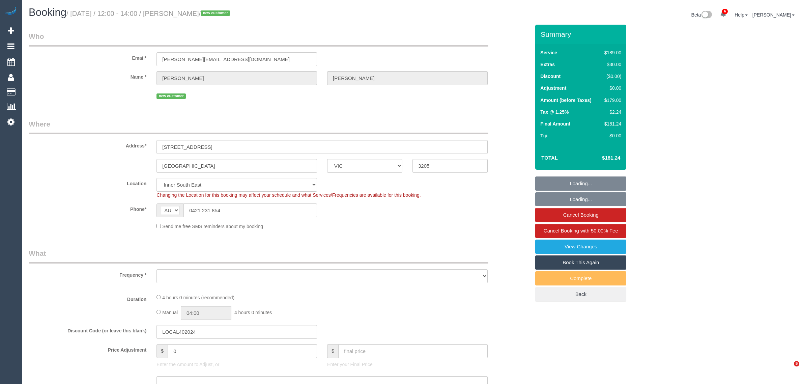
select select "VIC"
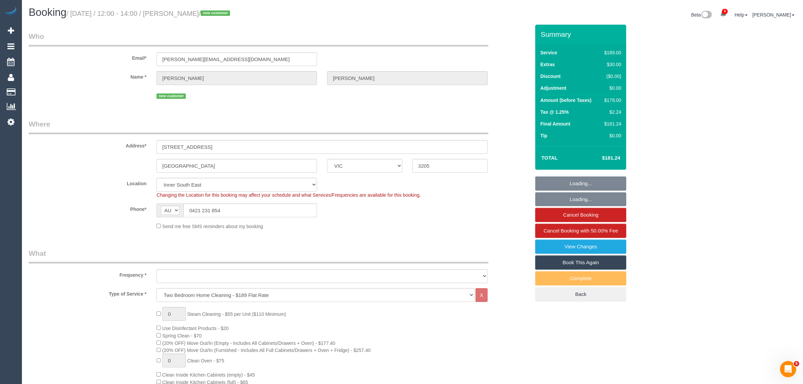
select select "object:714"
select select "string:stripe-pm_1S5p6n2GScqysDRVCCweqlNU"
select select "object:1287"
select select "spot1"
select select "number:28"
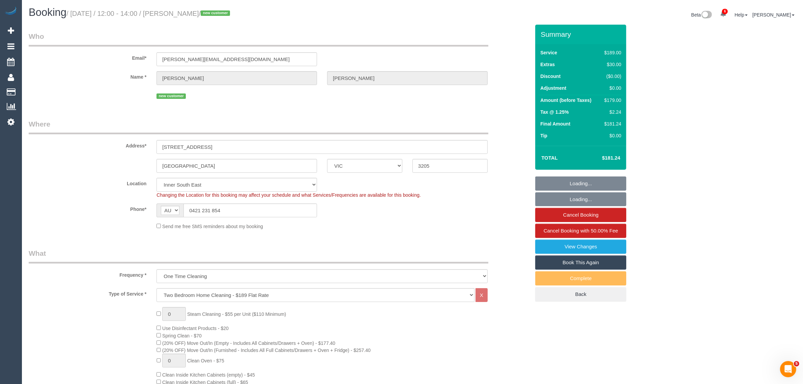
select select "number:14"
select select "number:20"
select select "number:24"
click at [265, 204] on input "0421 231 854" at bounding box center [249, 210] width 133 height 14
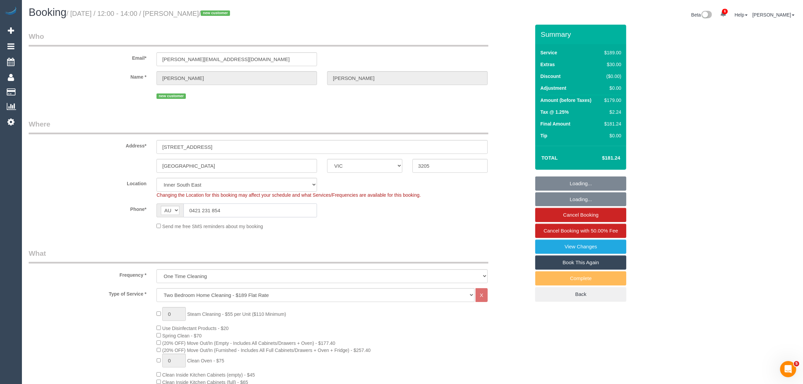
click at [265, 204] on input "0421 231 854" at bounding box center [249, 210] width 133 height 14
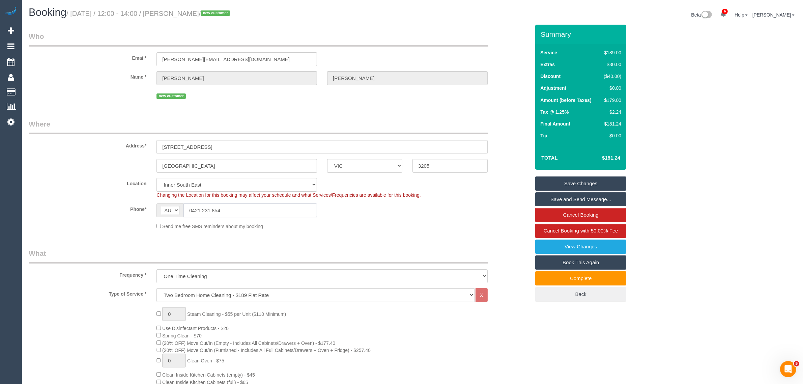
click at [286, 208] on input "0421 231 854" at bounding box center [249, 210] width 133 height 14
click at [383, 211] on div "Phone* AF AL DZ AD AO AI AQ AG AR AM AW AU AT AZ BS BH BD BB BY BE BZ BJ BM BT …" at bounding box center [279, 210] width 511 height 14
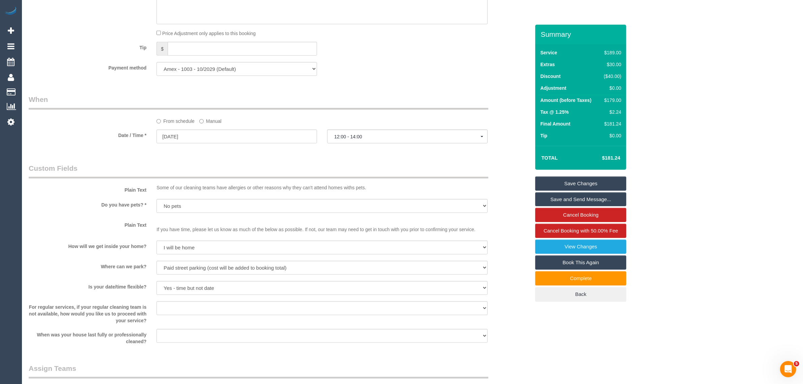
scroll to position [816, 0]
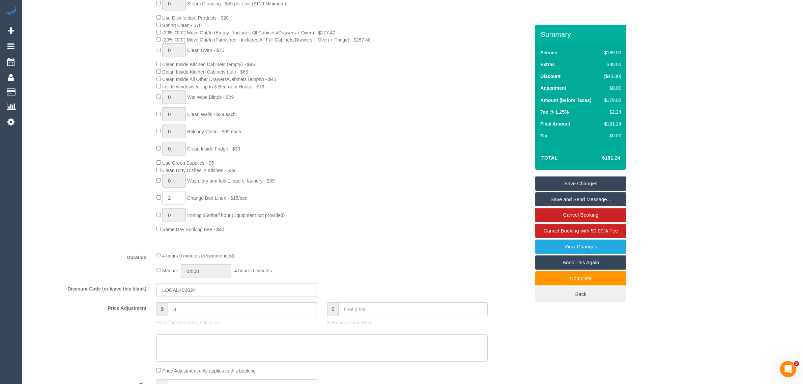
scroll to position [0, 0]
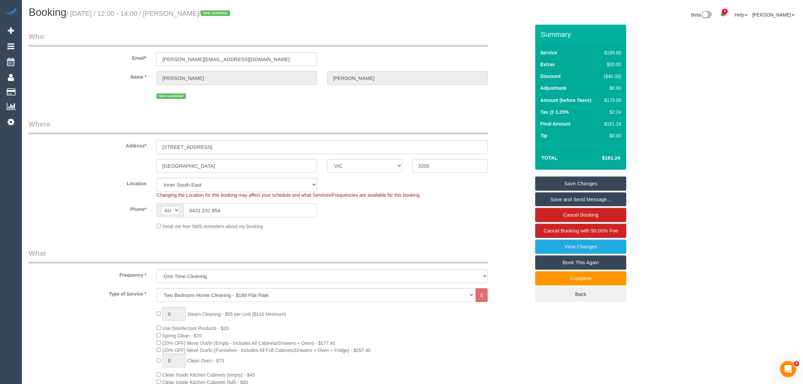
click at [298, 215] on input "0421 231 854" at bounding box center [249, 210] width 133 height 14
click at [77, 167] on div "South Melbourne ACT NSW NT QLD SA TAS VIC WA 3205" at bounding box center [279, 166] width 511 height 14
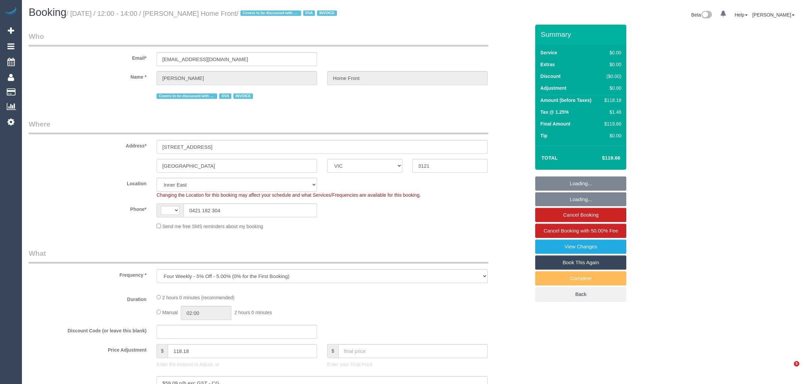
select select "VIC"
select select "string:AU"
select select "120"
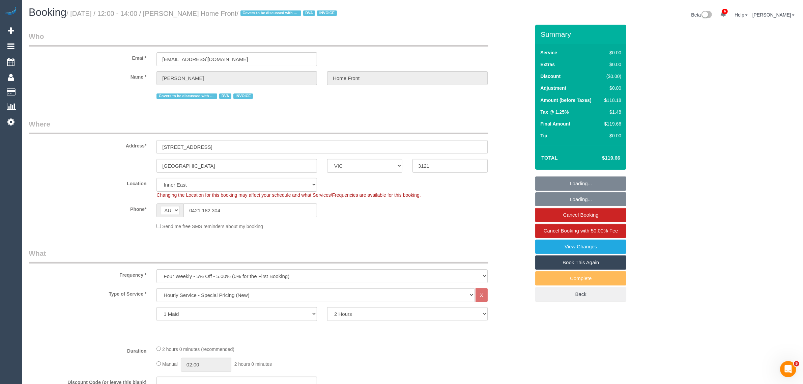
select select "number:28"
select select "number:14"
select select "number:18"
select select "number:25"
select select "number:35"
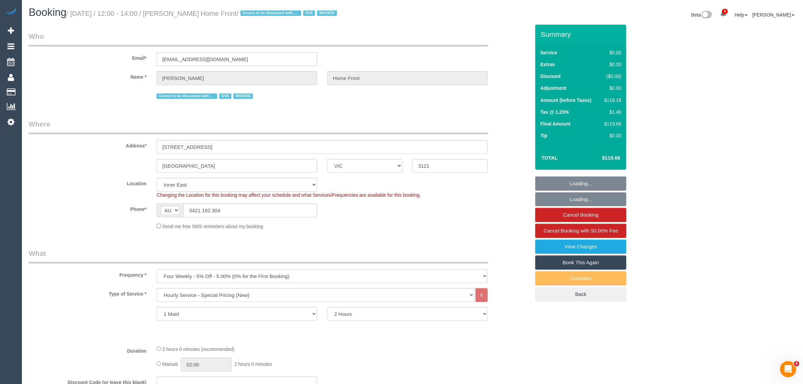
select select "object:1467"
select select "spot1"
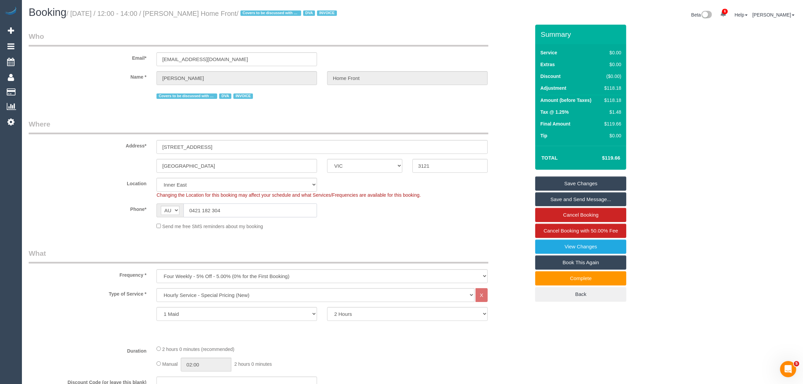
click at [261, 211] on input "0421 182 304" at bounding box center [249, 210] width 133 height 14
click at [397, 218] on sui-booking-location "Location [GEOGRAPHIC_DATA] (North) East (South) [GEOGRAPHIC_DATA] (East) [GEOGR…" at bounding box center [279, 204] width 501 height 52
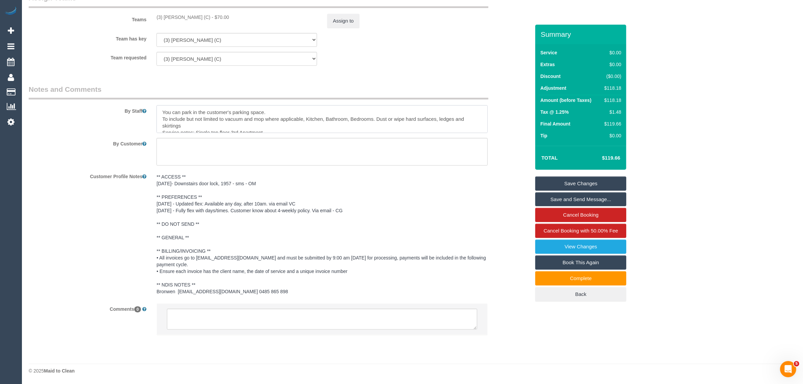
scroll to position [7, 0]
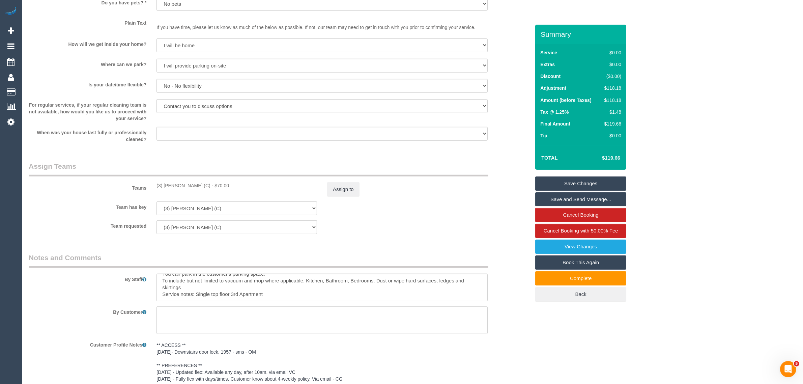
scroll to position [801, 0]
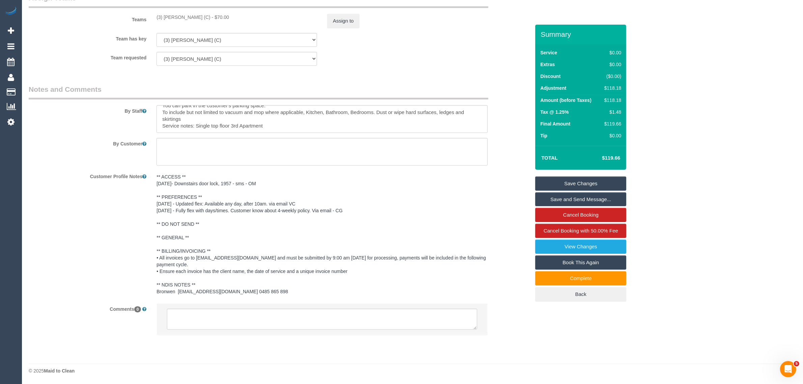
click at [404, 64] on div "Team requested (3) [PERSON_NAME] (C) (0) Office (1) [PERSON_NAME] (FT) (1) [PER…" at bounding box center [279, 59] width 511 height 14
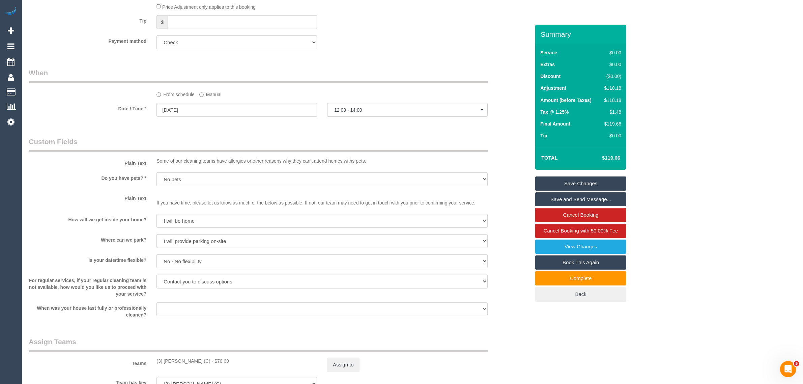
scroll to position [0, 0]
